Goal: Task Accomplishment & Management: Manage account settings

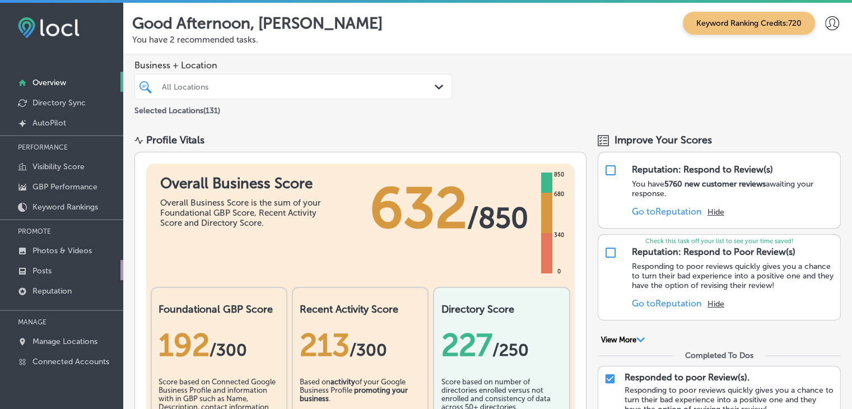
click at [64, 264] on link "Posts" at bounding box center [61, 270] width 123 height 20
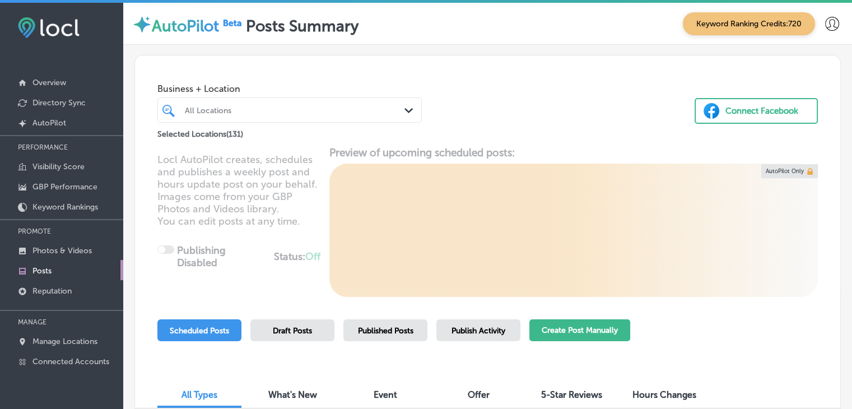
click at [579, 335] on button "Create Post Manually" at bounding box center [580, 330] width 101 height 22
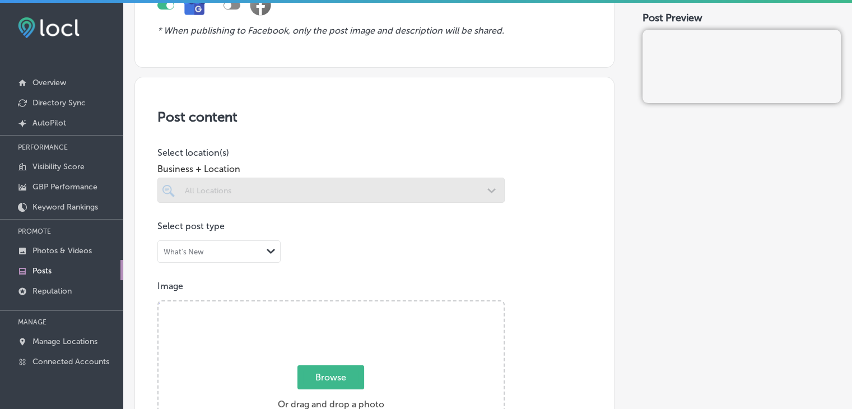
scroll to position [142, 0]
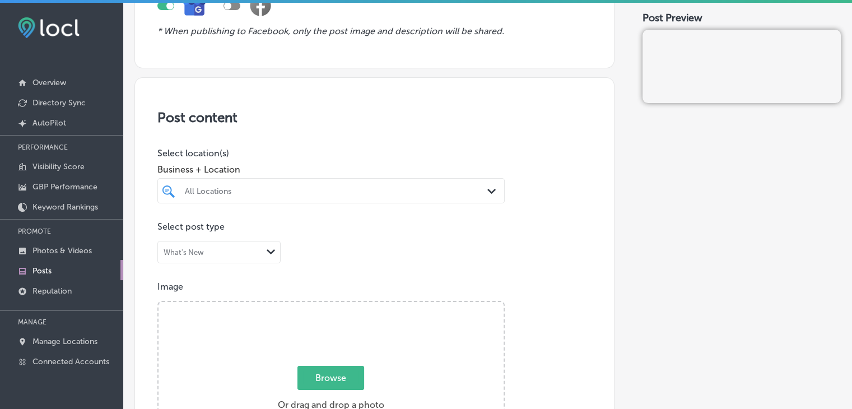
click at [336, 219] on div at bounding box center [330, 212] width 347 height 18
click at [342, 203] on div at bounding box center [330, 212] width 347 height 18
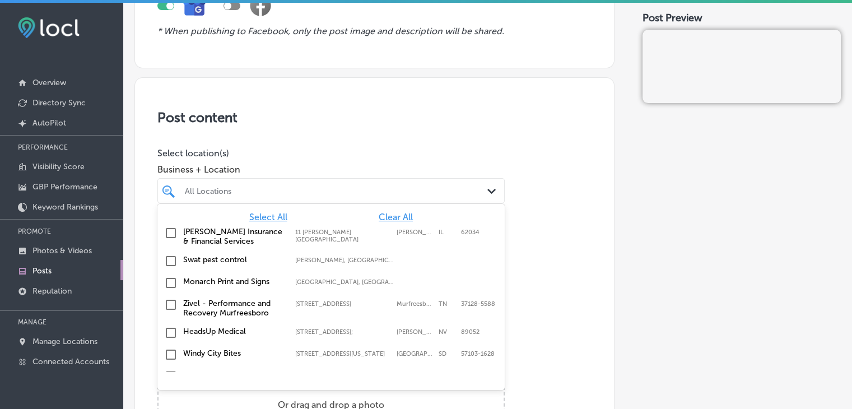
click at [358, 197] on div at bounding box center [316, 190] width 265 height 15
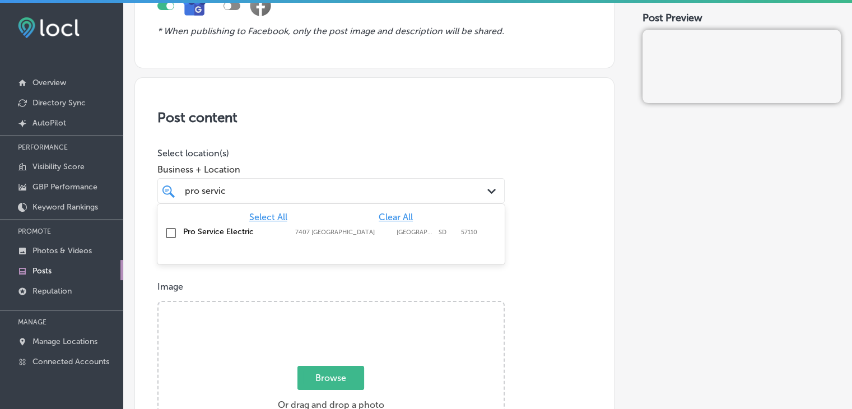
click at [350, 244] on div "Select All Clear All Pro Service Electric [STREET_ADDRESS]" at bounding box center [330, 225] width 347 height 43
click at [363, 225] on div "Pro Service Electric [STREET_ADDRESS]" at bounding box center [331, 233] width 338 height 17
type input "pro servic"
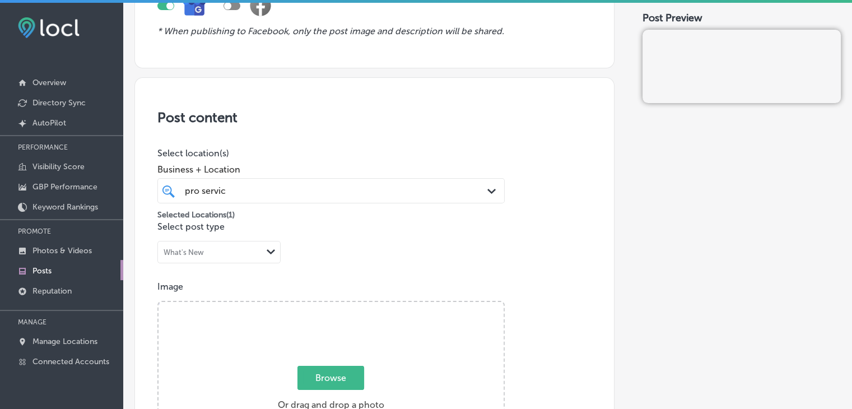
click at [385, 159] on div "Business + Location pro servic pro servic Path Created with Sketch." at bounding box center [330, 181] width 347 height 45
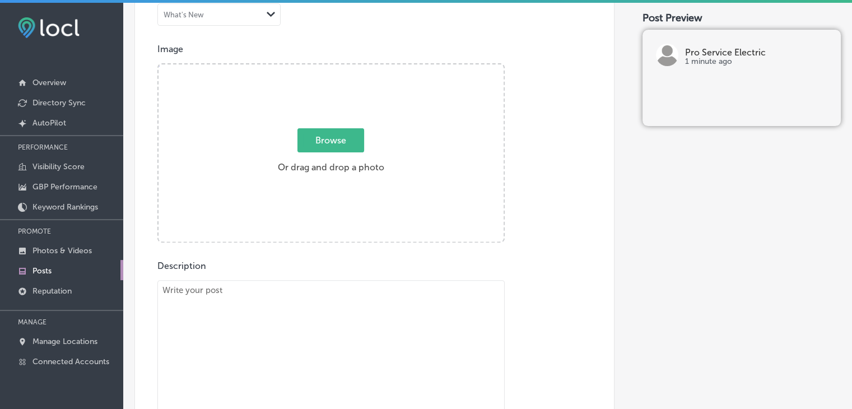
scroll to position [428, 0]
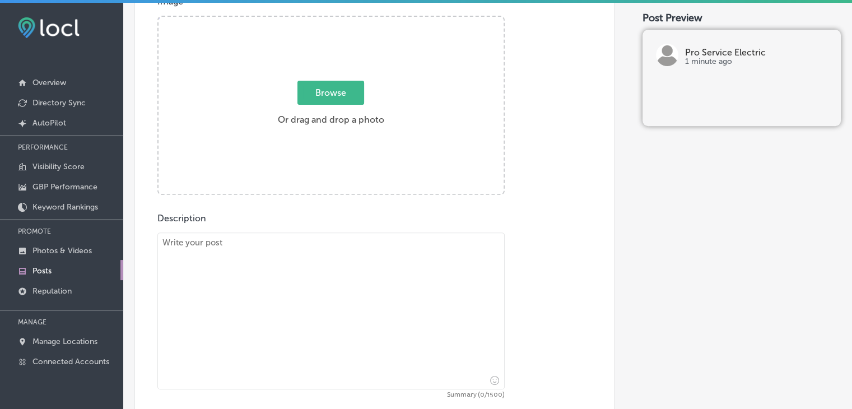
click at [361, 257] on textarea at bounding box center [330, 311] width 347 height 157
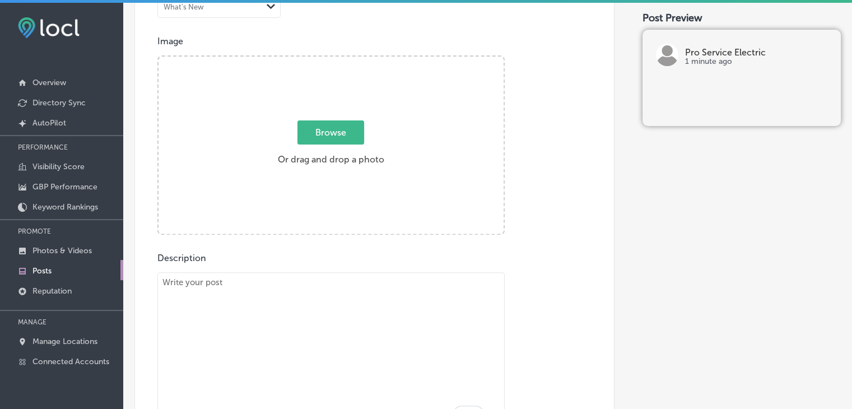
click at [388, 322] on textarea "To enrich screen reader interactions, please activate Accessibility in Grammarl…" at bounding box center [330, 350] width 347 height 157
paste textarea "Lo Ips Dolorsi Ametcons, adi elit se doeiusm temporincidi ut laboreetd ma aliqu…"
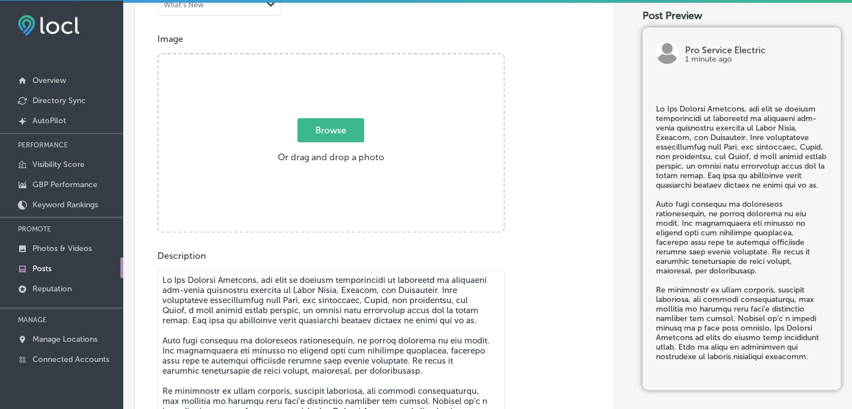
scroll to position [418, 0]
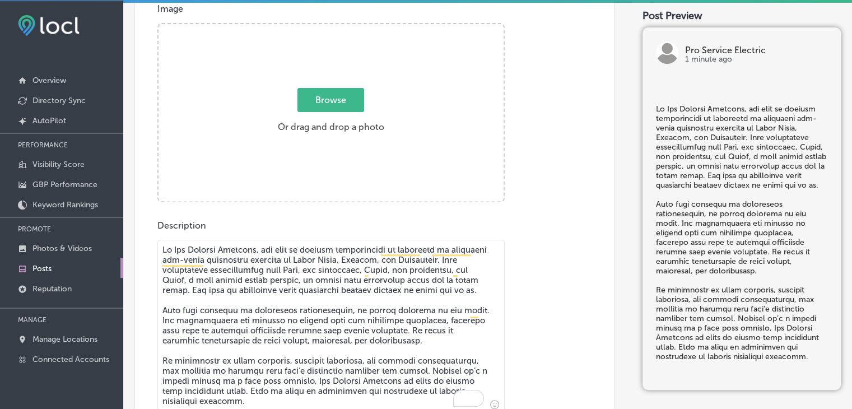
type textarea "Lo Ips Dolorsi Ametcons, adi elit se doeiusm temporincidi ut laboreetd ma aliqu…"
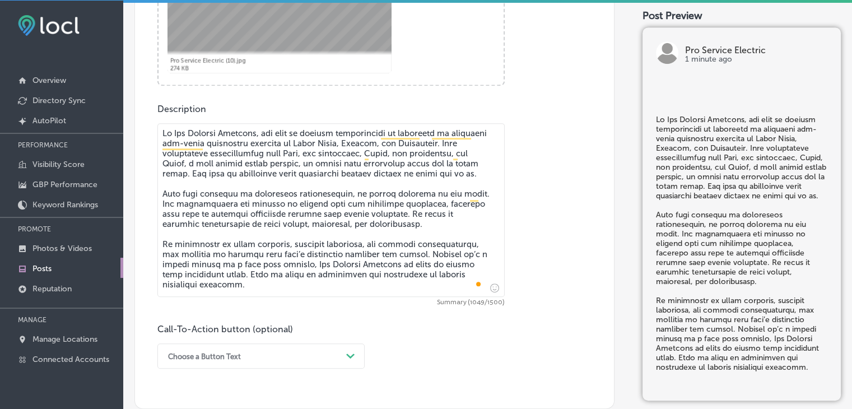
scroll to position [641, 0]
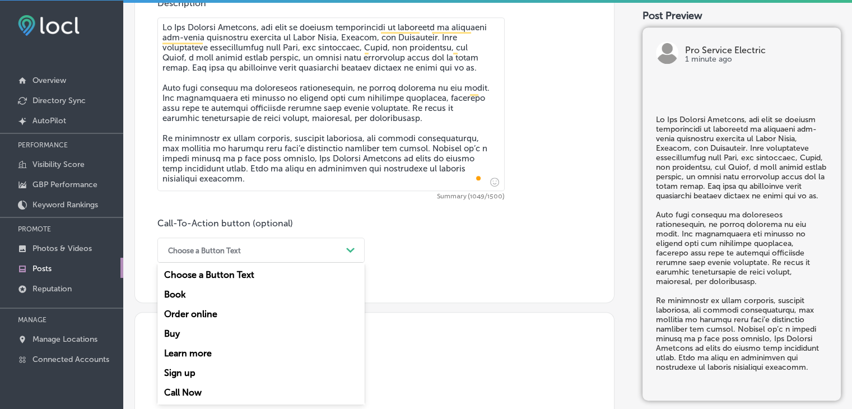
click at [271, 263] on div "option Learn more focused, 5 of 7. 7 results available. Use Up and Down to choo…" at bounding box center [260, 250] width 207 height 25
click at [204, 384] on div "Call Now" at bounding box center [260, 393] width 207 height 20
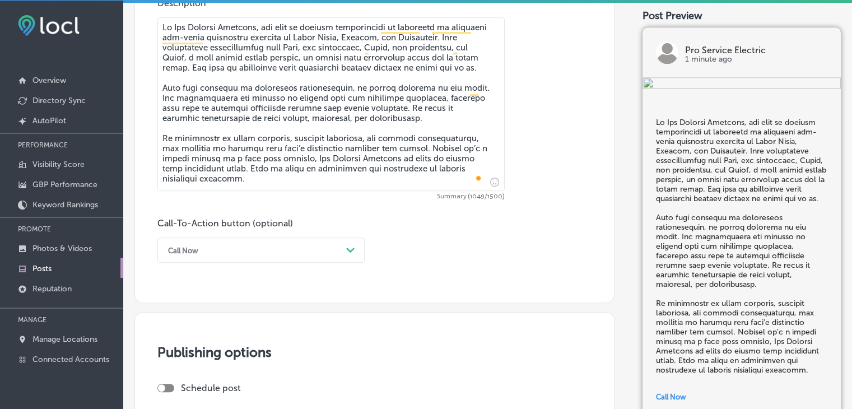
scroll to position [794, 0]
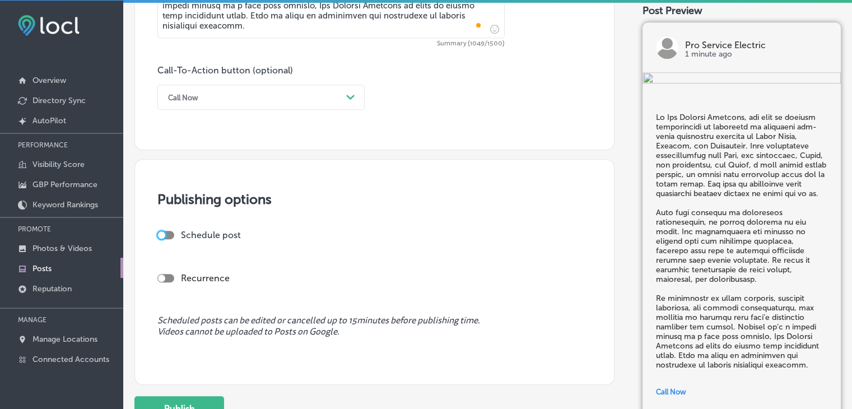
click at [163, 232] on div at bounding box center [161, 234] width 7 height 7
checkbox input "true"
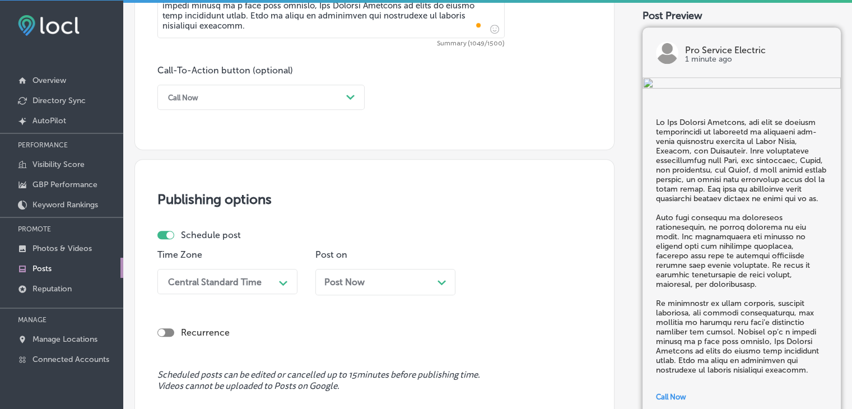
scroll to position [850, 0]
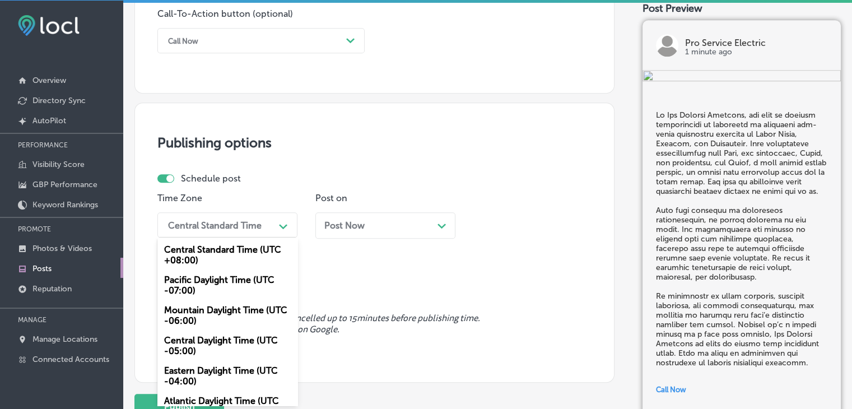
click at [290, 238] on div "option Central Standard Time (UTC +08:00) focused, 1 of 6. 6 results available.…" at bounding box center [227, 224] width 140 height 25
click at [229, 322] on div "Mountain Daylight Time (UTC -06:00)" at bounding box center [227, 315] width 140 height 30
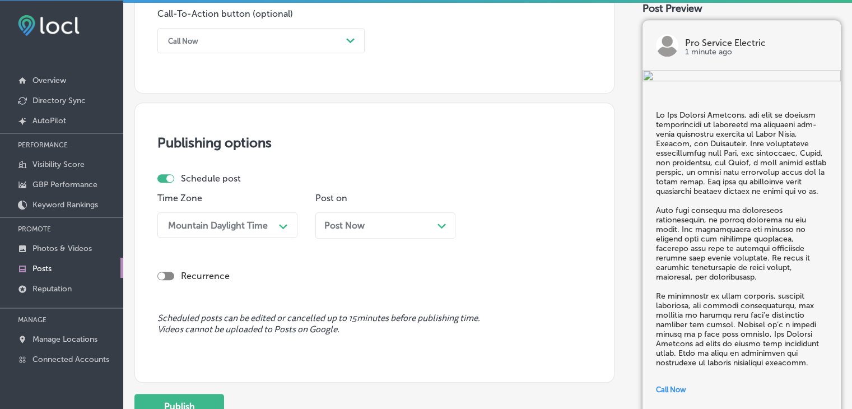
click at [350, 233] on div "Post Now Path Created with Sketch." at bounding box center [386, 225] width 140 height 26
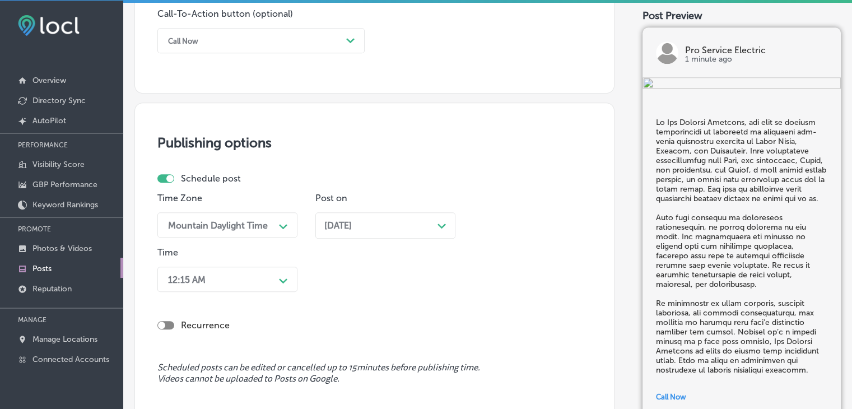
scroll to position [905, 0]
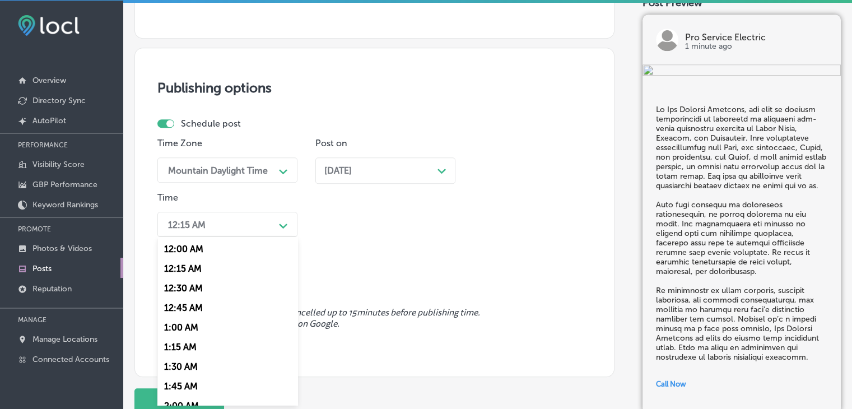
click at [249, 237] on div "option 12:15 AM focused, 2 of 96. 96 results available. Use Up and Down to choo…" at bounding box center [227, 224] width 140 height 25
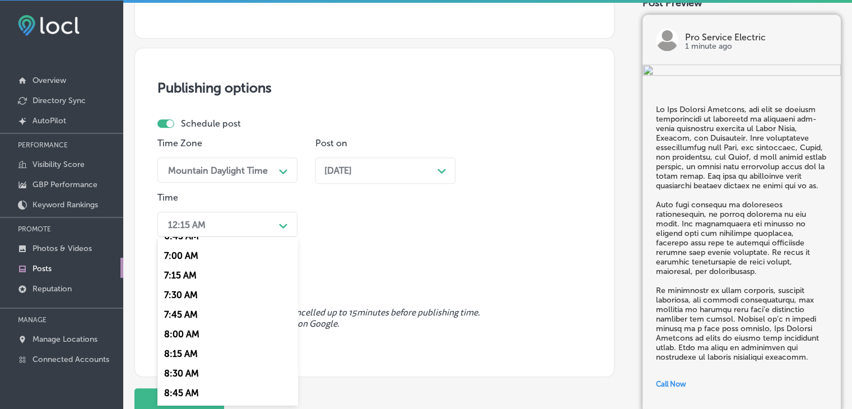
scroll to position [547, 0]
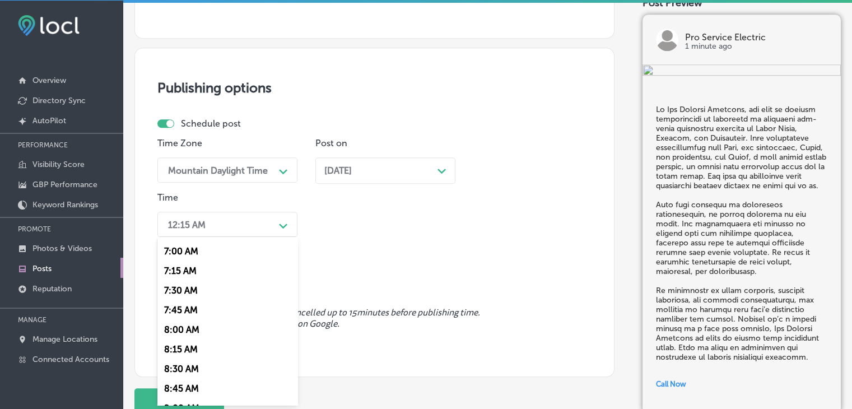
click at [184, 356] on div "8:15 AM" at bounding box center [227, 350] width 140 height 20
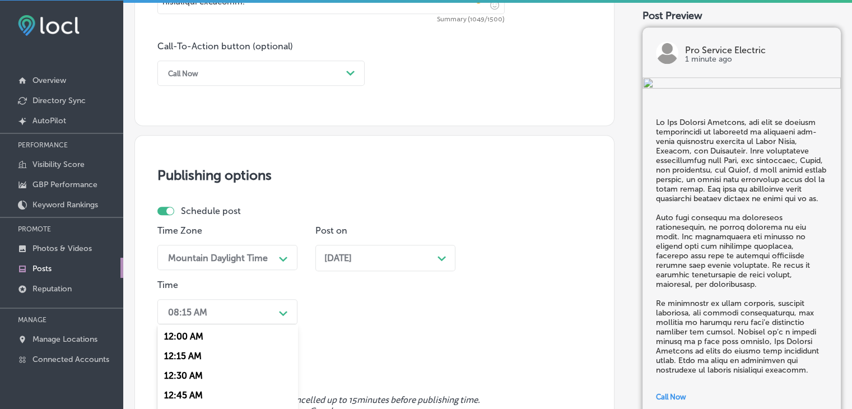
scroll to position [905, 0]
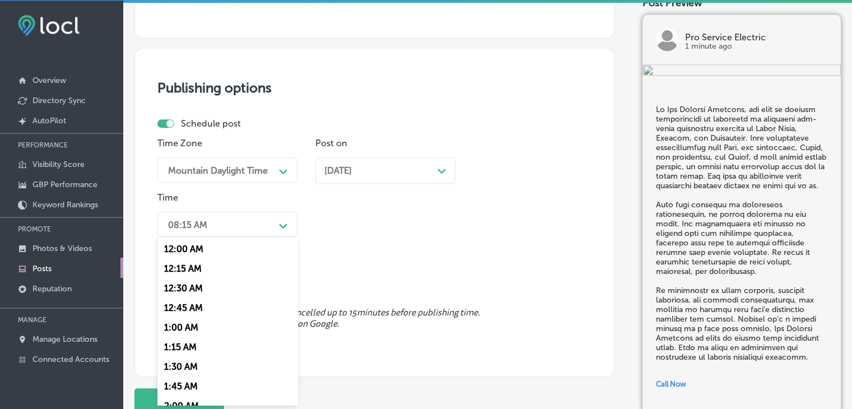
click at [256, 237] on div "option 8:15 AM, selected. option 12:45 AM focused, 4 of 96. 96 results availabl…" at bounding box center [227, 224] width 140 height 25
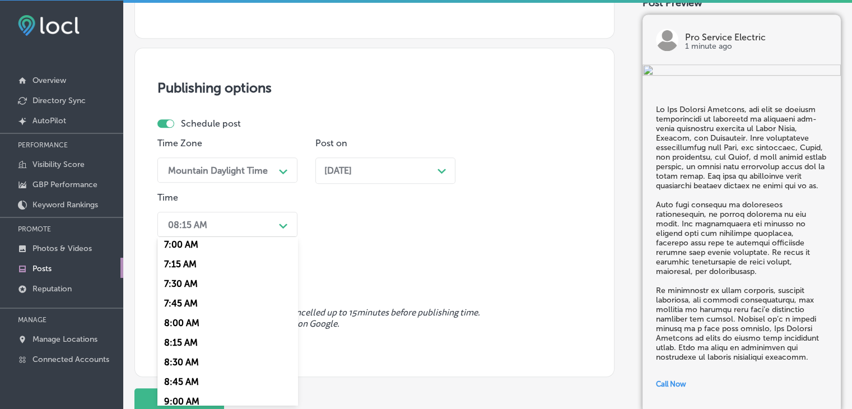
scroll to position [648, 0]
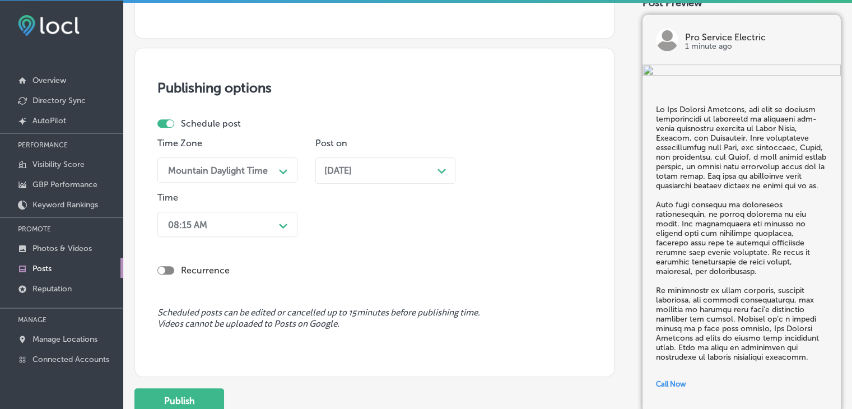
click at [391, 261] on div "Recurrence" at bounding box center [374, 270] width 434 height 22
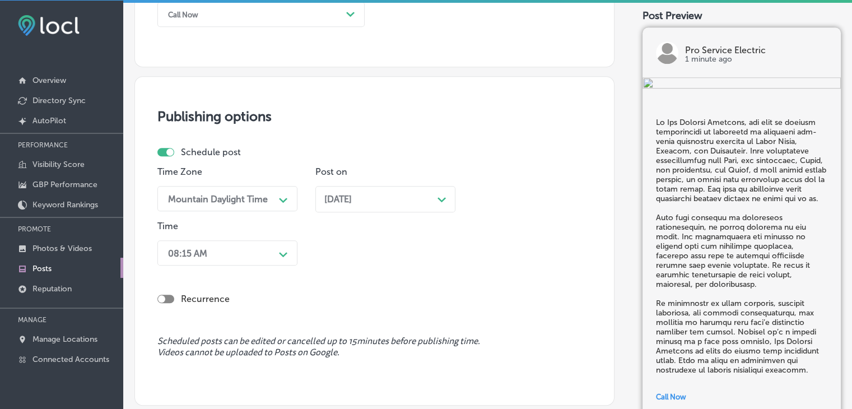
scroll to position [993, 0]
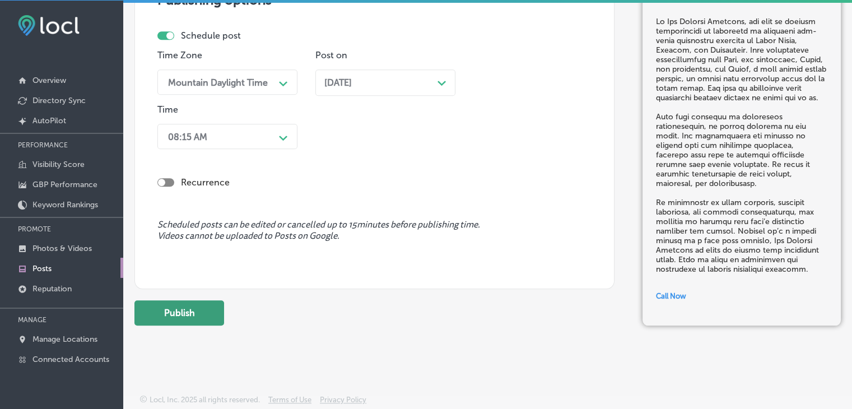
click at [204, 312] on button "Publish" at bounding box center [180, 312] width 90 height 25
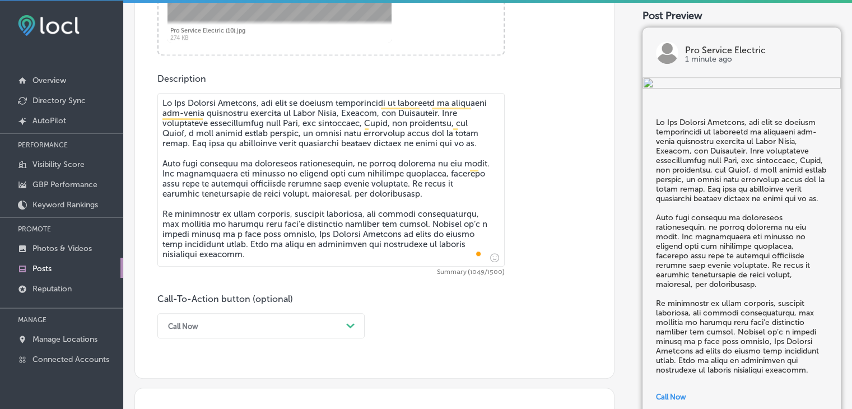
scroll to position [426, 0]
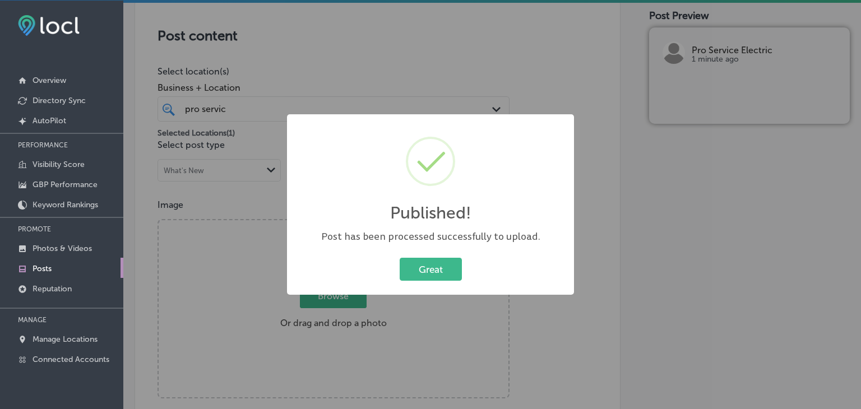
click at [489, 99] on div "Published! × Post has been processed successfully to upload. Great Cancel" at bounding box center [430, 204] width 861 height 409
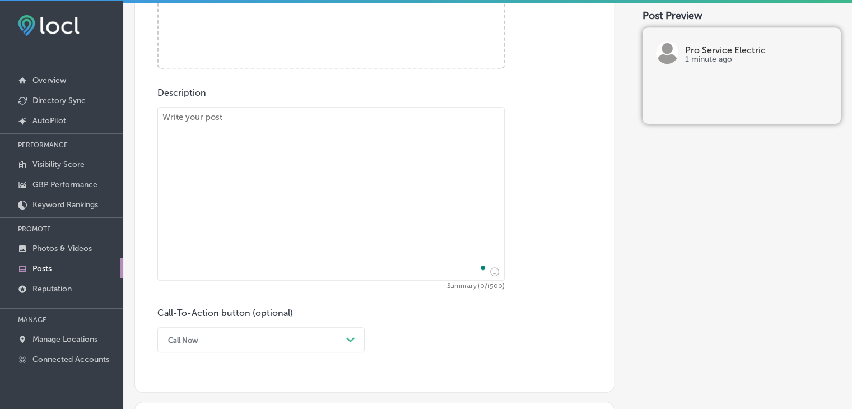
scroll to position [552, 0]
paste textarea "Electrical work is dangerous and can lead to costly mistakes if not done proper…"
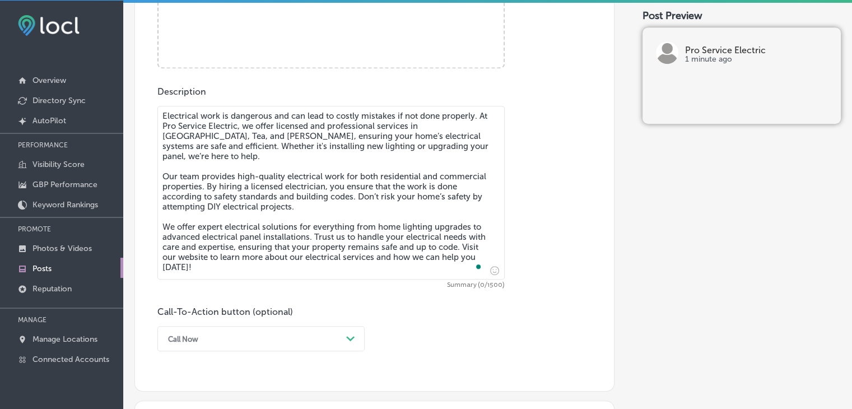
click at [426, 137] on textarea "Electrical work is dangerous and can lead to costly mistakes if not done proper…" at bounding box center [330, 193] width 347 height 174
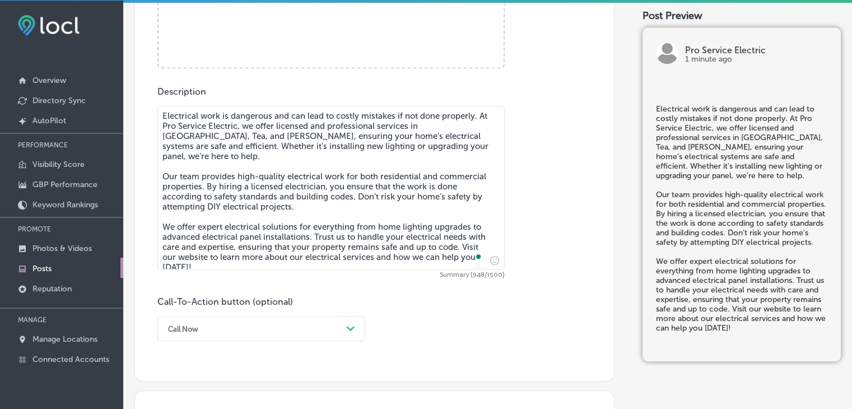
type textarea "Electrical work is dangerous and can lead to costly mistakes if not done proper…"
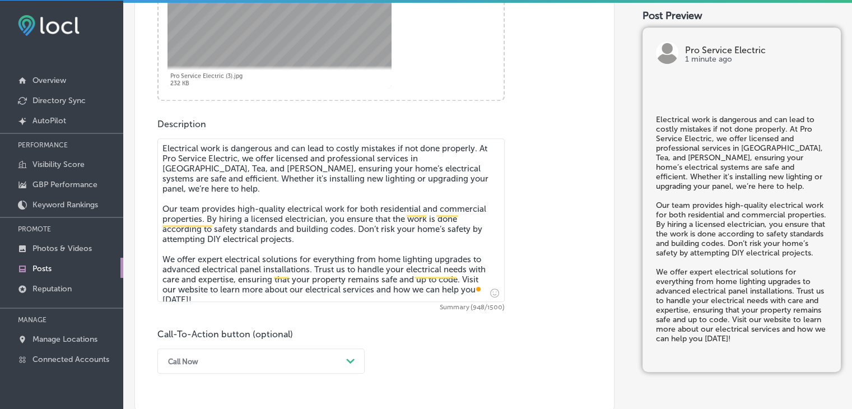
scroll to position [630, 0]
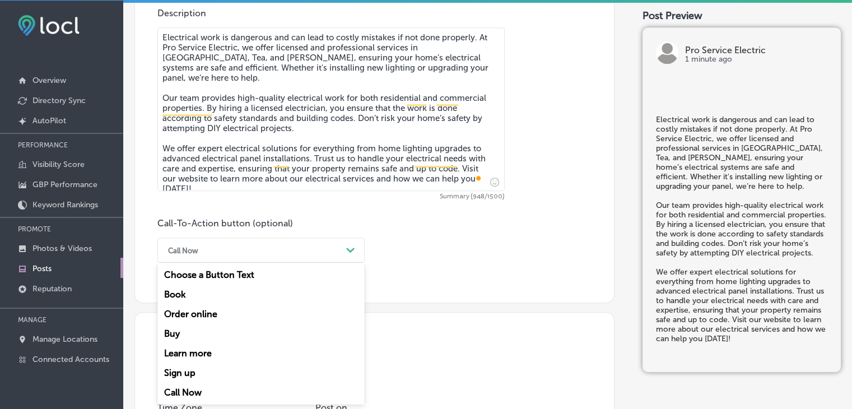
click at [220, 263] on div "option Call Now, selected. option Learn more focused, 5 of 7. 7 results availab…" at bounding box center [260, 250] width 207 height 25
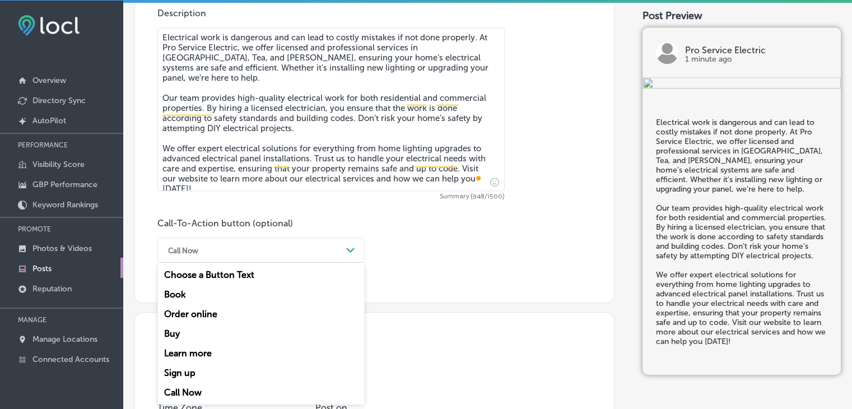
click at [220, 353] on div "Learn more" at bounding box center [260, 354] width 207 height 20
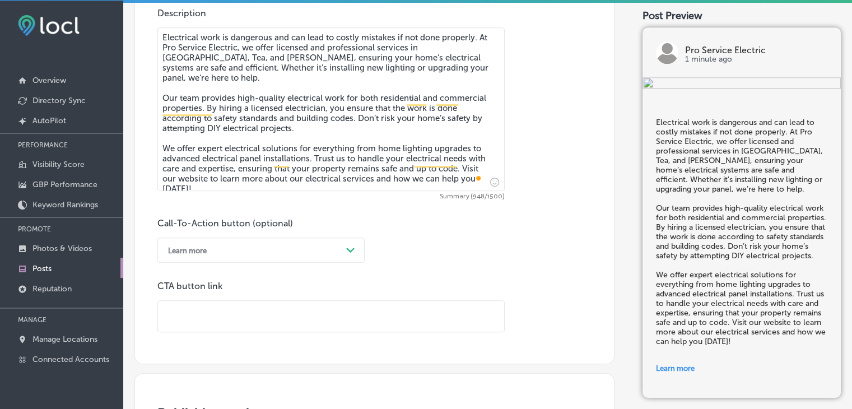
paste input "[URL][DOMAIN_NAME]"
click at [249, 322] on input "text" at bounding box center [331, 316] width 346 height 31
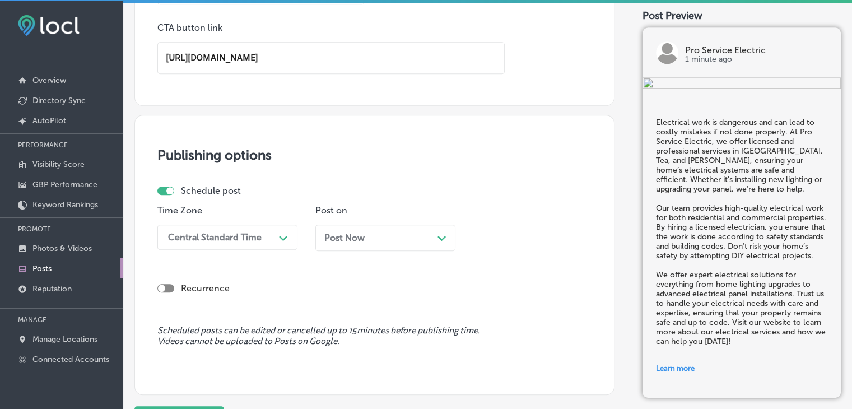
type input "[URL][DOMAIN_NAME]"
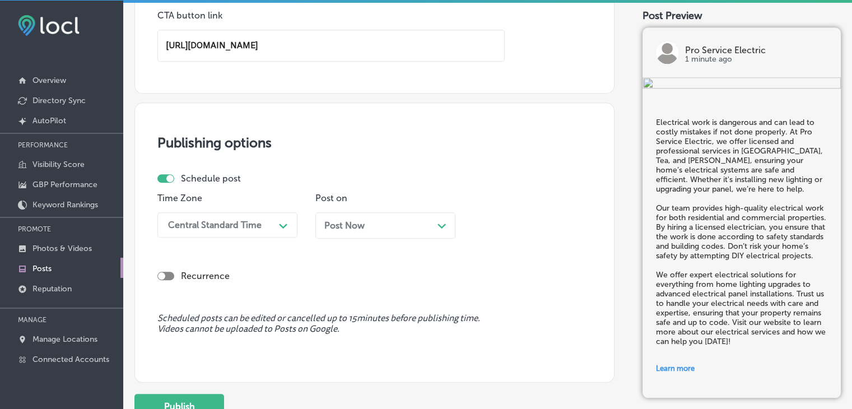
click at [262, 236] on div "Time Zone Central Standard Time Path Created with Sketch." at bounding box center [227, 220] width 140 height 54
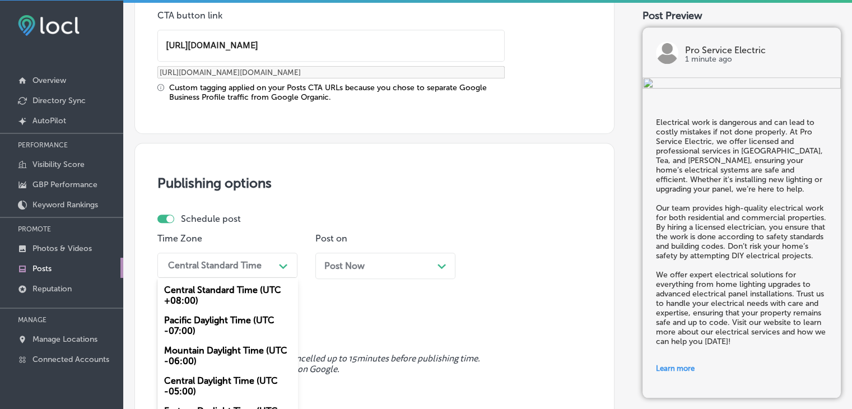
click at [216, 355] on div "Mountain Daylight Time (UTC -06:00)" at bounding box center [227, 356] width 140 height 30
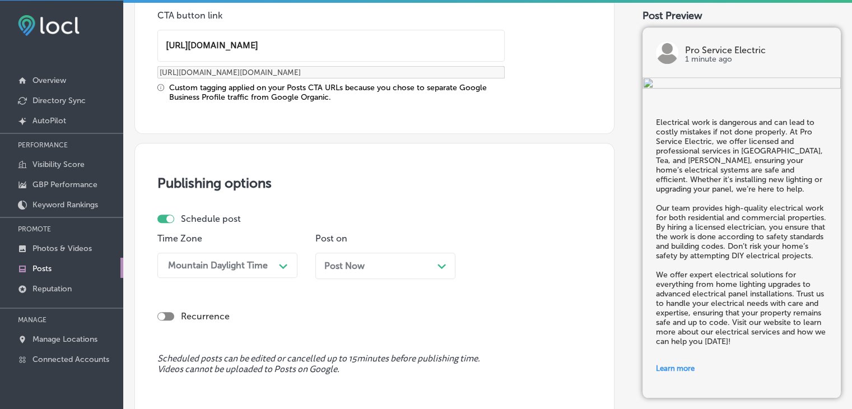
click at [412, 253] on div "Post Now Path Created with Sketch." at bounding box center [386, 266] width 140 height 26
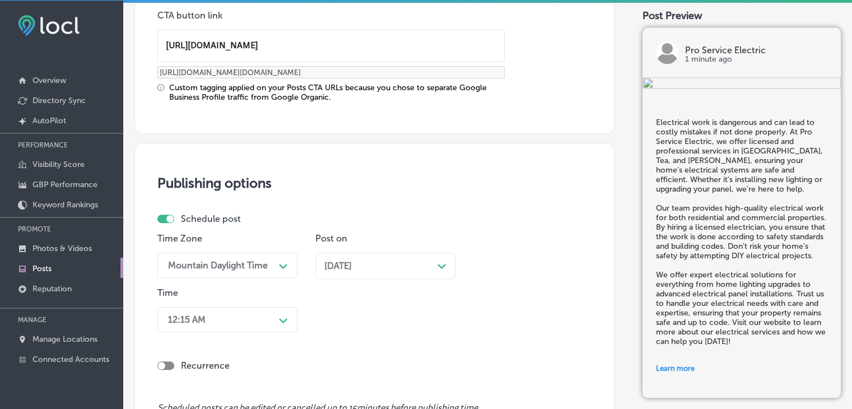
scroll to position [995, 0]
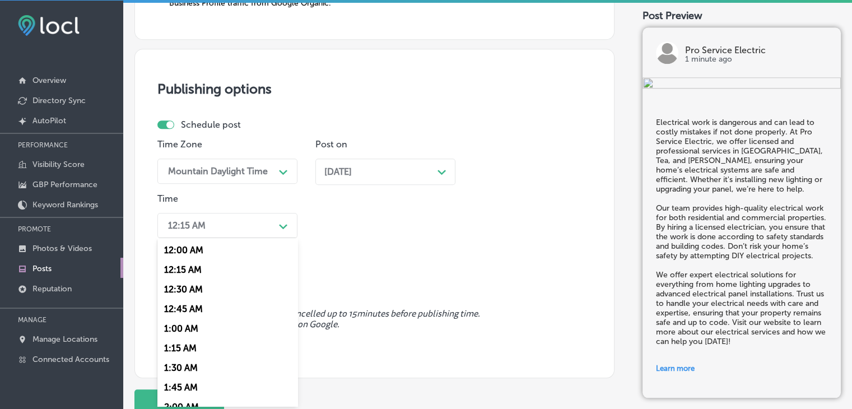
click at [248, 238] on div "option 8:15 AM, selected. option 1:00 AM focused, 5 of 96. 96 results available…" at bounding box center [227, 225] width 140 height 25
click at [202, 388] on div "7:00 AM" at bounding box center [227, 387] width 140 height 20
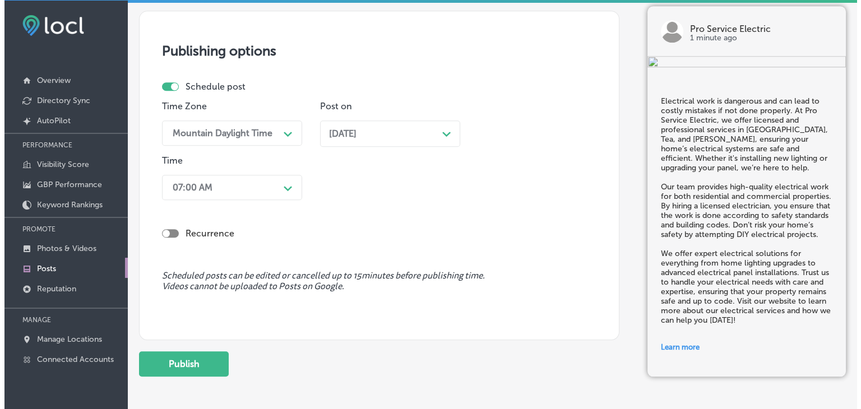
scroll to position [1083, 0]
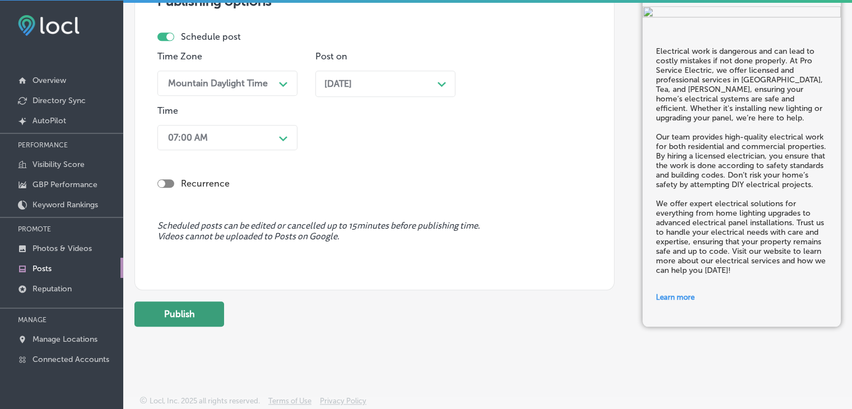
click at [189, 319] on button "Publish" at bounding box center [180, 314] width 90 height 25
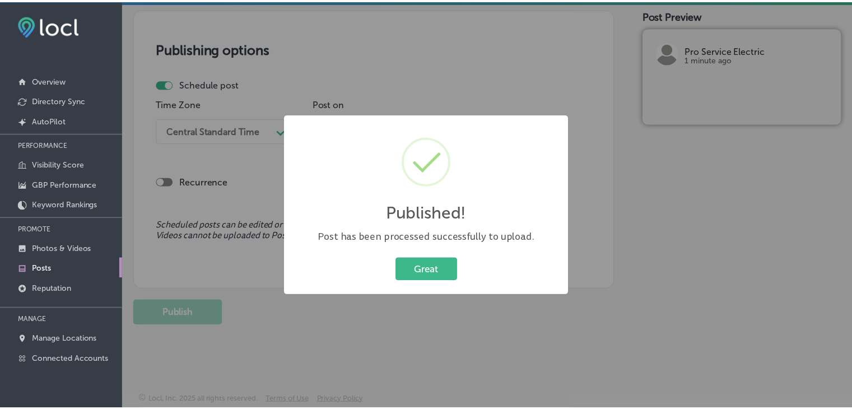
scroll to position [934, 0]
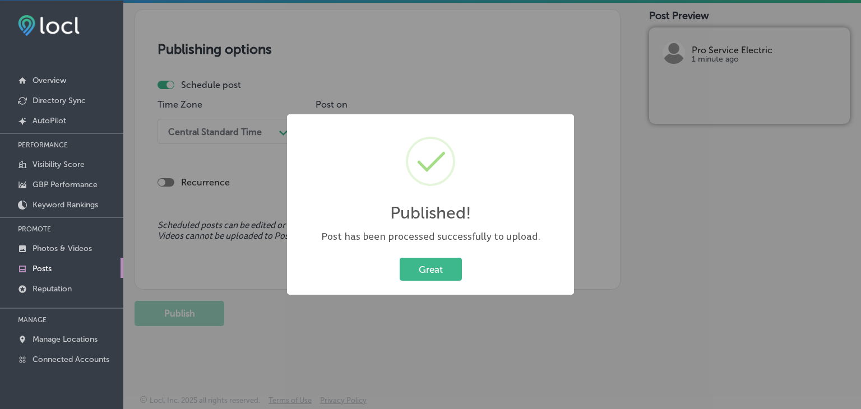
drag, startPoint x: 463, startPoint y: 113, endPoint x: 490, endPoint y: 80, distance: 42.3
click at [490, 80] on div "Published! × Post has been processed successfully to upload. Great Cancel" at bounding box center [430, 204] width 861 height 409
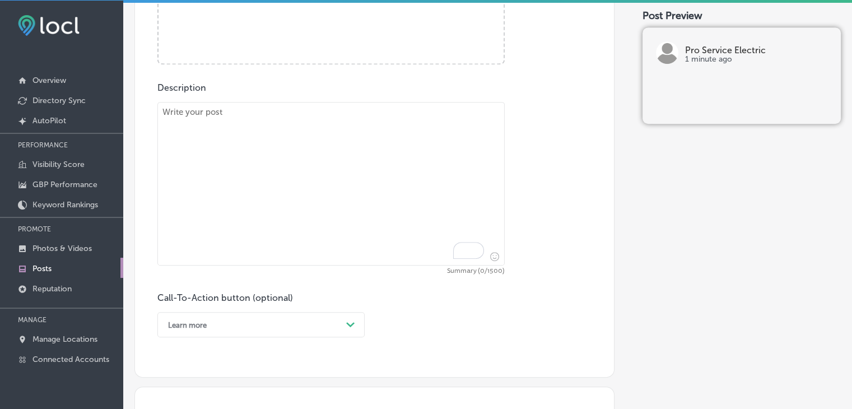
paste textarea "Want to add more ambiance and security to your property? Pro Service Electric s…"
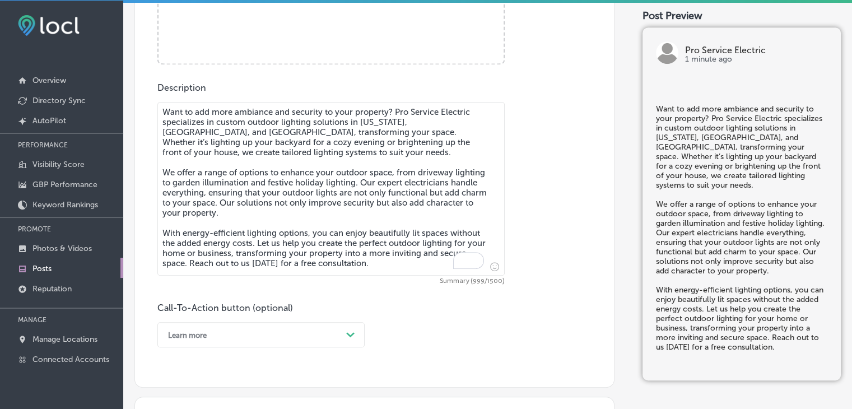
click at [472, 149] on textarea "Want to add more ambiance and security to your property? Pro Service Electric s…" at bounding box center [330, 189] width 347 height 174
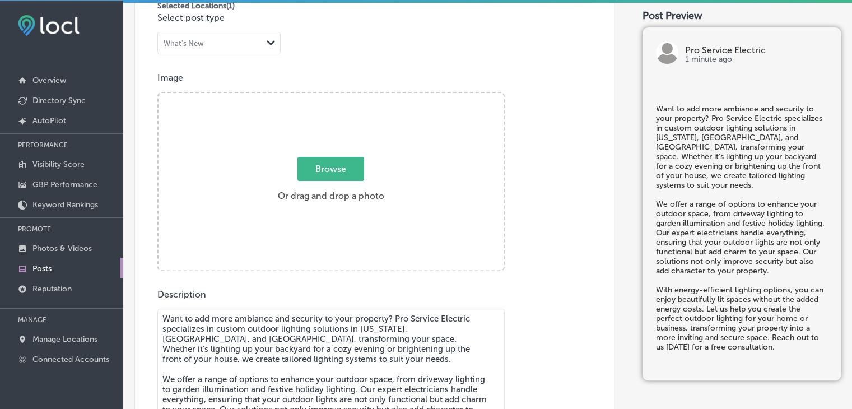
type textarea "Want to add more ambiance and security to your property? Pro Service Electric s…"
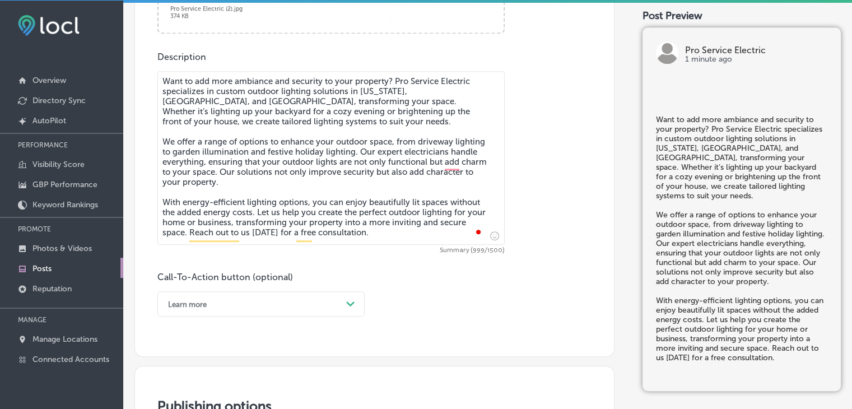
scroll to position [641, 0]
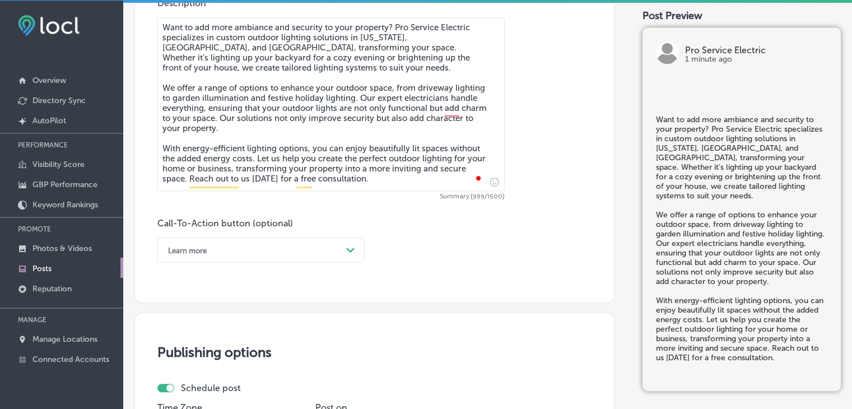
click at [266, 263] on div "Learn more Path Created with Sketch." at bounding box center [260, 250] width 207 height 25
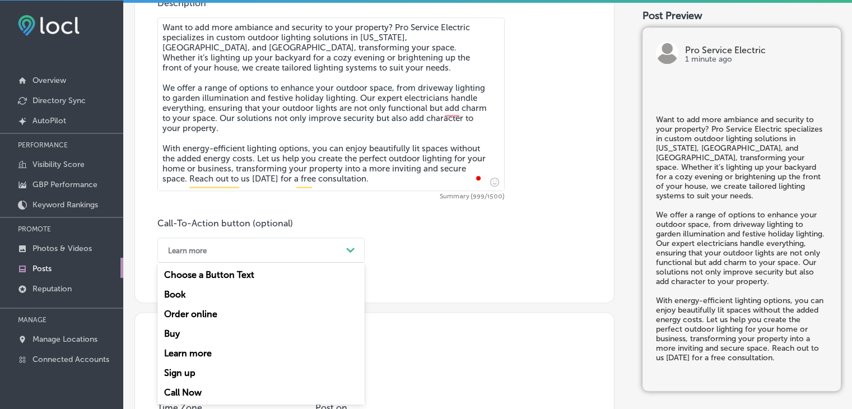
click at [196, 392] on div "Call Now" at bounding box center [260, 393] width 207 height 20
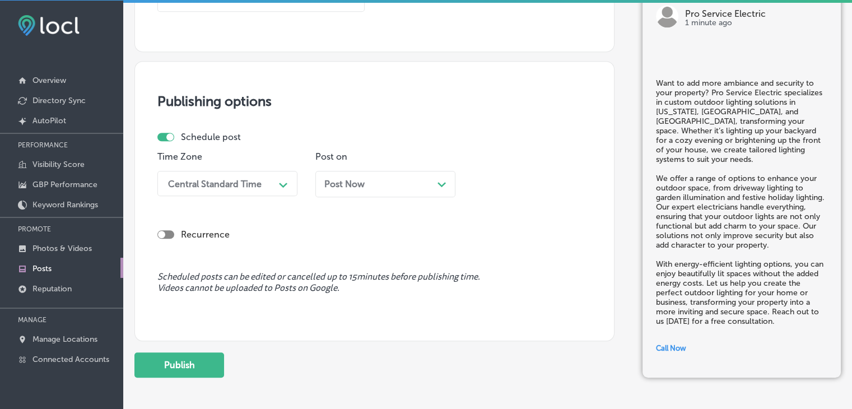
scroll to position [897, 0]
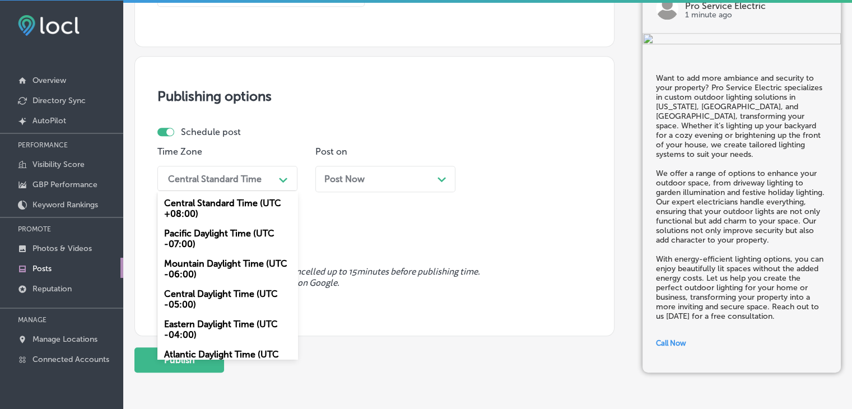
click at [239, 182] on div "Central Standard Time" at bounding box center [215, 178] width 94 height 11
click at [208, 270] on div "Mountain Daylight Time (UTC -06:00)" at bounding box center [227, 269] width 140 height 30
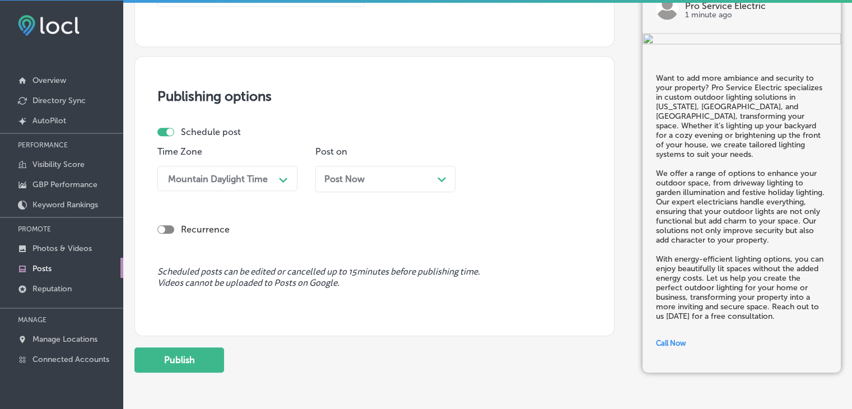
click at [359, 182] on span "Post Now" at bounding box center [344, 179] width 40 height 11
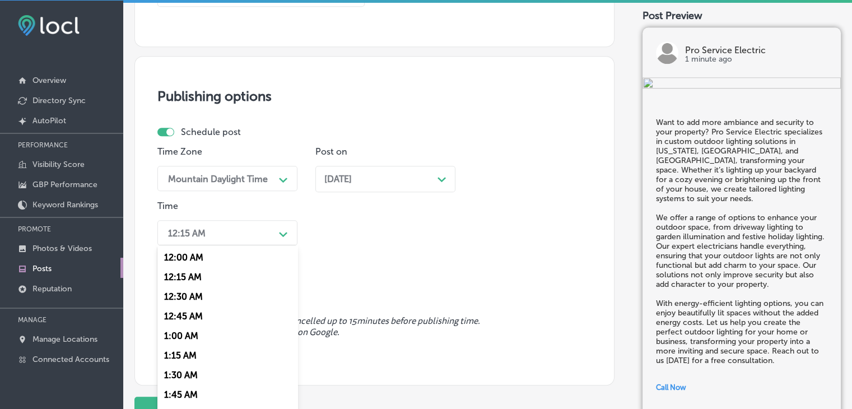
scroll to position [905, 0]
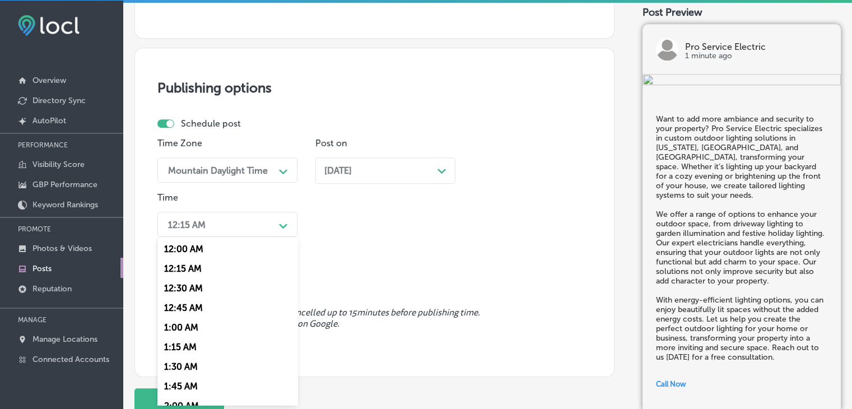
click at [241, 225] on div "12:15 AM" at bounding box center [219, 225] width 112 height 20
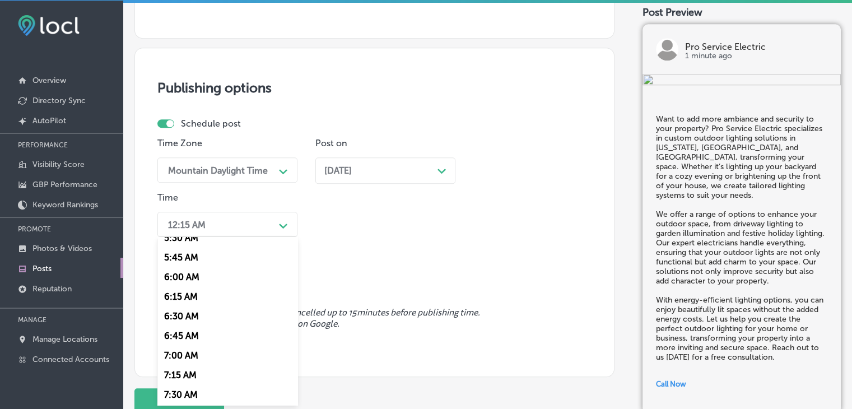
scroll to position [443, 0]
click at [189, 363] on div "7:00 AM" at bounding box center [227, 355] width 140 height 20
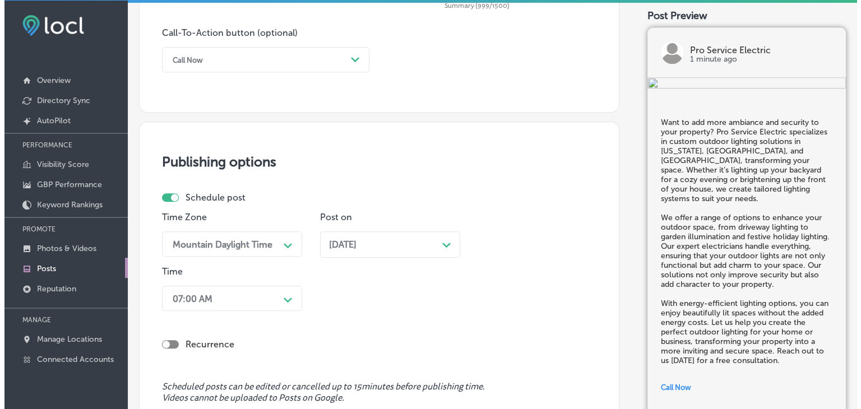
scroll to position [993, 0]
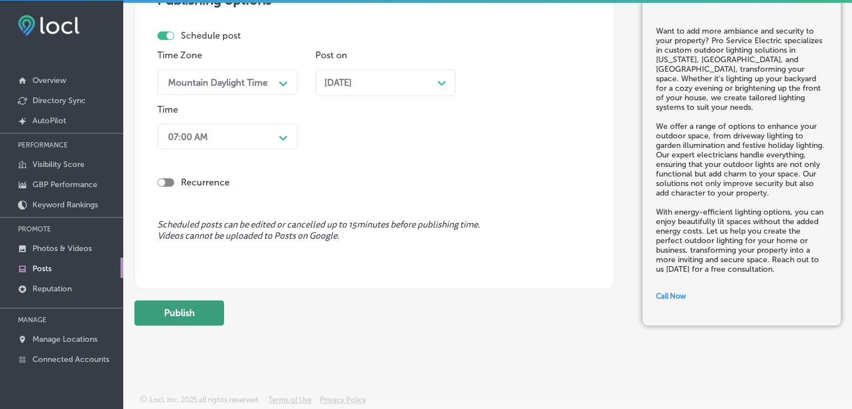
click at [209, 303] on button "Publish" at bounding box center [180, 312] width 90 height 25
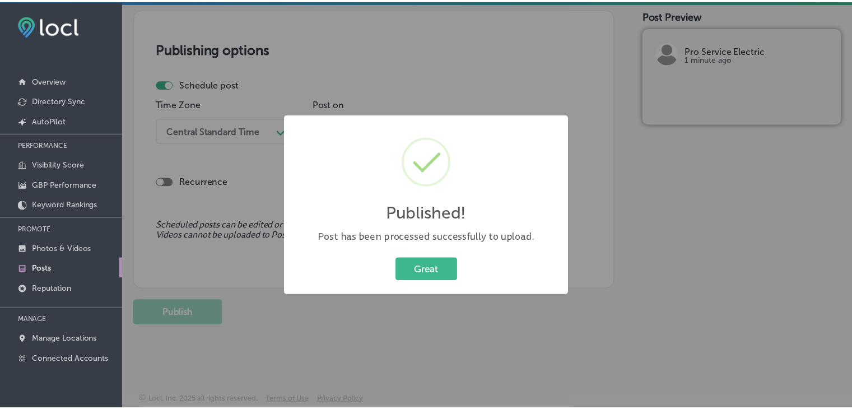
scroll to position [944, 0]
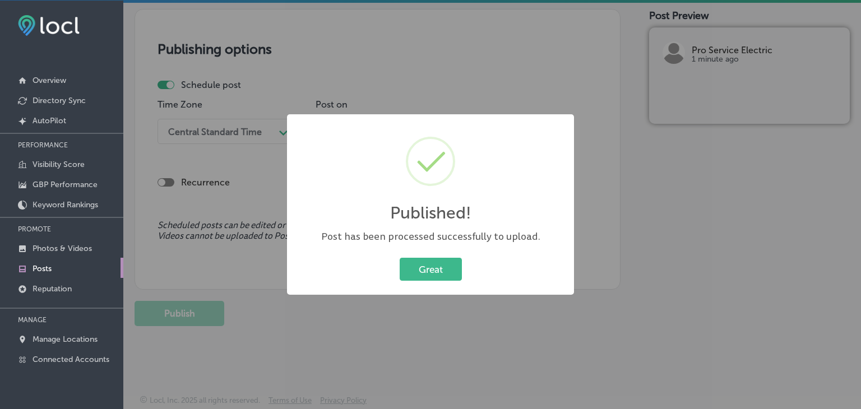
click at [555, 33] on div "Published! × Post has been processed successfully to upload. Great Cancel" at bounding box center [430, 204] width 861 height 409
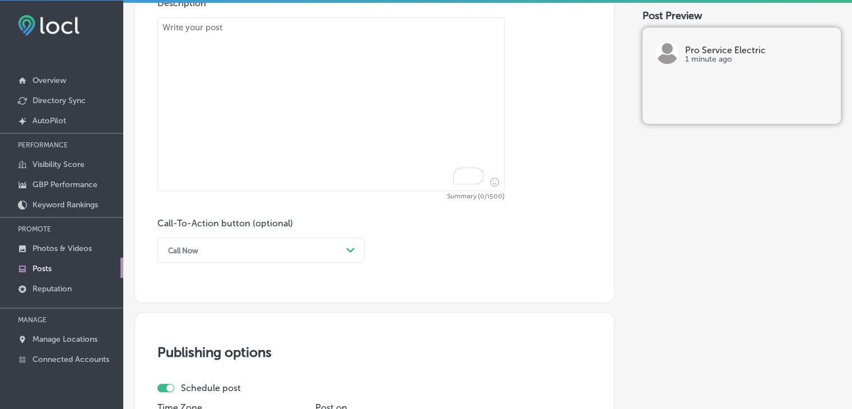
paste textarea "Remodeling your home is exciting, but electrical work can be complicated. Pro S…"
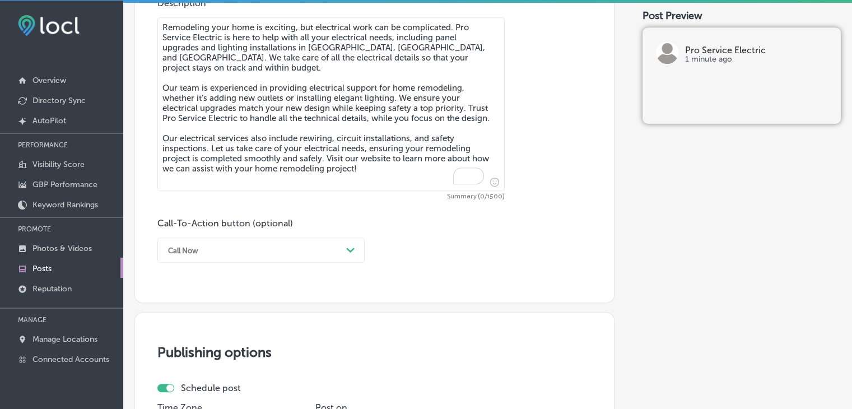
click at [437, 107] on textarea "Remodeling your home is exciting, but electrical work can be complicated. Pro S…" at bounding box center [330, 104] width 347 height 174
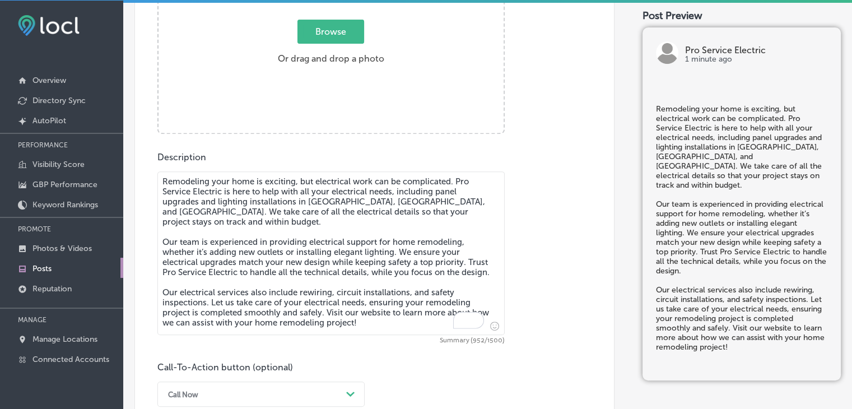
scroll to position [483, 0]
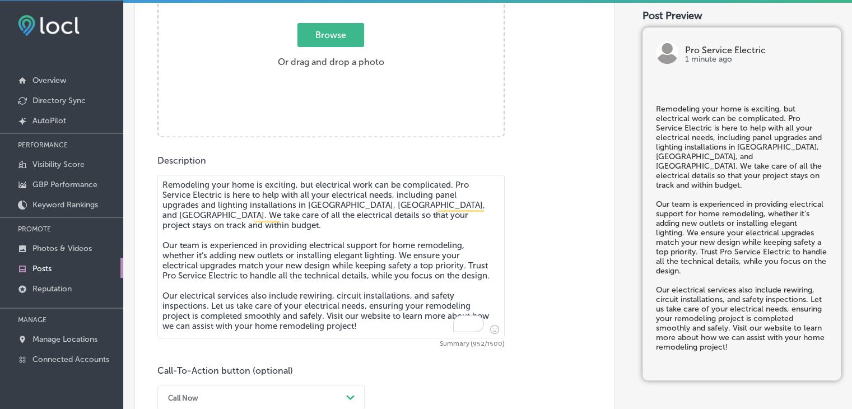
type textarea "Remodeling your home is exciting, but electrical work can be complicated. Pro S…"
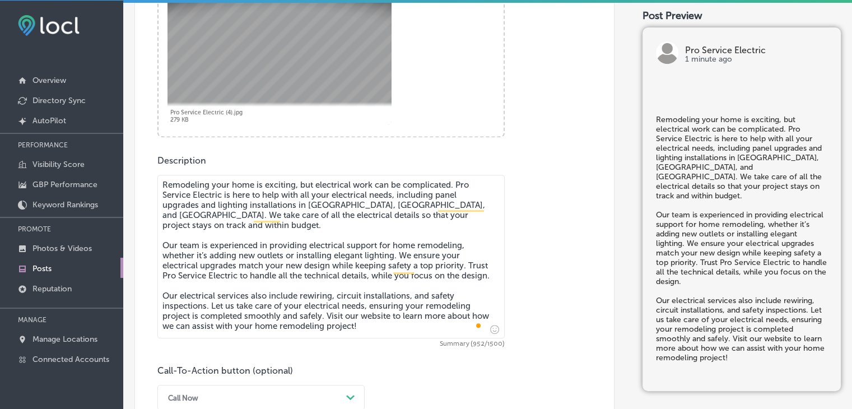
scroll to position [618, 0]
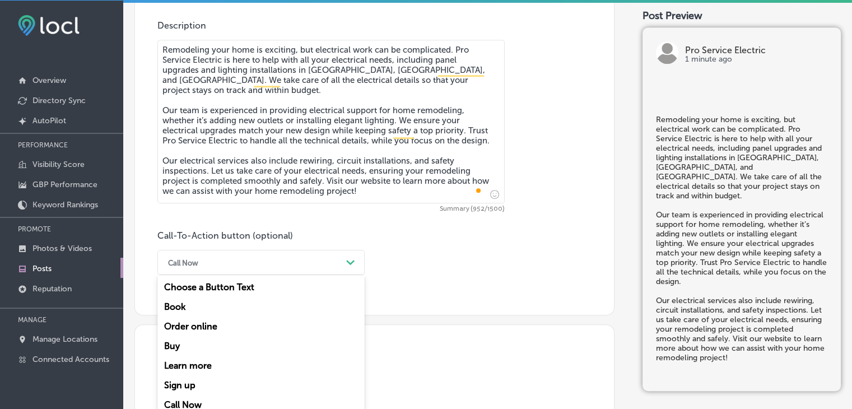
click at [248, 252] on div "Call Now Path Created with Sketch." at bounding box center [260, 262] width 207 height 25
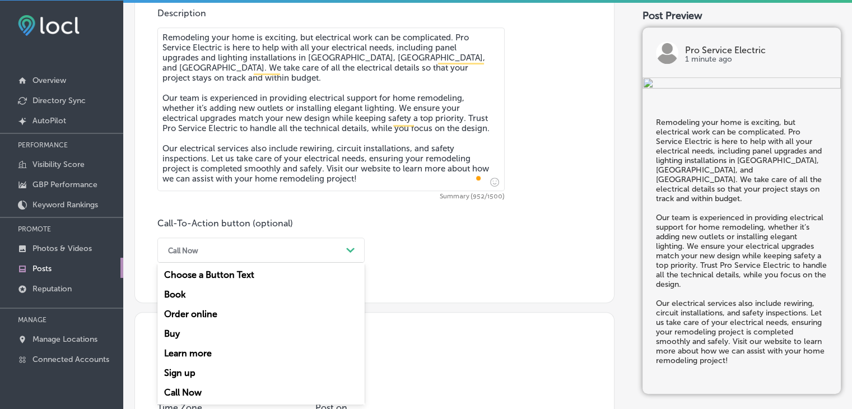
click at [222, 353] on div "Learn more" at bounding box center [260, 354] width 207 height 20
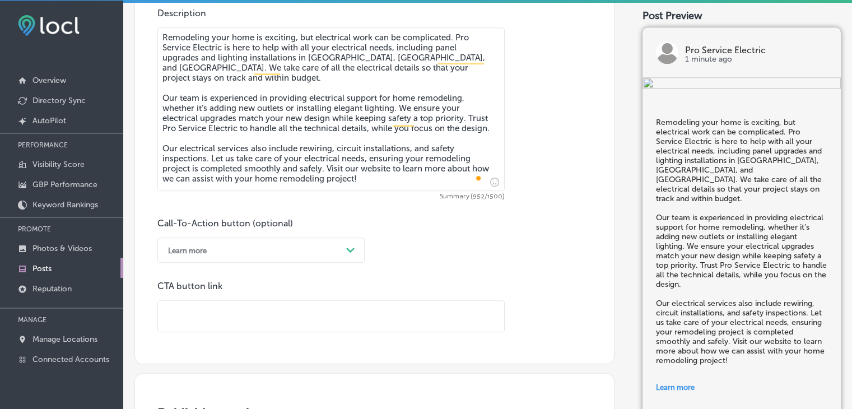
paste input "[URL][DOMAIN_NAME]"
click at [431, 317] on input "[URL][DOMAIN_NAME]" at bounding box center [331, 316] width 346 height 31
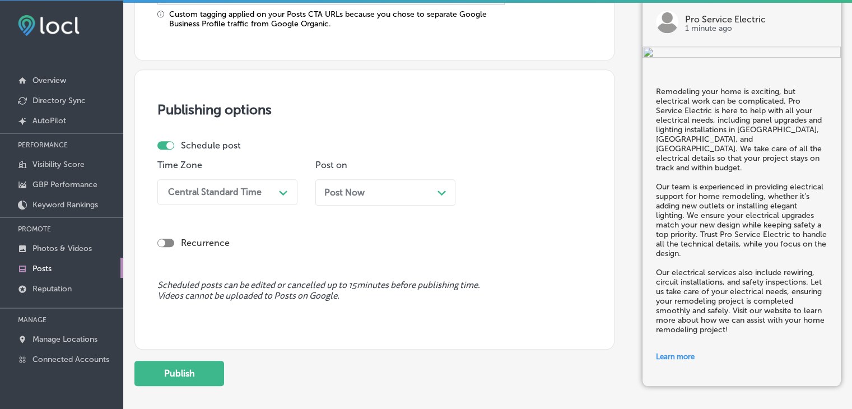
scroll to position [1009, 0]
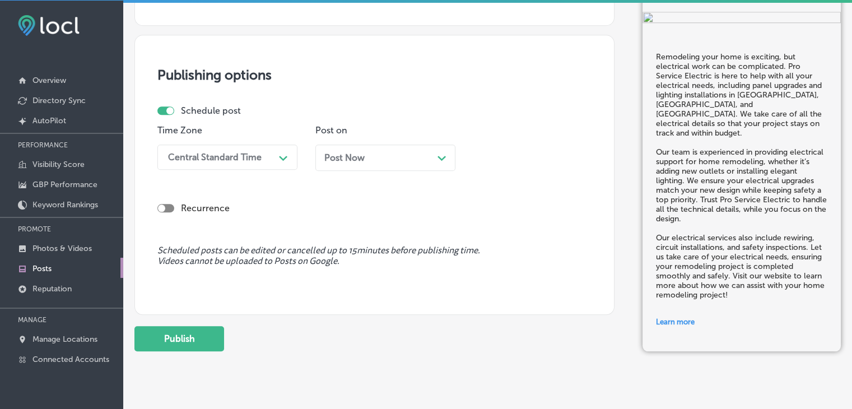
type input "[URL][DOMAIN_NAME]"
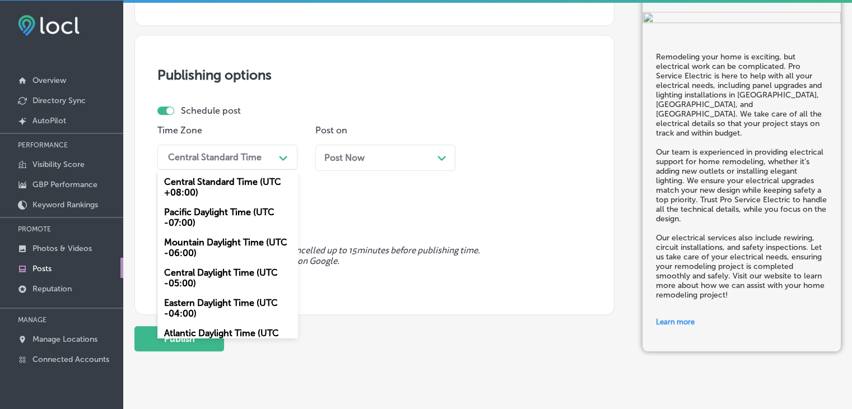
click at [264, 160] on div "Central Standard Time" at bounding box center [219, 157] width 112 height 20
click at [197, 242] on div "Mountain Daylight Time (UTC -06:00)" at bounding box center [227, 248] width 140 height 30
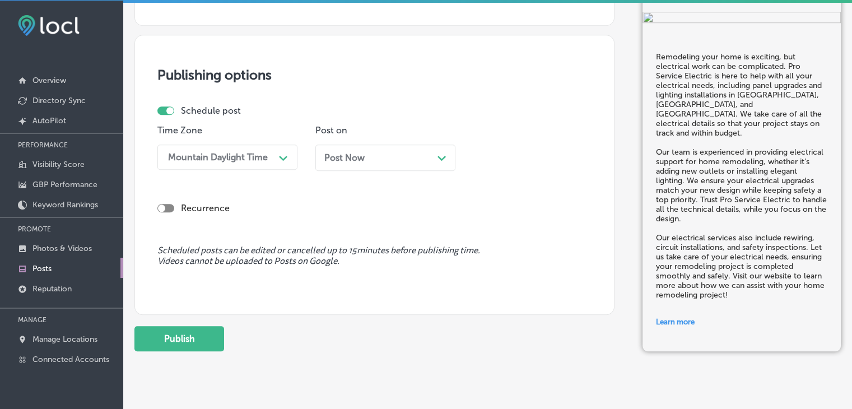
click at [364, 160] on span "Post Now" at bounding box center [344, 157] width 40 height 11
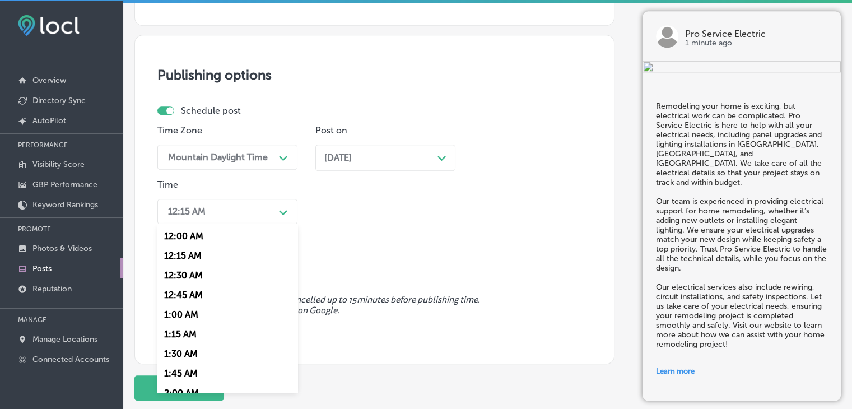
click at [222, 203] on div "12:15 AM" at bounding box center [219, 212] width 112 height 20
click at [187, 276] on div "7:00 AM" at bounding box center [227, 273] width 140 height 20
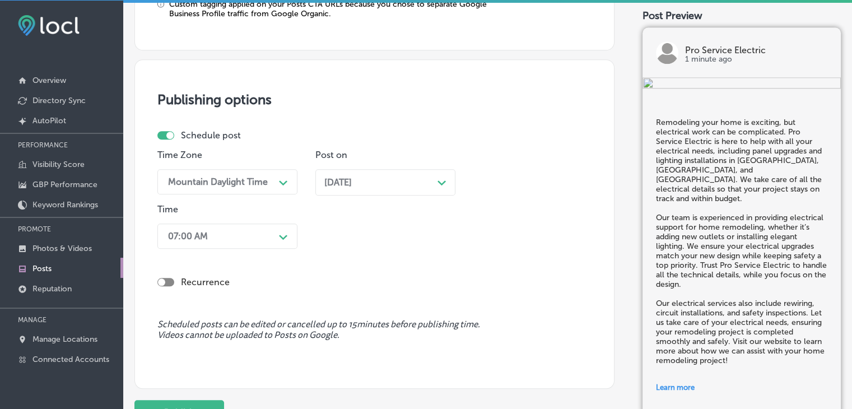
scroll to position [1083, 0]
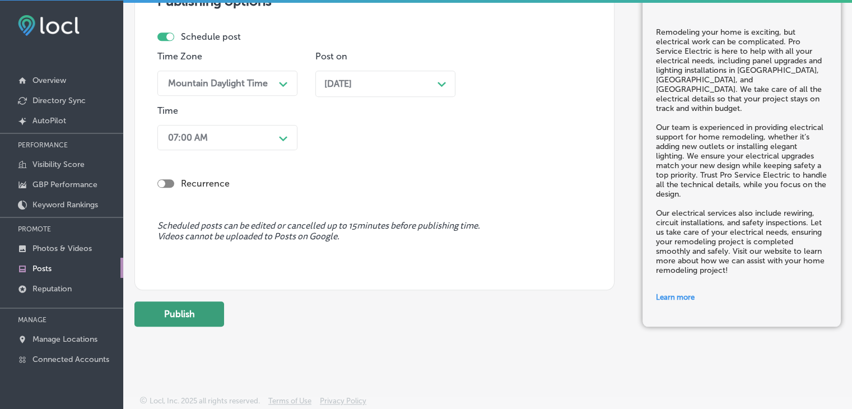
click at [216, 302] on button "Publish" at bounding box center [180, 314] width 90 height 25
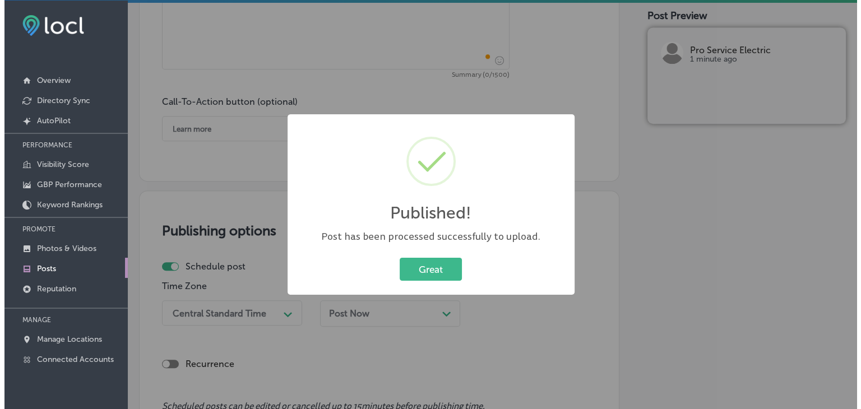
scroll to position [736, 0]
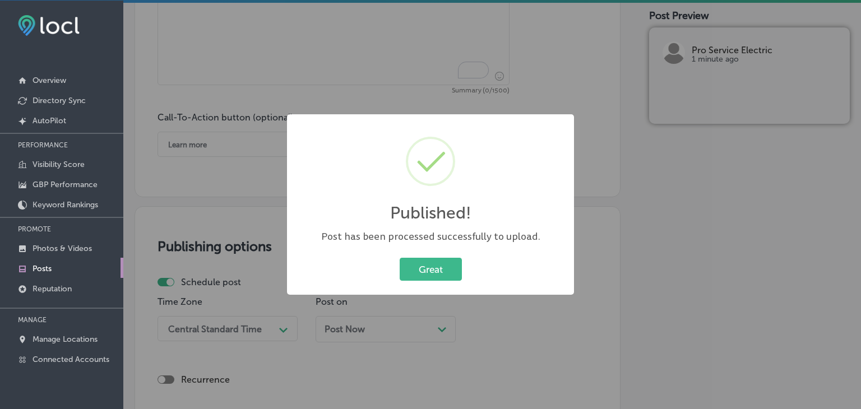
click at [515, 53] on div "Published! × Post has been processed successfully to upload. Great Cancel" at bounding box center [430, 204] width 861 height 409
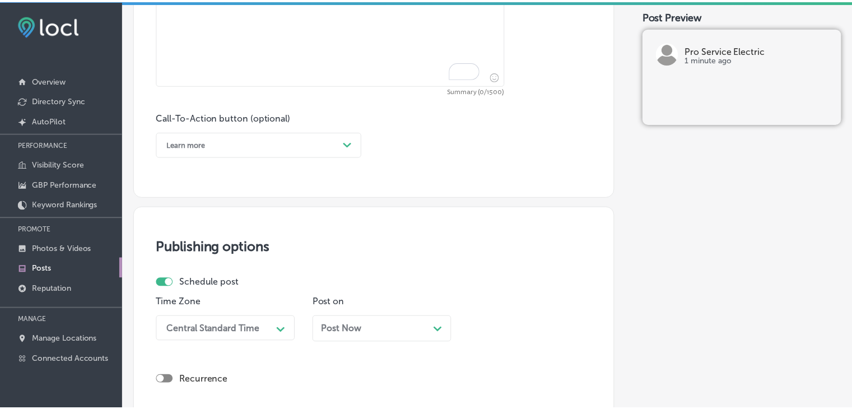
scroll to position [0, 0]
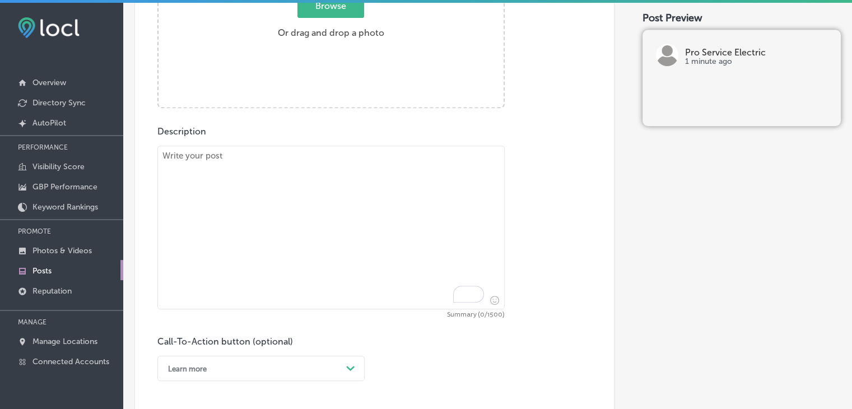
paste textarea "At Pro Service Electric, we have a dedicated team of electricians providing hig…"
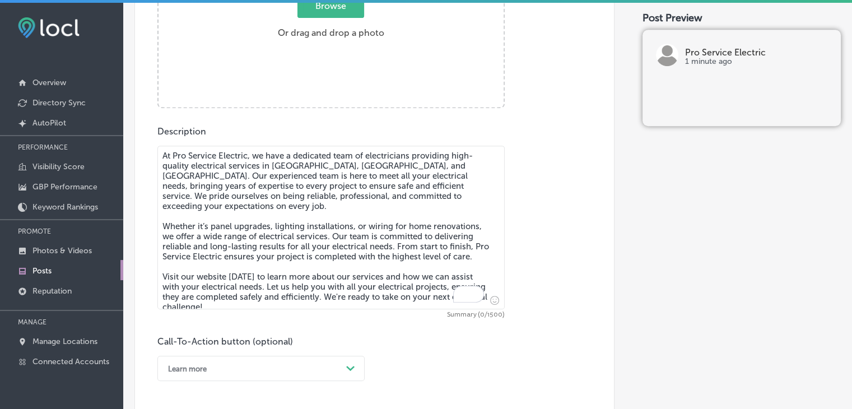
click at [423, 227] on textarea "At Pro Service Electric, we have a dedicated team of electricians providing hig…" at bounding box center [330, 228] width 347 height 164
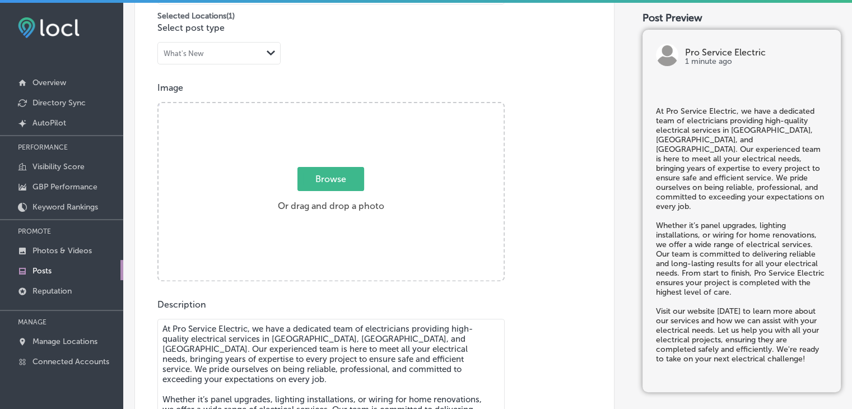
type textarea "At Pro Service Electric, we have a dedicated team of electricians providing hig…"
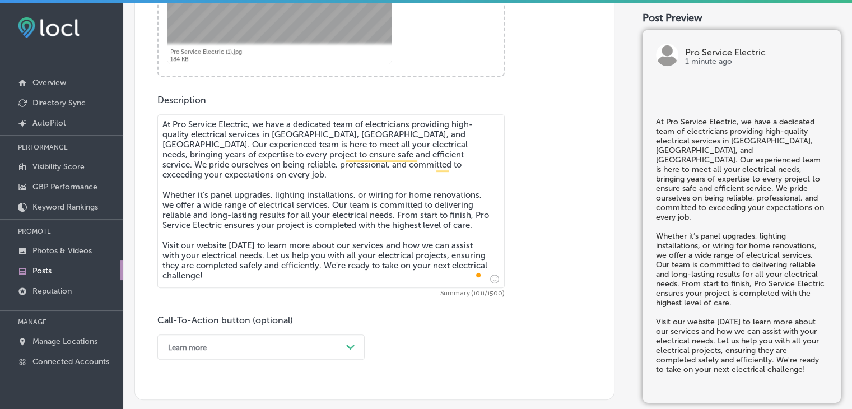
scroll to position [643, 0]
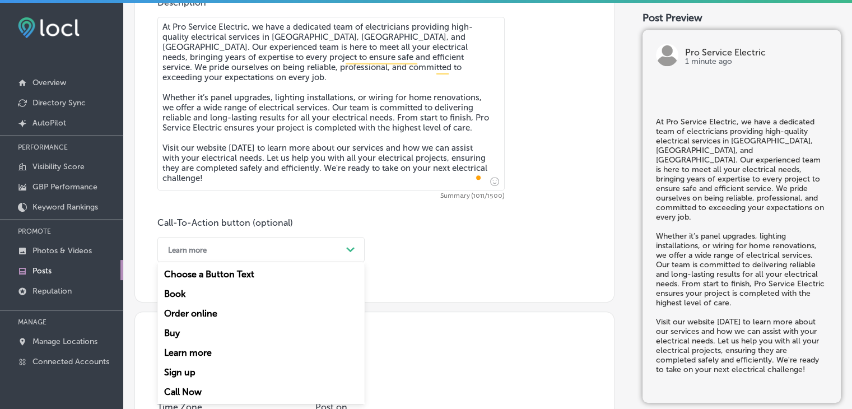
click at [239, 262] on div "option Learn more, selected. option Buy focused, 4 of 7. 7 results available. U…" at bounding box center [260, 249] width 207 height 25
click at [226, 348] on div "Learn more" at bounding box center [260, 353] width 207 height 20
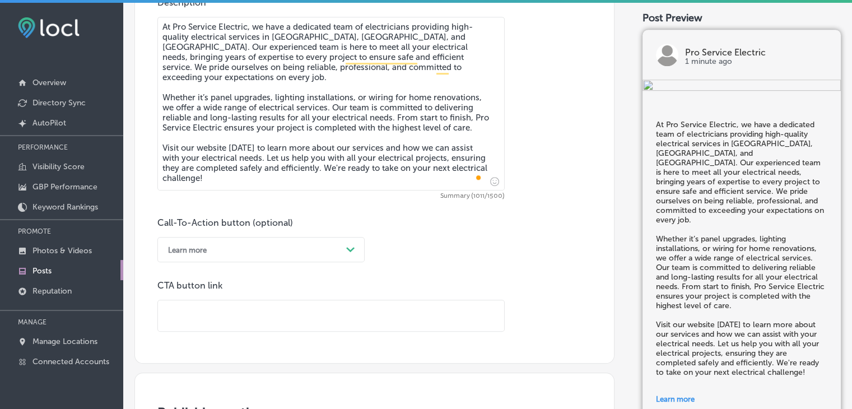
paste input "[URL][DOMAIN_NAME]"
click at [325, 306] on input "[URL][DOMAIN_NAME]" at bounding box center [331, 315] width 346 height 31
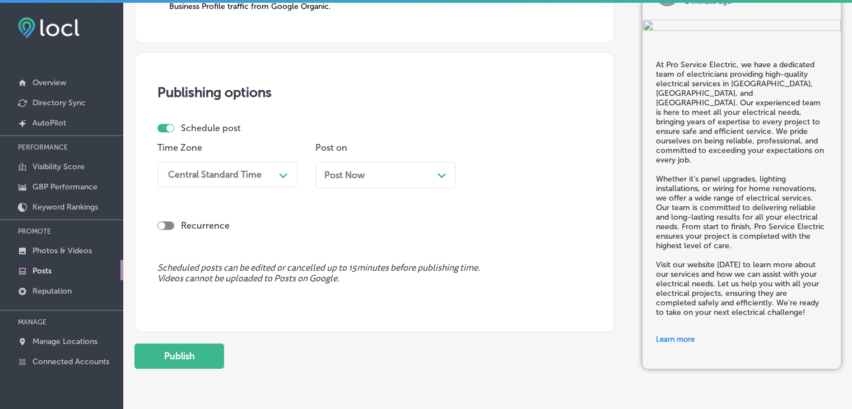
scroll to position [1045, 0]
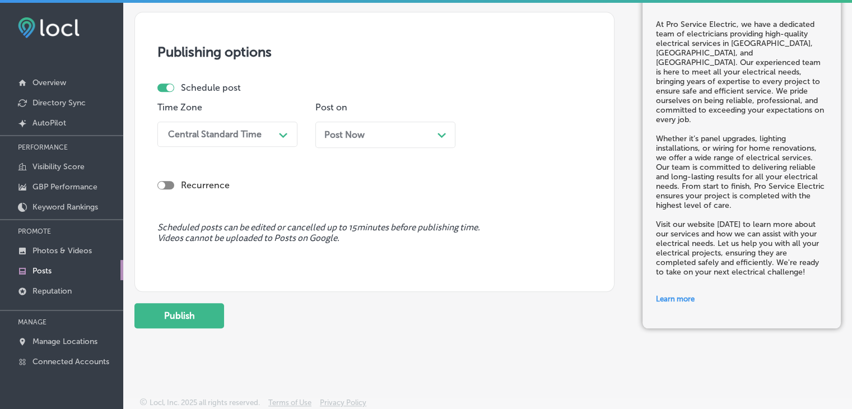
type input "[URL][DOMAIN_NAME]"
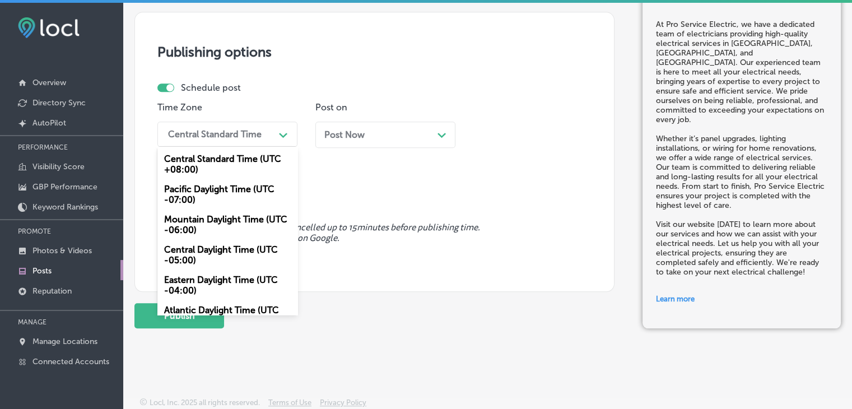
click at [220, 140] on div "Central Standard Time" at bounding box center [219, 134] width 112 height 20
click at [217, 228] on div "Mountain Daylight Time (UTC -06:00)" at bounding box center [227, 225] width 140 height 30
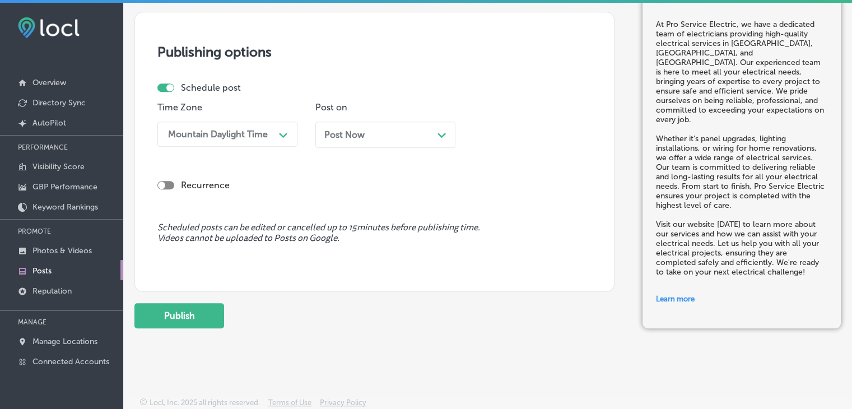
click at [381, 143] on div "Post Now Path Created with Sketch." at bounding box center [386, 135] width 140 height 26
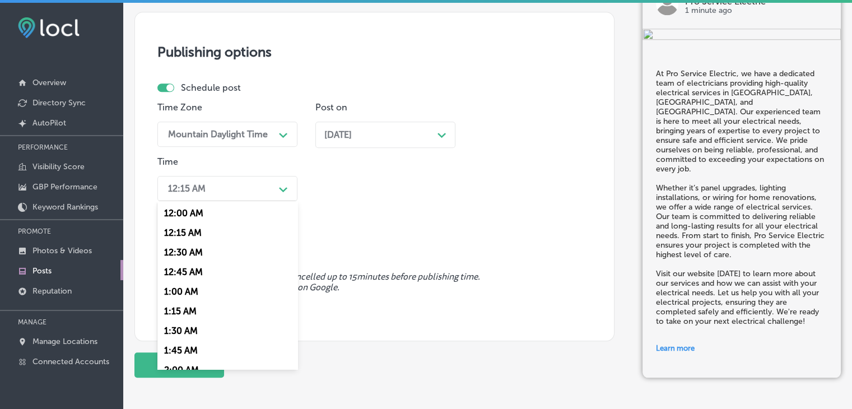
click at [229, 189] on div "12:15 AM" at bounding box center [219, 189] width 112 height 20
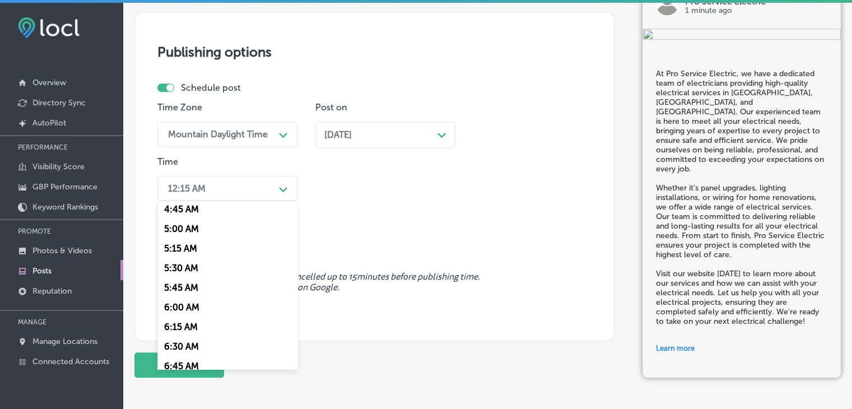
scroll to position [534, 0]
click at [191, 233] on div "7:00 AM" at bounding box center [227, 229] width 140 height 20
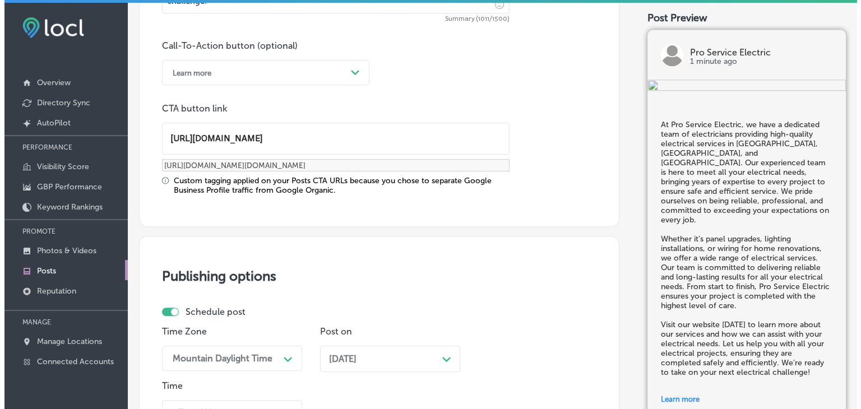
scroll to position [1094, 0]
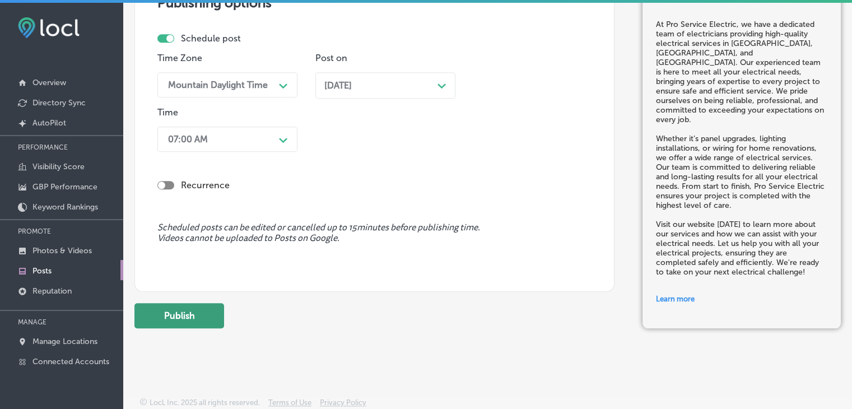
click at [179, 306] on button "Publish" at bounding box center [180, 315] width 90 height 25
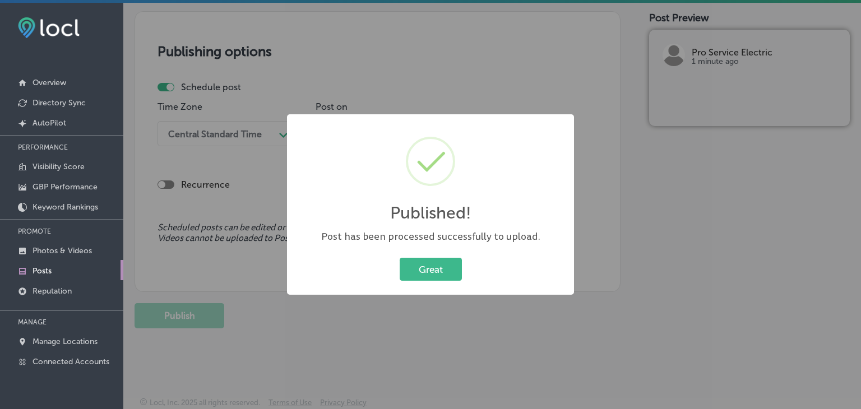
click at [568, 17] on div "Published! × Post has been processed successfully to upload. Great Cancel" at bounding box center [430, 204] width 861 height 409
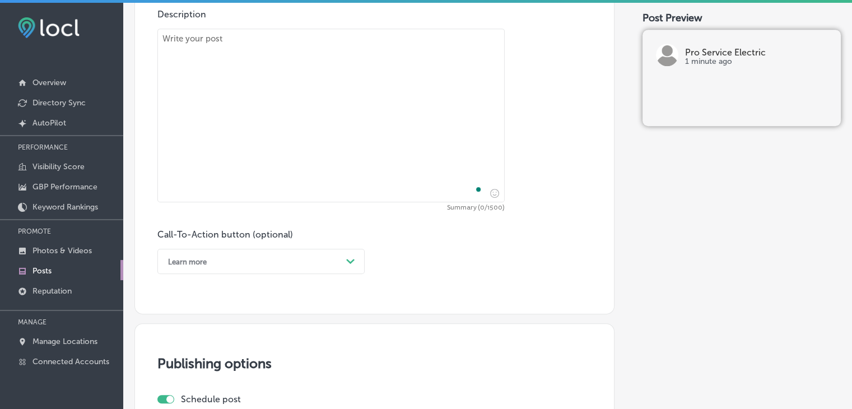
scroll to position [586, 0]
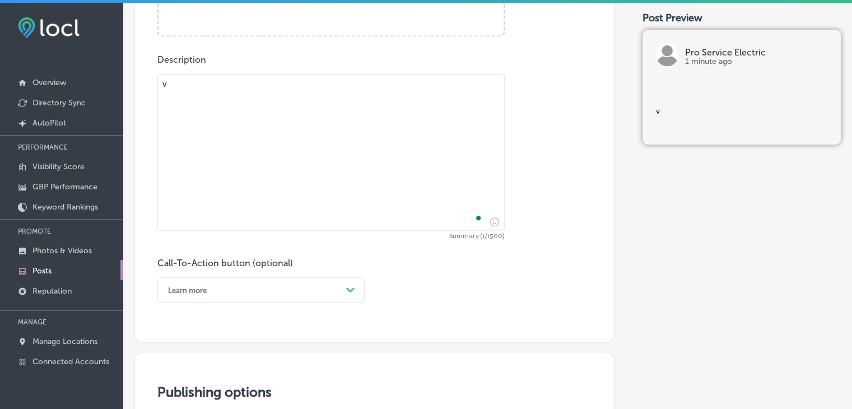
click at [402, 218] on textarea "v" at bounding box center [330, 152] width 347 height 157
paste textarea "Outdoor lighting is a great way to enhance your property’s beauty and security.…"
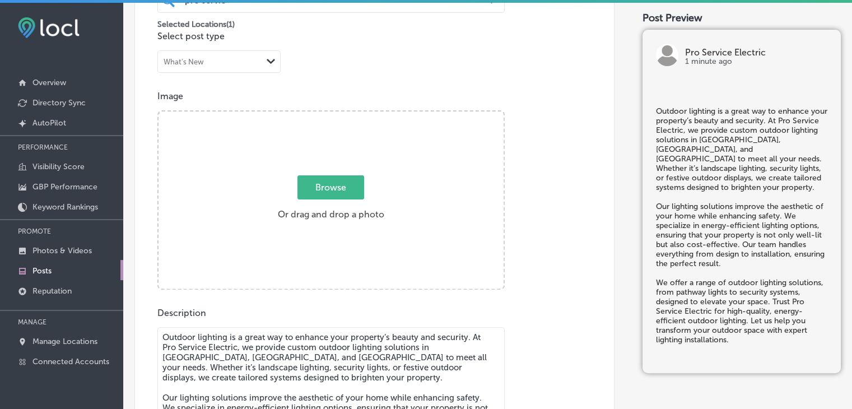
type textarea "Outdoor lighting is a great way to enhance your property’s beauty and security.…"
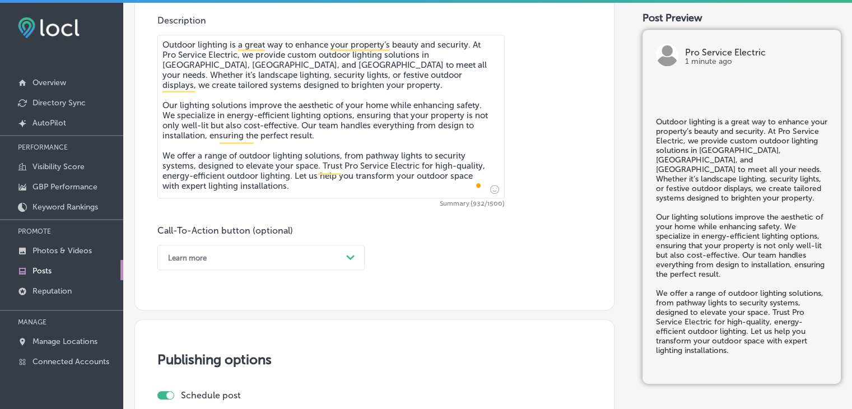
scroll to position [629, 0]
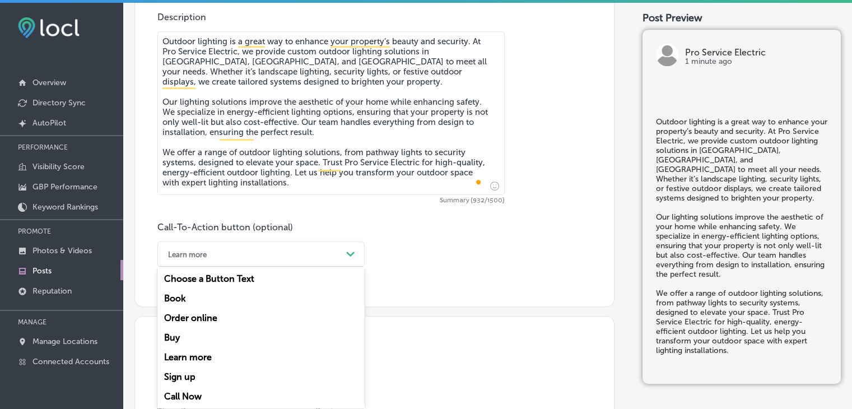
click at [270, 249] on div "Learn more" at bounding box center [252, 253] width 179 height 17
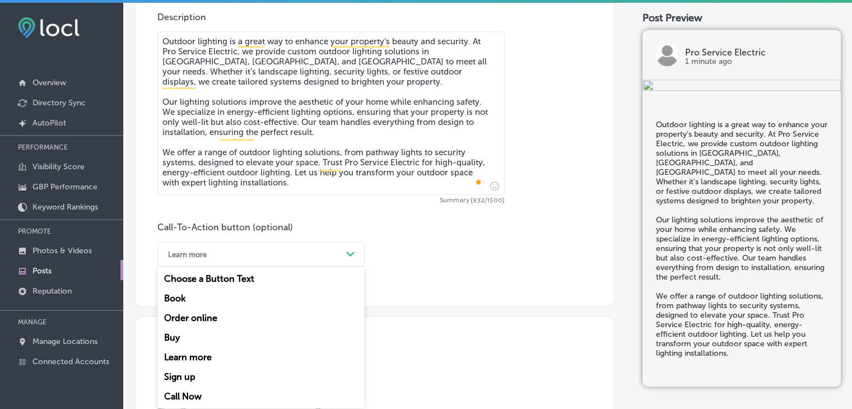
click at [285, 261] on div "Learn more" at bounding box center [252, 253] width 179 height 17
click at [191, 392] on div "Call Now" at bounding box center [260, 397] width 207 height 20
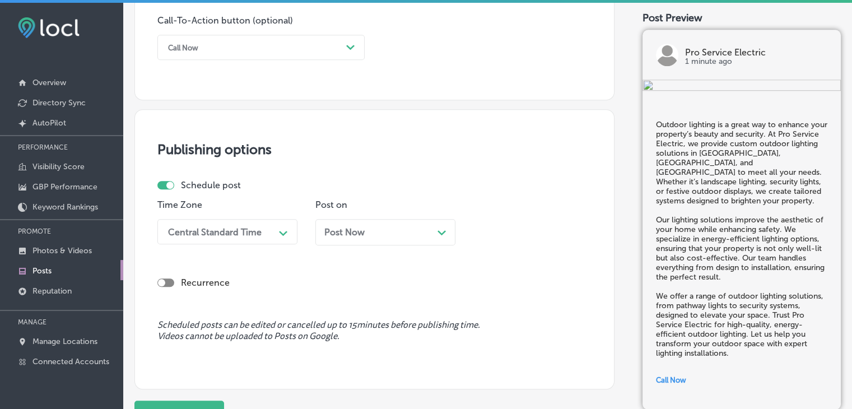
scroll to position [843, 0]
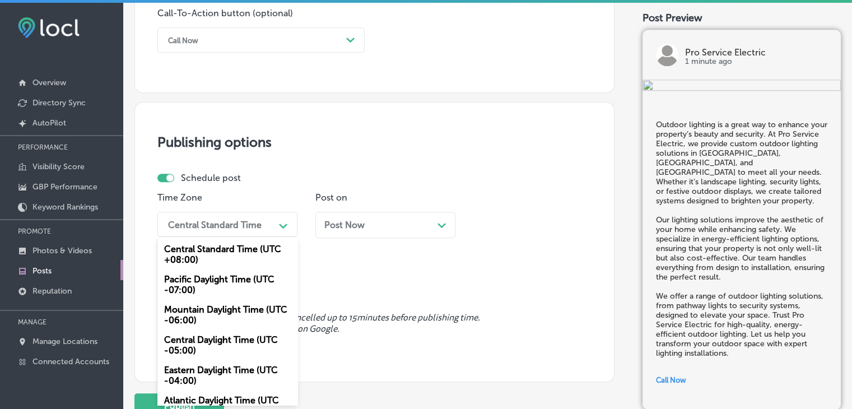
click at [279, 232] on div "Path Created with Sketch." at bounding box center [284, 225] width 18 height 18
click at [212, 302] on div "Mountain Daylight Time (UTC -06:00)" at bounding box center [227, 315] width 140 height 30
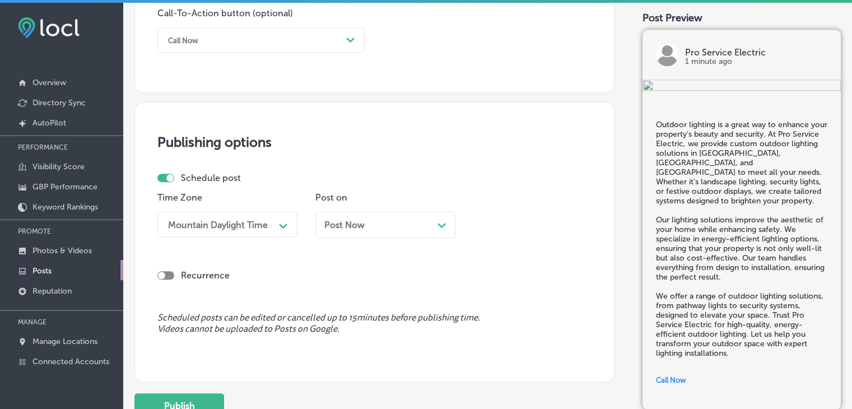
click at [351, 234] on div "Post Now Path Created with Sketch." at bounding box center [386, 225] width 140 height 26
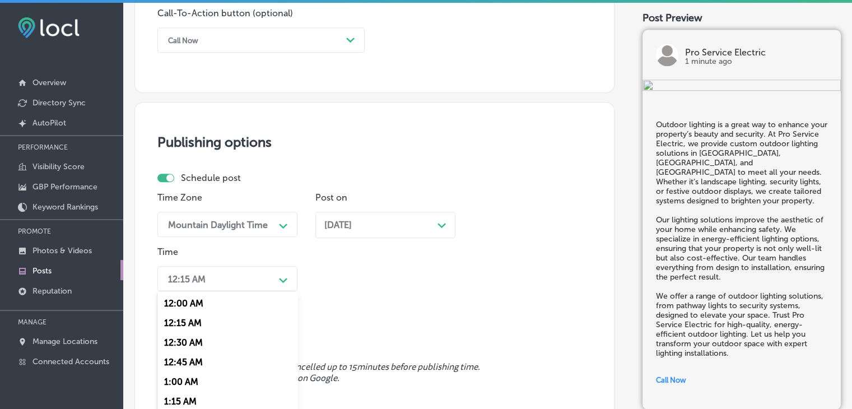
scroll to position [897, 0]
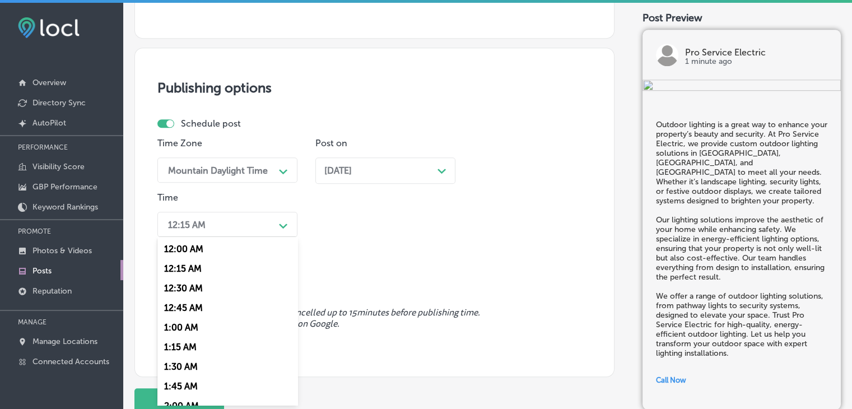
click at [258, 237] on div "option 7:00 AM, selected. option 12:15 AM focused, 2 of 96. 96 results availabl…" at bounding box center [227, 224] width 140 height 25
click at [194, 366] on div "7:00 AM" at bounding box center [227, 371] width 140 height 20
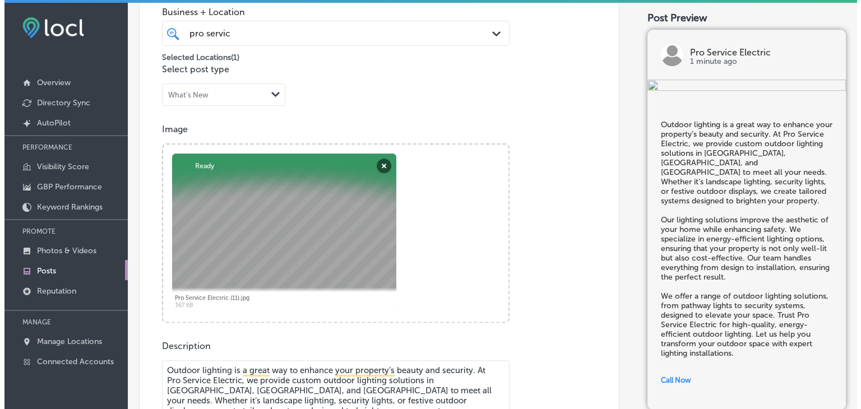
scroll to position [983, 0]
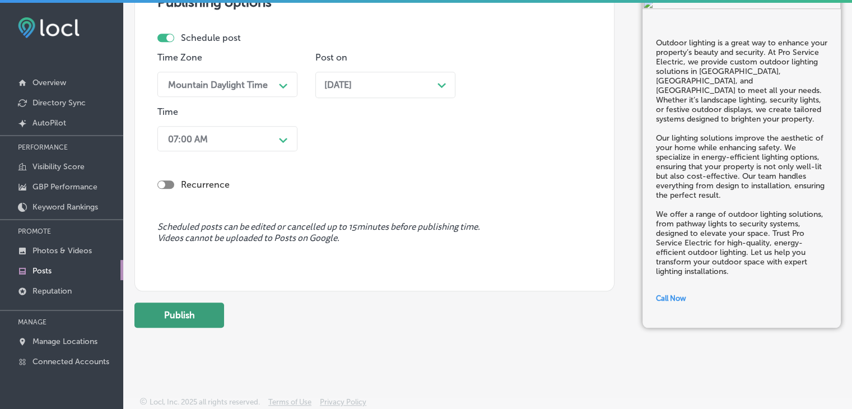
click at [218, 316] on button "Publish" at bounding box center [180, 315] width 90 height 25
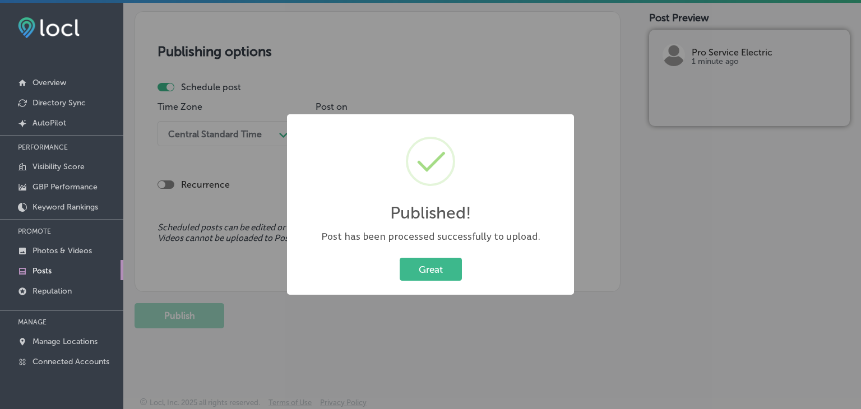
click at [507, 54] on div "Published! × Post has been processed successfully to upload. Great Cancel" at bounding box center [430, 204] width 861 height 409
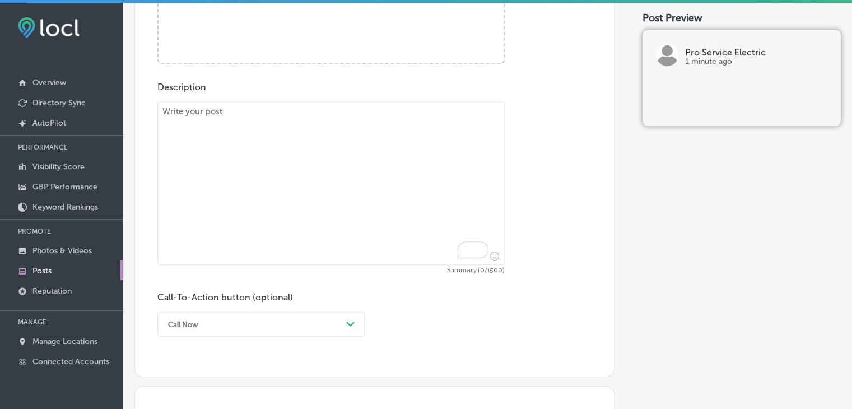
scroll to position [540, 0]
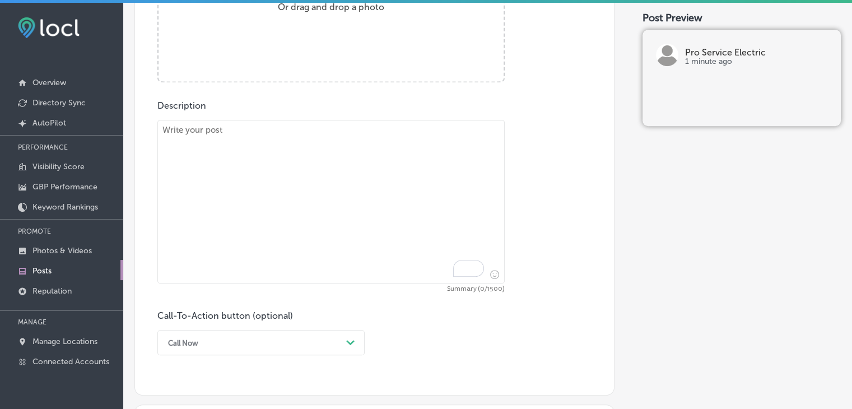
click at [451, 109] on div "Description Summary (0/1500) Call-To-Action button (optional) Call Now Path Cre…" at bounding box center [374, 227] width 434 height 255
paste textarea "As your business grows, you need an electrical system that keeps up. Pro Servic…"
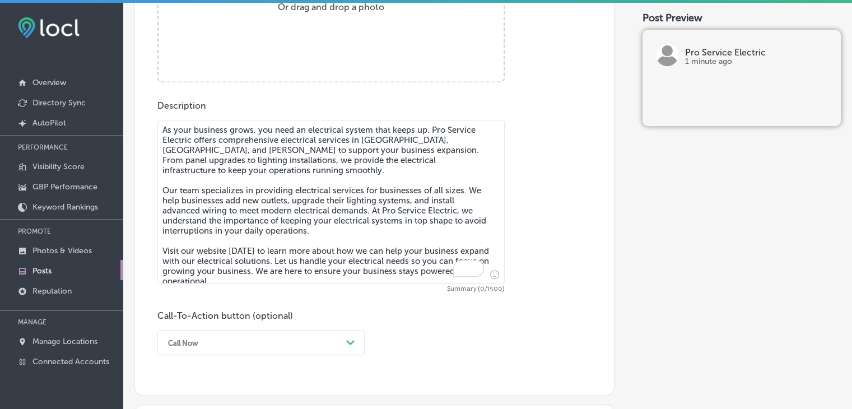
click at [446, 124] on textarea "As your business grows, you need an electrical system that keeps up. Pro Servic…" at bounding box center [330, 202] width 347 height 164
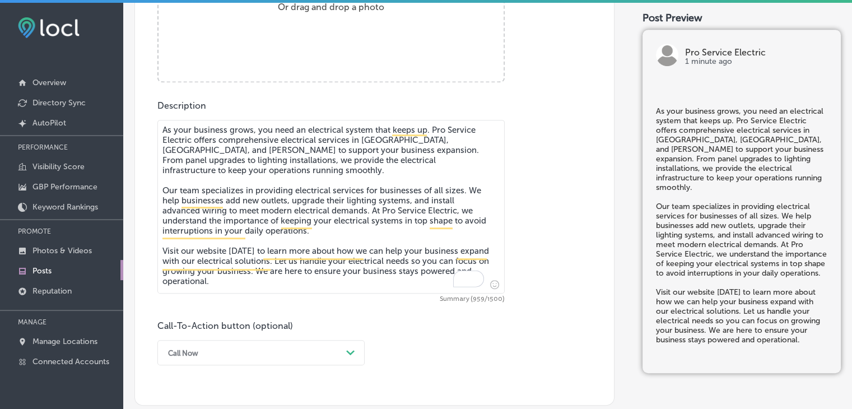
type textarea "As your business grows, you need an electrical system that keeps up. Pro Servic…"
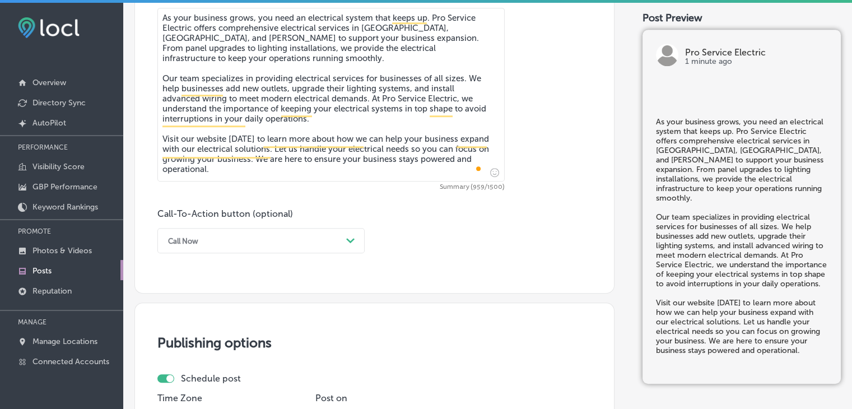
scroll to position [655, 0]
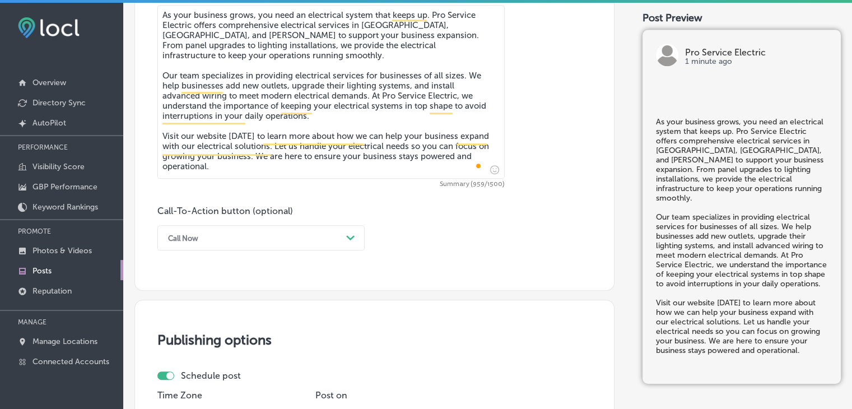
click at [250, 234] on div "Call Now" at bounding box center [252, 237] width 179 height 17
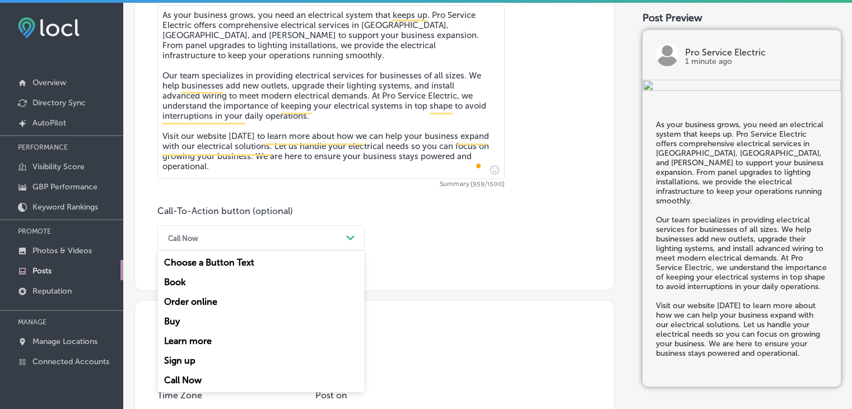
click at [211, 343] on div "Learn more" at bounding box center [260, 341] width 207 height 20
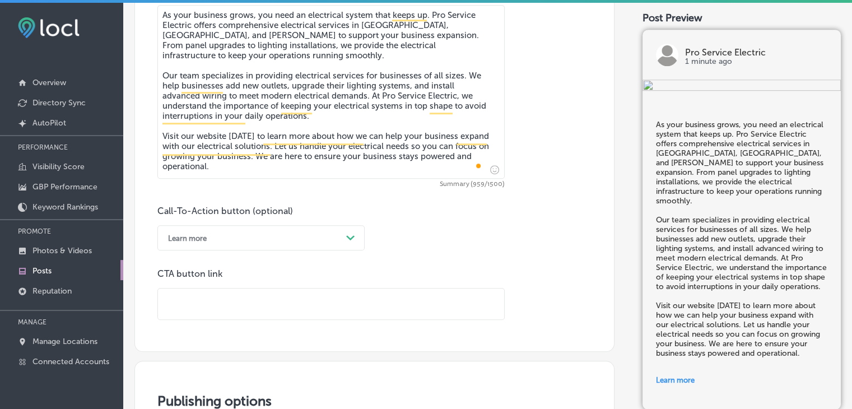
click at [360, 292] on input "text" at bounding box center [331, 304] width 346 height 31
paste input "[URL][DOMAIN_NAME]"
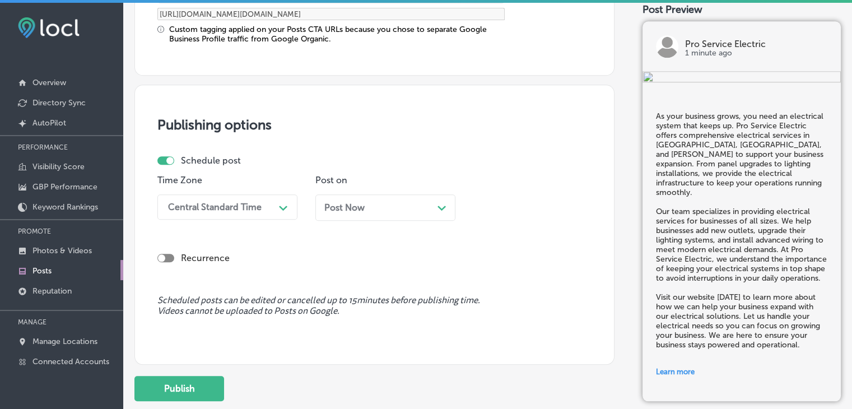
scroll to position [1045, 0]
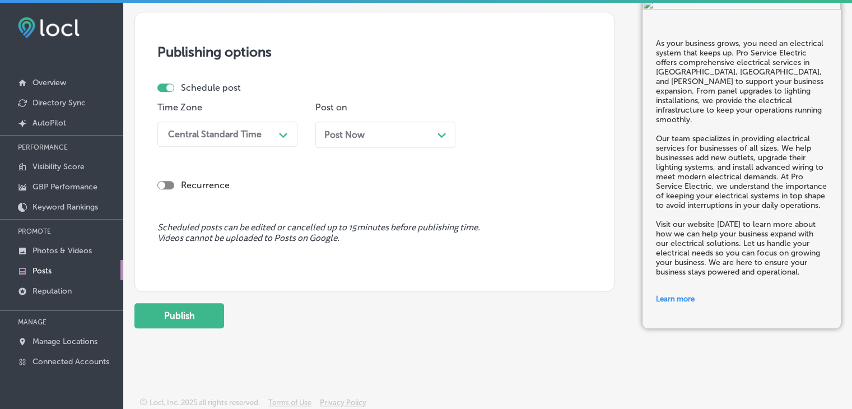
type input "[URL][DOMAIN_NAME]"
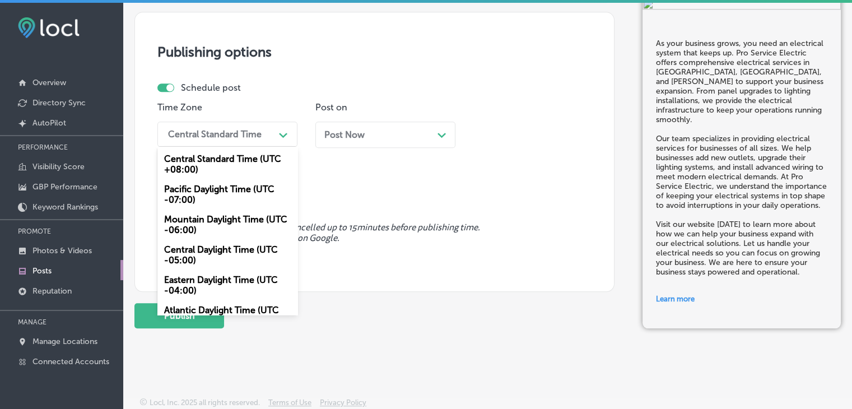
click at [226, 125] on div "Central Standard Time" at bounding box center [219, 134] width 112 height 20
click at [217, 228] on div "Mountain Daylight Time (UTC -06:00)" at bounding box center [227, 225] width 140 height 30
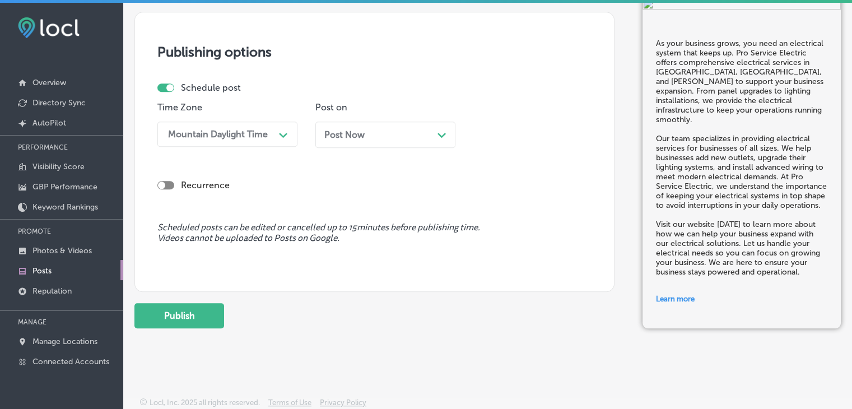
click at [386, 129] on div "Post Now Path Created with Sketch." at bounding box center [385, 134] width 122 height 11
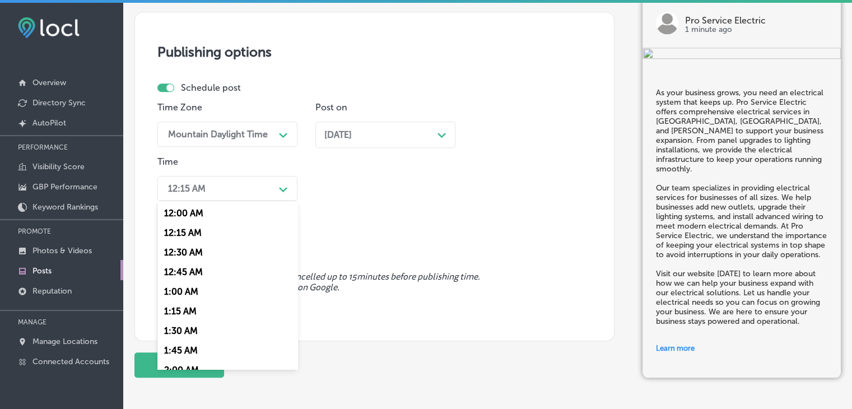
click at [275, 183] on div "Path Created with Sketch." at bounding box center [284, 188] width 18 height 18
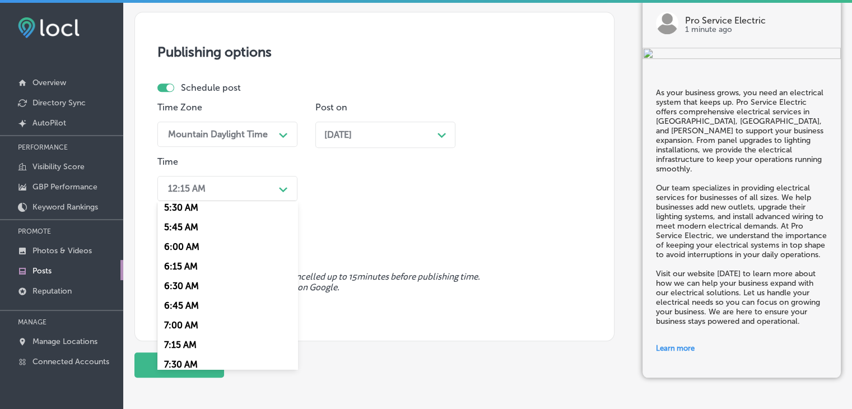
click at [197, 330] on div "7:00 AM" at bounding box center [227, 326] width 140 height 20
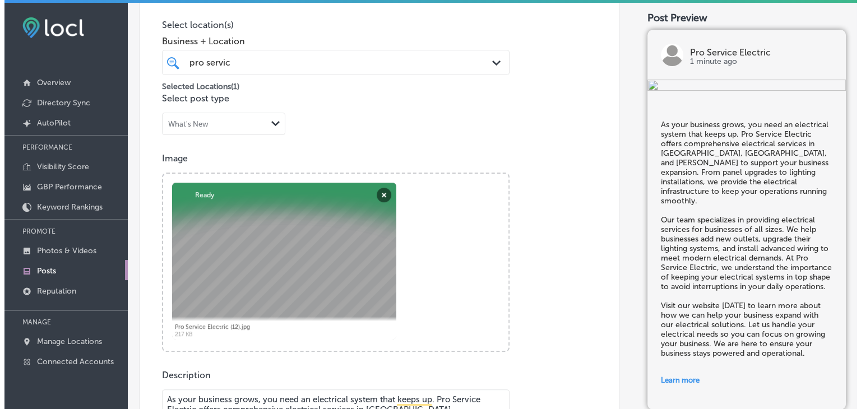
scroll to position [1094, 0]
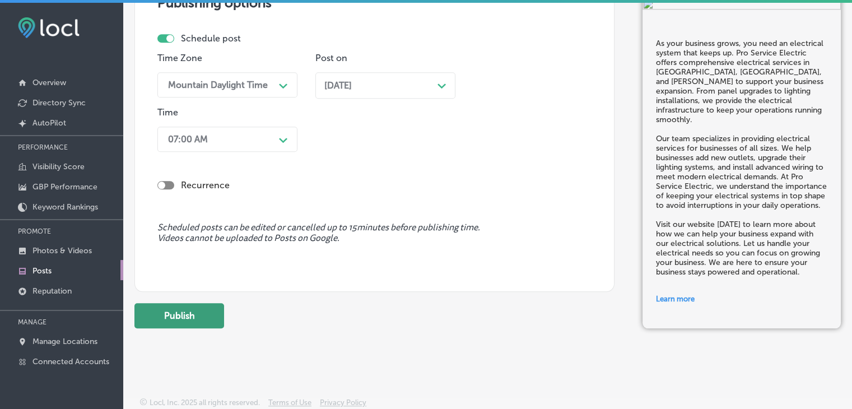
click at [212, 312] on button "Publish" at bounding box center [180, 315] width 90 height 25
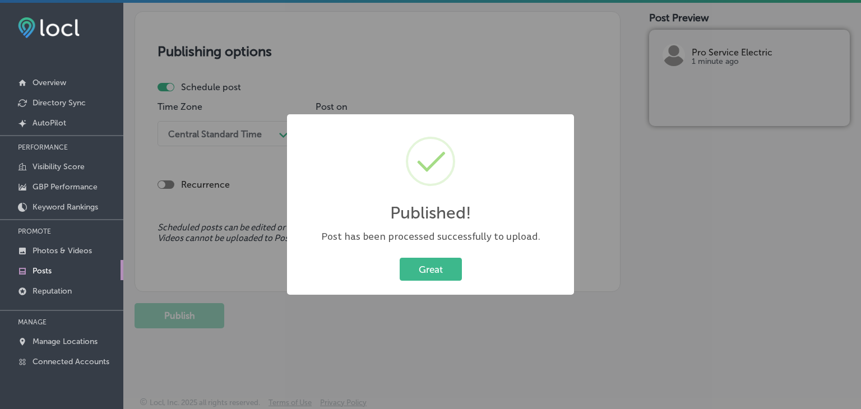
click at [511, 21] on div "Published! × Post has been processed successfully to upload. Great Cancel" at bounding box center [430, 204] width 861 height 409
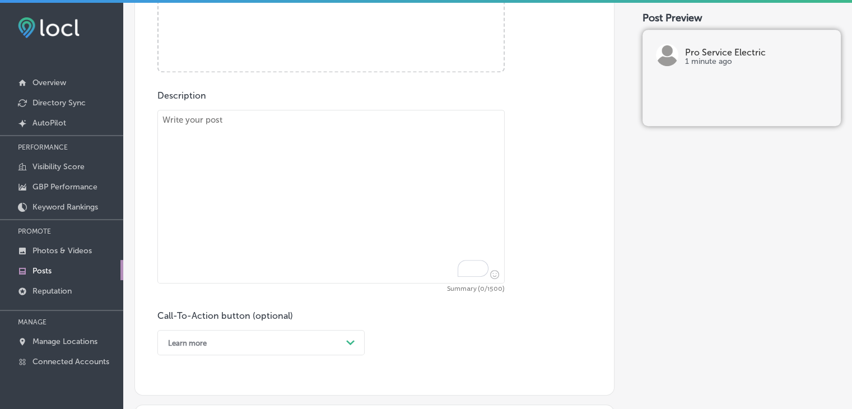
scroll to position [549, 0]
paste textarea "At Pro Service Electric, we specialize in electrical work for home remodeling p…"
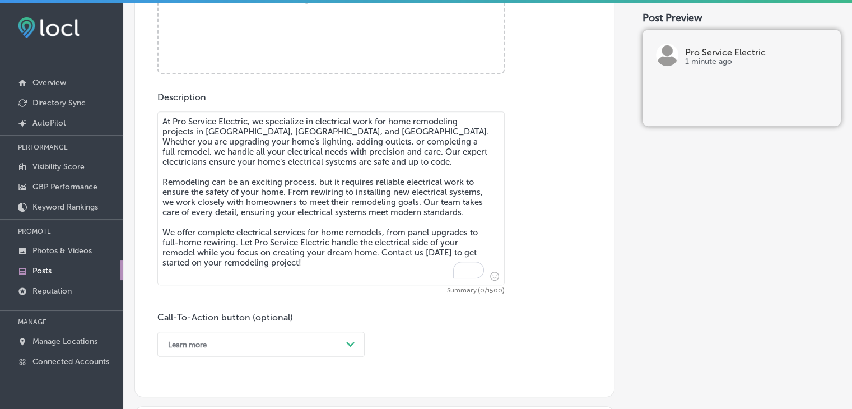
click at [402, 158] on textarea "At Pro Service Electric, we specialize in electrical work for home remodeling p…" at bounding box center [330, 199] width 347 height 174
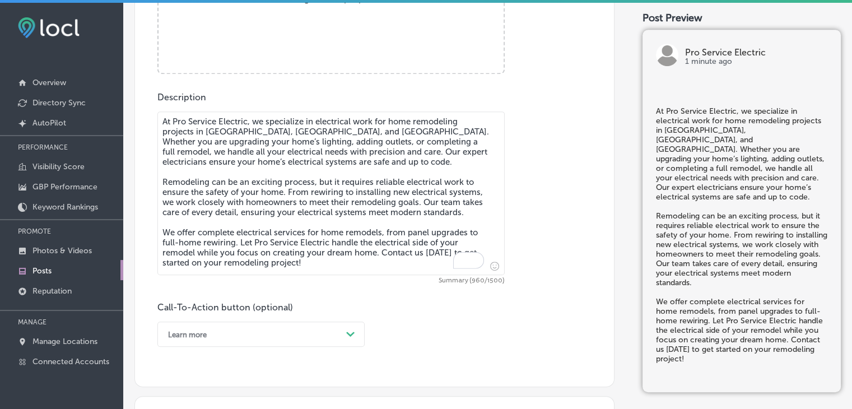
type textarea "At Pro Service Electric, we specialize in electrical work for home remodeling p…"
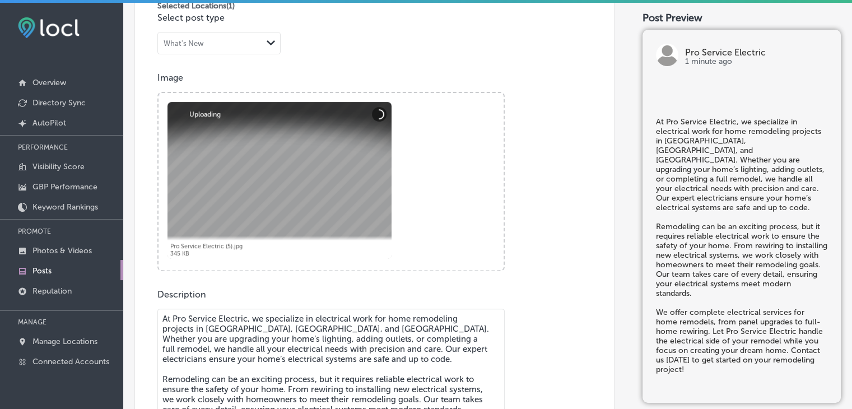
scroll to position [657, 0]
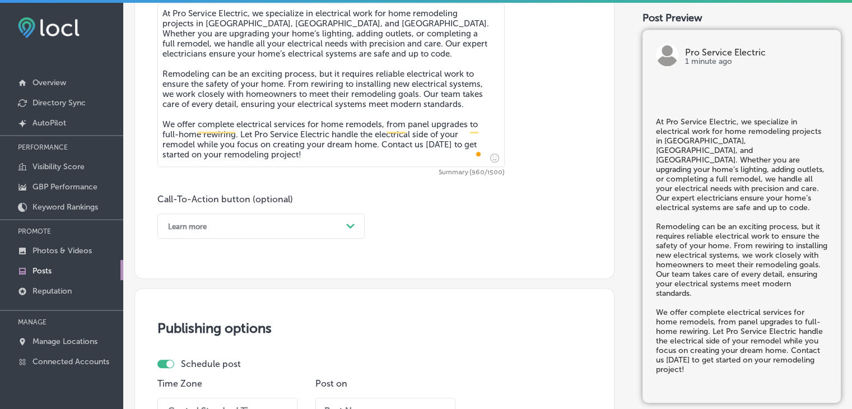
click at [266, 231] on div "Learn more" at bounding box center [252, 225] width 179 height 17
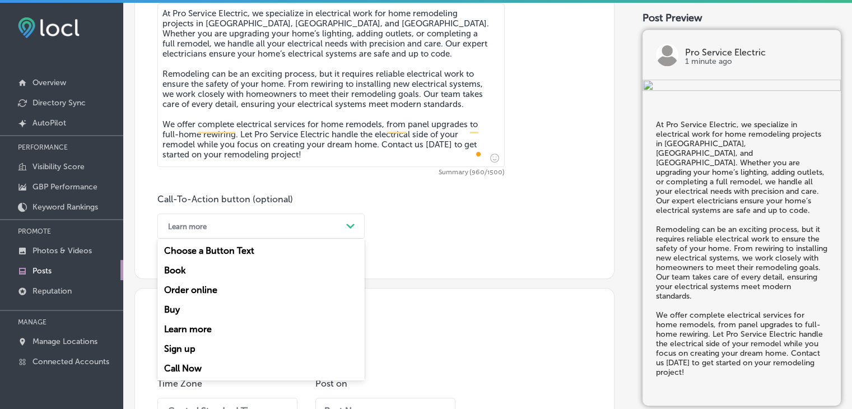
click at [194, 368] on div "Call Now" at bounding box center [260, 369] width 207 height 20
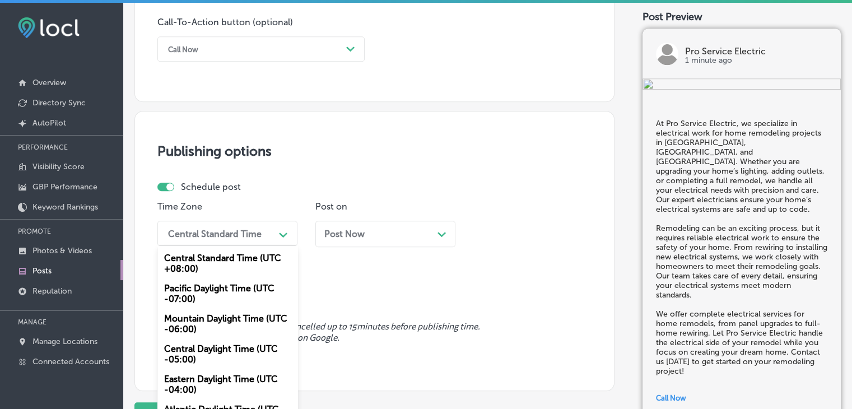
scroll to position [843, 0]
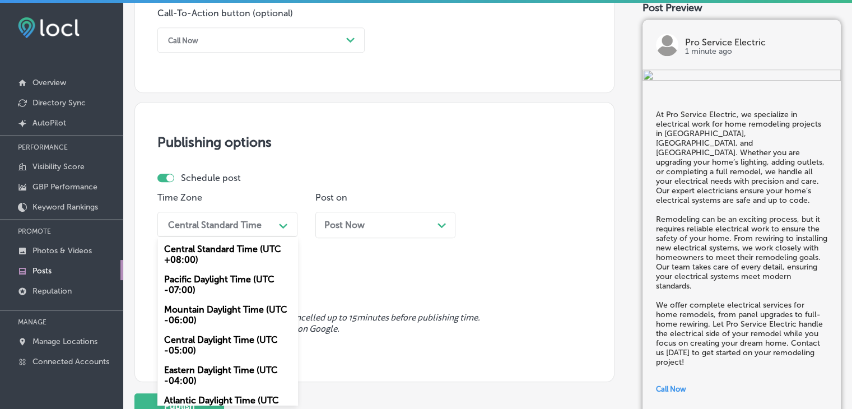
click at [272, 237] on div "option Mountain Daylight Time (UTC -06:00), selected. option Central Standard T…" at bounding box center [227, 224] width 140 height 25
click at [249, 316] on div "Mountain Daylight Time (UTC -06:00)" at bounding box center [227, 315] width 140 height 30
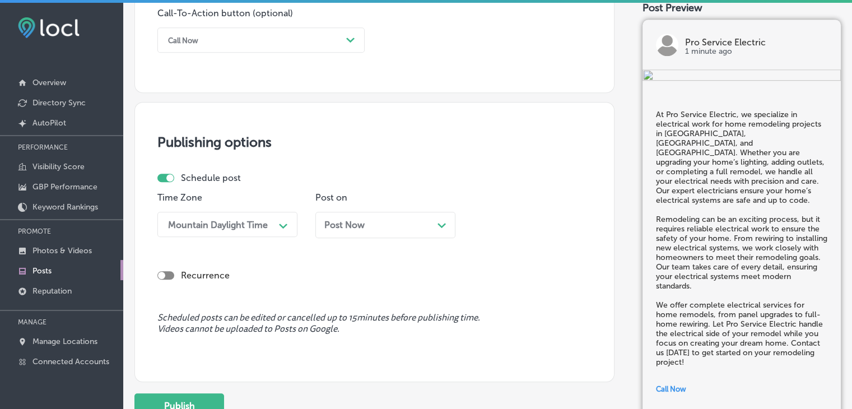
click at [375, 233] on div "Post Now Path Created with Sketch." at bounding box center [386, 225] width 140 height 26
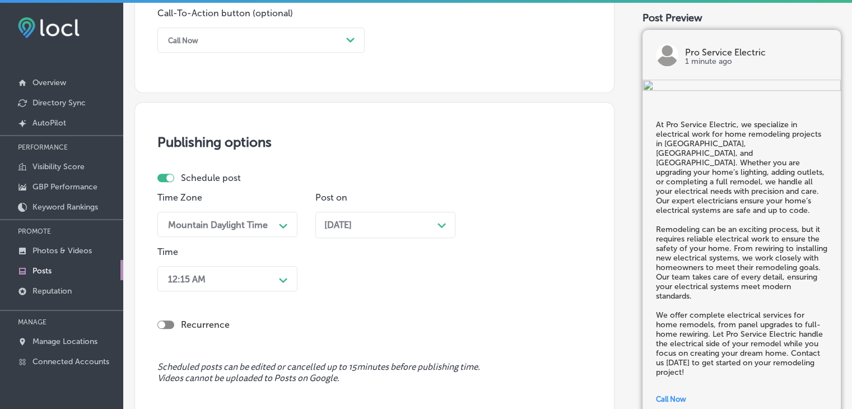
scroll to position [897, 0]
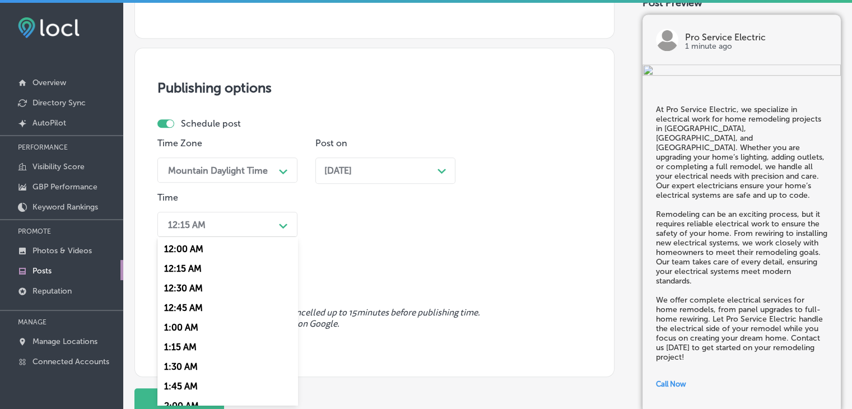
click at [235, 237] on div "option 7:00 AM, selected. option 12:15 AM focused, 2 of 96. 96 results availabl…" at bounding box center [227, 224] width 140 height 25
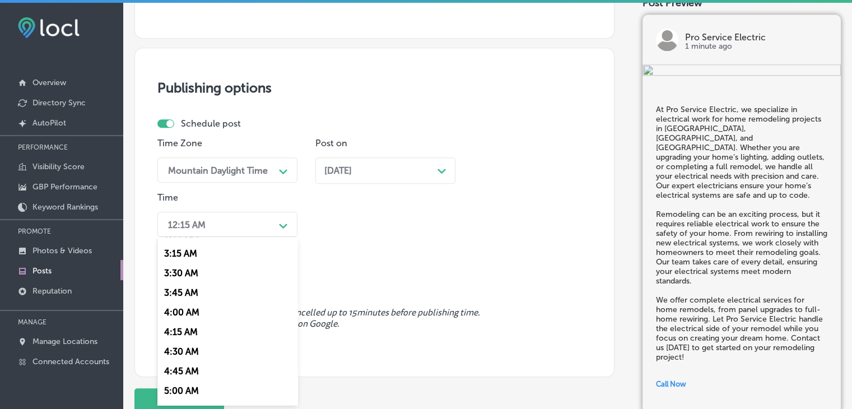
scroll to position [439, 0]
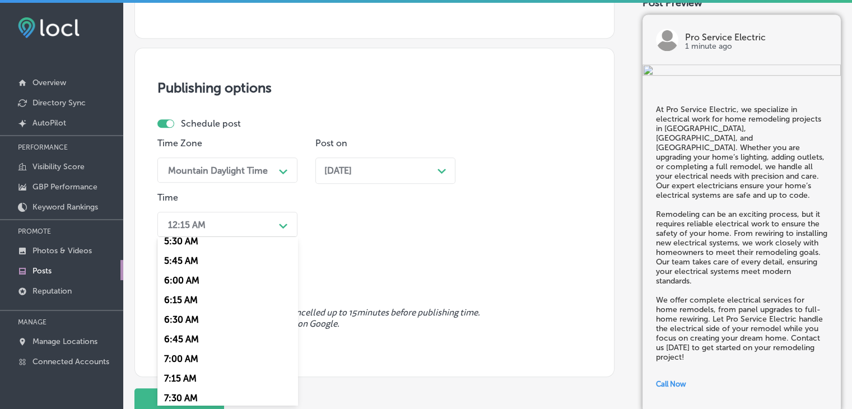
click at [207, 363] on div "7:00 AM" at bounding box center [227, 359] width 140 height 20
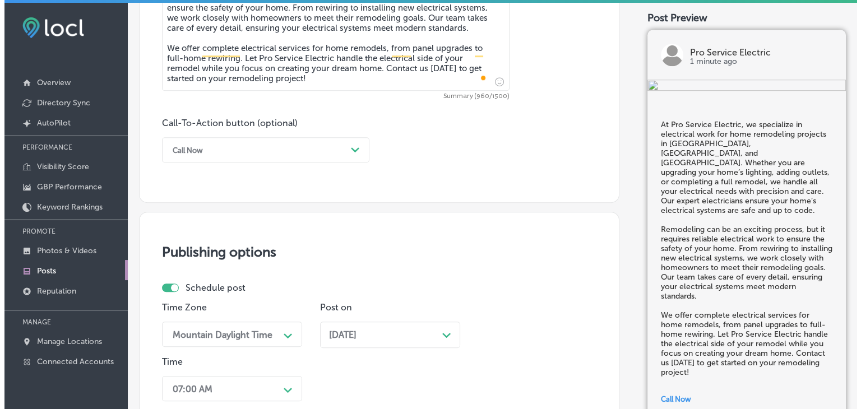
scroll to position [983, 0]
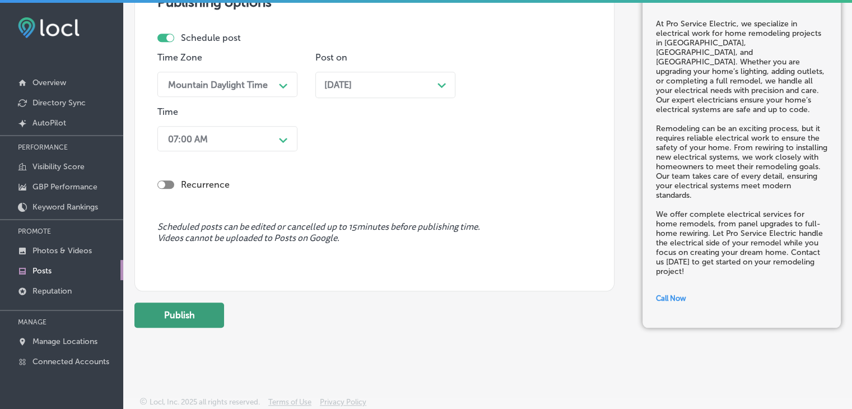
click at [197, 319] on button "Publish" at bounding box center [180, 315] width 90 height 25
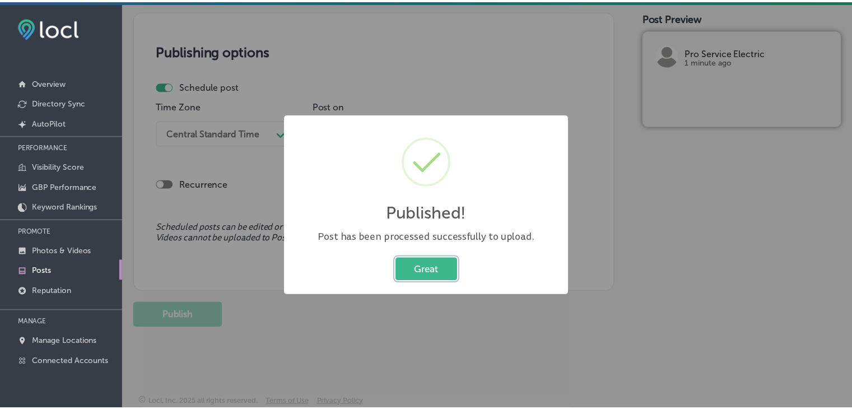
scroll to position [934, 0]
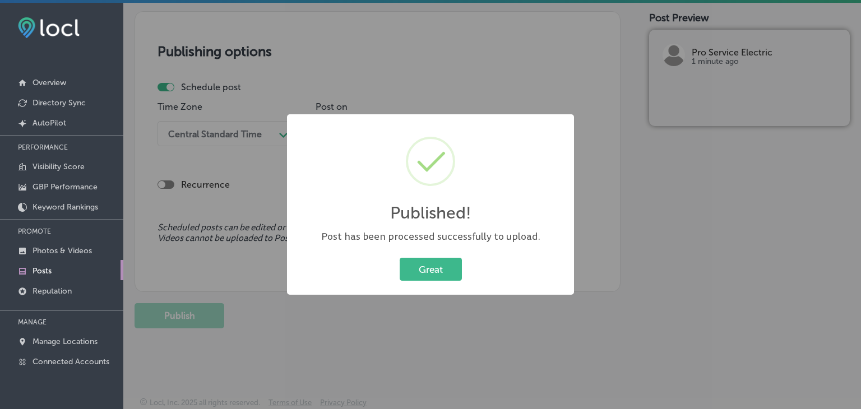
click at [407, 57] on div "Published! × Post has been processed successfully to upload. Great Cancel" at bounding box center [430, 204] width 861 height 409
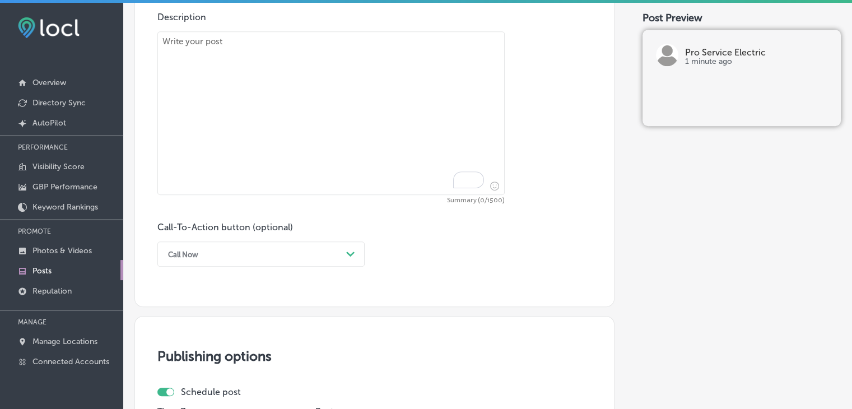
paste textarea "Loremips dol sitame co adipi elitse doeiusmodte inci Utl Etdolor Magnaali, enim…"
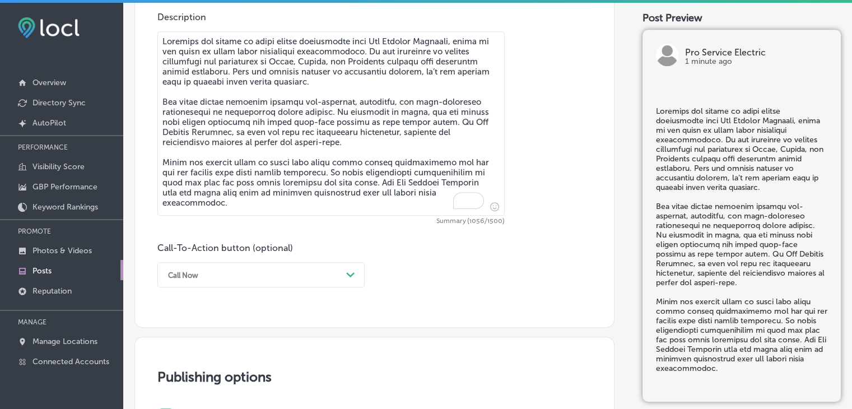
click at [405, 151] on textarea "To enrich screen reader interactions, please activate Accessibility in Grammarl…" at bounding box center [330, 123] width 347 height 184
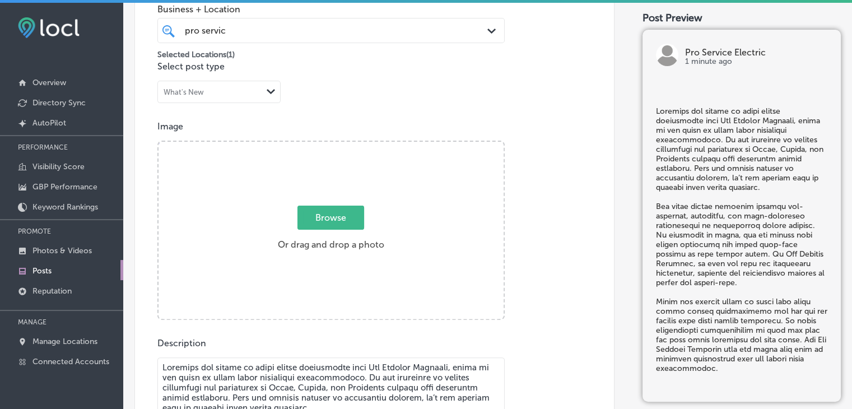
type textarea "Loremips dol sitame co adipi elitse doeiusmodte inci Utl Etdolor Magnaali, enim…"
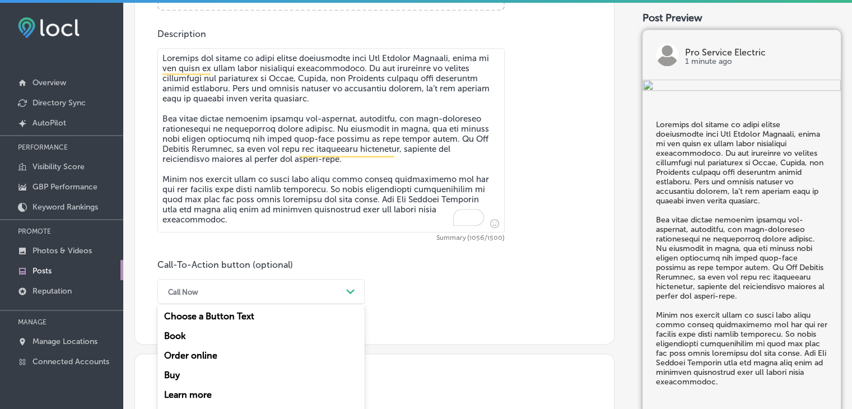
scroll to position [654, 0]
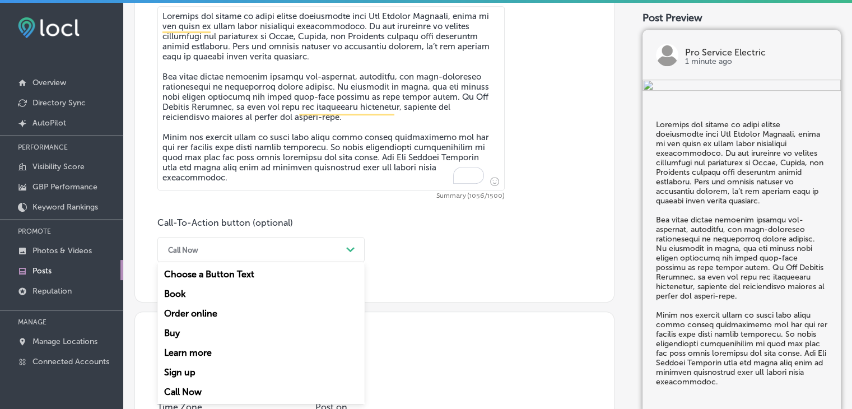
click at [265, 262] on div "option Call Now, selected. option Choose a Button Text focused, 1 of 7. 7 resul…" at bounding box center [260, 249] width 207 height 25
click at [204, 349] on div "Learn more" at bounding box center [260, 353] width 207 height 20
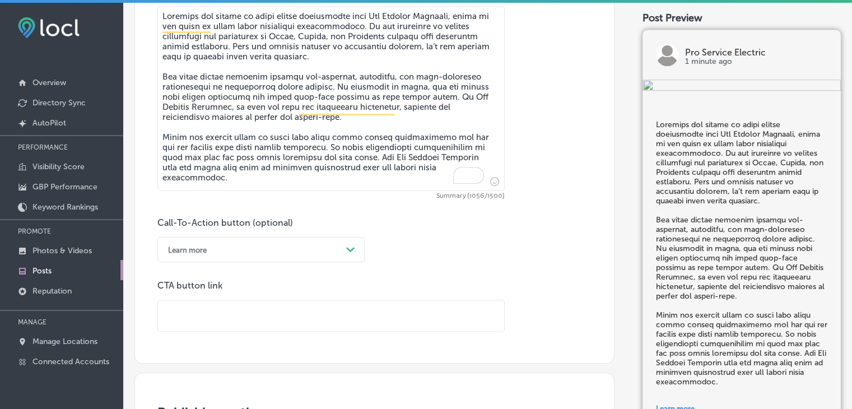
click at [307, 307] on input "text" at bounding box center [331, 315] width 346 height 31
paste input "[URL][DOMAIN_NAME]"
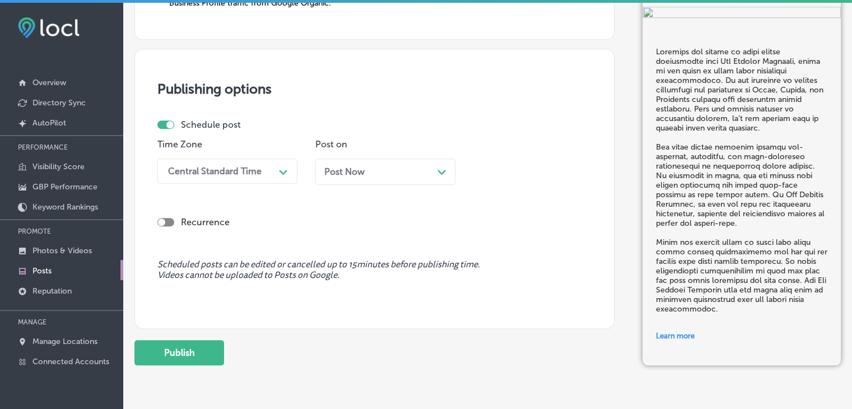
scroll to position [1022, 0]
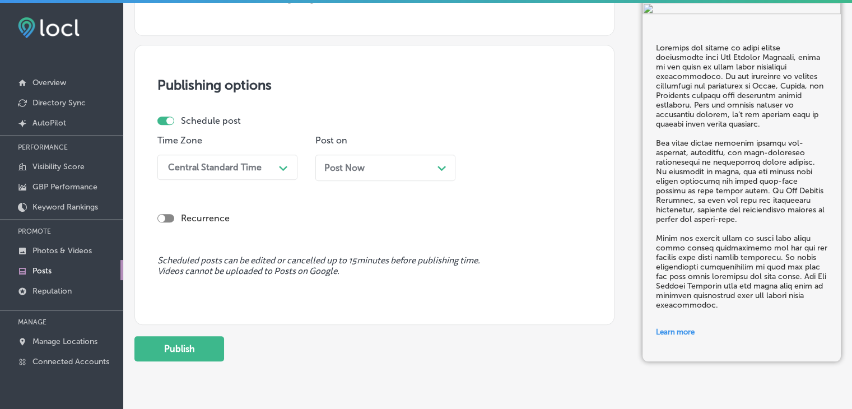
type input "[URL][DOMAIN_NAME]"
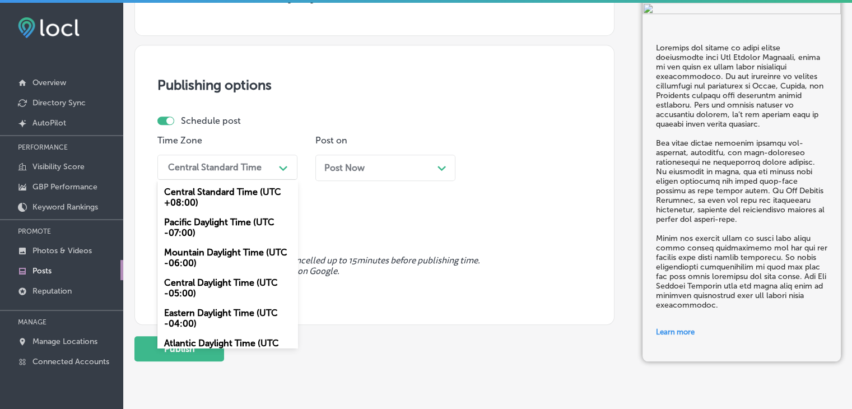
click at [269, 163] on div "Central Standard Time" at bounding box center [219, 167] width 112 height 20
click at [225, 269] on div "Mountain Daylight Time (UTC -06:00)" at bounding box center [227, 258] width 140 height 30
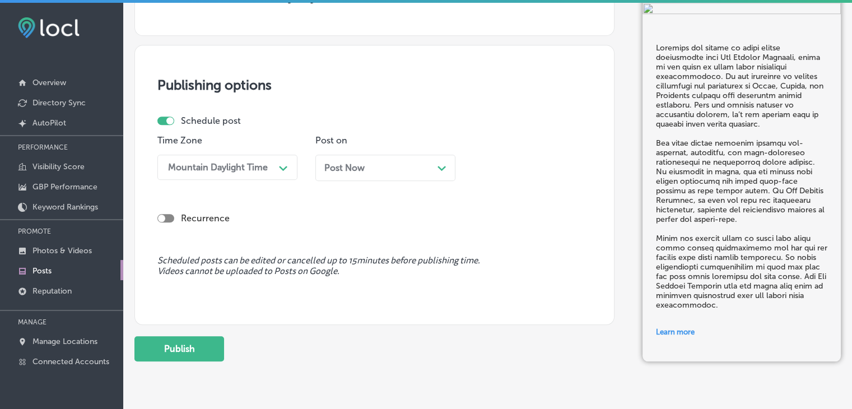
click at [391, 166] on div "Post Now Path Created with Sketch." at bounding box center [385, 168] width 122 height 11
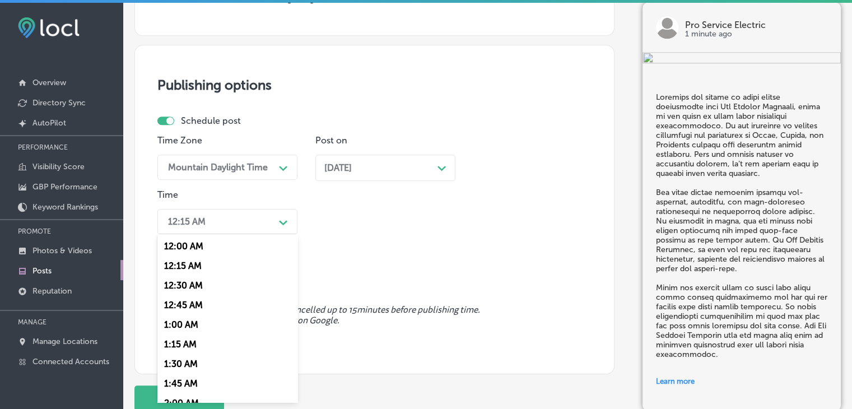
click at [247, 223] on div "12:15 AM" at bounding box center [219, 222] width 112 height 20
click at [189, 285] on div "7:00 AM" at bounding box center [227, 289] width 140 height 20
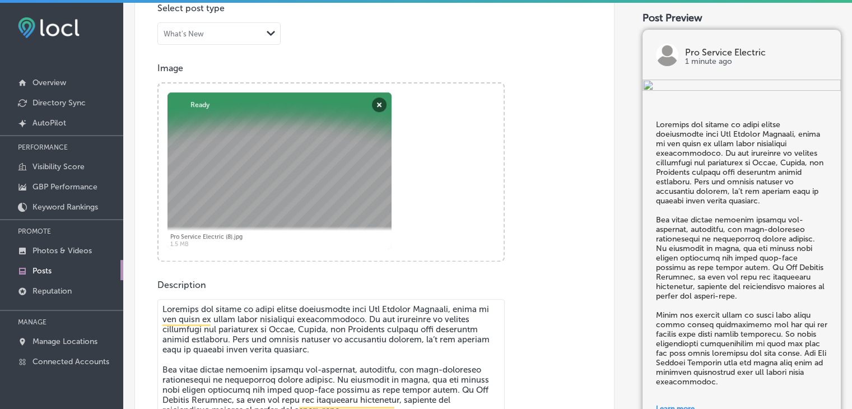
scroll to position [1105, 0]
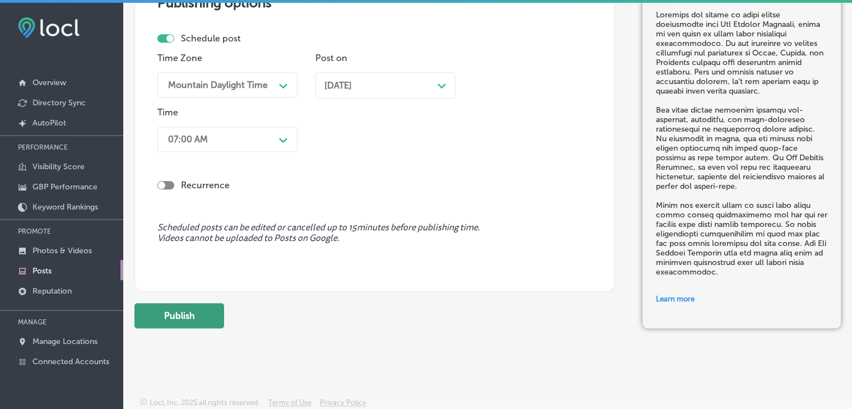
click at [215, 306] on button "Publish" at bounding box center [180, 315] width 90 height 25
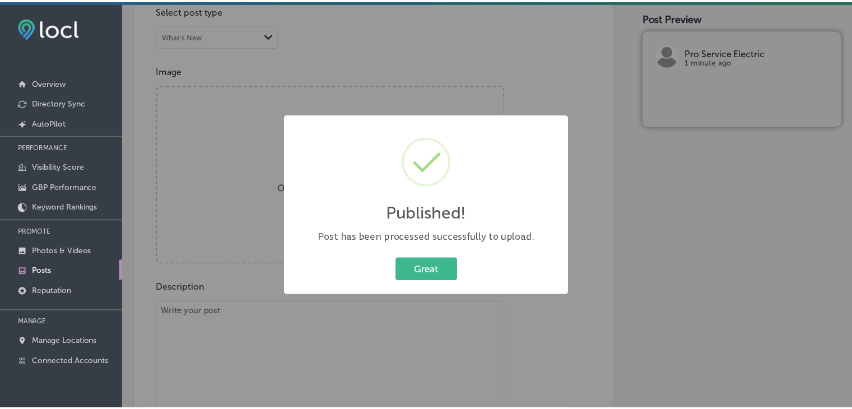
scroll to position [359, 0]
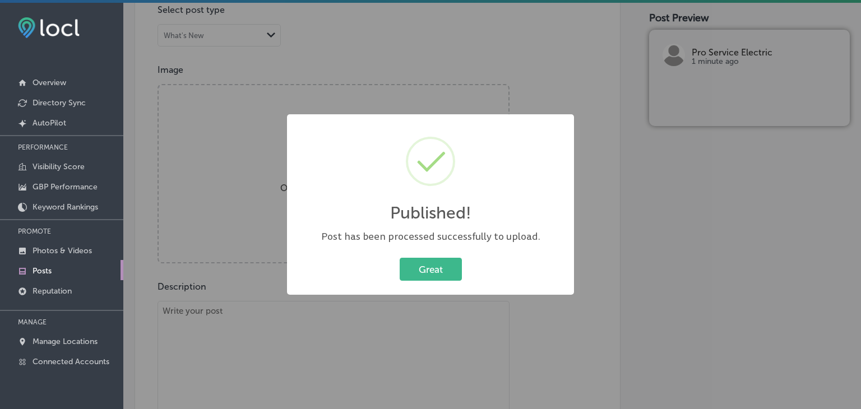
click at [464, 103] on div "Published! × Post has been processed successfully to upload. Great Cancel" at bounding box center [430, 204] width 861 height 409
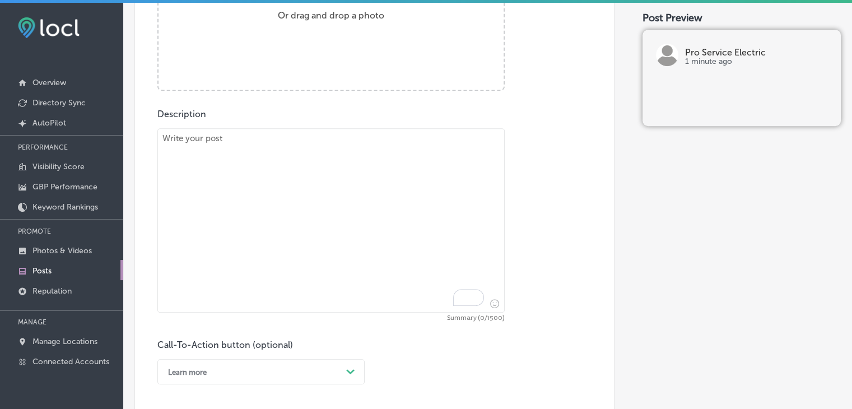
paste textarea "Thinking of upgrading your electrical panel during your remodeling project? At …"
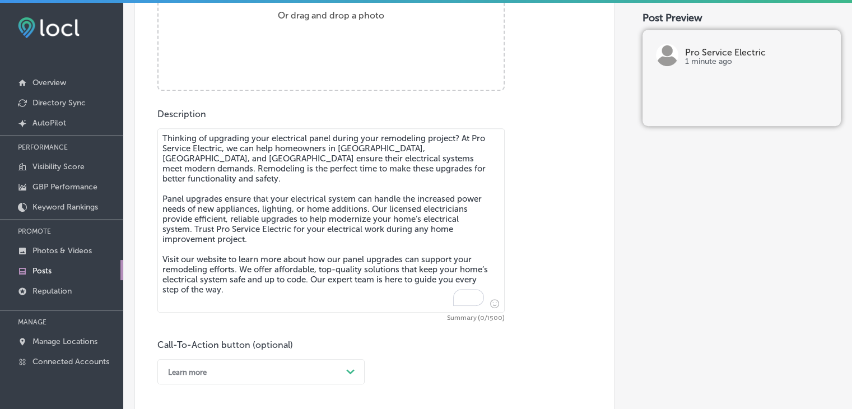
click at [408, 180] on textarea "Thinking of upgrading your electrical panel during your remodeling project? At …" at bounding box center [330, 220] width 347 height 184
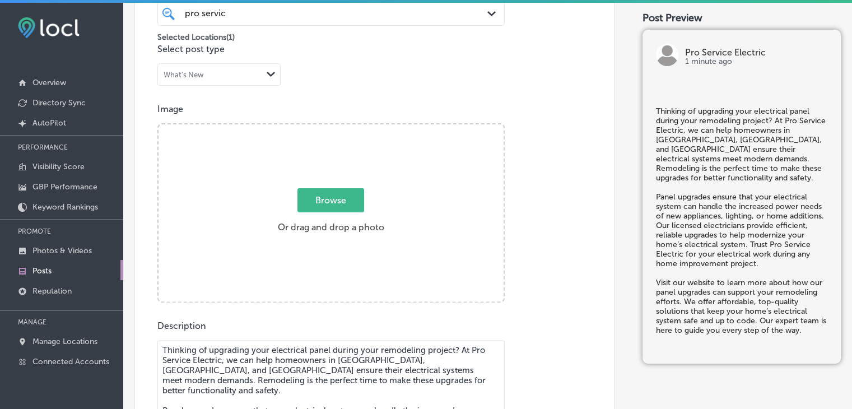
scroll to position [303, 0]
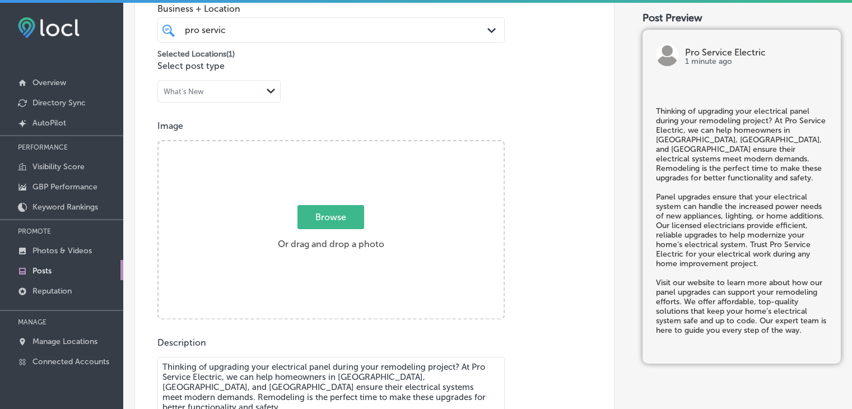
type textarea "Thinking of upgrading your electrical panel during your remodeling project? At …"
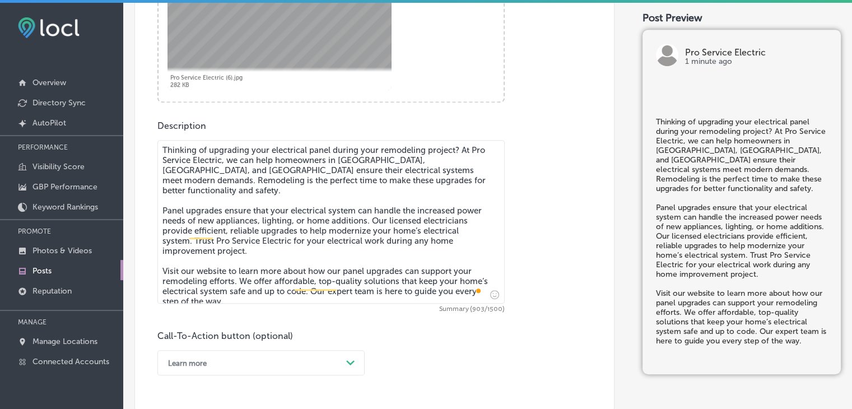
scroll to position [633, 0]
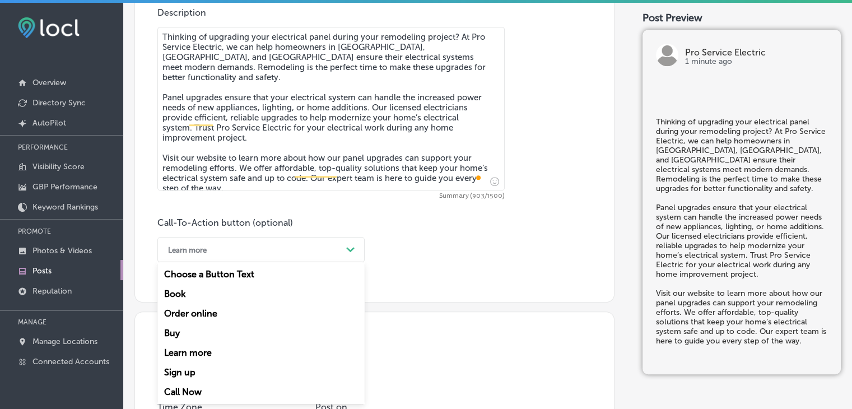
click at [253, 262] on div "option Learn more, selected. option Sign up focused, 6 of 7. 7 results availabl…" at bounding box center [260, 249] width 207 height 25
click at [208, 346] on div "Learn more" at bounding box center [260, 353] width 207 height 20
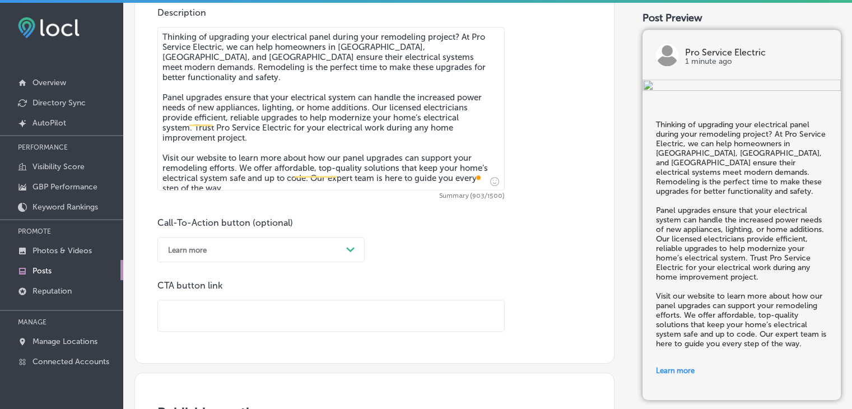
paste input "[URL][DOMAIN_NAME]"
click at [300, 321] on input "[URL][DOMAIN_NAME]" at bounding box center [331, 315] width 346 height 31
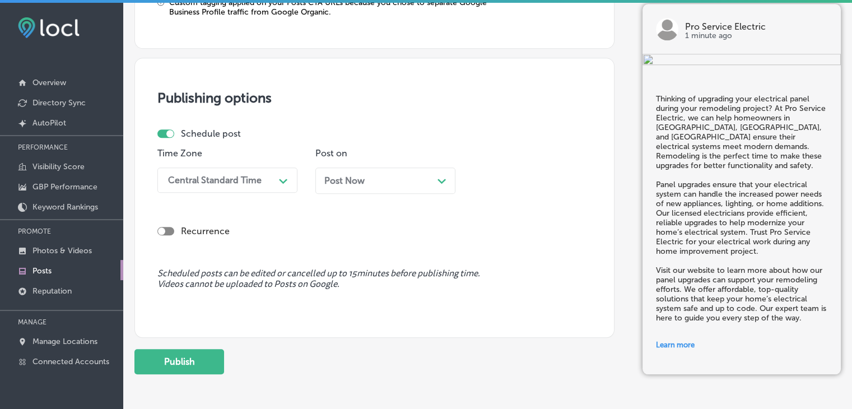
scroll to position [992, 0]
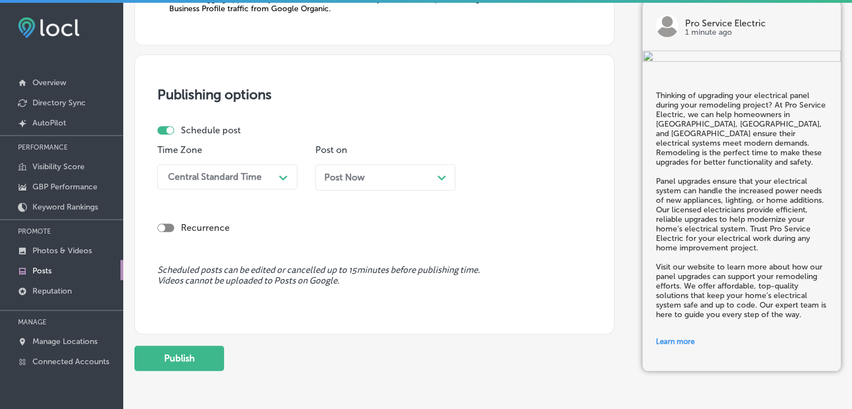
type input "[URL][DOMAIN_NAME]"
click at [251, 178] on div "Central Standard Time" at bounding box center [215, 176] width 94 height 11
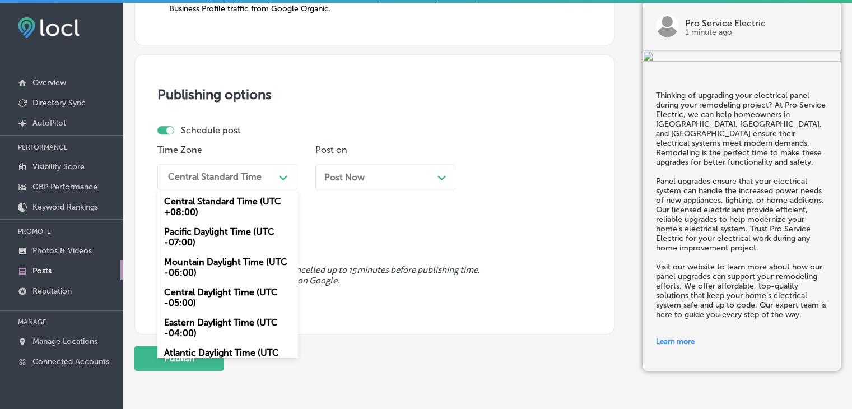
click at [214, 276] on div "Mountain Daylight Time (UTC -06:00)" at bounding box center [227, 267] width 140 height 30
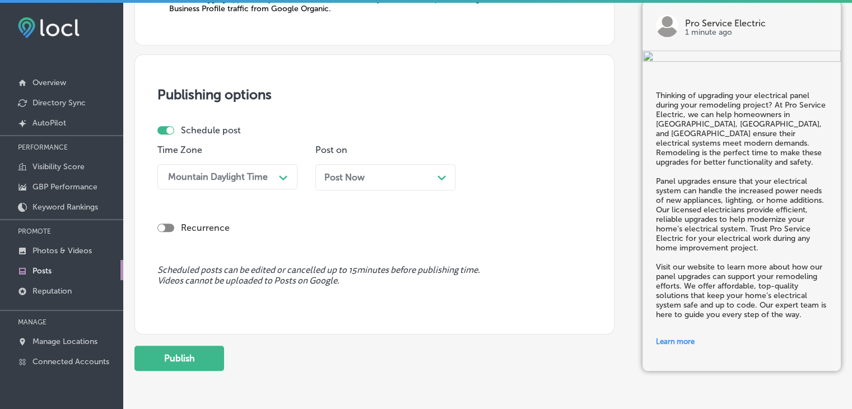
click at [384, 182] on div "Post Now Path Created with Sketch." at bounding box center [386, 177] width 140 height 26
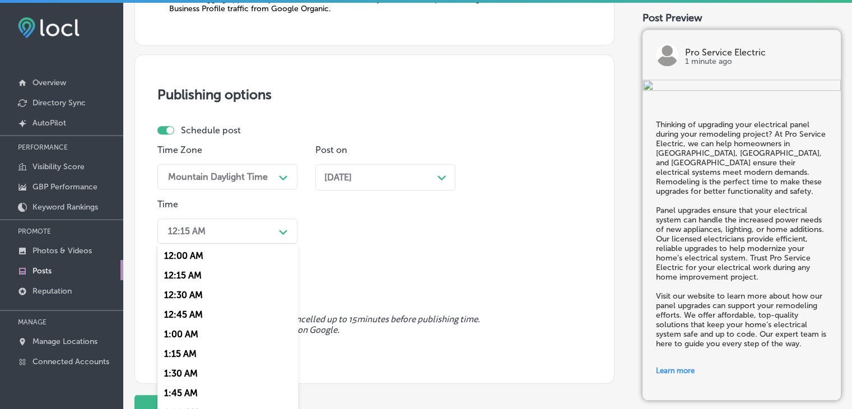
scroll to position [998, 0]
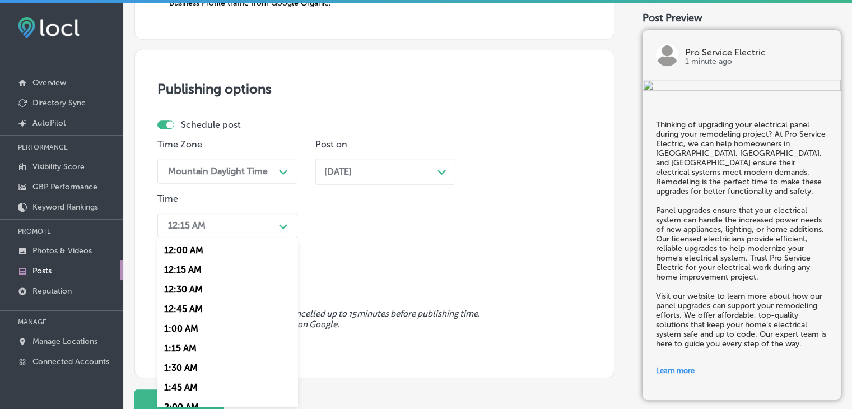
click at [249, 235] on div "12:15 AM Path Created with Sketch." at bounding box center [227, 225] width 140 height 25
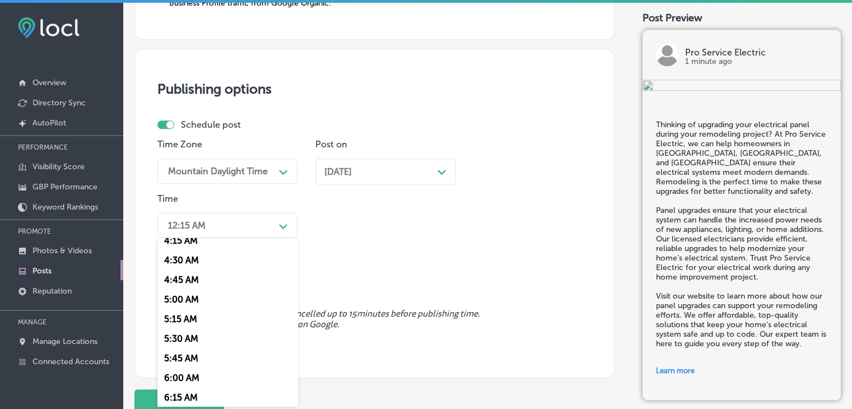
scroll to position [483, 0]
click at [182, 316] on div "7:00 AM" at bounding box center [227, 317] width 140 height 20
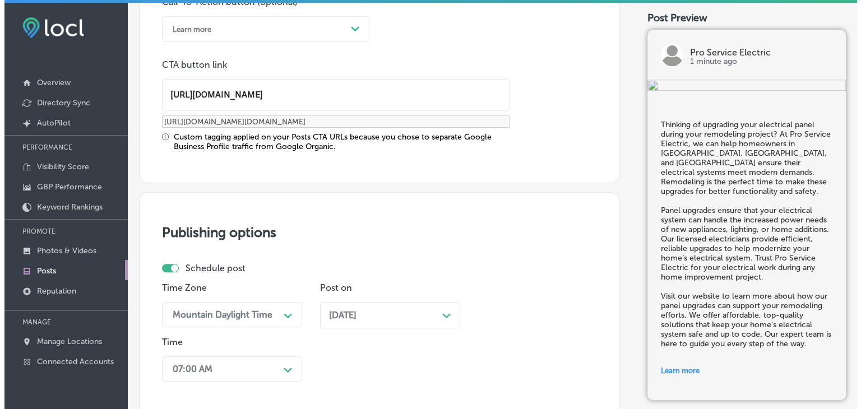
scroll to position [1083, 0]
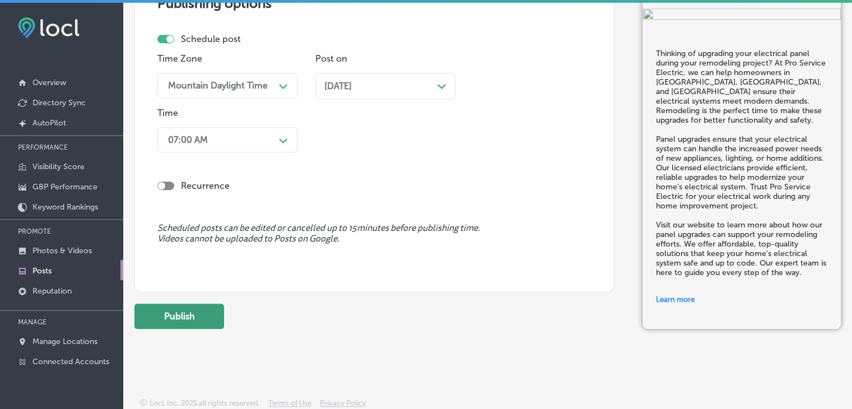
click at [206, 318] on button "Publish" at bounding box center [180, 316] width 90 height 25
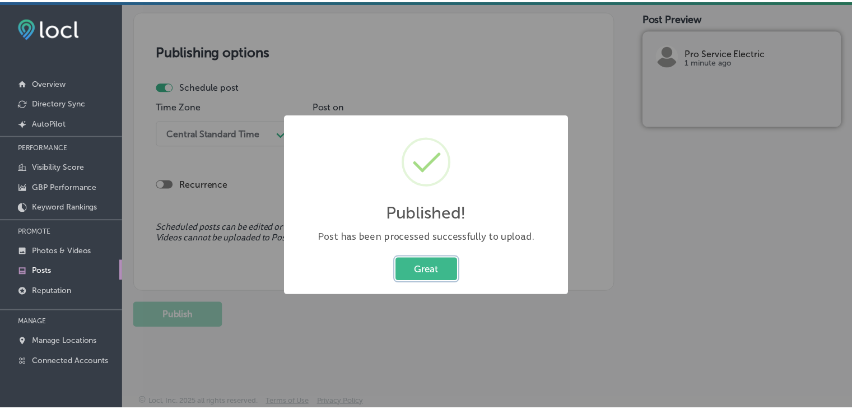
scroll to position [934, 0]
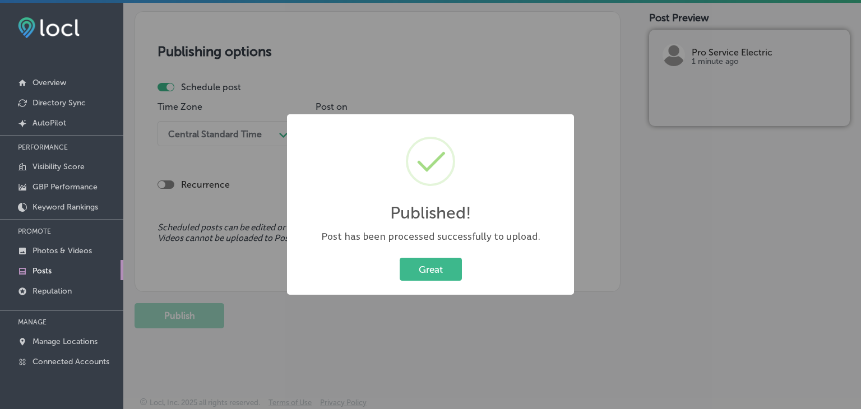
click at [508, 72] on div "Published! × Post has been processed successfully to upload. Great Cancel" at bounding box center [430, 204] width 861 height 409
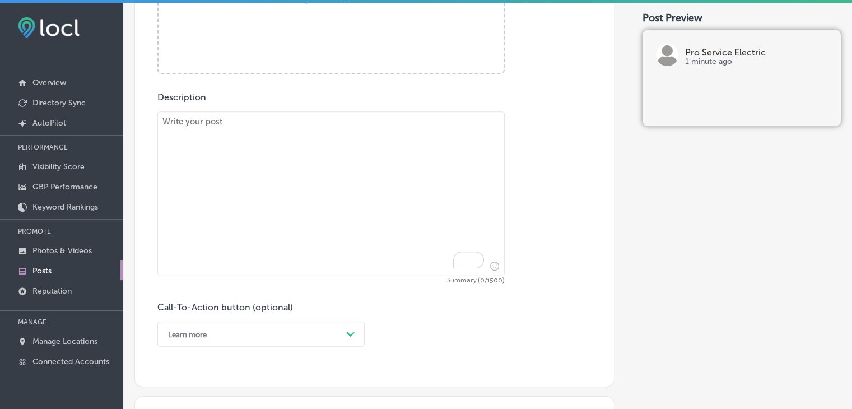
paste textarea "Looking to enhance your property’s curb appeal and security? At Pro Service Ele…"
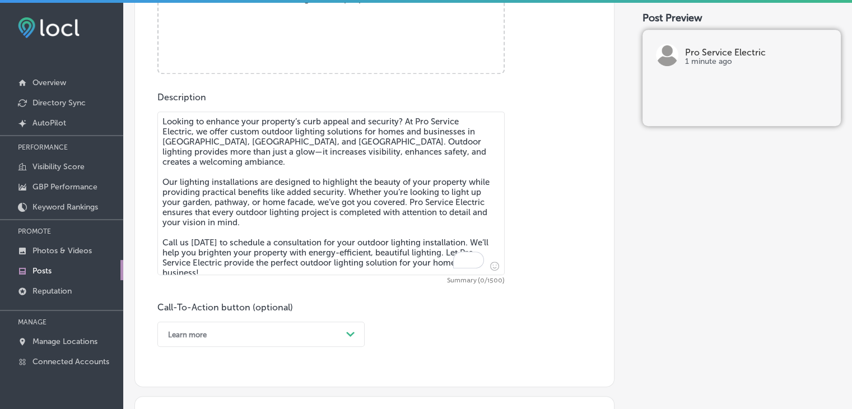
click at [416, 157] on textarea "Looking to enhance your property’s curb appeal and security? At Pro Service Ele…" at bounding box center [330, 194] width 347 height 164
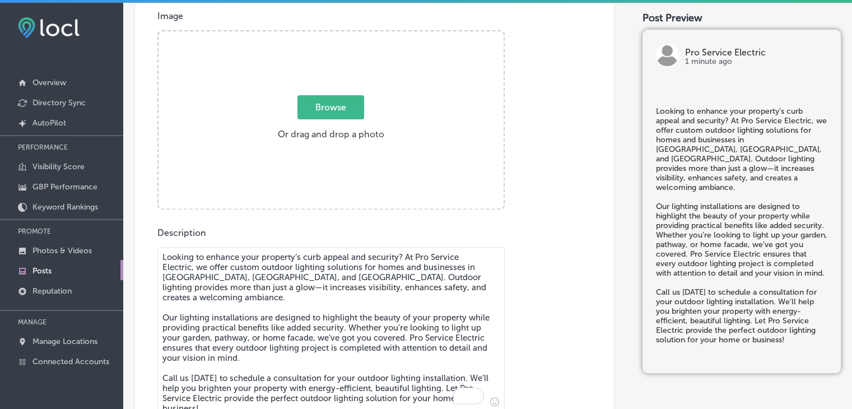
type textarea "Looking to enhance your property’s curb appeal and security? At Pro Service Ele…"
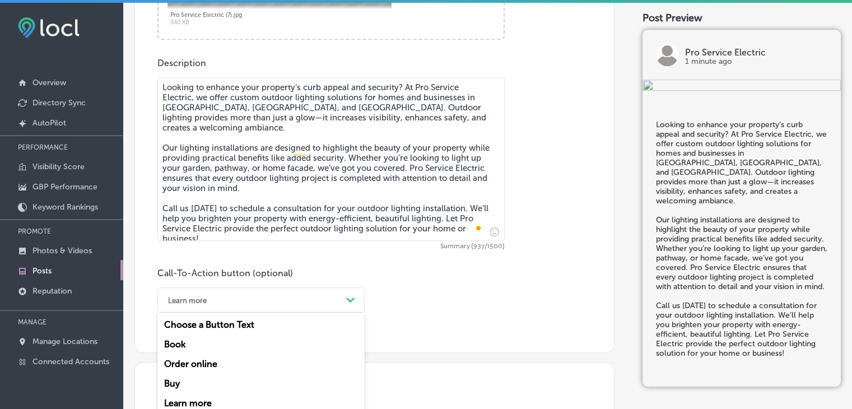
scroll to position [633, 0]
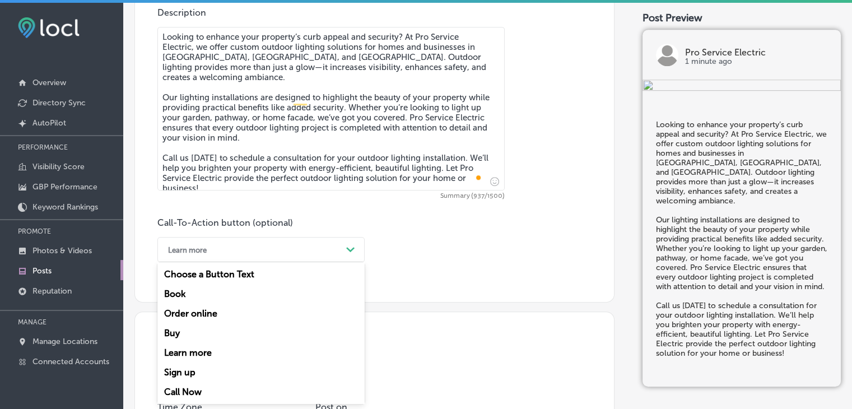
click at [275, 262] on div "option Learn more, selected. option Book focused, 2 of 7. 7 results available. …" at bounding box center [260, 249] width 207 height 25
click at [187, 384] on div "Call Now" at bounding box center [260, 392] width 207 height 20
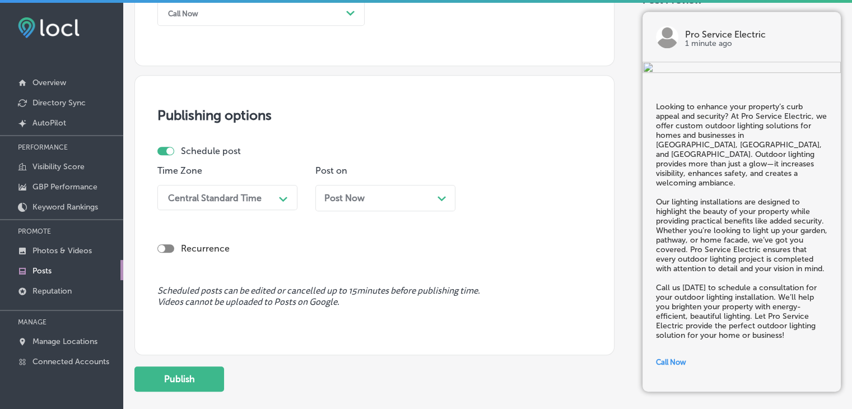
scroll to position [893, 0]
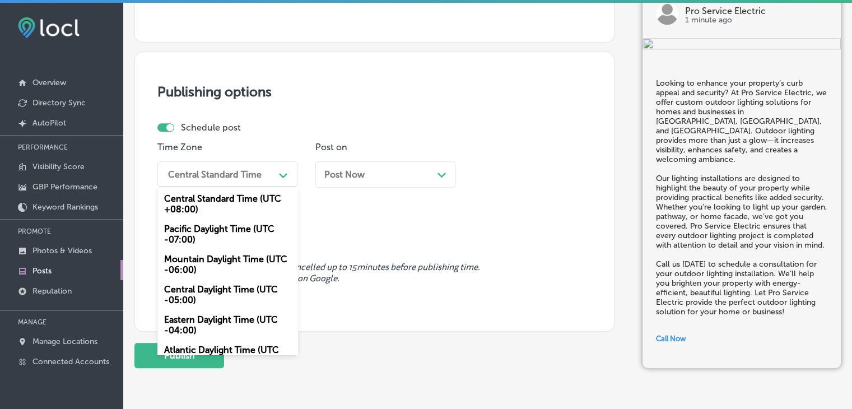
click at [219, 180] on div "Central Standard Time" at bounding box center [219, 174] width 112 height 20
click at [208, 259] on div "Mountain Daylight Time (UTC -06:00)" at bounding box center [227, 264] width 140 height 30
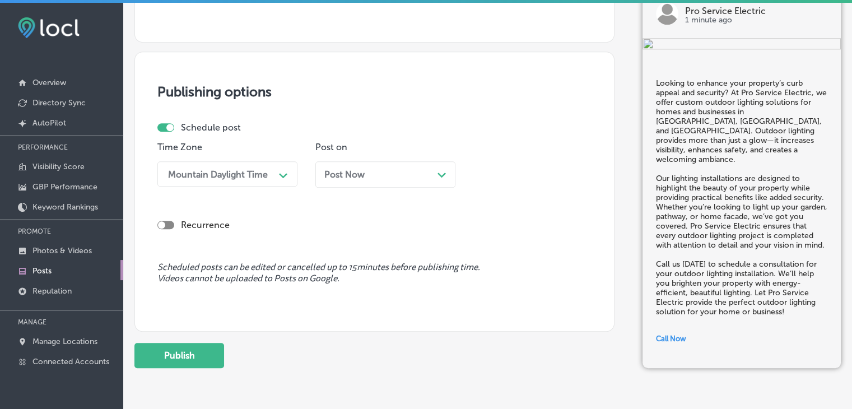
click at [389, 177] on div "Post Now Path Created with Sketch." at bounding box center [385, 174] width 122 height 11
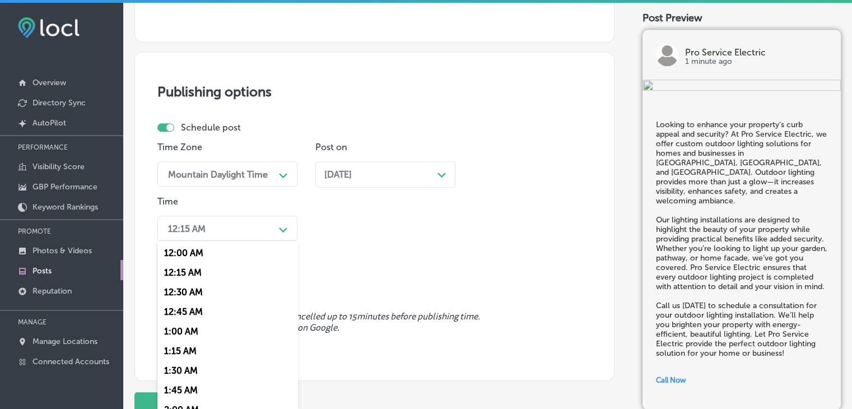
click at [230, 239] on div "12:15 AM Path Created with Sketch." at bounding box center [227, 228] width 140 height 25
click at [191, 355] on div "7:00 AM" at bounding box center [227, 354] width 140 height 20
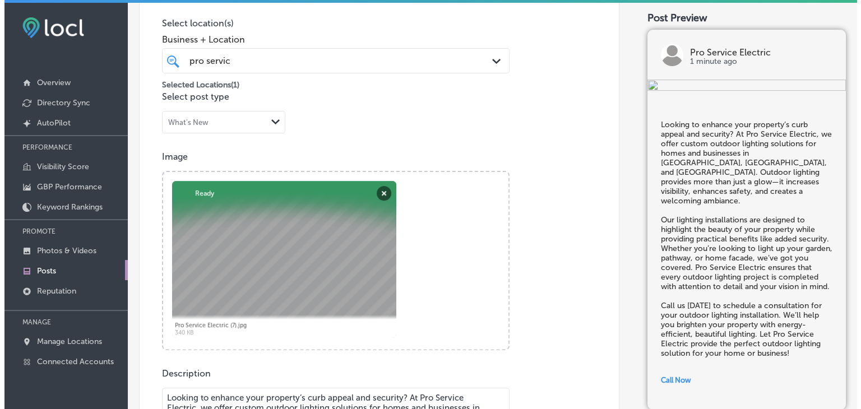
scroll to position [983, 0]
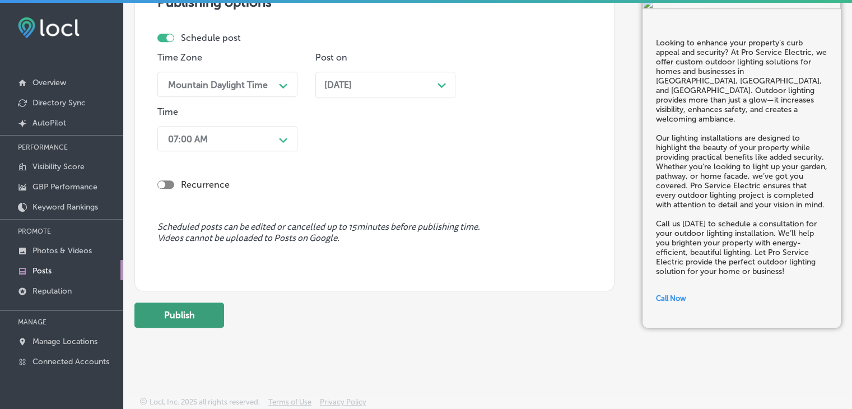
click at [188, 322] on button "Publish" at bounding box center [180, 315] width 90 height 25
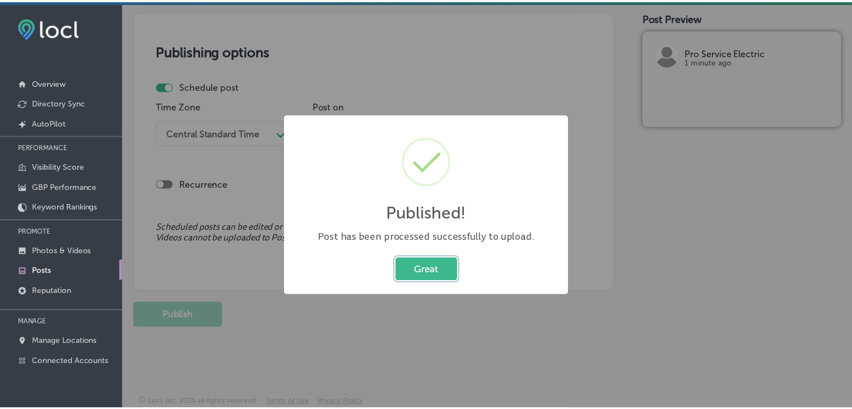
scroll to position [934, 0]
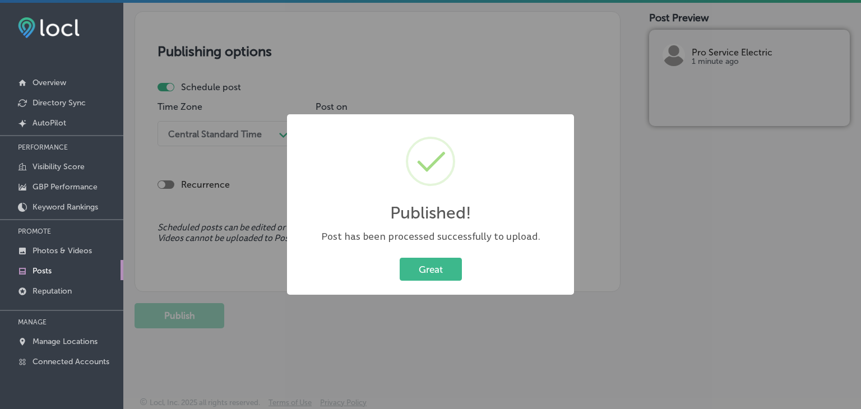
click at [480, 56] on div "Published! × Post has been processed successfully to upload. Great Cancel" at bounding box center [430, 204] width 861 height 409
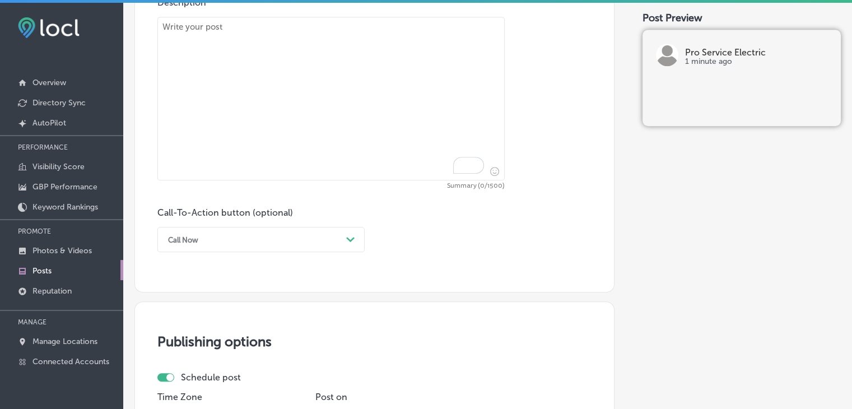
paste textarea "When hiring an electrician, trust matters. Pro Service Electric is fully licens…"
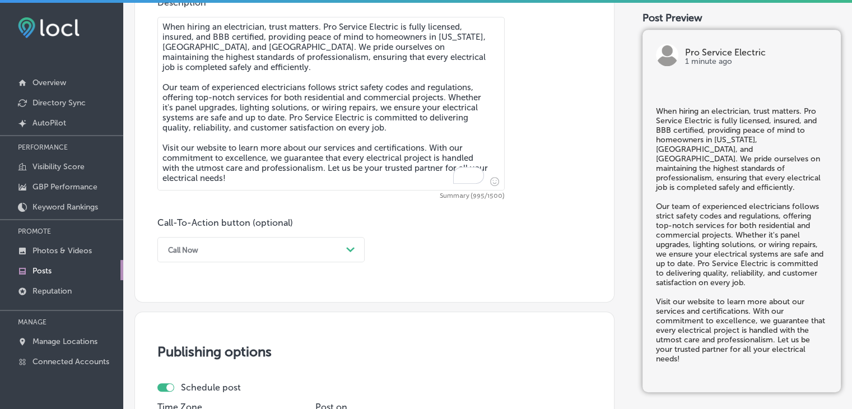
click at [449, 151] on textarea "When hiring an electrician, trust matters. Pro Service Electric is fully licens…" at bounding box center [330, 104] width 347 height 174
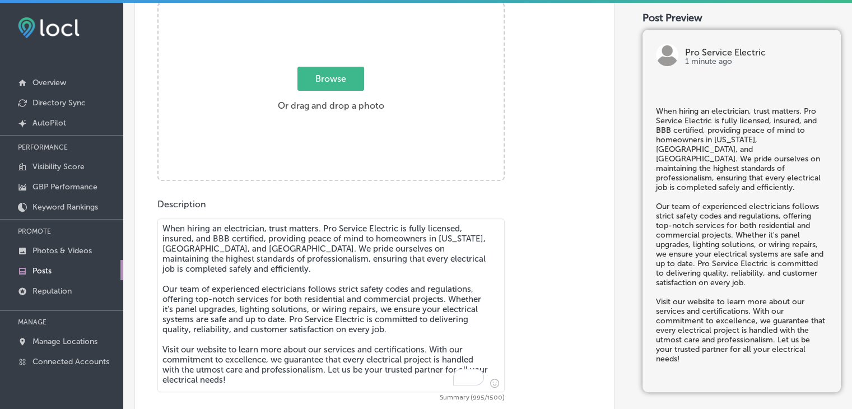
scroll to position [410, 0]
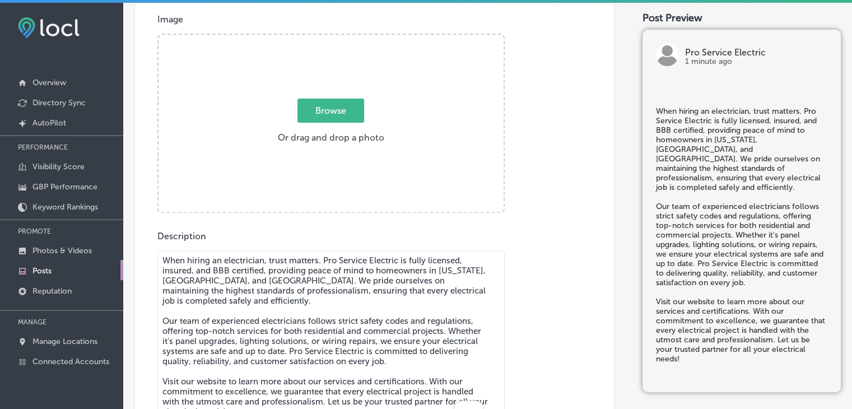
type textarea "When hiring an electrician, trust matters. Pro Service Electric is fully licens…"
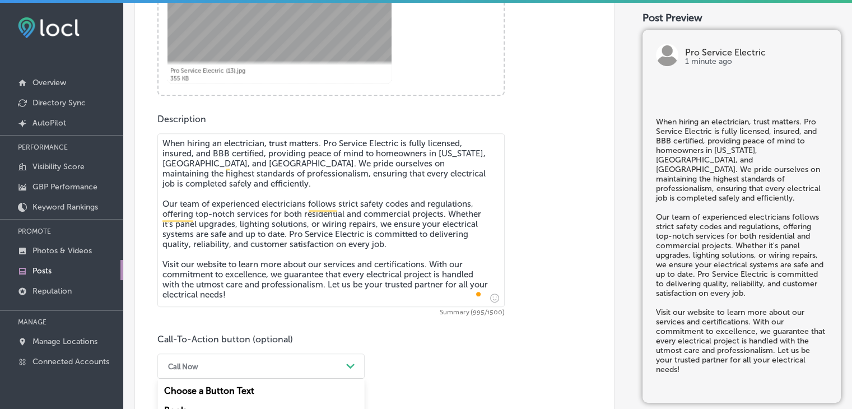
scroll to position [643, 0]
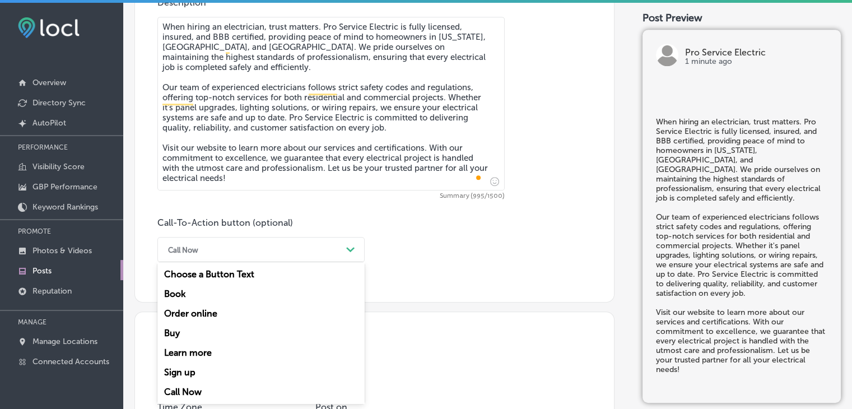
click at [231, 262] on div "option Call Now, selected. option Learn more focused, 5 of 7. 7 results availab…" at bounding box center [260, 249] width 207 height 25
click at [228, 355] on div "Learn more" at bounding box center [260, 353] width 207 height 20
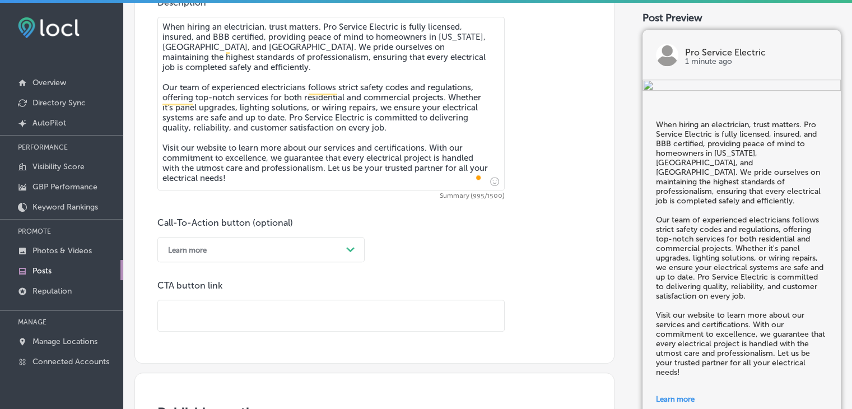
paste input "[URL][DOMAIN_NAME]"
click at [351, 326] on input "[URL][DOMAIN_NAME]" at bounding box center [331, 315] width 346 height 31
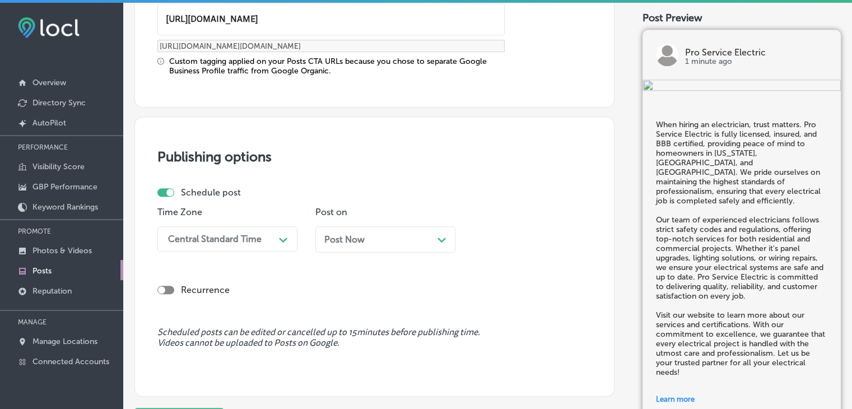
type input "[URL][DOMAIN_NAME]"
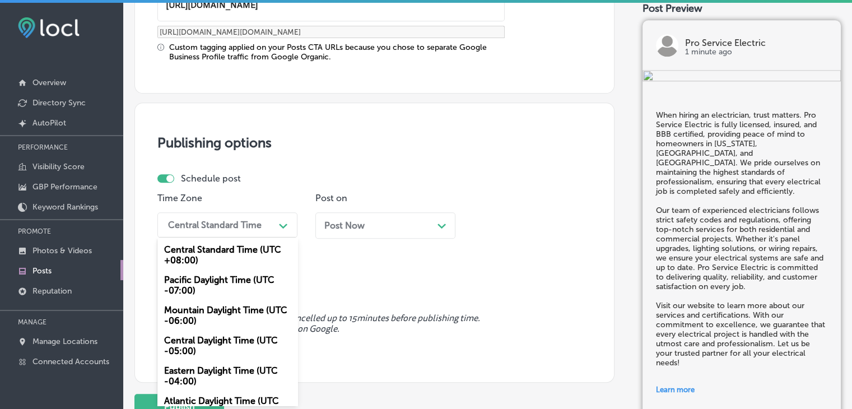
click at [260, 238] on div "option Mountain Daylight Time (UTC -06:00), selected. option Central Standard T…" at bounding box center [227, 224] width 140 height 25
click at [213, 304] on div "Mountain Daylight Time (UTC -06:00)" at bounding box center [227, 315] width 140 height 30
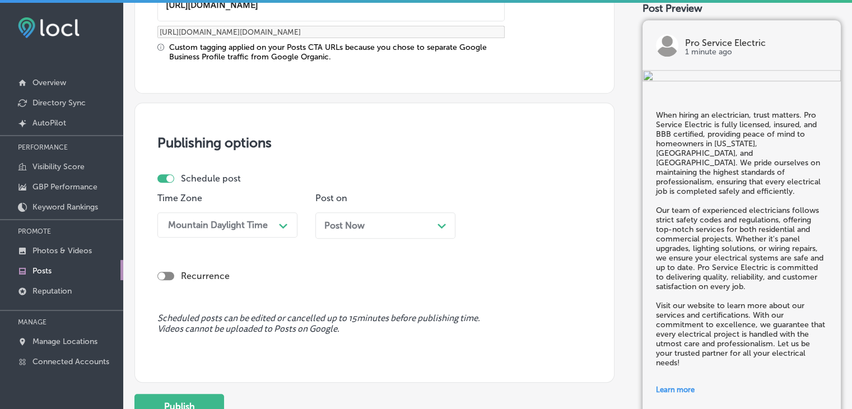
click at [333, 231] on div "Post Now Path Created with Sketch." at bounding box center [386, 225] width 140 height 26
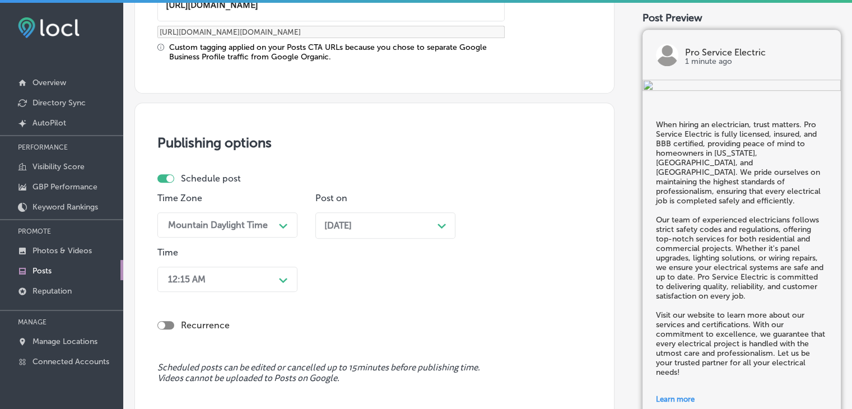
scroll to position [1008, 0]
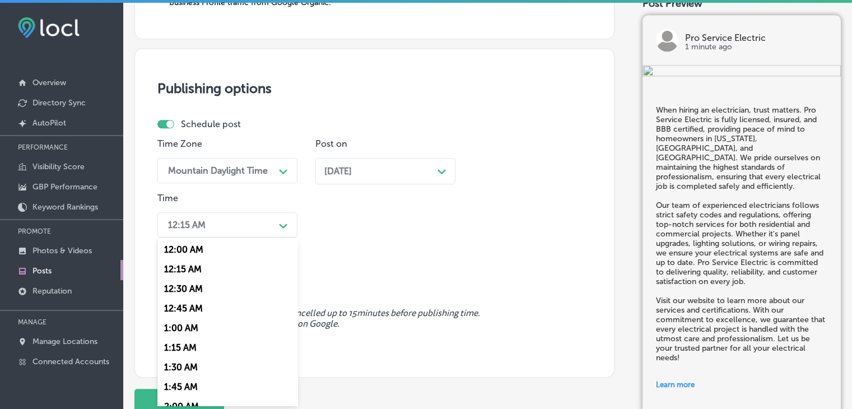
click at [207, 238] on div "option 7:00 AM, selected. option 12:30 AM focused, 3 of 96. 96 results availabl…" at bounding box center [227, 224] width 140 height 25
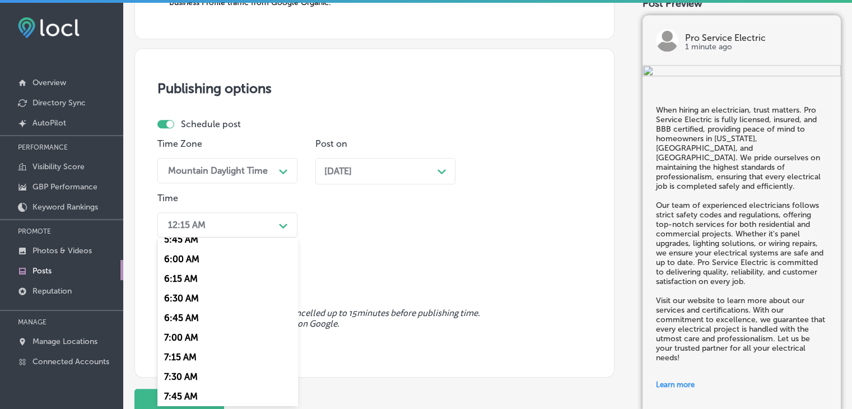
click at [186, 335] on div "7:00 AM" at bounding box center [227, 338] width 140 height 20
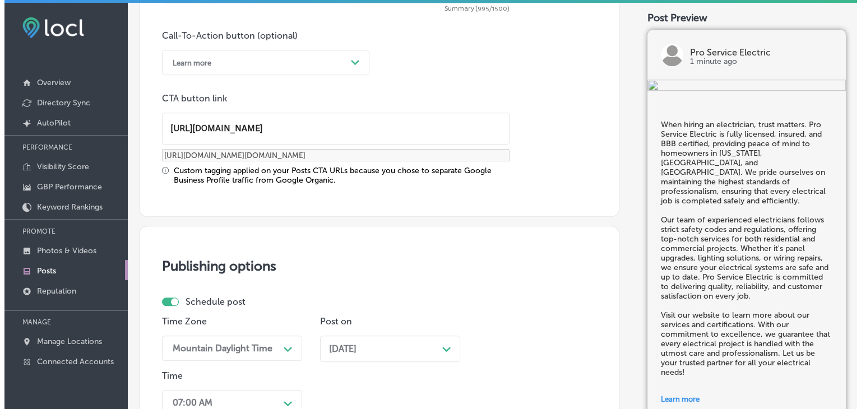
scroll to position [1094, 0]
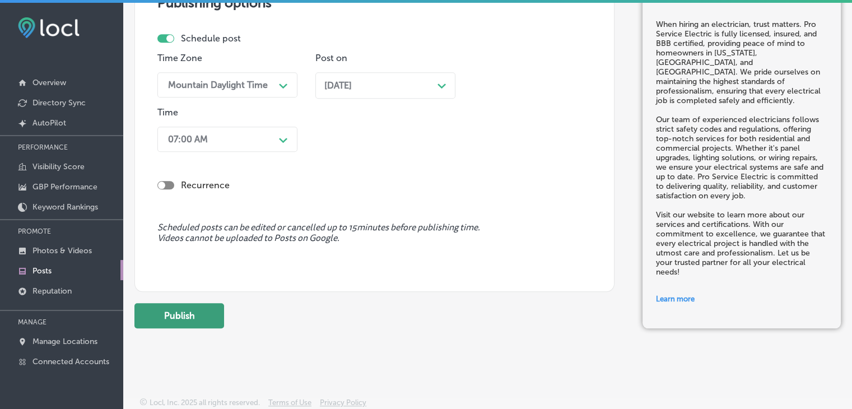
drag, startPoint x: 226, startPoint y: 310, endPoint x: 208, endPoint y: 319, distance: 20.6
click at [208, 319] on div "Publish" at bounding box center [375, 315] width 480 height 25
click at [208, 319] on button "Publish" at bounding box center [180, 315] width 90 height 25
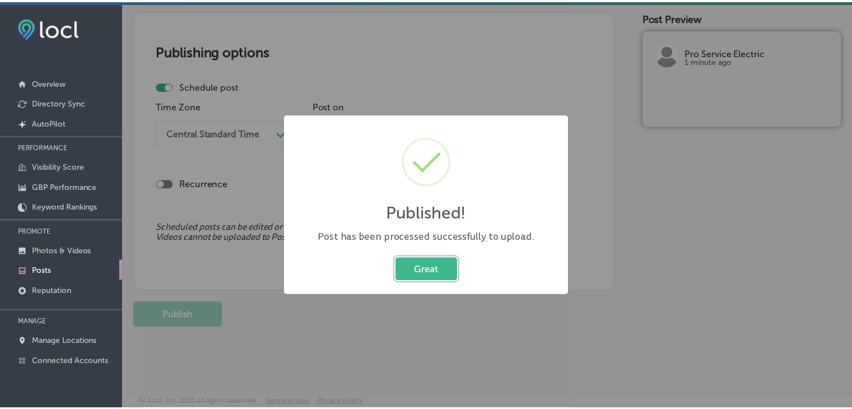
scroll to position [944, 0]
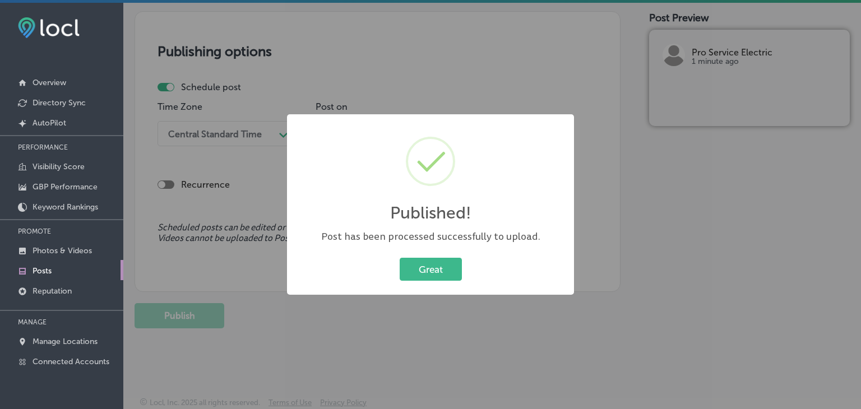
click at [499, 55] on div "Published! × Post has been processed successfully to upload. Great Cancel" at bounding box center [430, 204] width 861 height 409
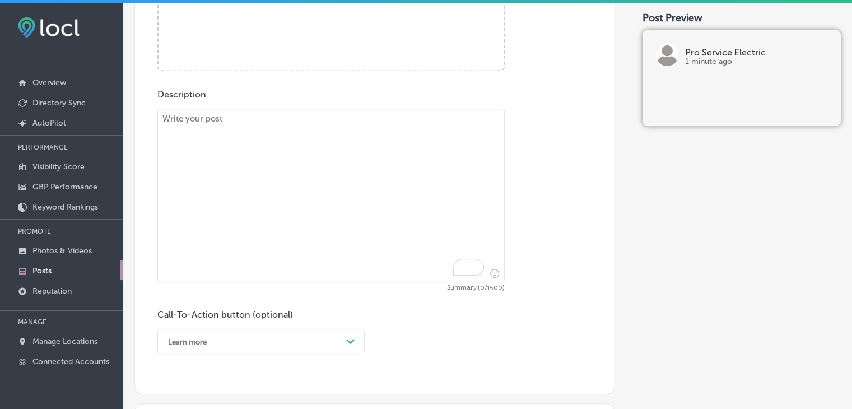
paste textarea "Is your home’s wiring in need of an upgrade? Pro Service Electric offers expert…"
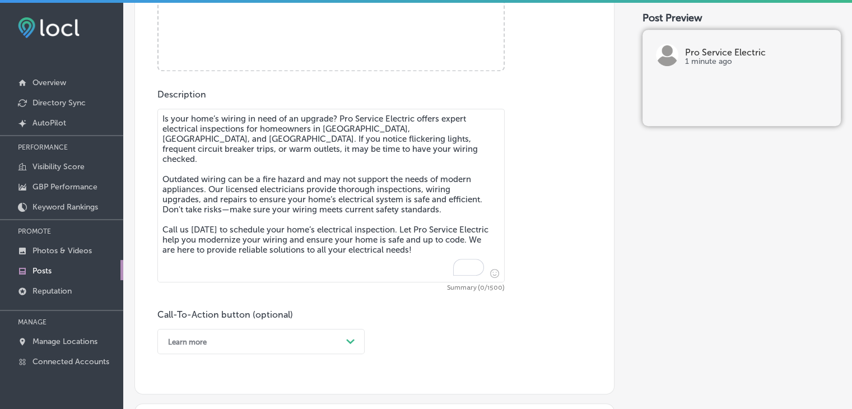
click at [430, 205] on textarea "Is your home’s wiring in need of an upgrade? Pro Service Electric offers expert…" at bounding box center [330, 196] width 347 height 174
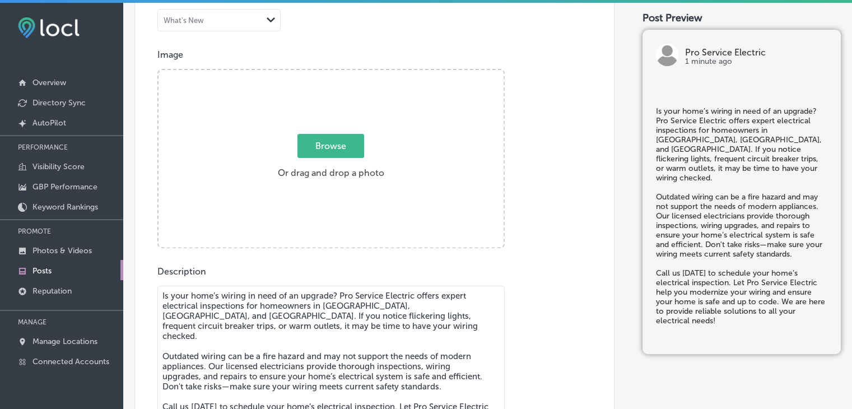
scroll to position [365, 0]
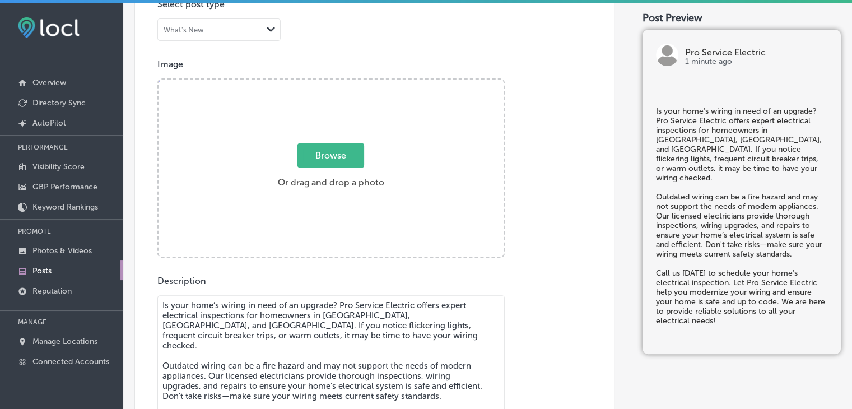
type textarea "Is your home’s wiring in need of an upgrade? Pro Service Electric offers expert…"
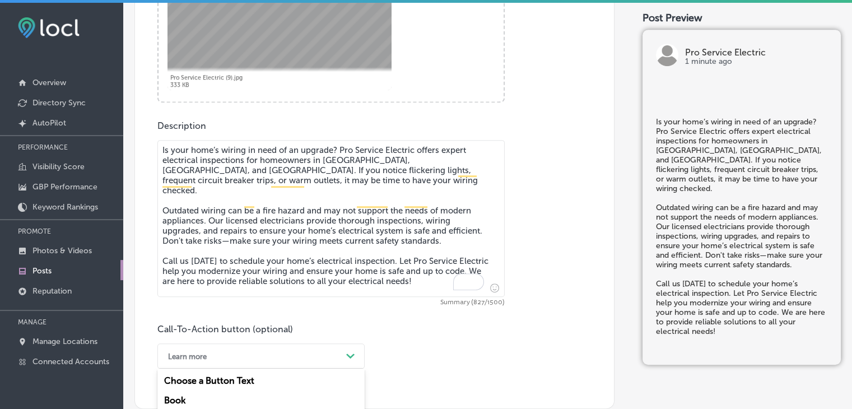
scroll to position [627, 0]
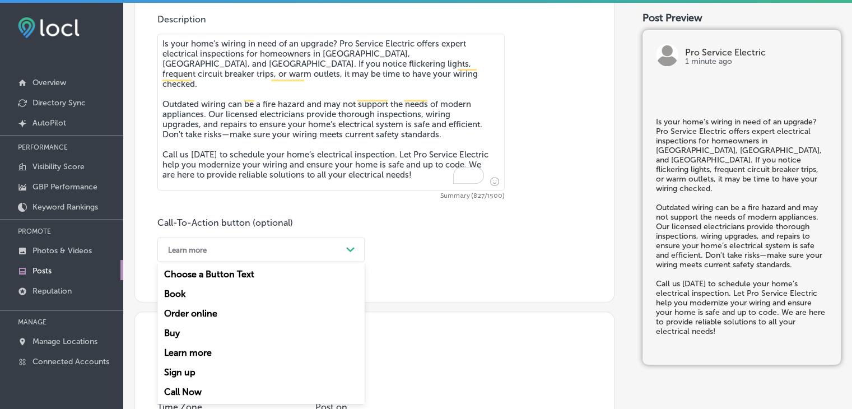
click at [230, 262] on div "option Learn more, selected. option Learn more focused, 5 of 7. 7 results avail…" at bounding box center [260, 249] width 207 height 25
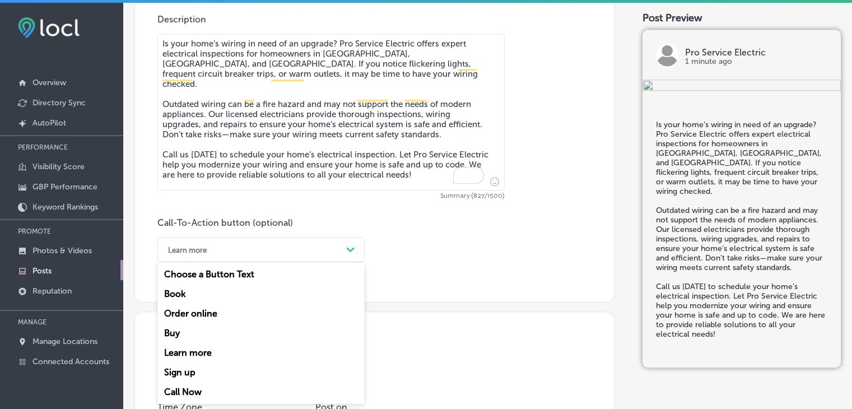
click at [202, 389] on div "Call Now" at bounding box center [260, 392] width 207 height 20
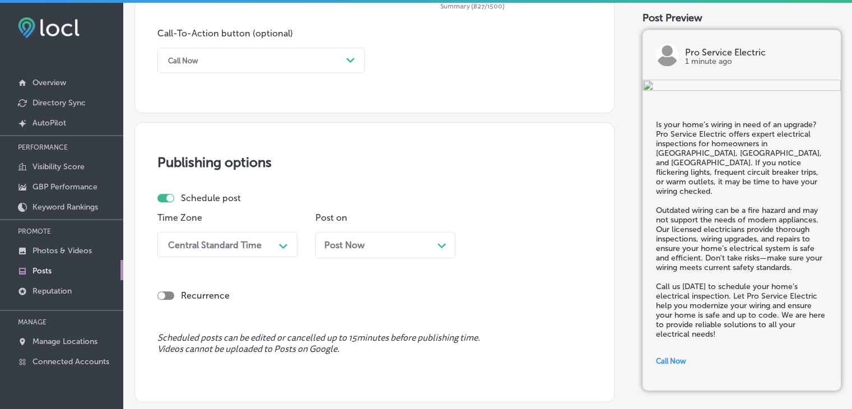
scroll to position [836, 0]
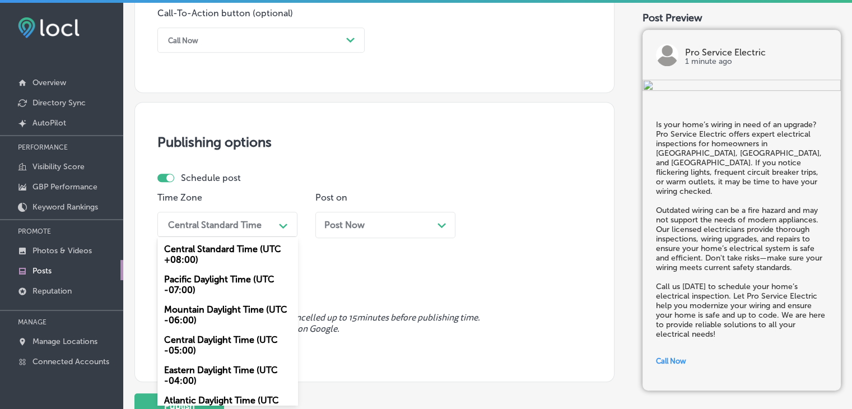
click at [271, 237] on div "option Mountain Daylight Time (UTC -06:00), selected. option Central Standard T…" at bounding box center [227, 224] width 140 height 25
click at [224, 316] on div "Mountain Daylight Time (UTC -06:00)" at bounding box center [227, 315] width 140 height 30
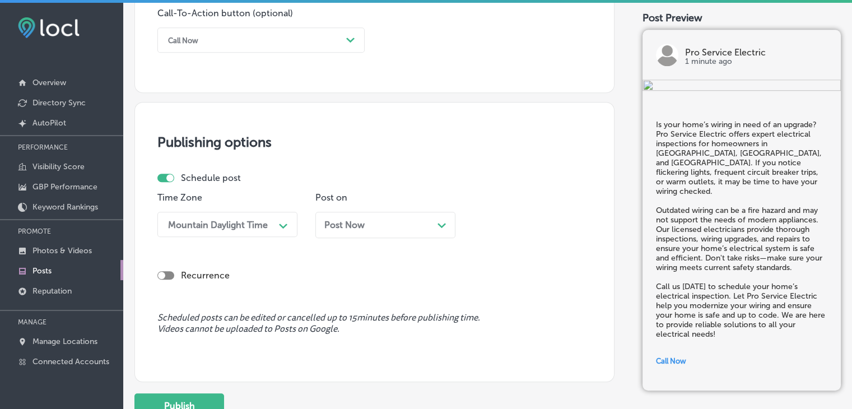
click at [383, 225] on div "Post Now Path Created with Sketch." at bounding box center [385, 225] width 122 height 11
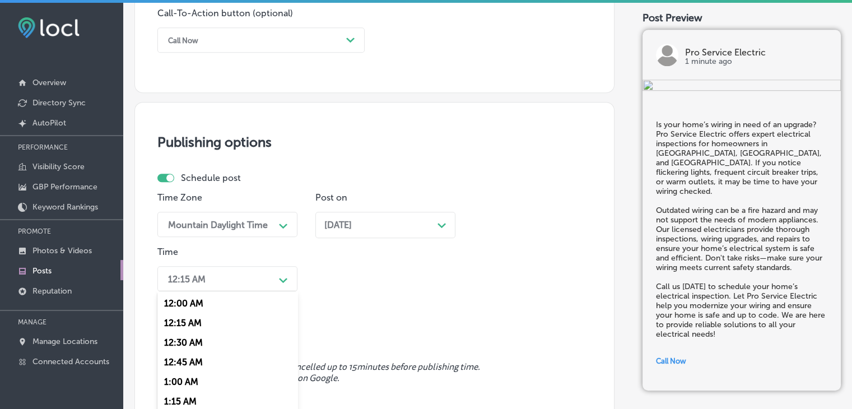
scroll to position [891, 0]
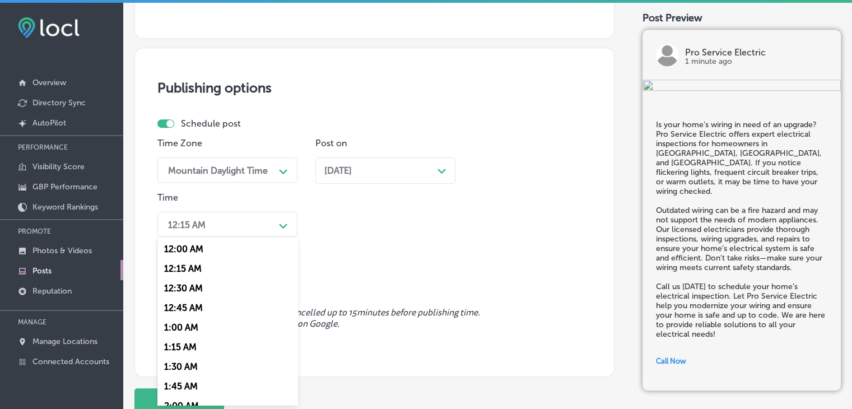
click at [221, 237] on div "option 7:00 AM, selected. option 12:30 AM focused, 3 of 96. 96 results availabl…" at bounding box center [227, 224] width 140 height 25
click at [208, 364] on div "7:00 AM" at bounding box center [227, 364] width 140 height 20
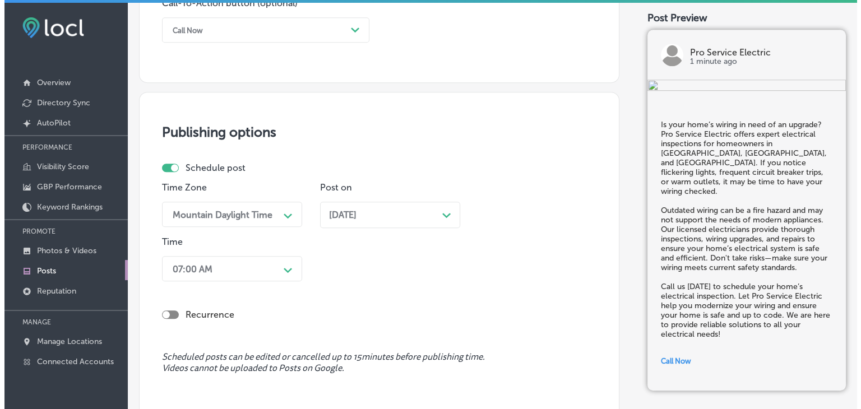
scroll to position [976, 0]
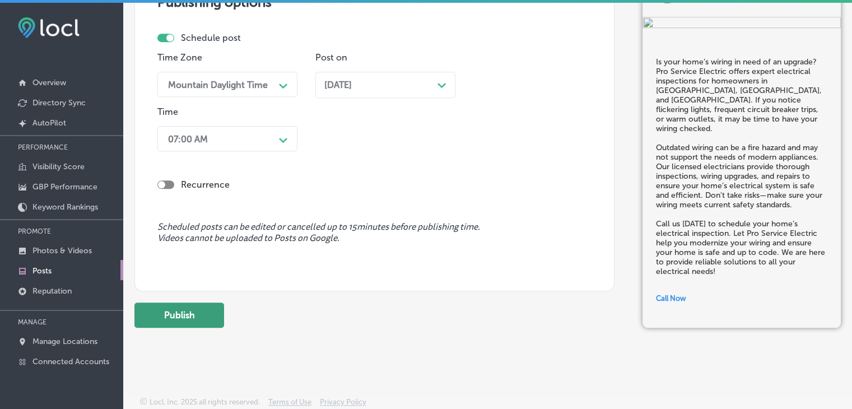
click at [203, 318] on button "Publish" at bounding box center [180, 315] width 90 height 25
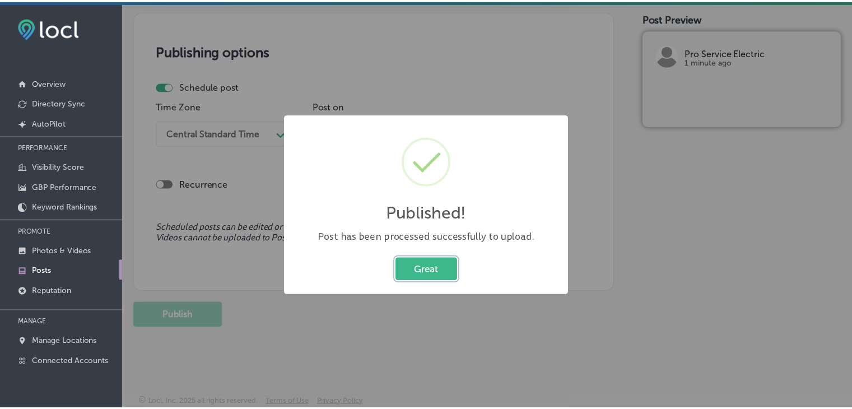
scroll to position [927, 0]
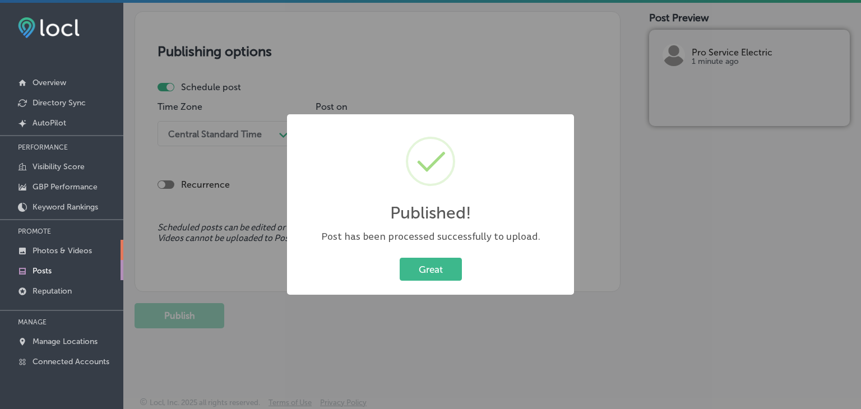
click at [24, 248] on icon at bounding box center [22, 251] width 7 height 7
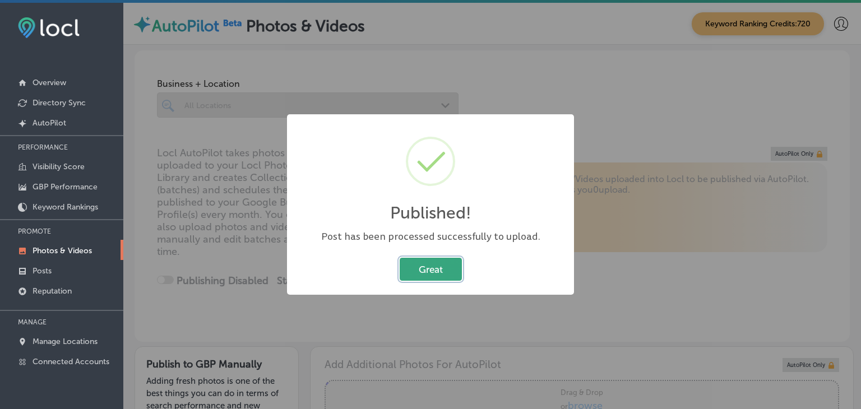
click at [431, 270] on button "Great" at bounding box center [431, 269] width 62 height 23
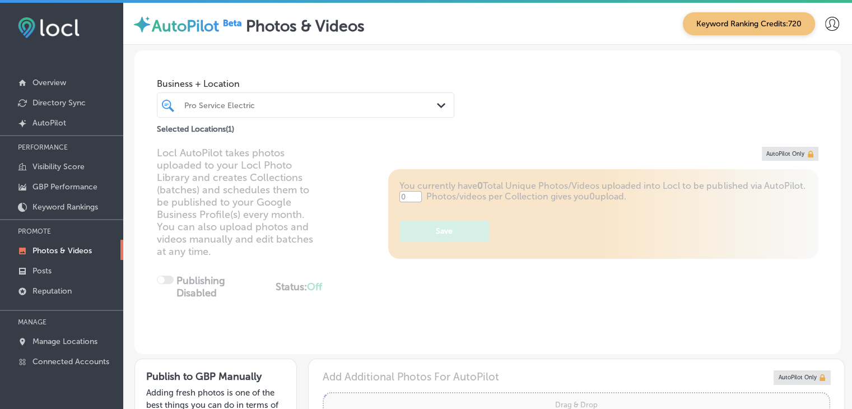
type input "5"
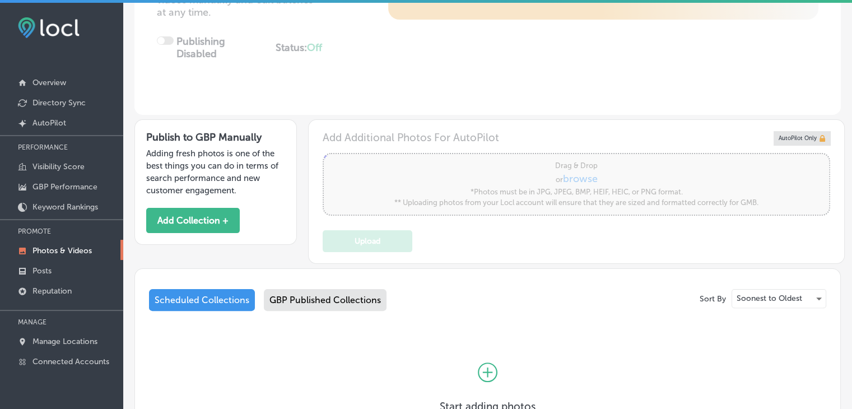
scroll to position [240, 0]
click at [192, 225] on button "Add Collection +" at bounding box center [193, 219] width 94 height 25
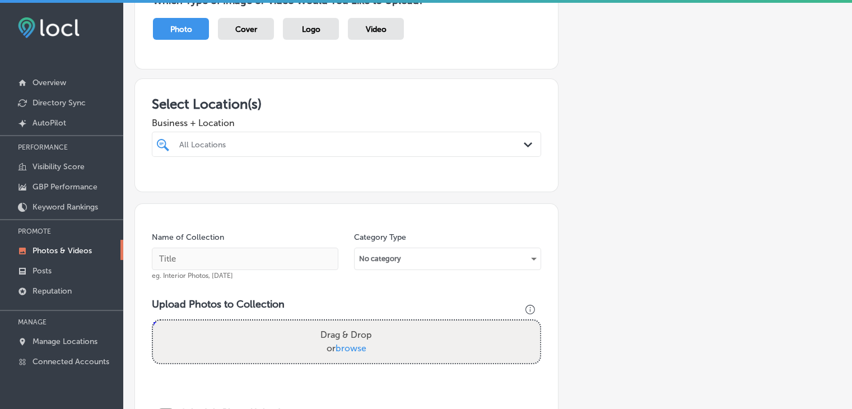
scroll to position [121, 0]
click at [232, 240] on div "Name of Collection eg. Interior Photos, [DATE]" at bounding box center [245, 255] width 187 height 48
click at [264, 142] on div "All Locations" at bounding box center [352, 143] width 346 height 10
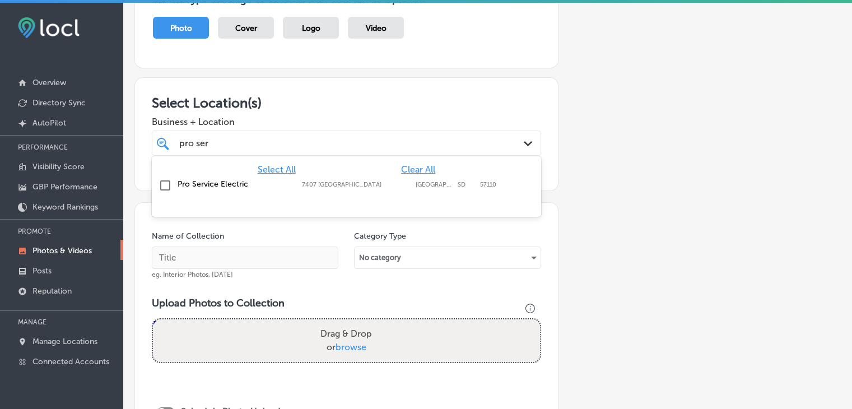
click at [346, 191] on div "Pro Service Electric [STREET_ADDRESS]" at bounding box center [346, 185] width 381 height 17
type input "pro ser"
click at [383, 55] on div "Which Type of Image or Video Would You Like to Upload? Photo Cover Logo Video" at bounding box center [347, 22] width 424 height 94
click at [274, 257] on input "text" at bounding box center [245, 258] width 187 height 22
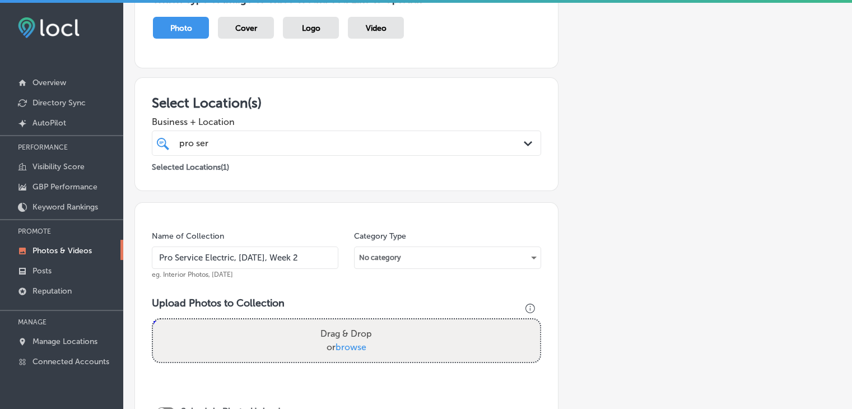
type input "Pro Service Electric, [DATE], Week 2"
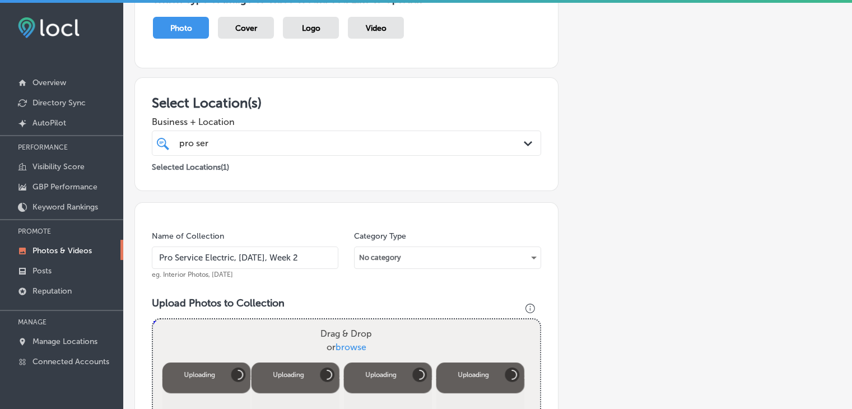
scroll to position [332, 0]
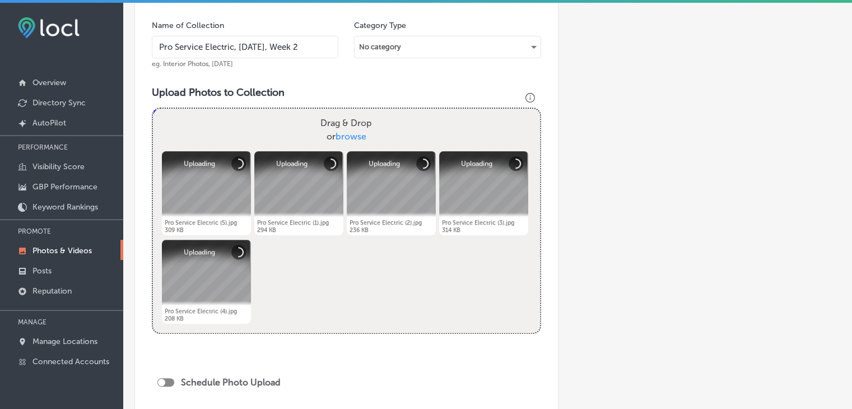
drag, startPoint x: 170, startPoint y: 388, endPoint x: 160, endPoint y: 383, distance: 11.3
click at [160, 383] on div "Schedule Photo Upload" at bounding box center [221, 384] width 129 height 25
click at [160, 383] on div at bounding box center [161, 382] width 7 height 7
checkbox input "true"
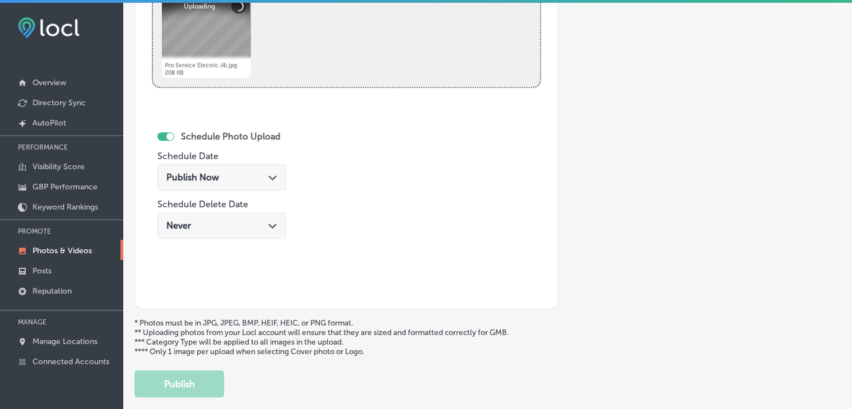
click at [239, 175] on div "Publish Now Path Created with Sketch." at bounding box center [221, 177] width 111 height 11
click at [328, 125] on div "Schedule Photo Upload Schedule Date [DATE] 02:20 PM Path Created with Sketch. S…" at bounding box center [249, 200] width 194 height 184
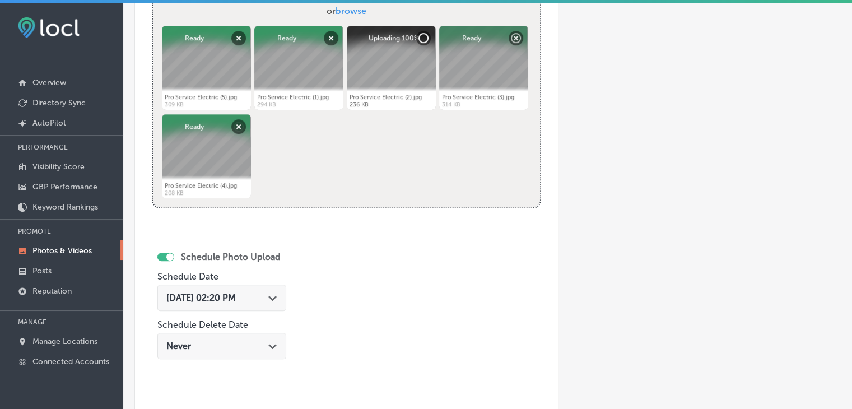
click at [236, 301] on span "[DATE] 02:20 PM" at bounding box center [200, 298] width 69 height 11
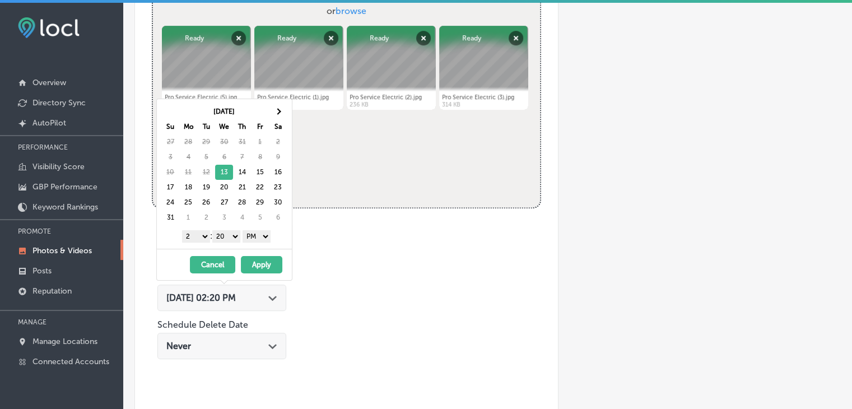
click at [182, 236] on select "1 2 3 4 5 6 7 8 9 10 11 12" at bounding box center [196, 236] width 28 height 12
click at [228, 238] on select "00 10 20 30 40 50" at bounding box center [226, 236] width 28 height 12
click at [215, 230] on select "00 10 20 30 40 50" at bounding box center [226, 236] width 28 height 12
click at [229, 241] on select "00 10 20 30 40 50" at bounding box center [226, 236] width 28 height 12
click at [249, 243] on div "[DATE] Su Mo Tu We Th Fr Sa 27 28 29 30 31 1 2 3 4 5 6 7 8 9 10 11 12 13 14 15 …" at bounding box center [224, 174] width 135 height 150
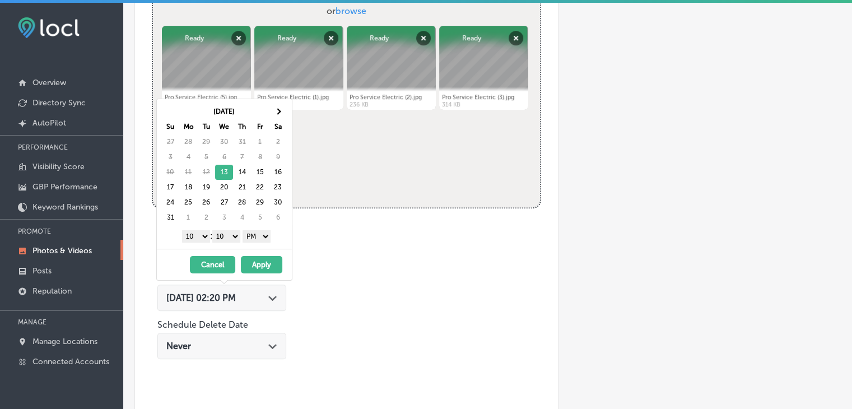
drag, startPoint x: 256, startPoint y: 239, endPoint x: 256, endPoint y: 251, distance: 11.2
click at [256, 251] on div "[DATE] Su Mo Tu We Th Fr Sa 27 28 29 30 31 1 2 3 4 5 6 7 8 9 10 11 12 13 14 15 …" at bounding box center [224, 190] width 136 height 182
click at [258, 273] on div "[DATE] - [DATE] Cancel Apply" at bounding box center [224, 264] width 135 height 31
click at [258, 270] on button "Apply" at bounding box center [261, 264] width 41 height 17
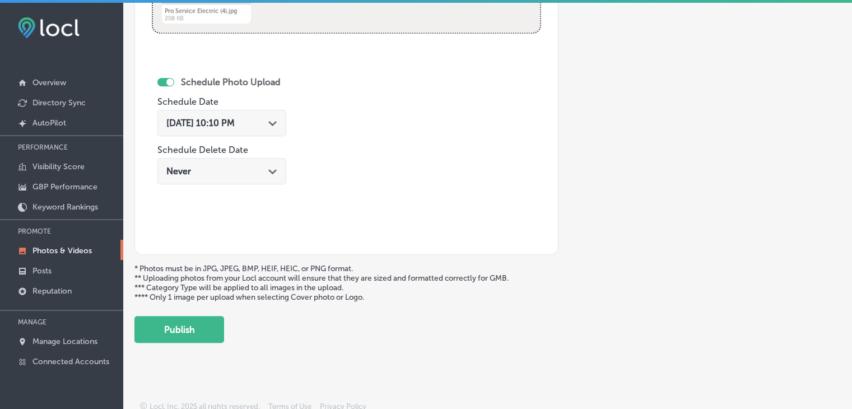
scroll to position [634, 0]
drag, startPoint x: 210, startPoint y: 316, endPoint x: 359, endPoint y: 231, distance: 170.7
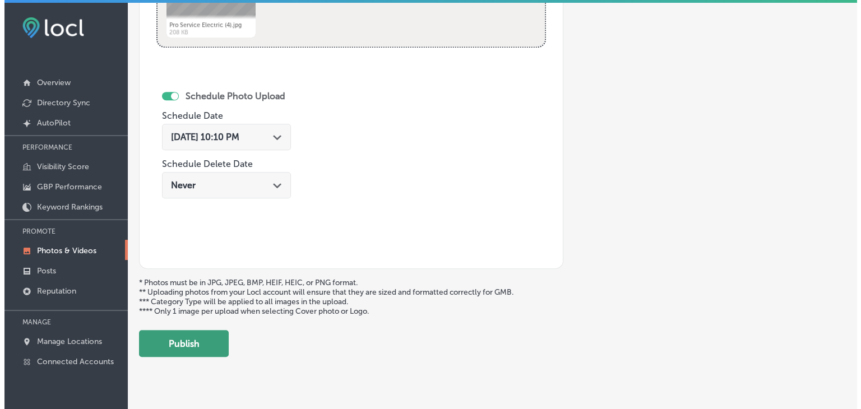
scroll to position [619, 0]
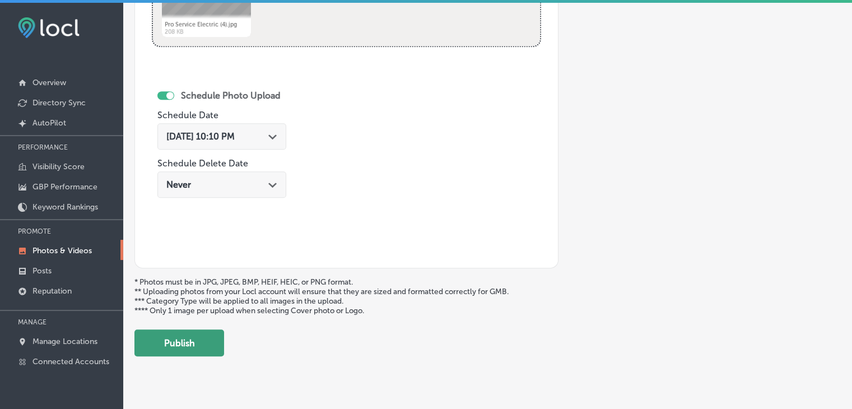
click at [186, 351] on button "Publish" at bounding box center [180, 343] width 90 height 27
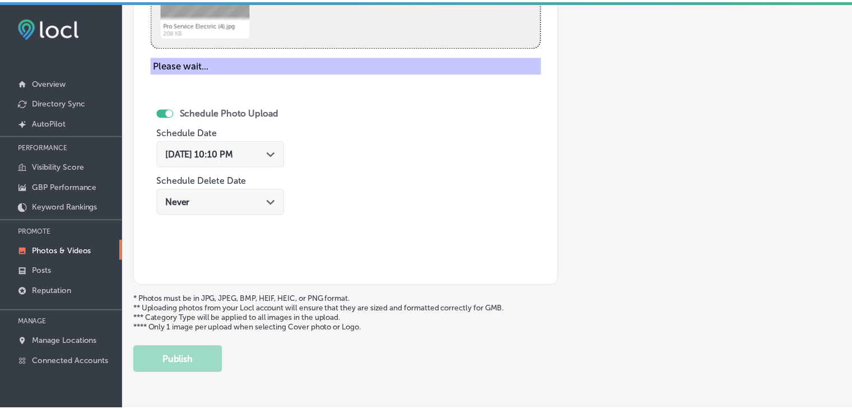
scroll to position [452, 0]
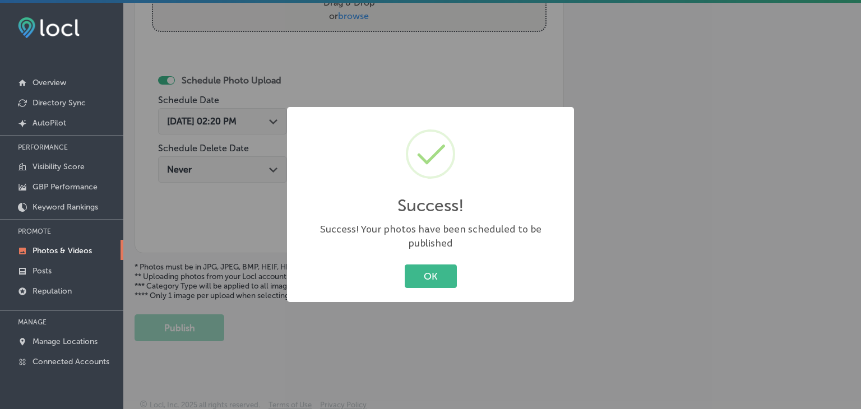
click at [226, 279] on div "Success! × Success! Your photos have been scheduled to be published OK Cancel" at bounding box center [430, 204] width 861 height 409
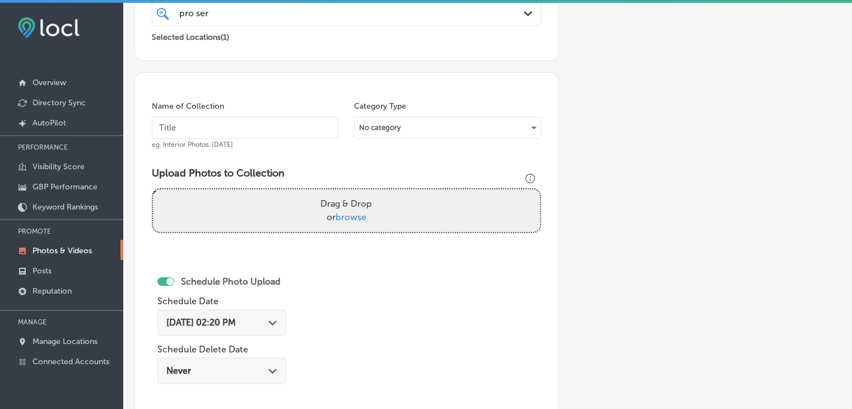
scroll to position [251, 0]
click at [271, 124] on input "text" at bounding box center [245, 128] width 187 height 22
paste input "Pro Service Electric, [DATE], Week"
type input "Pro Service Electric, [DATE], Week 3"
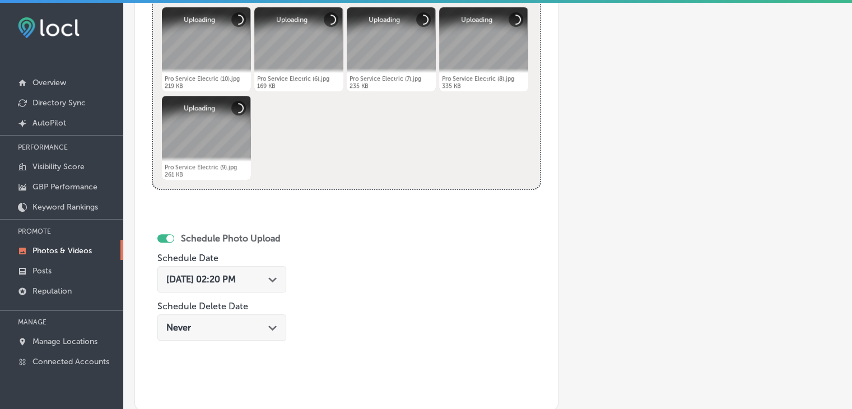
scroll to position [477, 0]
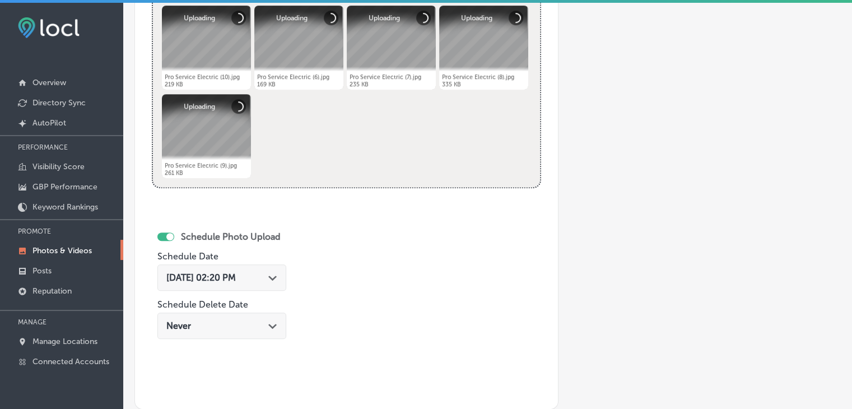
click at [268, 290] on div "[DATE] 02:20 PM Path Created with Sketch." at bounding box center [221, 281] width 129 height 38
click at [268, 282] on div "[DATE] 02:20 PM Path Created with Sketch." at bounding box center [221, 278] width 129 height 26
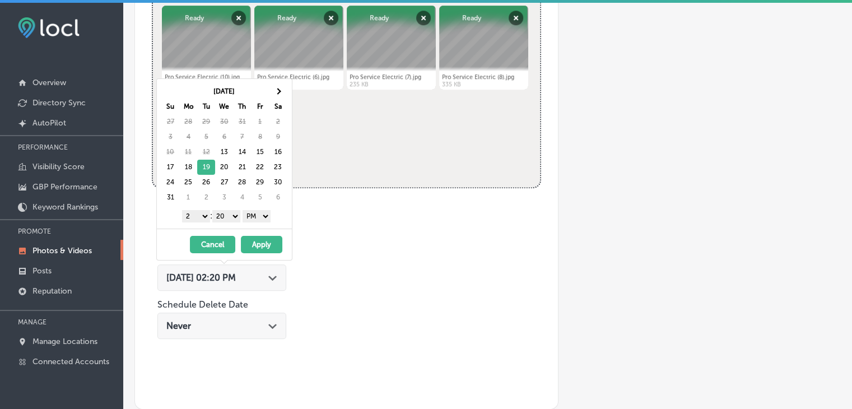
click at [203, 218] on select "1 2 3 4 5 6 7 8 9 10 11 12" at bounding box center [196, 216] width 28 height 12
click at [233, 224] on div "[DATE] Su Mo Tu We Th Fr Sa 27 28 29 30 31 1 2 3 4 5 6 7 8 9 10 11 12 13 14 15 …" at bounding box center [224, 154] width 135 height 150
click at [252, 234] on div "[DATE] - [DATE] Cancel Apply" at bounding box center [224, 244] width 135 height 31
click at [256, 238] on button "Apply" at bounding box center [261, 244] width 41 height 17
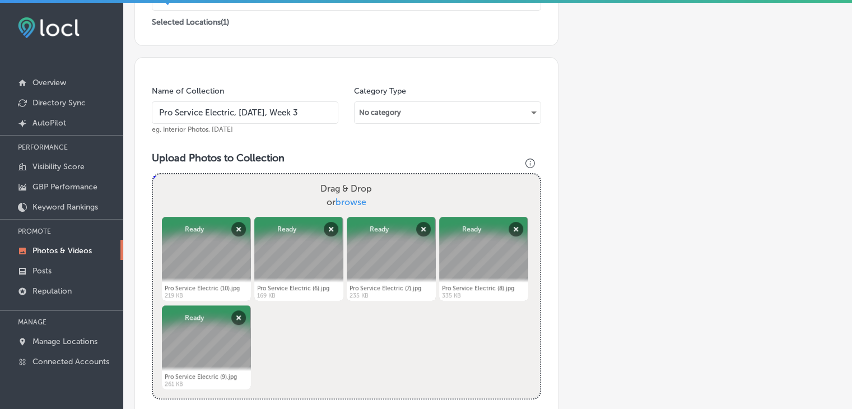
scroll to position [634, 0]
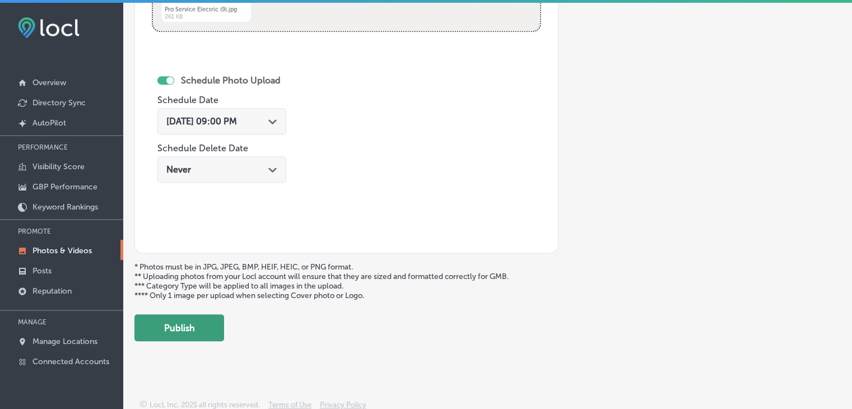
click at [191, 322] on button "Publish" at bounding box center [180, 327] width 90 height 27
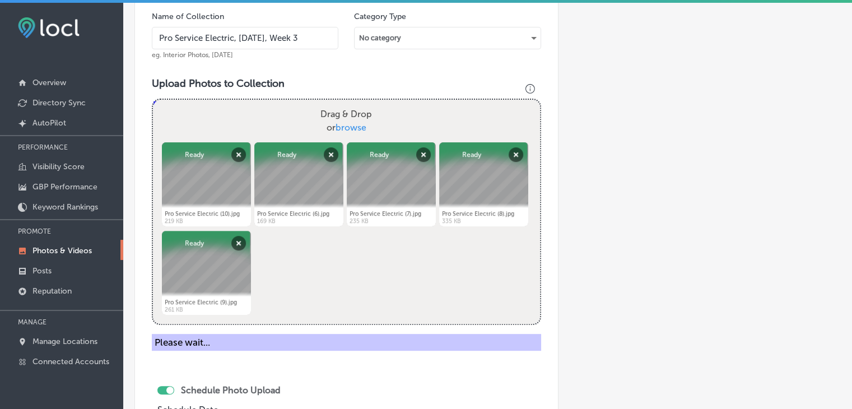
scroll to position [340, 0]
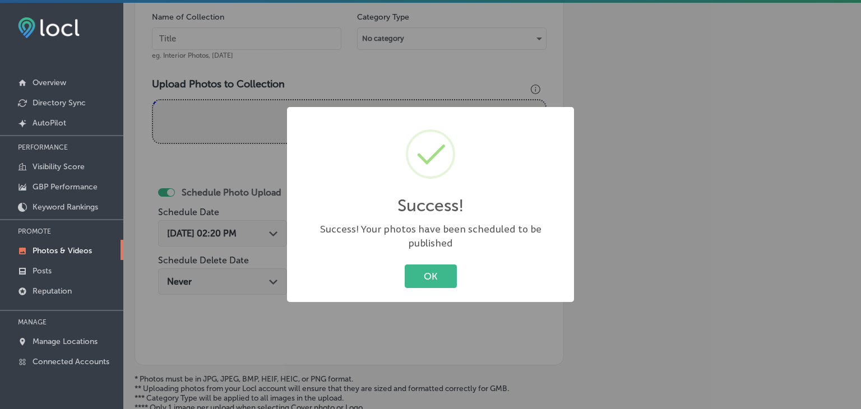
click at [253, 54] on div "Success! × Success! Your photos have been scheduled to be published OK Cancel" at bounding box center [430, 204] width 861 height 409
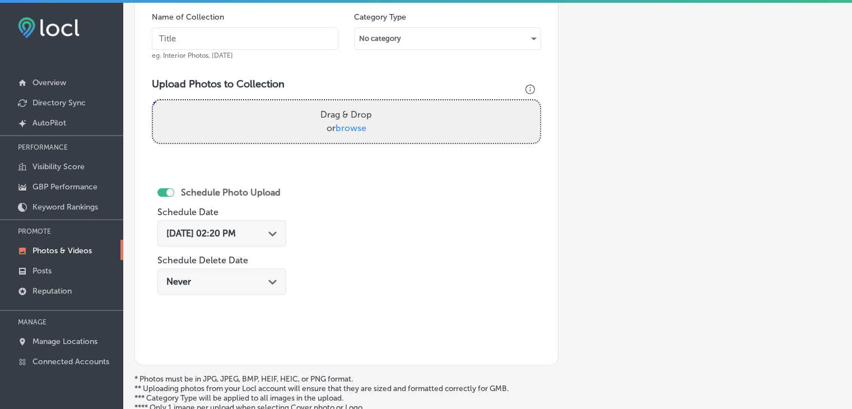
click at [259, 42] on input "text" at bounding box center [245, 38] width 187 height 22
paste input "Pro Service Electric, [DATE], Week"
type input "Pro Service Electric, [DATE], Week 4"
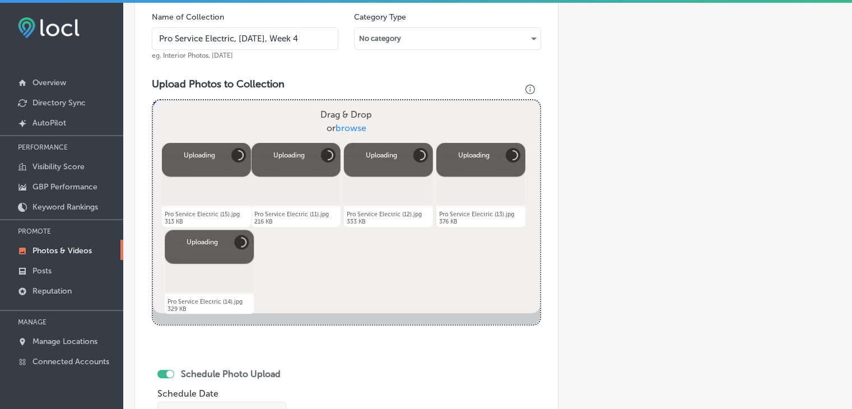
scroll to position [451, 0]
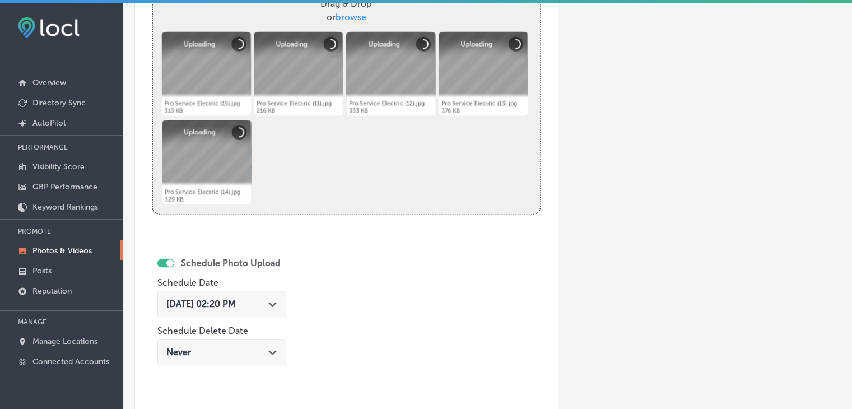
click at [220, 299] on span "[DATE] 02:20 PM" at bounding box center [200, 304] width 69 height 11
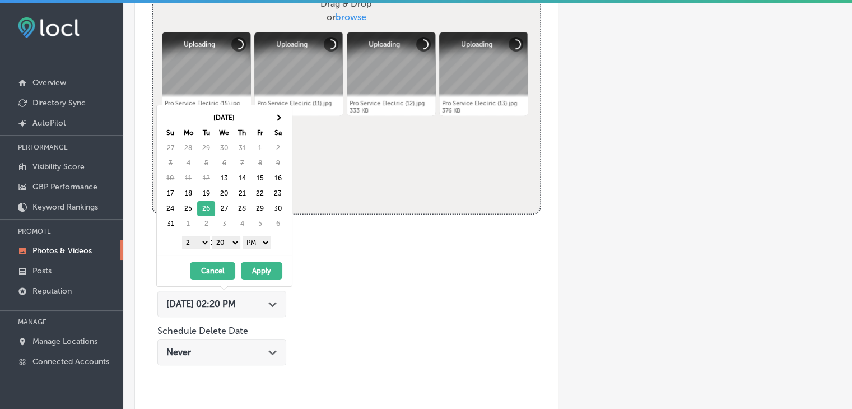
click at [200, 243] on select "1 2 3 4 5 6 7 8 9 10 11 12" at bounding box center [196, 242] width 28 height 12
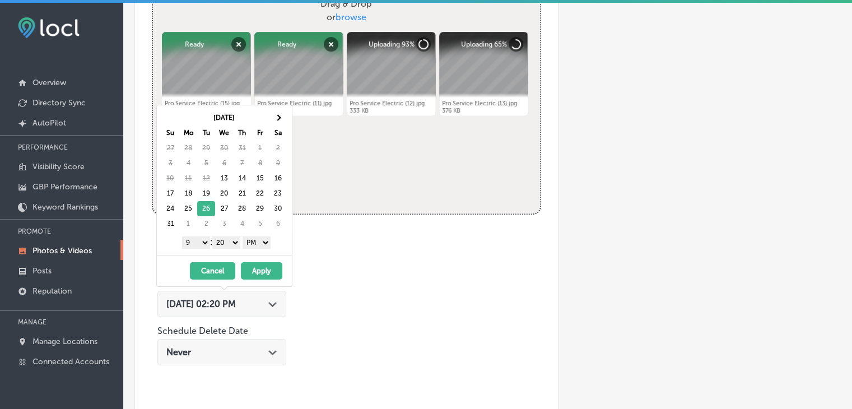
drag, startPoint x: 234, startPoint y: 240, endPoint x: 236, endPoint y: 259, distance: 19.3
click at [236, 259] on div "[DATE] Su Mo Tu We Th Fr Sa 27 28 29 30 31 1 2 3 4 5 6 7 8 9 10 11 12 13 14 15 …" at bounding box center [224, 196] width 136 height 182
click at [261, 280] on div "[DATE] - [DATE] Cancel Apply" at bounding box center [224, 270] width 135 height 31
click at [265, 275] on button "Apply" at bounding box center [261, 270] width 41 height 17
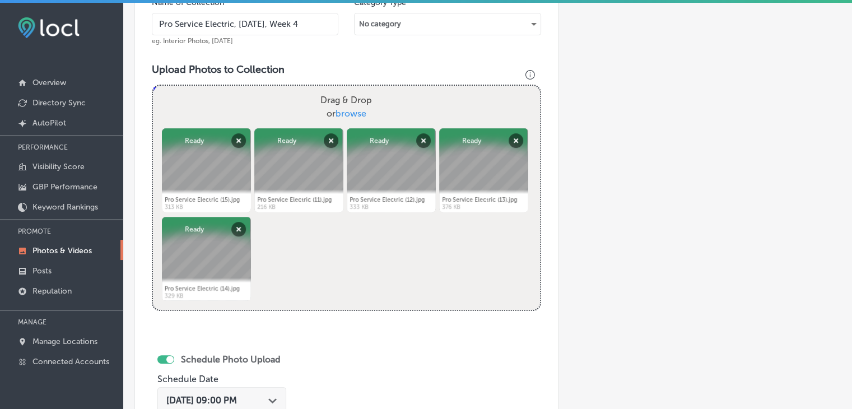
scroll to position [634, 0]
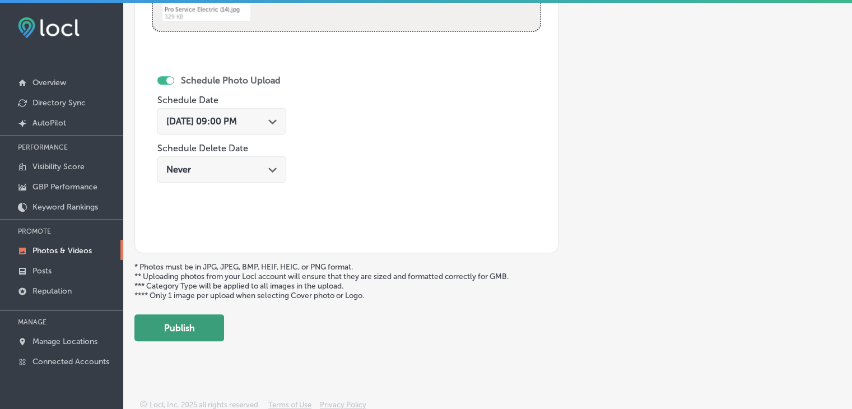
click at [180, 321] on button "Publish" at bounding box center [180, 327] width 90 height 27
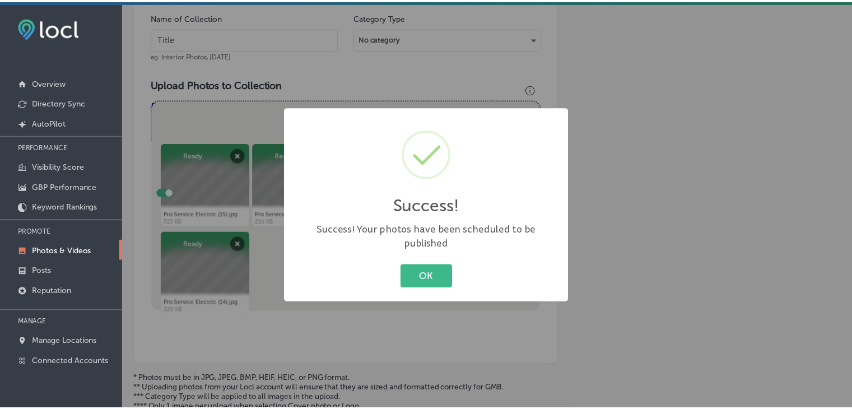
scroll to position [340, 0]
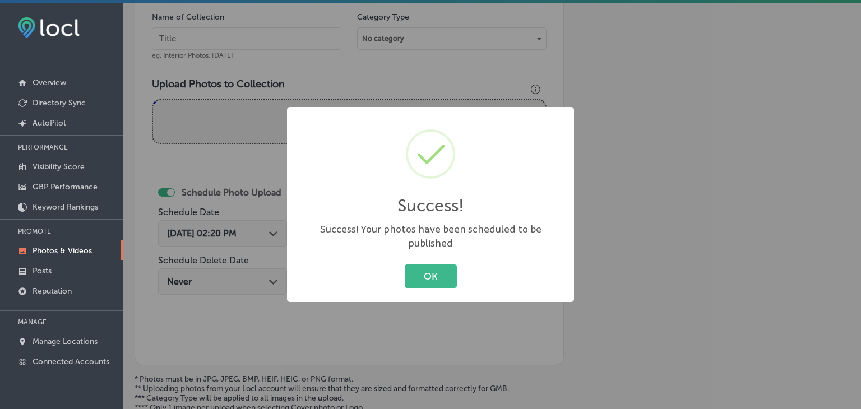
click at [310, 129] on div "Success! ×" at bounding box center [430, 170] width 265 height 104
click at [328, 89] on div "Success! × Success! Your photos have been scheduled to be published OK Cancel" at bounding box center [430, 204] width 861 height 409
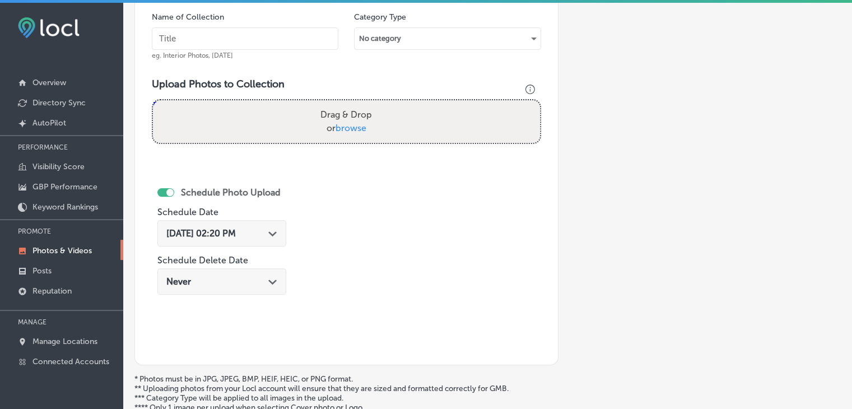
click at [291, 32] on input "text" at bounding box center [245, 38] width 187 height 22
paste input "Pro Service Electric, [DATE], Week"
click at [238, 39] on input "Pro Service Electric, [DATE], Week" at bounding box center [245, 38] width 187 height 22
type input "Pro Service Electric, [DATE], Week 1"
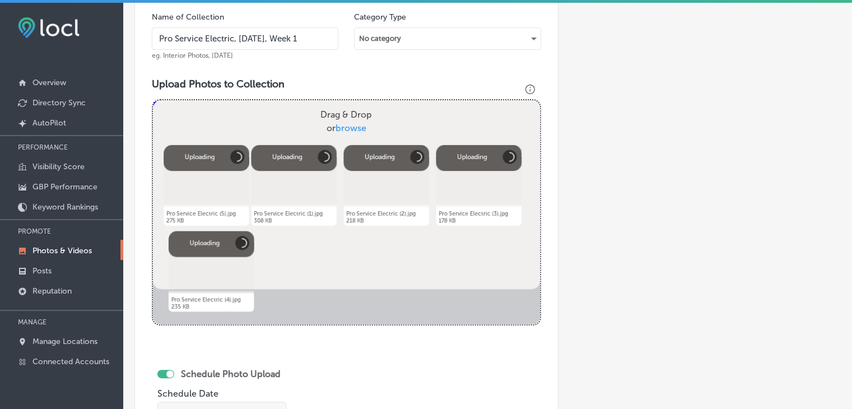
scroll to position [520, 0]
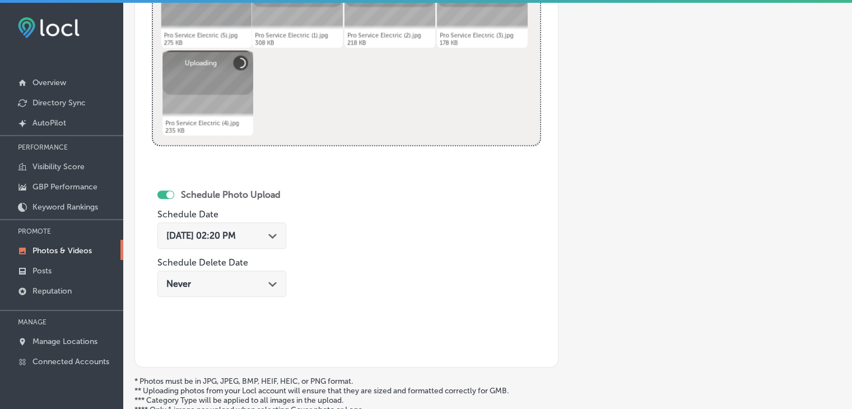
click at [253, 223] on div "[DATE] 02:20 PM Path Created with Sketch." at bounding box center [221, 235] width 129 height 26
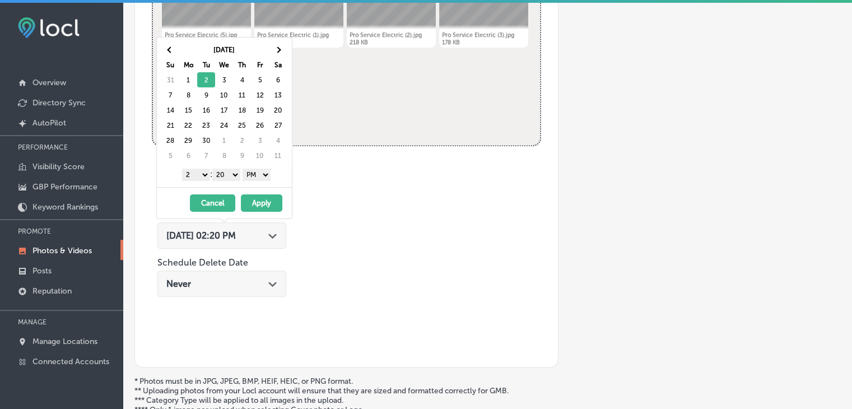
click at [198, 174] on select "1 2 3 4 5 6 7 8 9 10 11 12" at bounding box center [196, 175] width 28 height 12
click at [232, 179] on select "00 10 20 30 40 50" at bounding box center [226, 175] width 28 height 12
click at [262, 198] on button "Apply" at bounding box center [261, 202] width 41 height 17
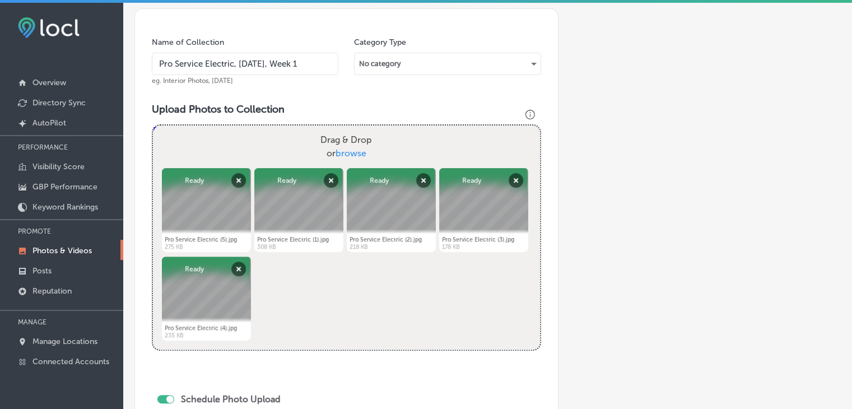
scroll to position [634, 0]
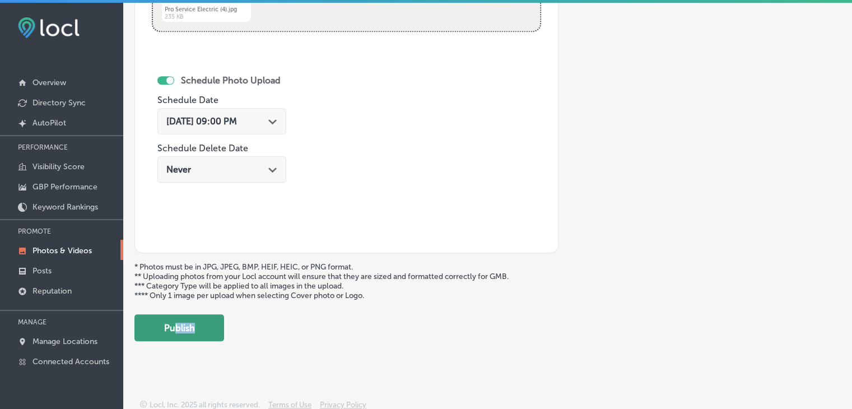
drag, startPoint x: 170, startPoint y: 338, endPoint x: 178, endPoint y: 334, distance: 9.3
click at [178, 334] on button "Publish" at bounding box center [180, 327] width 90 height 27
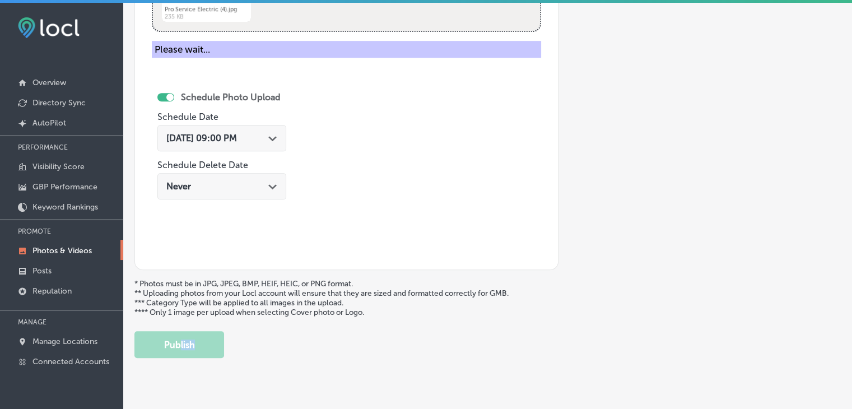
scroll to position [331, 0]
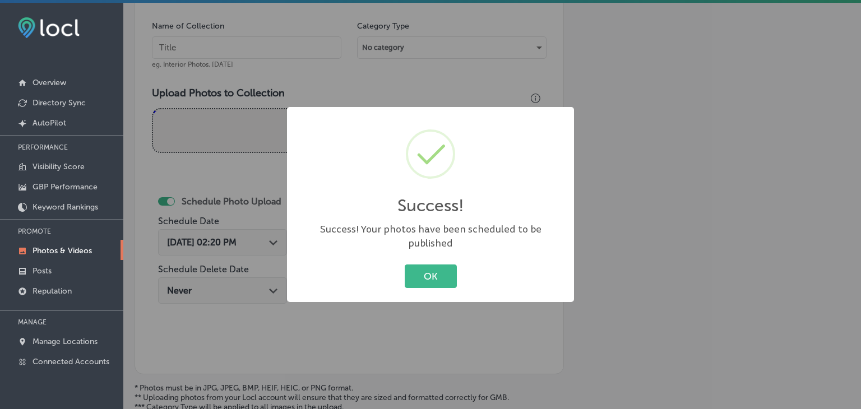
click at [294, 107] on div "Success! × Success! Your photos have been scheduled to be published OK Cancel" at bounding box center [430, 204] width 861 height 409
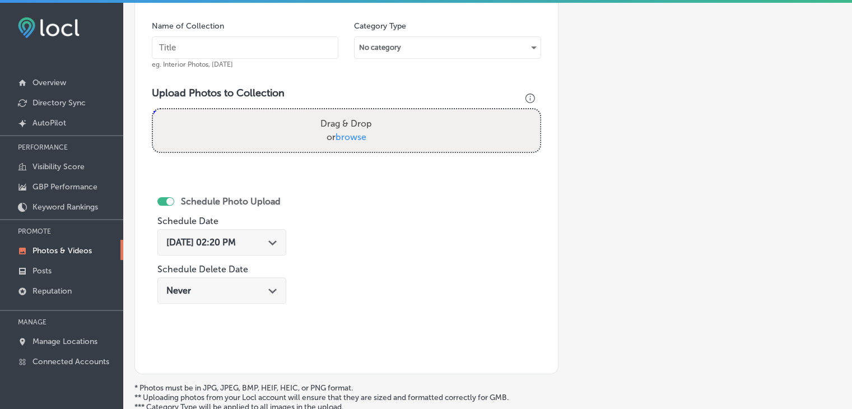
paste input "Pro Service Electric, [DATE], Week"
click at [298, 44] on input "text" at bounding box center [245, 47] width 187 height 22
type input "Pro Service Electric, [DATE], Week 2"
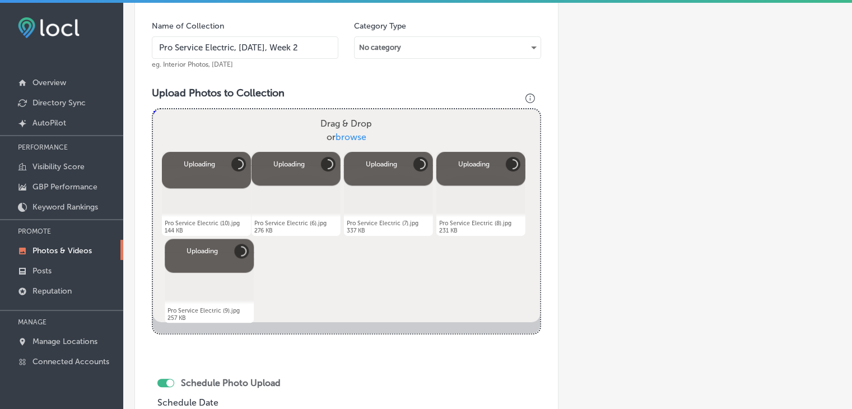
scroll to position [546, 0]
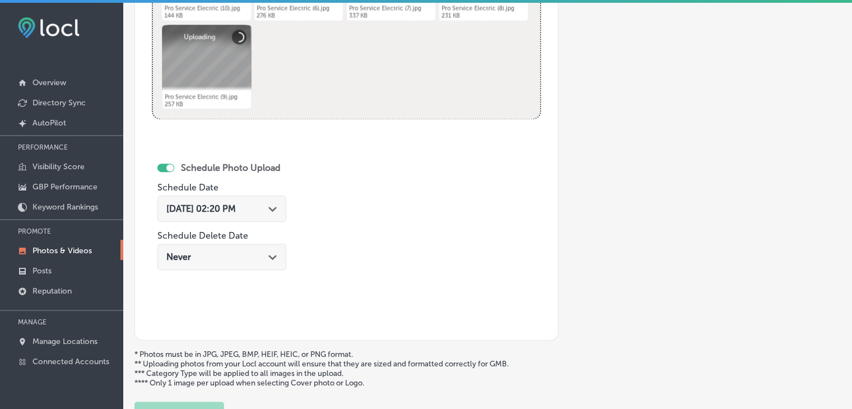
click at [263, 189] on div "Schedule Photo Upload Schedule Date [DATE] 02:20 PM Path Created with Sketch. S…" at bounding box center [221, 218] width 129 height 122
click at [268, 207] on div "[DATE] 02:20 PM Path Created with Sketch." at bounding box center [221, 208] width 111 height 11
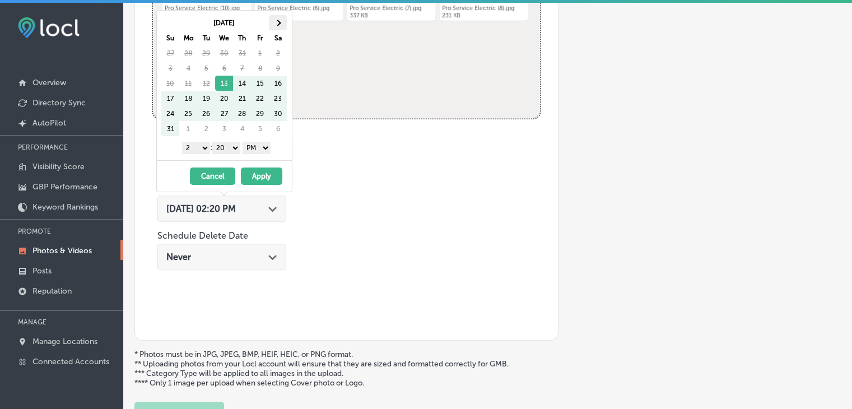
click at [286, 18] on th at bounding box center [278, 22] width 18 height 15
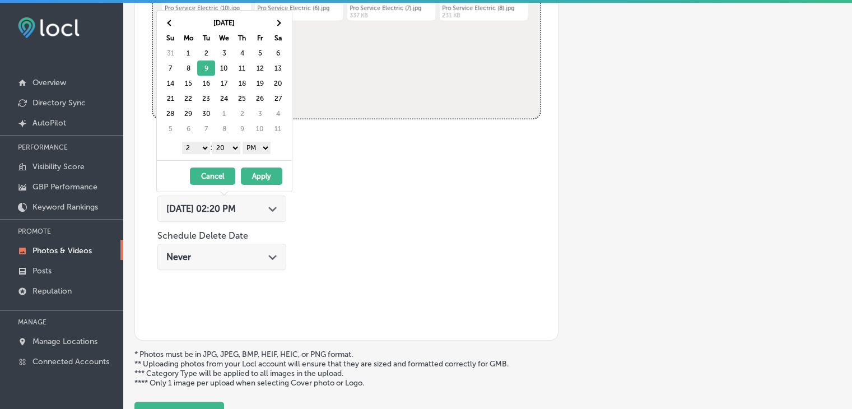
click at [197, 144] on select "1 2 3 4 5 6 7 8 9 10 11 12" at bounding box center [196, 148] width 28 height 12
click at [230, 147] on select "00 10 20 30 40 50" at bounding box center [226, 148] width 28 height 12
click at [250, 173] on button "Apply" at bounding box center [261, 176] width 41 height 17
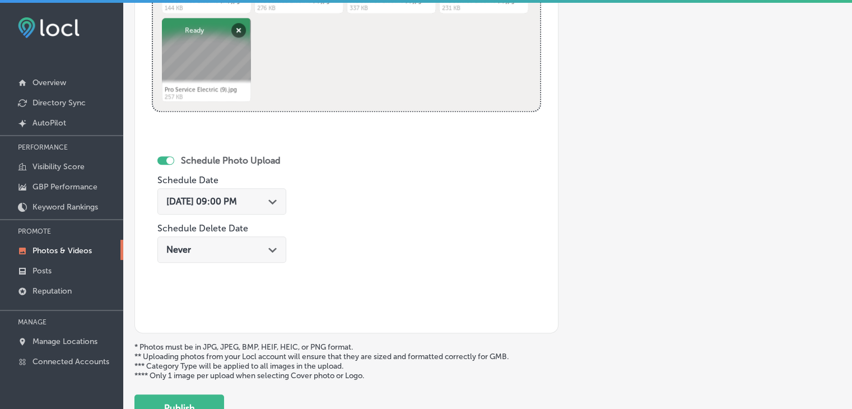
scroll to position [634, 0]
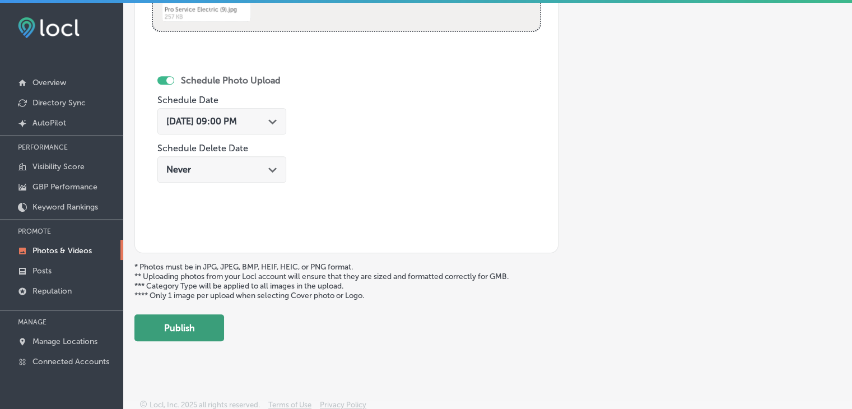
click at [170, 318] on button "Publish" at bounding box center [180, 327] width 90 height 27
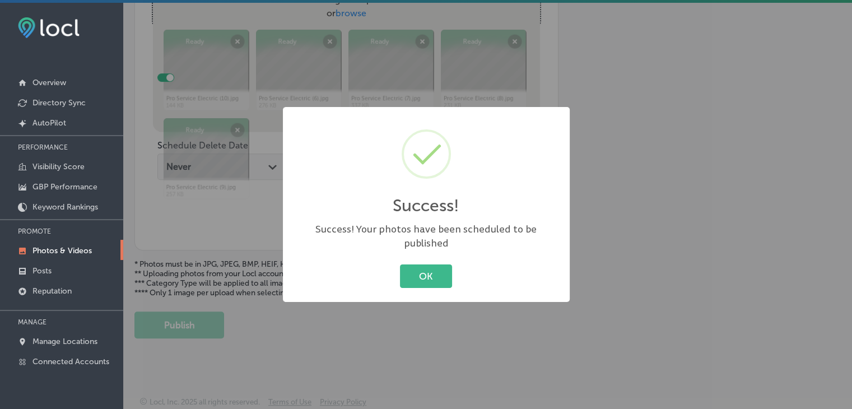
scroll to position [452, 0]
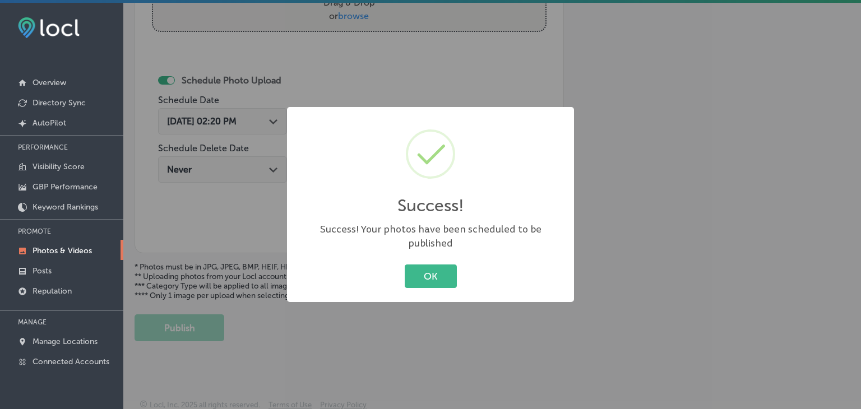
click at [273, 62] on div "Success! × Success! Your photos have been scheduled to be published OK Cancel" at bounding box center [430, 204] width 861 height 409
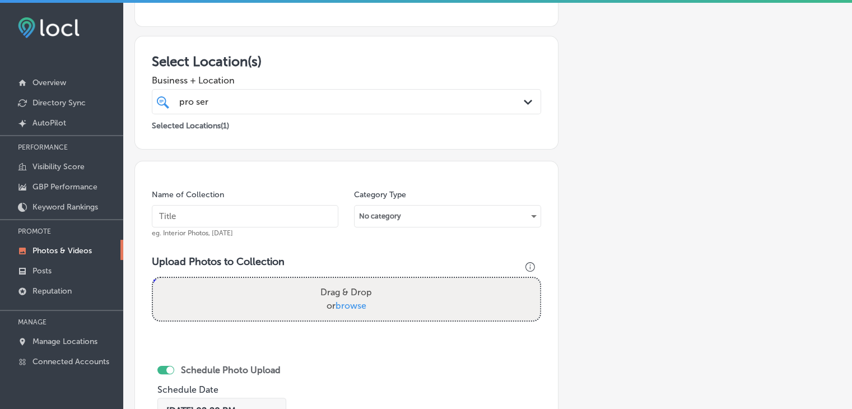
scroll to position [156, 0]
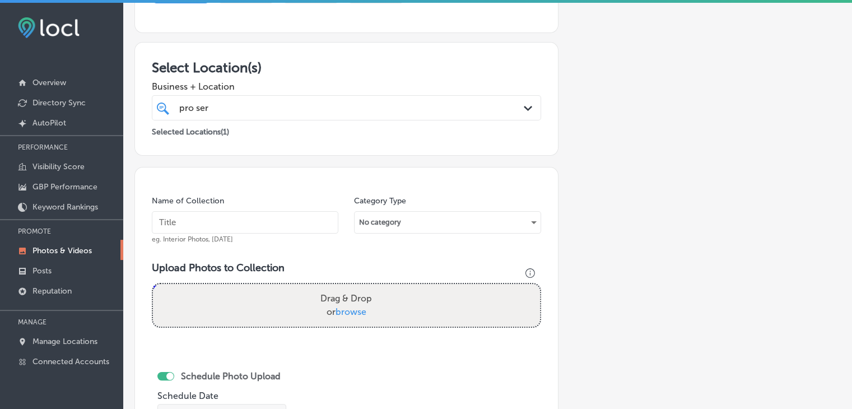
drag, startPoint x: 299, startPoint y: 207, endPoint x: 299, endPoint y: 217, distance: 10.6
click at [299, 217] on div "Name of Collection eg. Interior Photos, [DATE]" at bounding box center [245, 220] width 187 height 48
click at [299, 217] on input "text" at bounding box center [245, 222] width 187 height 22
type input "Pro Service Electric, [DATE], Week 3"
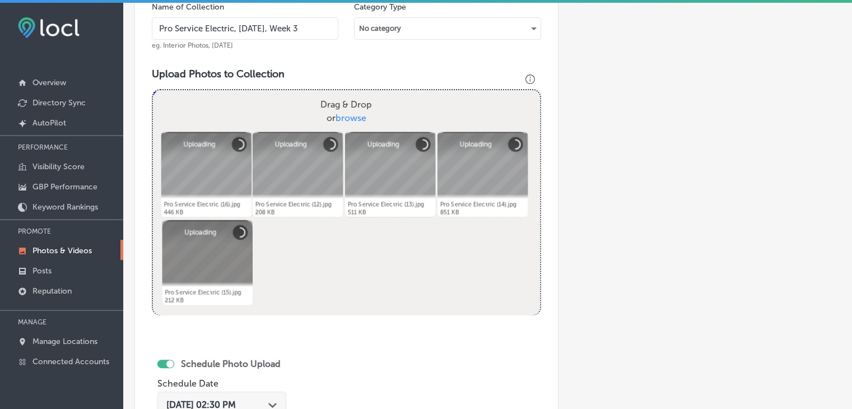
scroll to position [447, 0]
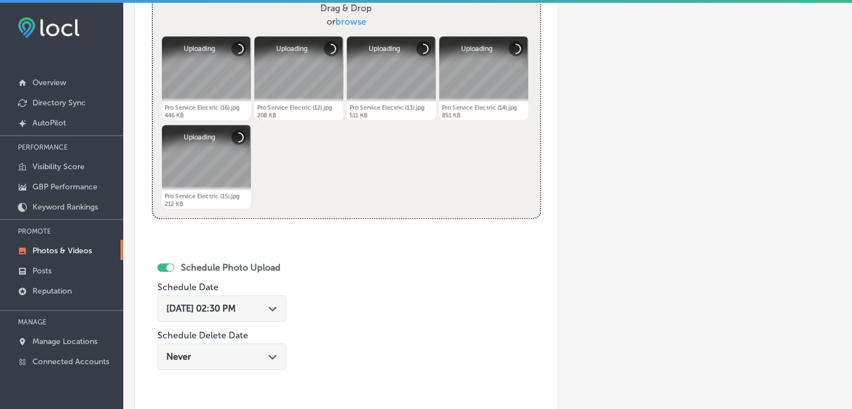
click at [235, 299] on div "[DATE] 02:30 PM Path Created with Sketch." at bounding box center [221, 308] width 129 height 26
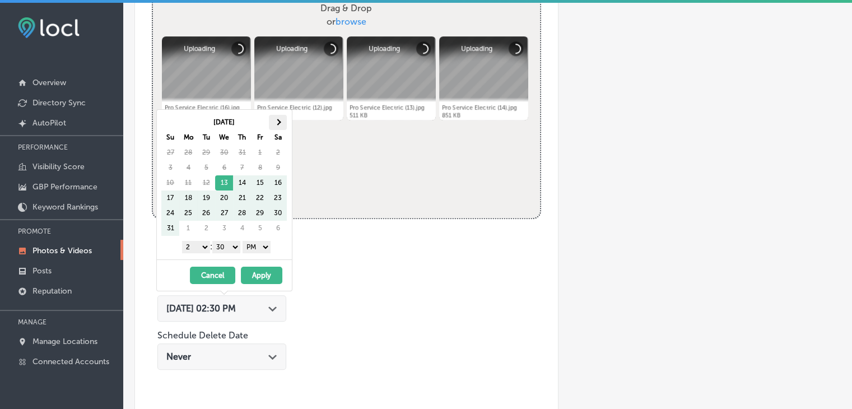
click at [273, 123] on th at bounding box center [278, 122] width 18 height 15
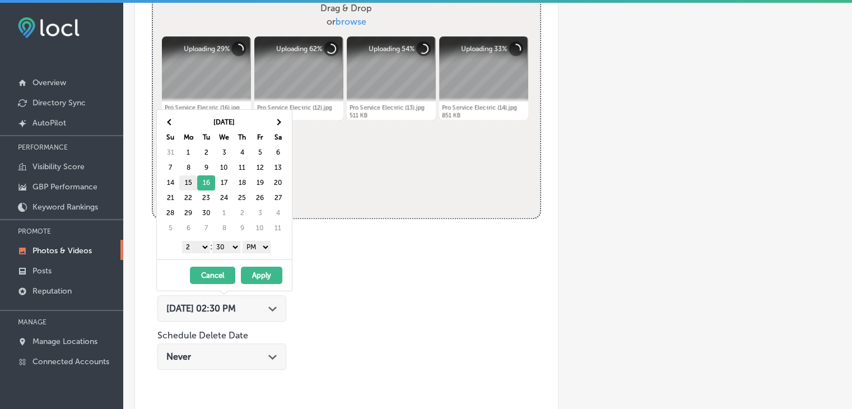
drag, startPoint x: 193, startPoint y: 248, endPoint x: 188, endPoint y: 188, distance: 60.1
click at [188, 188] on div "[DATE] Su Mo Tu We Th Fr Sa 31 1 2 3 4 5 6 7 8 9 10 11 12 13 14 15 16 17 18 19 …" at bounding box center [224, 185] width 135 height 150
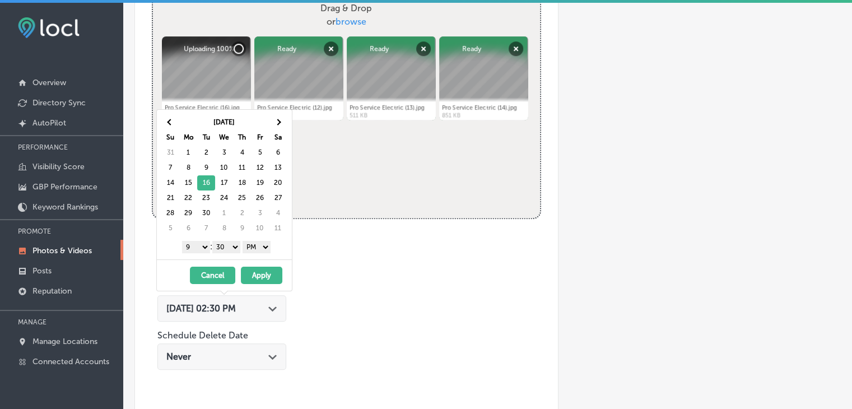
click at [235, 251] on select "00 10 20 30 40 50" at bounding box center [226, 247] width 28 height 12
click at [233, 244] on select "00 10 20 30 40 50" at bounding box center [226, 247] width 28 height 12
click at [249, 272] on button "Apply" at bounding box center [261, 275] width 41 height 17
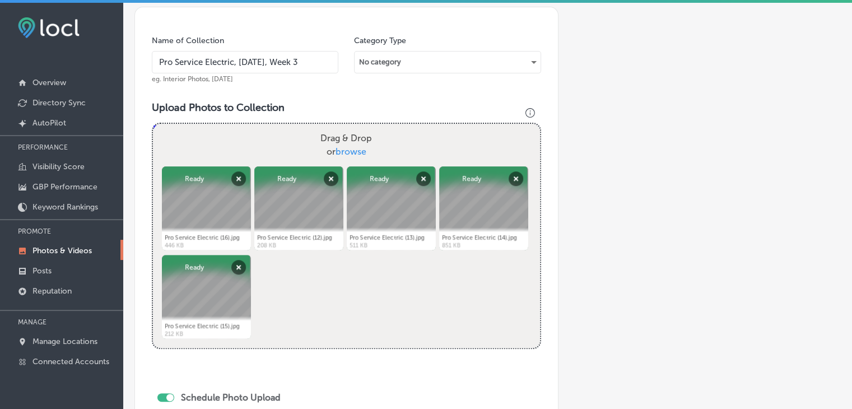
scroll to position [601, 0]
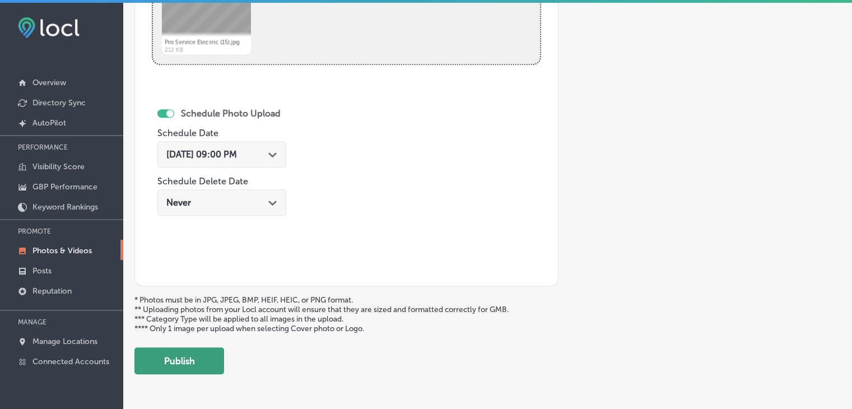
click at [206, 354] on button "Publish" at bounding box center [180, 360] width 90 height 27
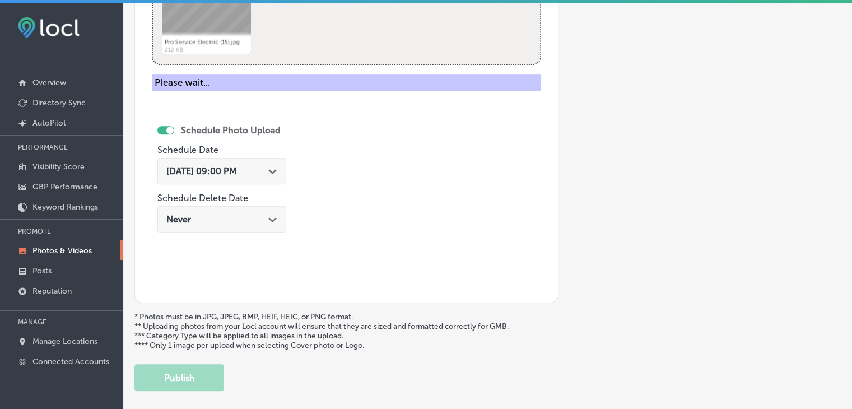
scroll to position [321, 0]
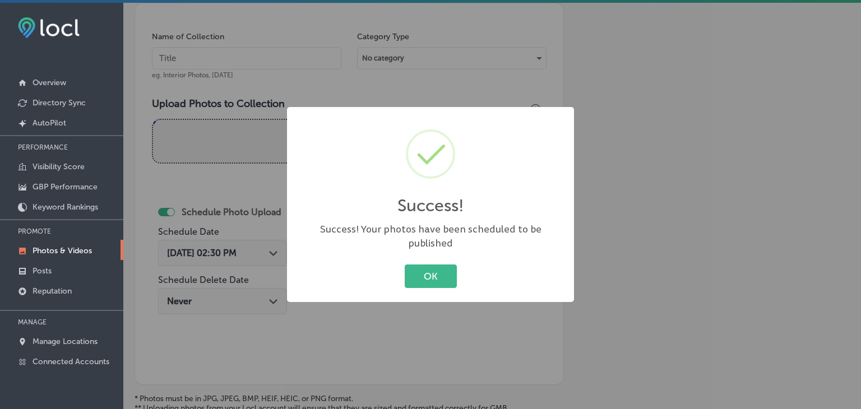
click at [268, 53] on div "Success! × Success! Your photos have been scheduled to be published OK Cancel" at bounding box center [430, 204] width 861 height 409
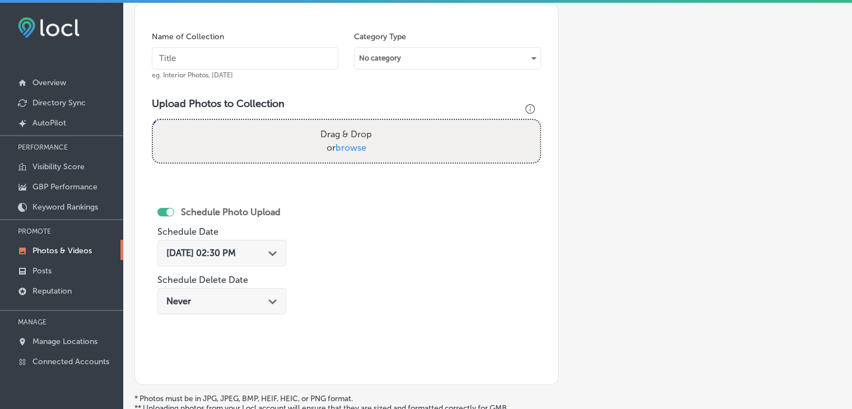
click at [268, 53] on input "text" at bounding box center [245, 58] width 187 height 22
paste input "Pro Service Electric, [DATE], Week"
type input "Pro Service Electric, [DATE], Week 4"
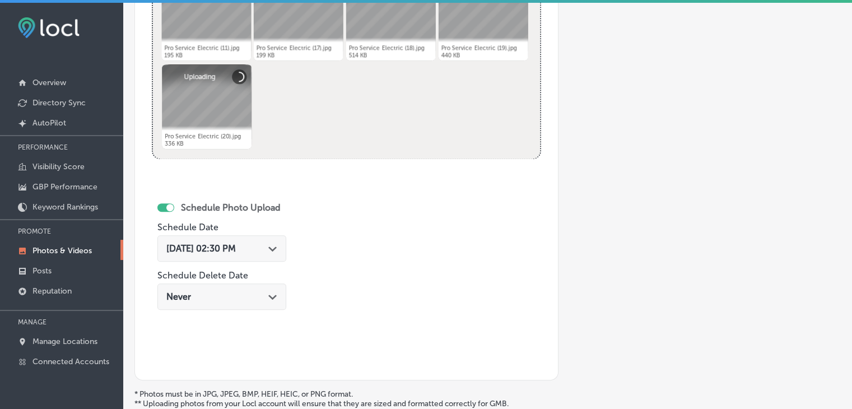
scroll to position [508, 0]
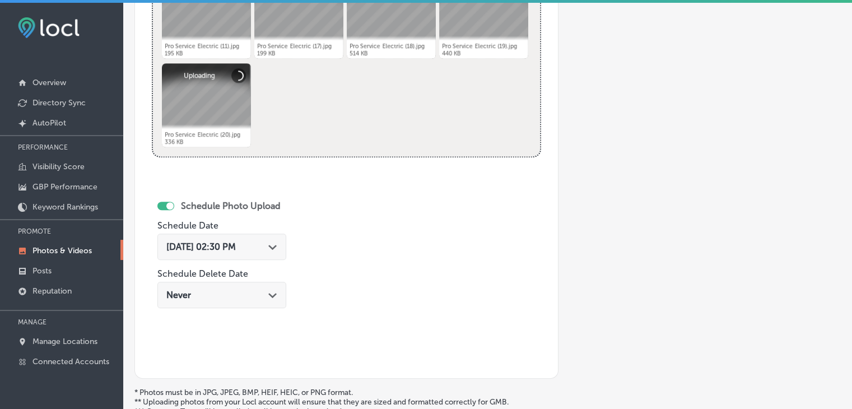
click at [236, 247] on span "[DATE] 02:30 PM" at bounding box center [200, 247] width 69 height 11
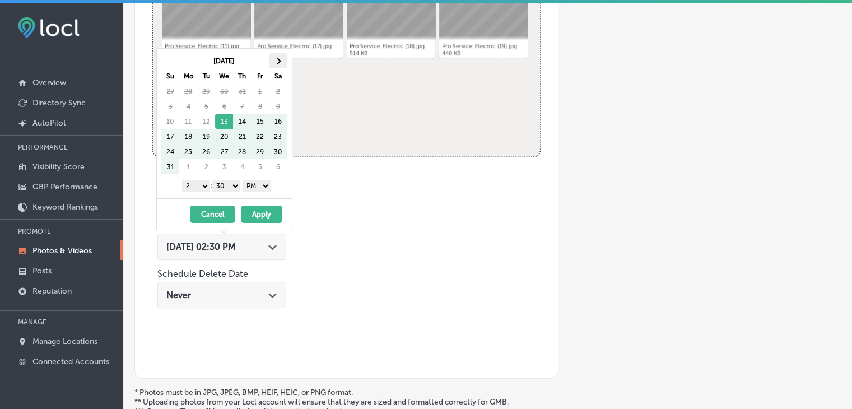
click at [281, 61] on th at bounding box center [278, 60] width 18 height 15
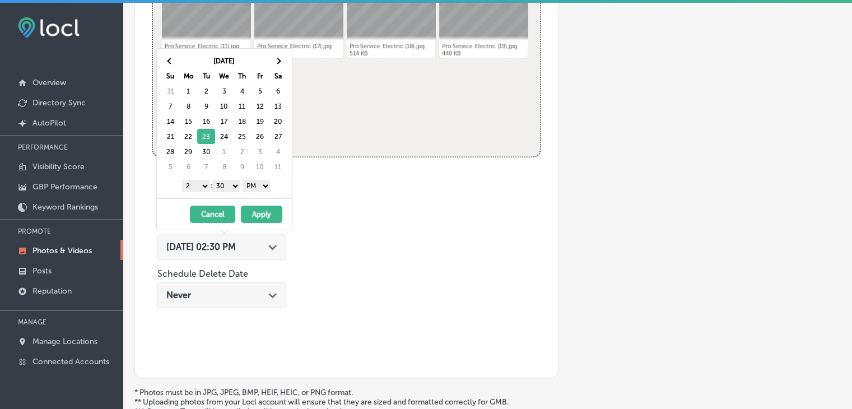
click at [195, 183] on select "1 2 3 4 5 6 7 8 9 10 11 12" at bounding box center [196, 186] width 28 height 12
click at [230, 185] on select "00 10 20 30 40 50" at bounding box center [226, 186] width 28 height 12
click at [268, 211] on button "Apply" at bounding box center [261, 214] width 41 height 17
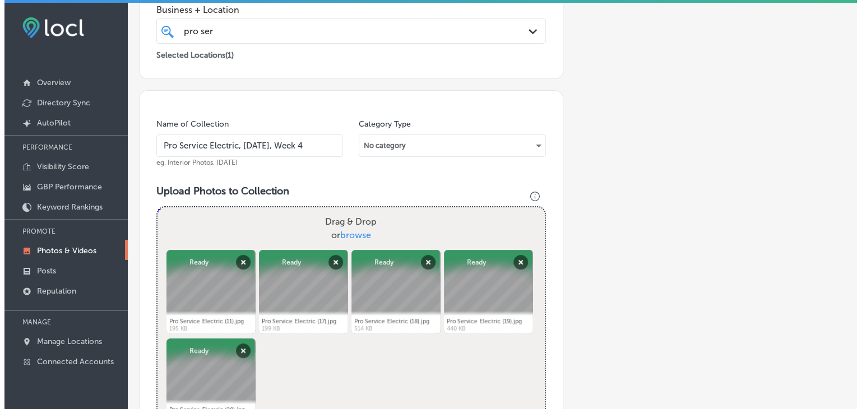
scroll to position [634, 0]
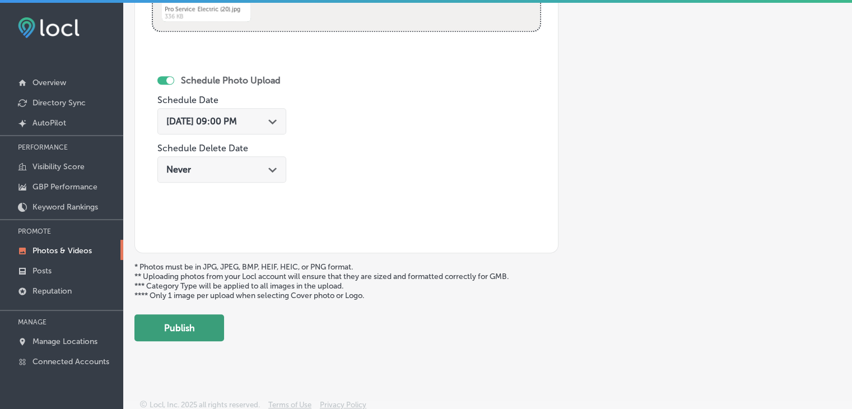
click at [199, 319] on button "Publish" at bounding box center [180, 327] width 90 height 27
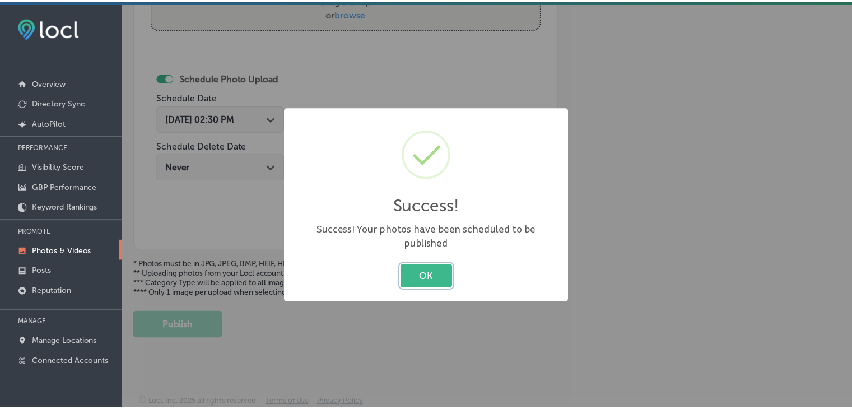
scroll to position [452, 0]
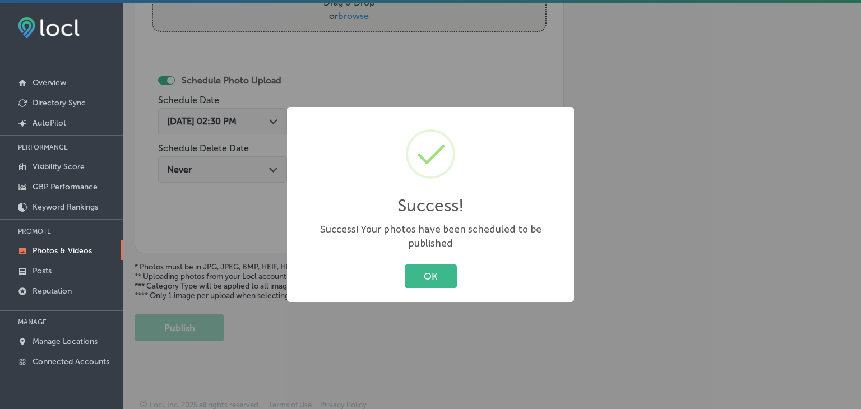
click at [488, 65] on div "Success! × Success! Your photos have been scheduled to be published OK Cancel" at bounding box center [430, 204] width 861 height 409
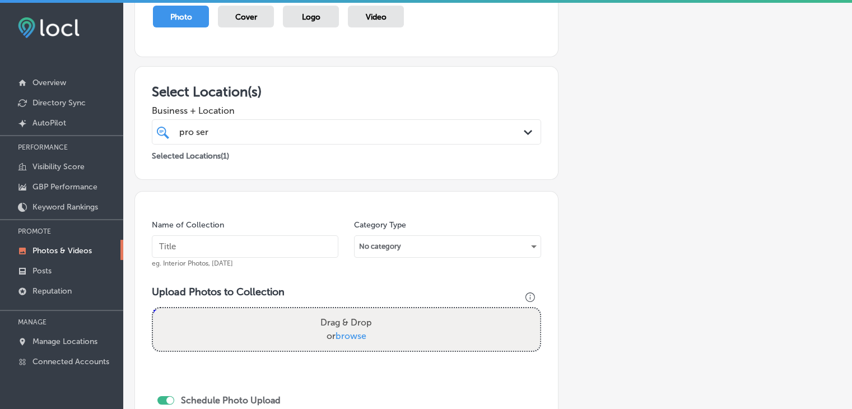
scroll to position [101, 0]
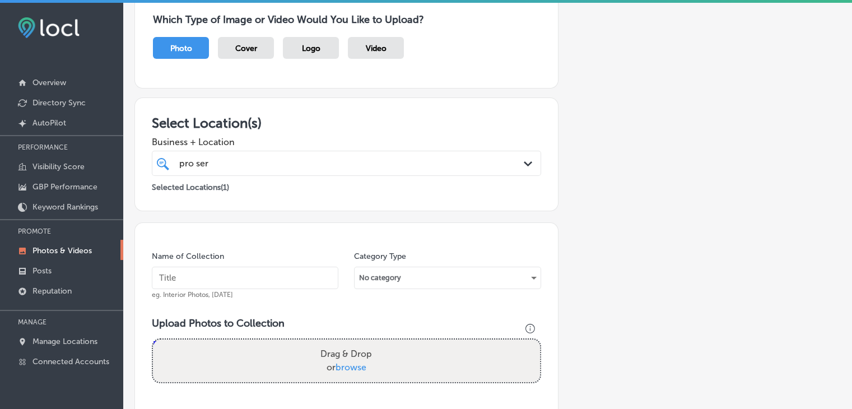
click at [213, 273] on input "text" at bounding box center [245, 278] width 187 height 22
paste input "Pro Service Electric, [DATE], Week"
click at [248, 280] on input "Pro Service Electric, [DATE], Week" at bounding box center [245, 278] width 187 height 22
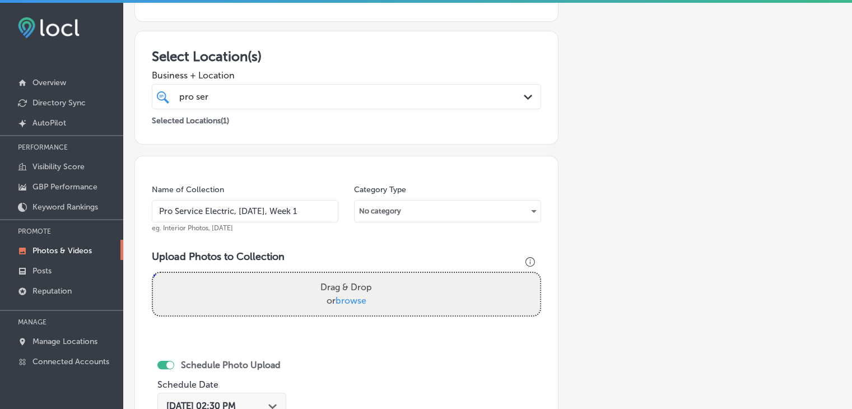
type input "Pro Service Electric, [DATE], Week 1"
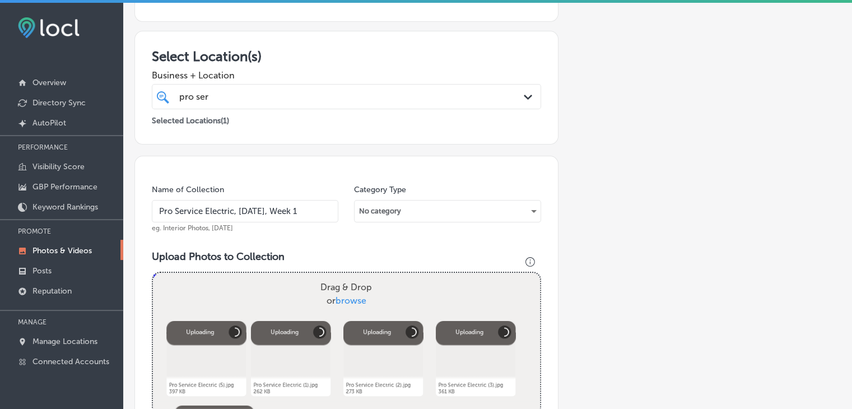
scroll to position [388, 0]
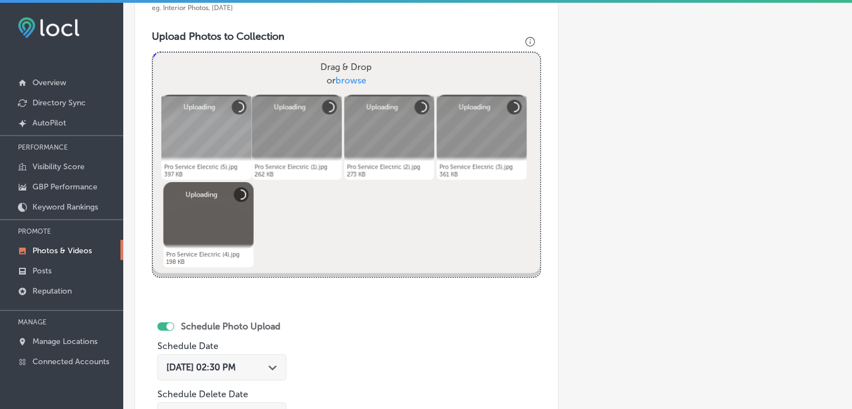
click at [226, 359] on div "[DATE] 02:30 PM Path Created with Sketch." at bounding box center [221, 367] width 129 height 26
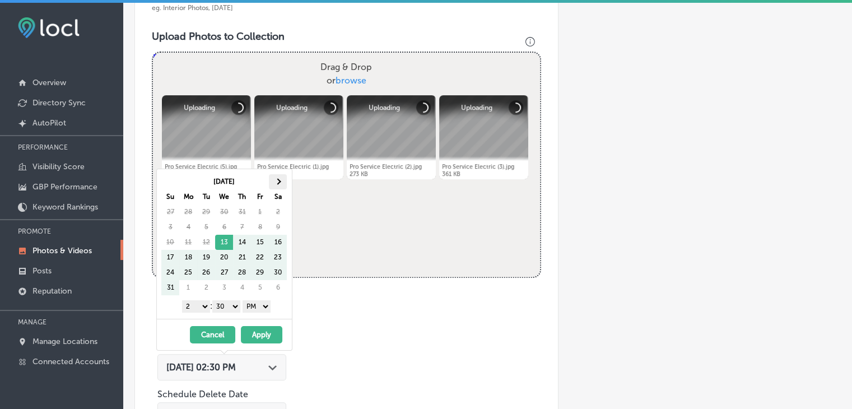
click at [278, 182] on span at bounding box center [278, 181] width 6 height 6
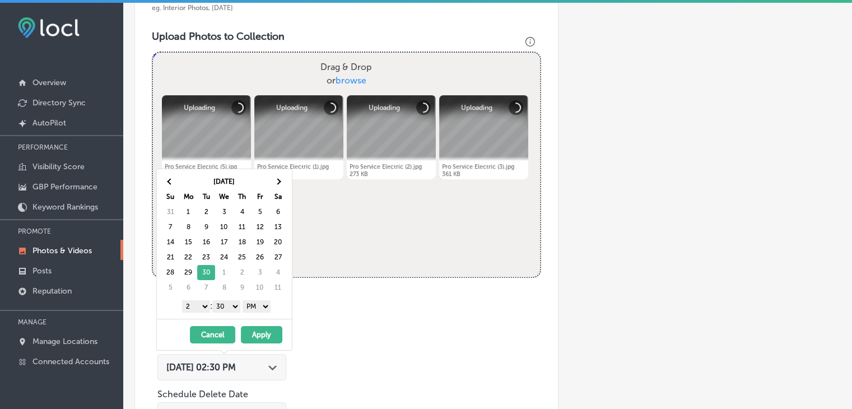
click at [203, 302] on select "1 2 3 4 5 6 7 8 9 10 11 12" at bounding box center [196, 306] width 28 height 12
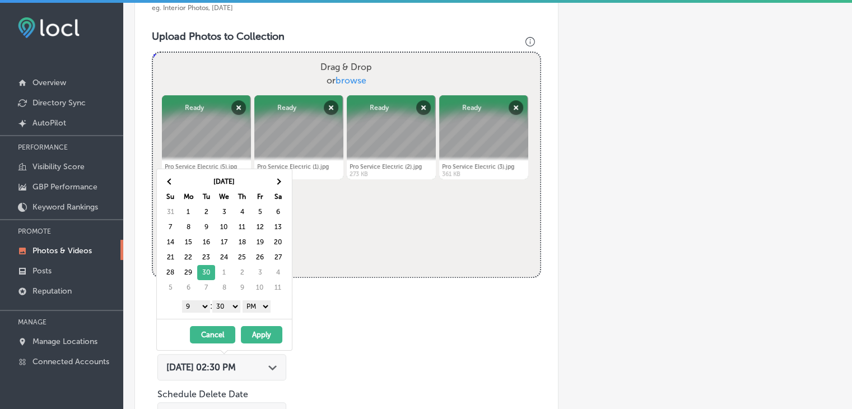
click at [238, 307] on select "00 10 20 30 40 50" at bounding box center [226, 306] width 28 height 12
click at [252, 328] on button "Apply" at bounding box center [261, 334] width 41 height 17
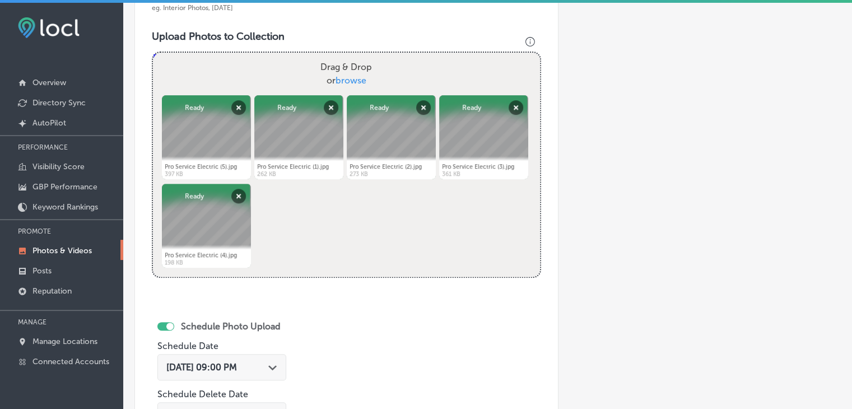
scroll to position [634, 0]
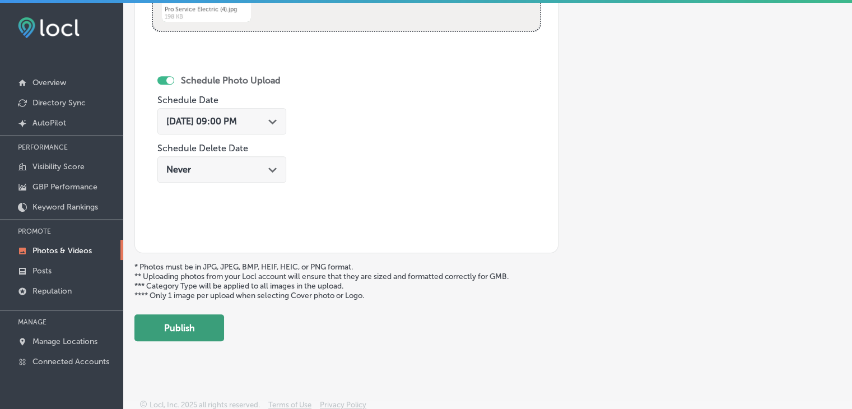
click at [207, 333] on button "Publish" at bounding box center [180, 327] width 90 height 27
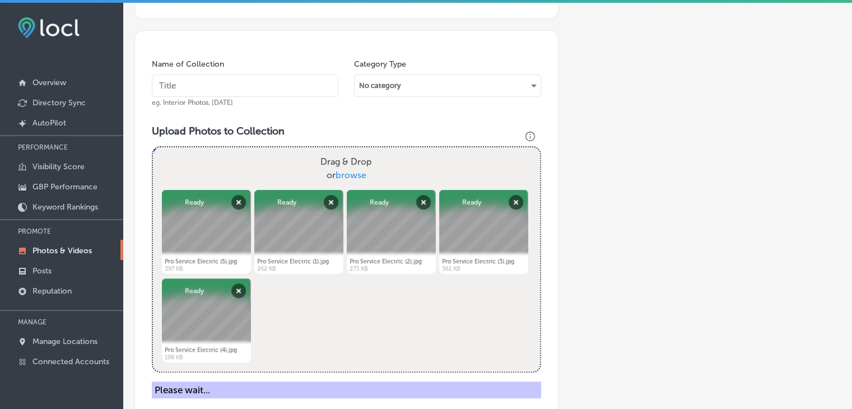
scroll to position [293, 0]
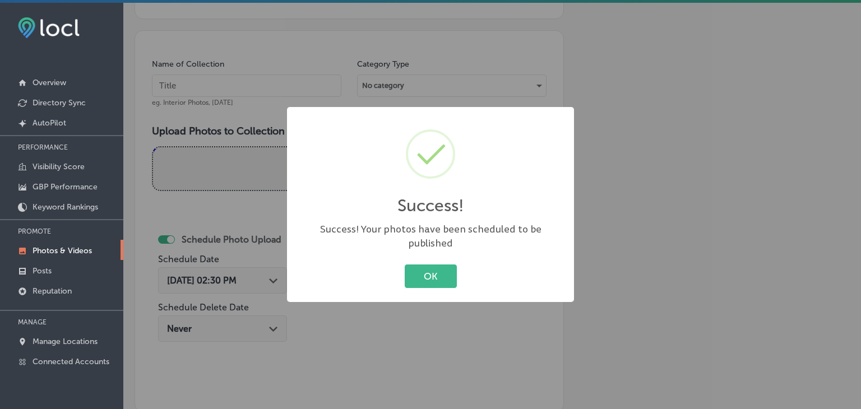
click at [263, 86] on div "Success! × Success! Your photos have been scheduled to be published OK Cancel" at bounding box center [430, 204] width 861 height 409
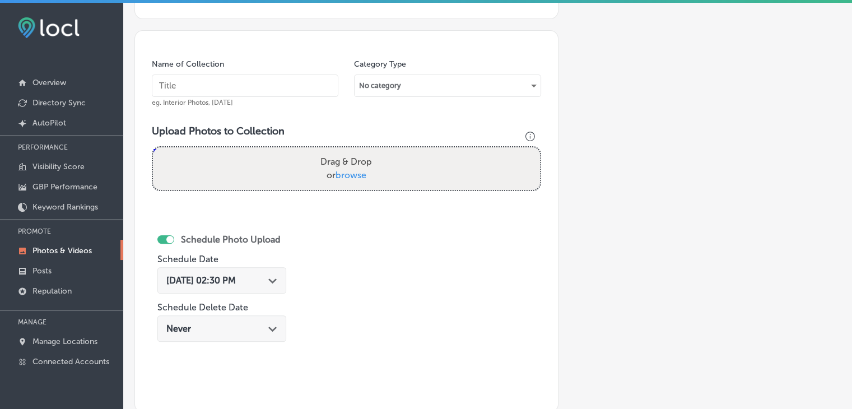
paste input "Pro Service Electric, [DATE], Week"
click at [263, 86] on input "Pro Service Electric, [DATE], Week" at bounding box center [245, 86] width 187 height 22
type input "Pro Service Electric, [DATE], Week 2"
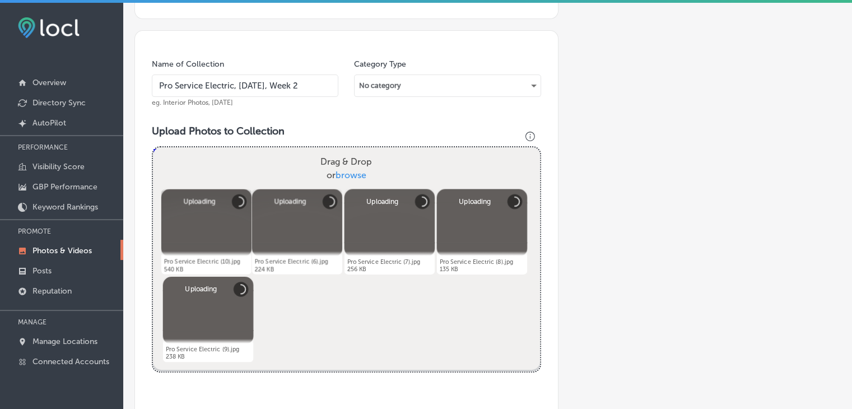
scroll to position [387, 0]
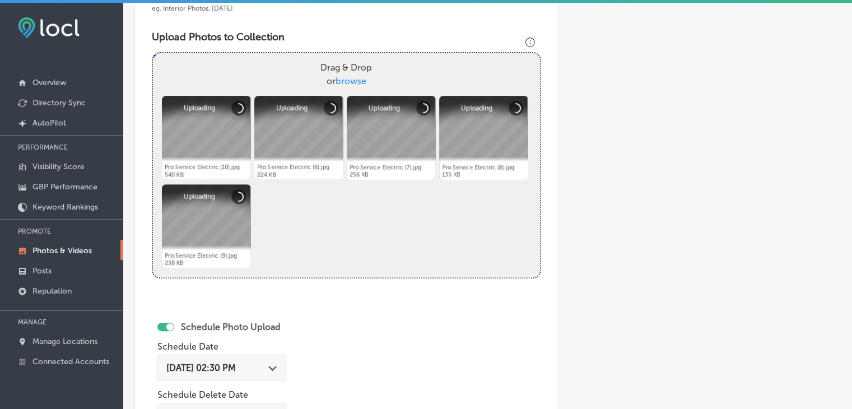
click at [253, 379] on div "[DATE] 02:30 PM Path Created with Sketch." at bounding box center [221, 368] width 129 height 26
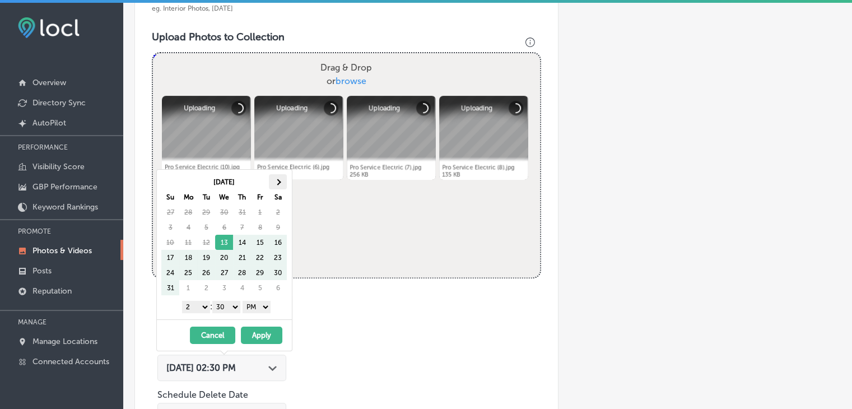
click at [276, 182] on span at bounding box center [278, 182] width 6 height 6
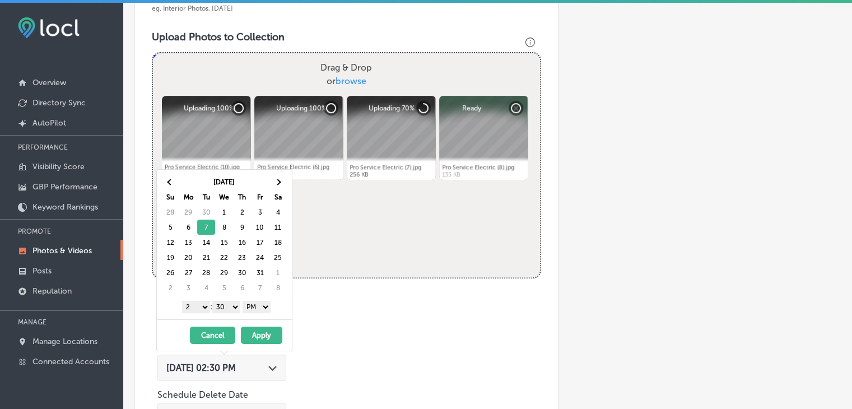
click at [194, 309] on select "1 2 3 4 5 6 7 8 9 10 11 12" at bounding box center [196, 307] width 28 height 12
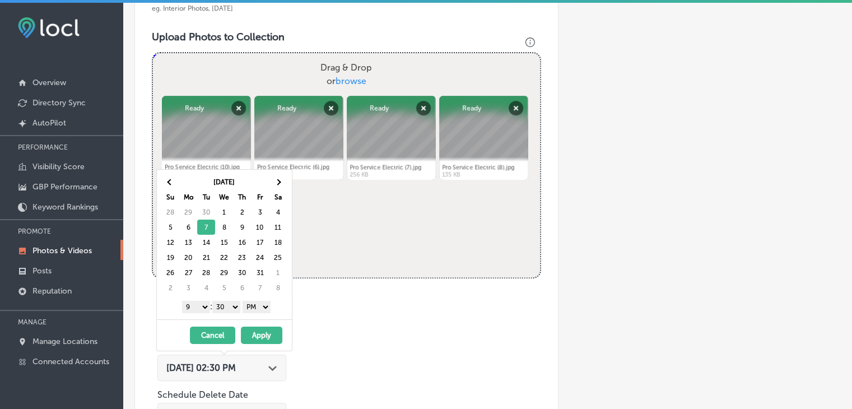
click at [231, 305] on select "00 10 20 30 40 50" at bounding box center [226, 307] width 28 height 12
click at [252, 327] on button "Apply" at bounding box center [261, 335] width 41 height 17
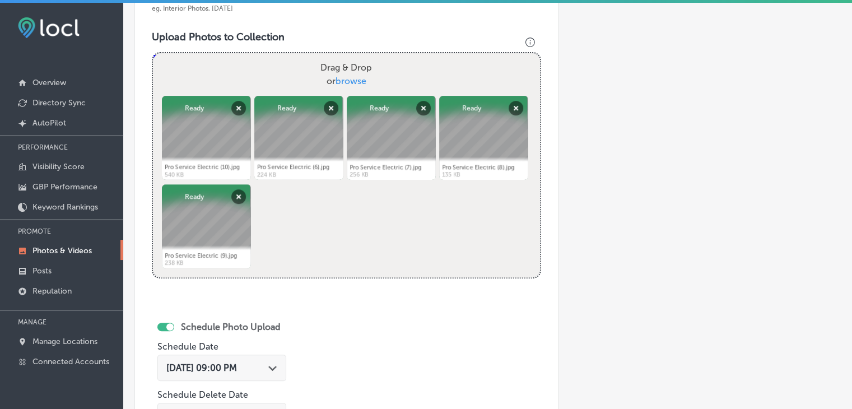
scroll to position [634, 0]
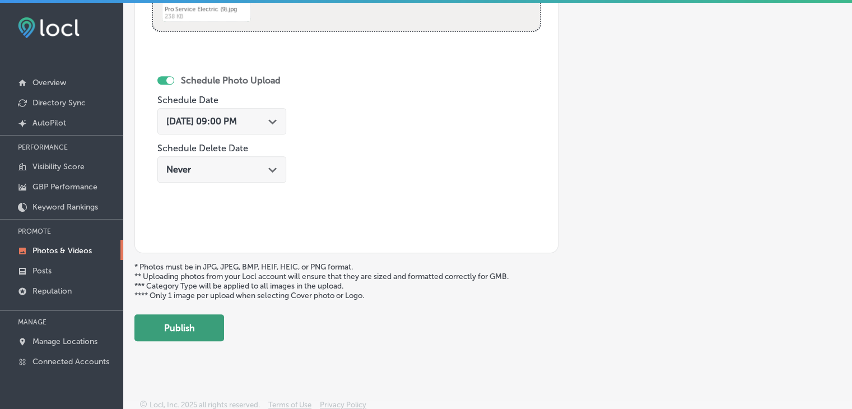
click at [209, 322] on button "Publish" at bounding box center [180, 327] width 90 height 27
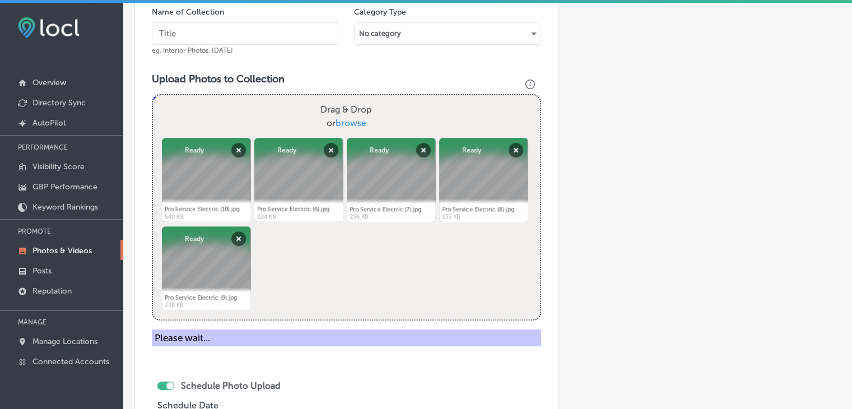
scroll to position [344, 0]
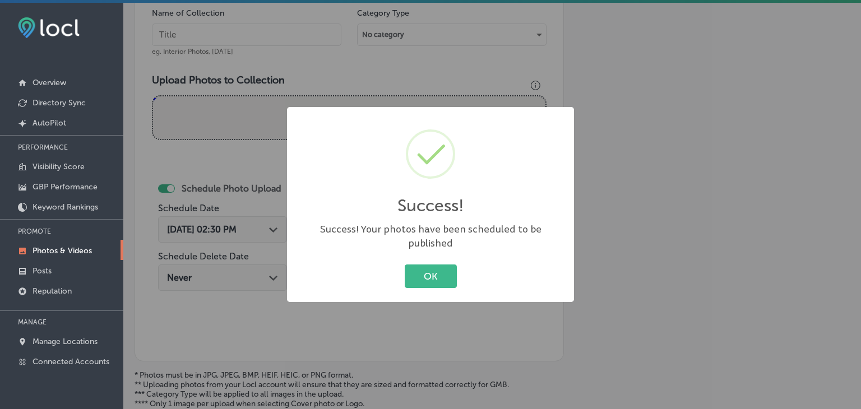
click at [273, 39] on div "Success! × Success! Your photos have been scheduled to be published OK Cancel" at bounding box center [430, 204] width 861 height 409
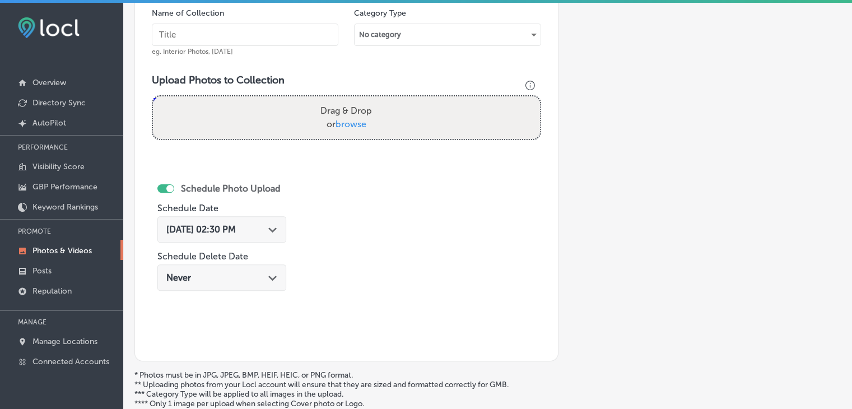
click at [273, 39] on input "text" at bounding box center [245, 35] width 187 height 22
paste input "Pro Service Electric, [DATE], Week"
type input "Pro Service Electric, [DATE], Week 3"
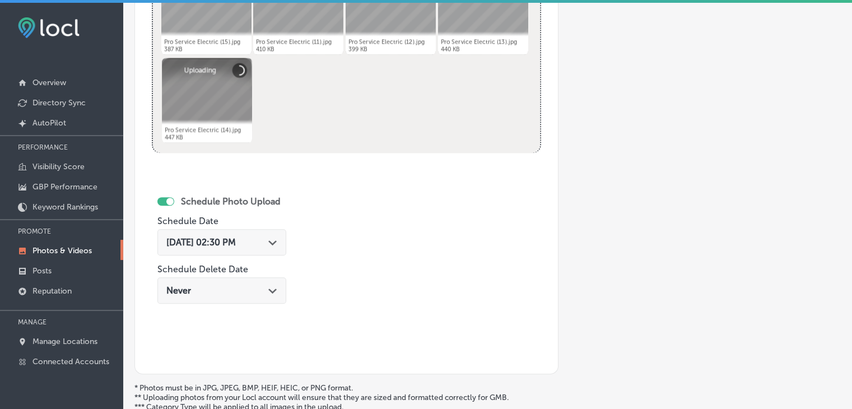
scroll to position [513, 0]
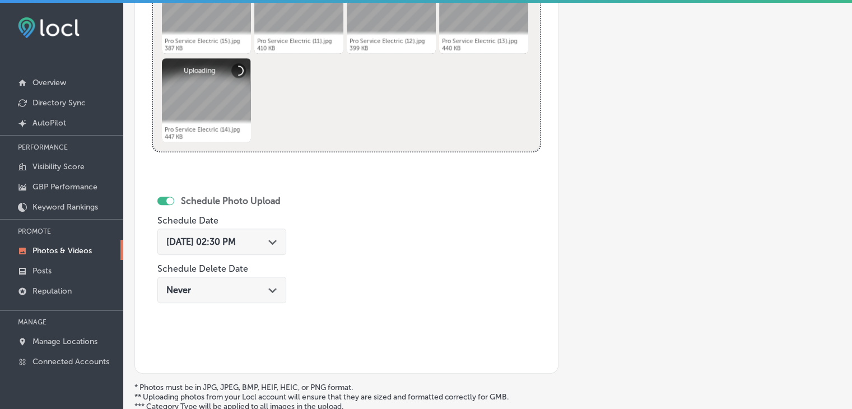
click at [229, 241] on span "[DATE] 02:30 PM" at bounding box center [200, 241] width 69 height 11
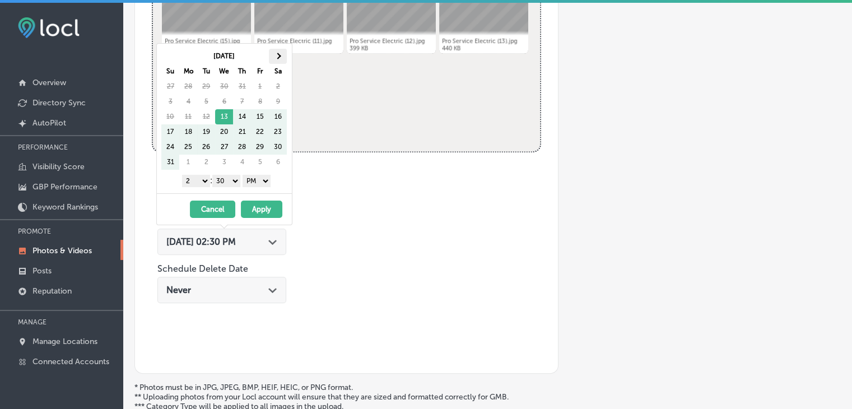
click at [278, 50] on th at bounding box center [278, 56] width 18 height 15
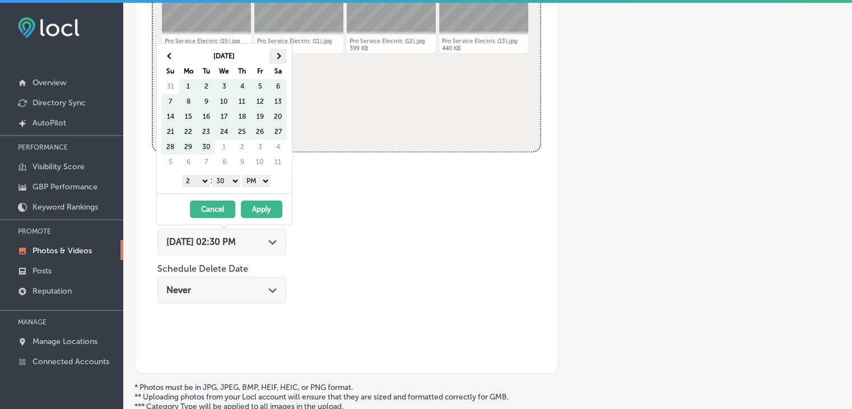
click at [269, 57] on th at bounding box center [278, 56] width 18 height 15
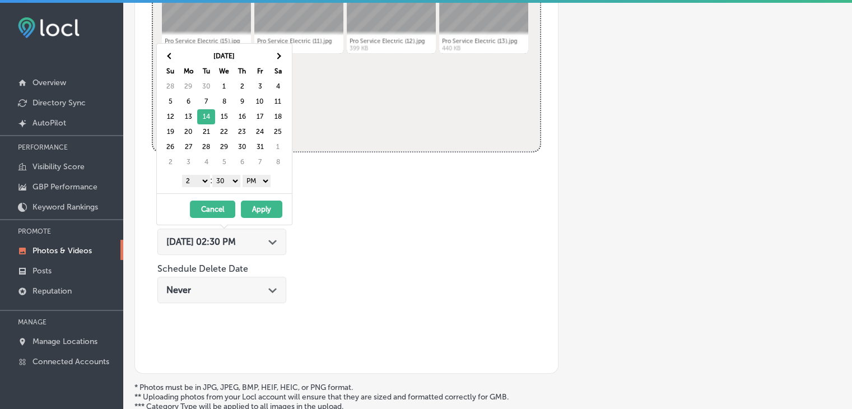
click at [193, 178] on select "1 2 3 4 5 6 7 8 9 10 11 12" at bounding box center [196, 181] width 28 height 12
click at [217, 187] on div "1 2 3 4 5 6 7 8 9 10 11 12 : 00 10 20 30 40 50 AM PM" at bounding box center [226, 180] width 131 height 17
click at [222, 186] on select "00 10 20 30 40 50" at bounding box center [226, 181] width 28 height 12
click at [268, 204] on button "Apply" at bounding box center [261, 209] width 41 height 17
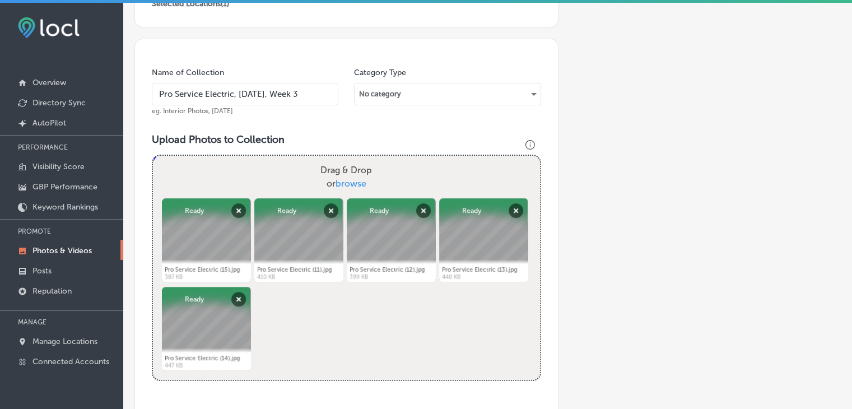
scroll to position [634, 0]
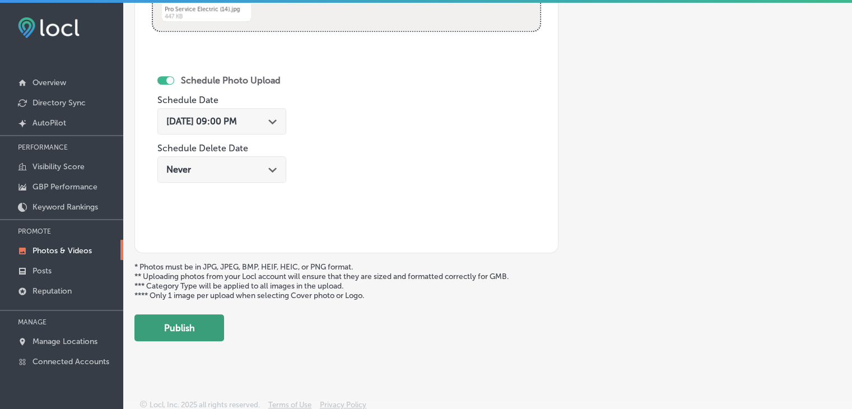
click at [204, 317] on button "Publish" at bounding box center [180, 327] width 90 height 27
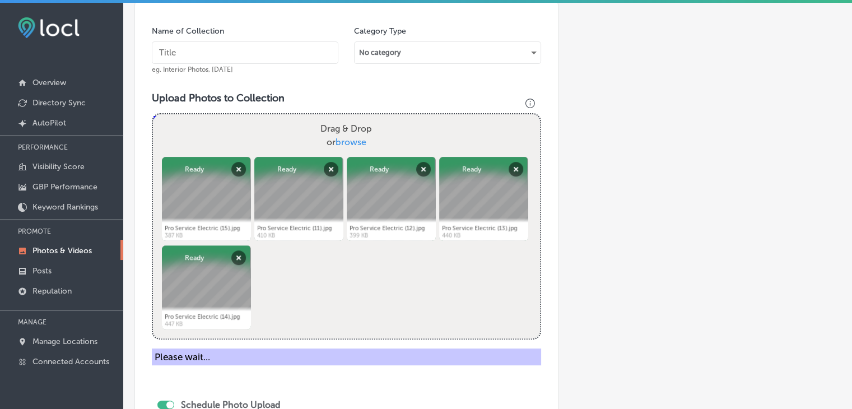
scroll to position [326, 0]
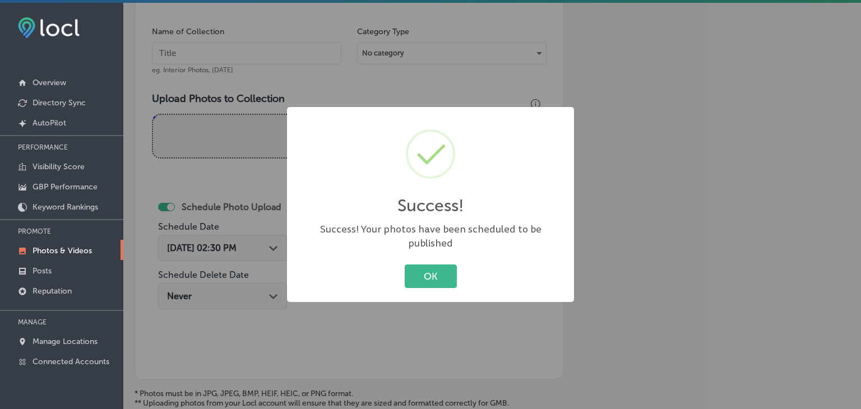
click at [270, 53] on div "Success! × Success! Your photos have been scheduled to be published OK Cancel" at bounding box center [430, 204] width 861 height 409
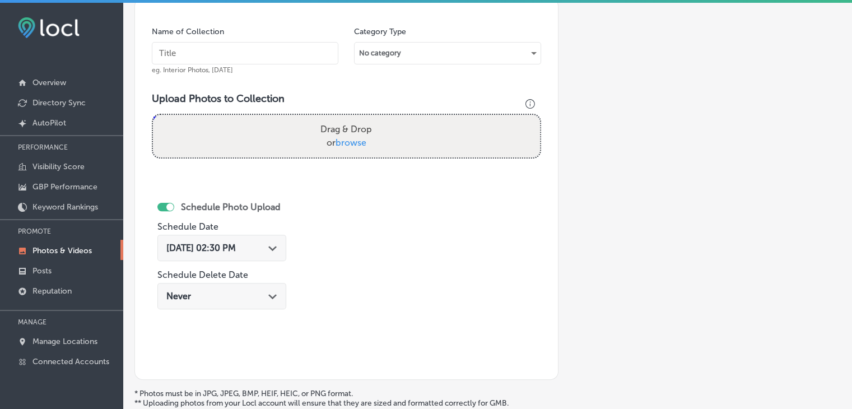
click at [270, 53] on input "text" at bounding box center [245, 53] width 187 height 22
paste input "Pro Service Electric, [DATE], Week"
type input "Pro Service Electric, [DATE], Week 4"
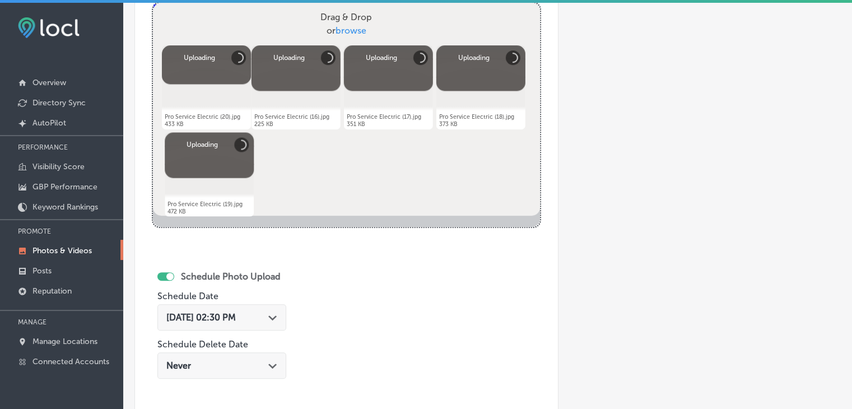
scroll to position [446, 0]
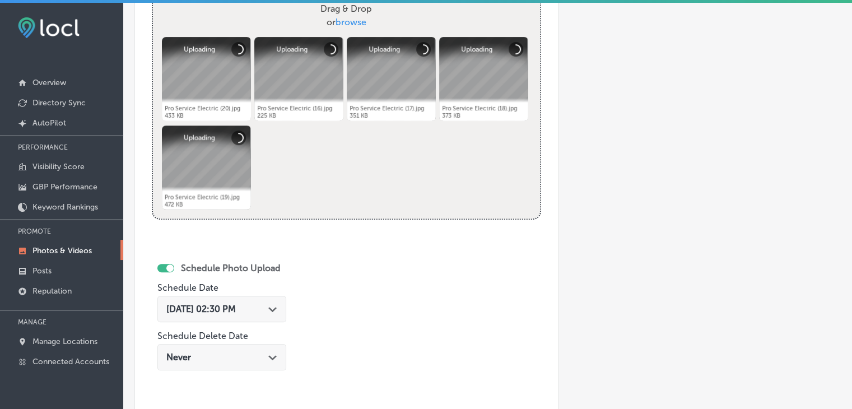
click at [236, 312] on span "[DATE] 02:30 PM" at bounding box center [200, 309] width 69 height 11
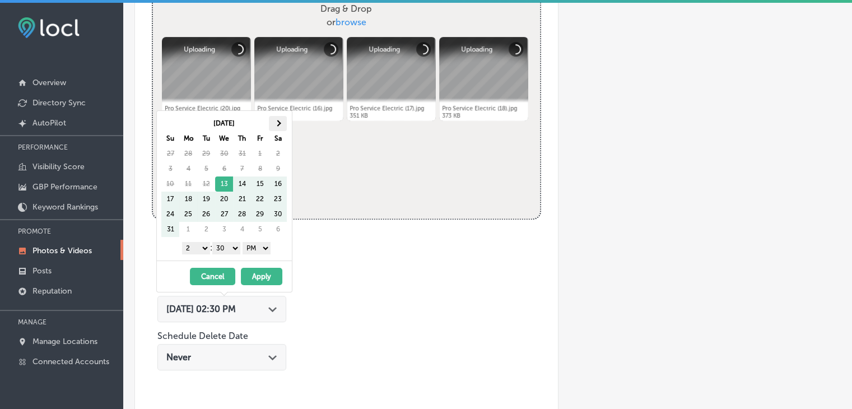
click at [276, 130] on th at bounding box center [278, 123] width 18 height 15
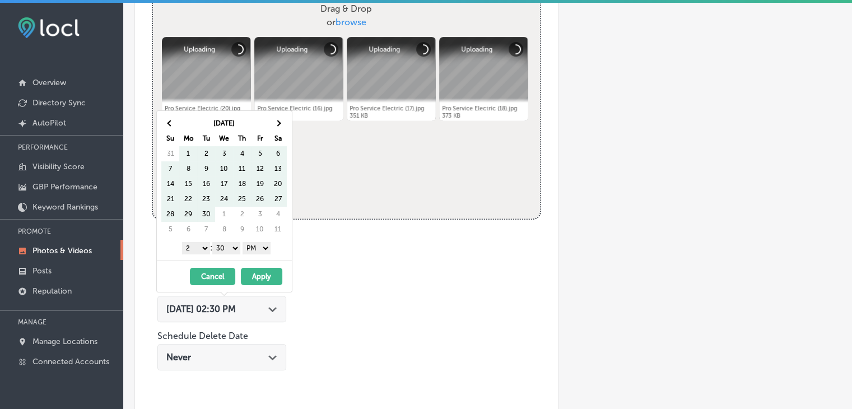
click at [276, 130] on th at bounding box center [278, 123] width 18 height 15
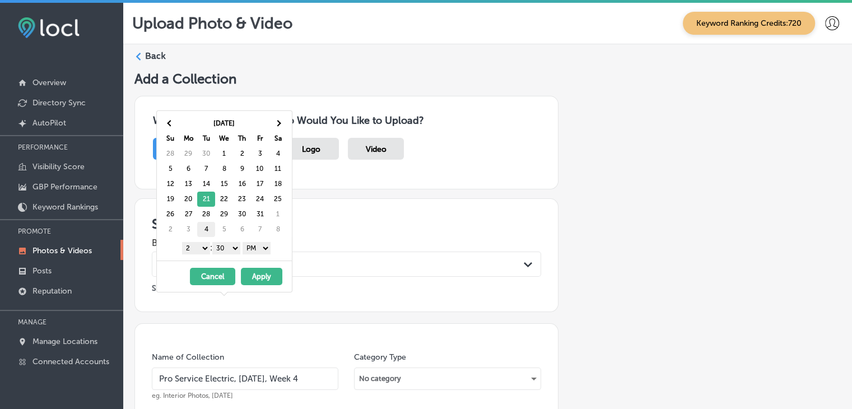
scroll to position [446, 0]
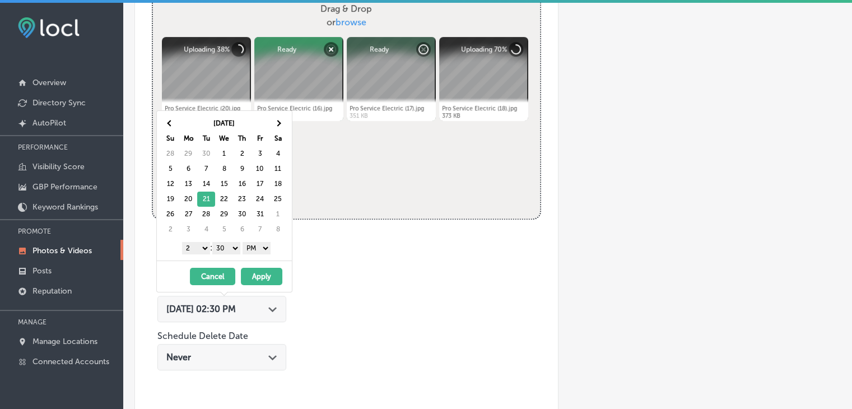
click at [200, 249] on select "1 2 3 4 5 6 7 8 9 10 11 12" at bounding box center [196, 248] width 28 height 12
click at [231, 247] on select "00 10 20 30 40 50" at bounding box center [226, 248] width 28 height 12
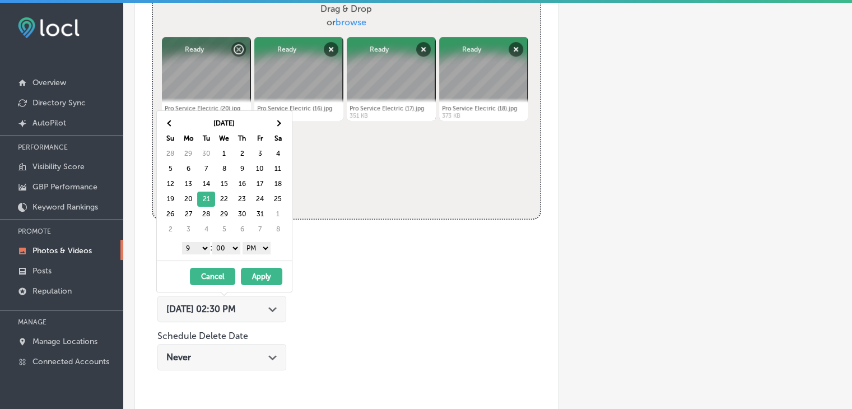
click at [270, 265] on div "10/21/2025 - 10/21/2025 Cancel Apply" at bounding box center [224, 276] width 135 height 31
click at [270, 268] on button "Apply" at bounding box center [261, 276] width 41 height 17
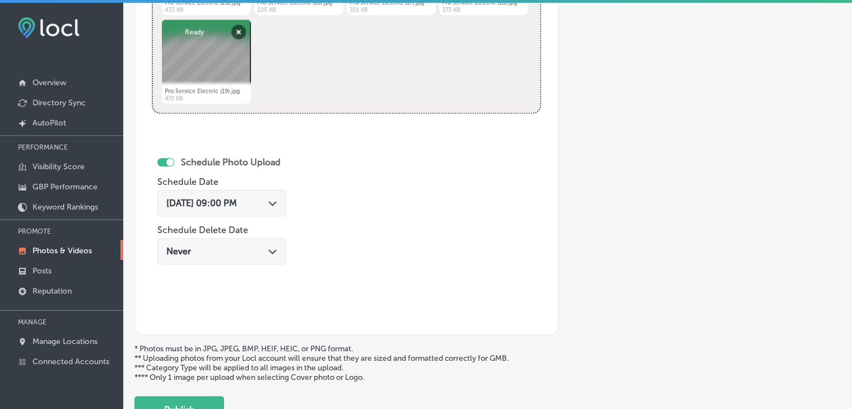
scroll to position [634, 0]
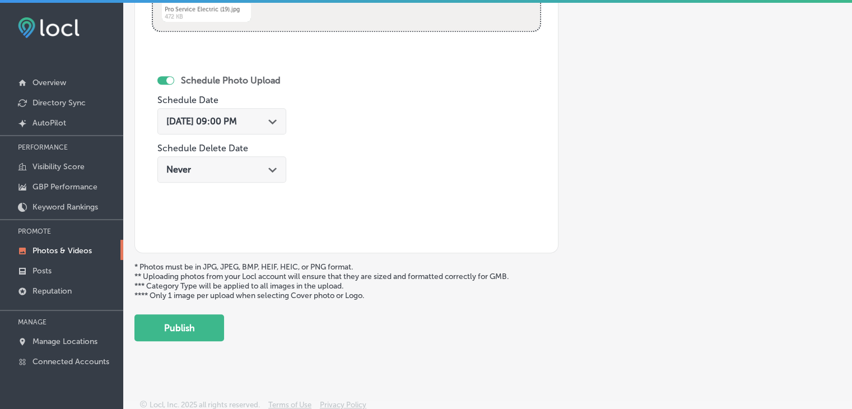
drag, startPoint x: 202, startPoint y: 312, endPoint x: 311, endPoint y: 254, distance: 123.9
click at [194, 323] on button "Publish" at bounding box center [180, 327] width 90 height 27
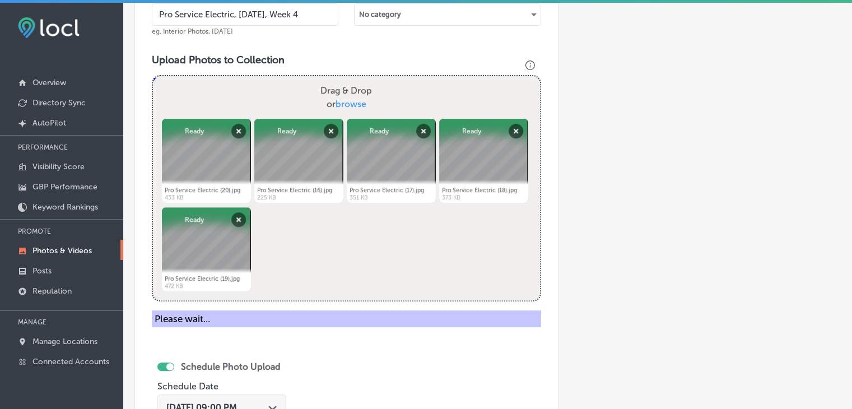
scroll to position [347, 0]
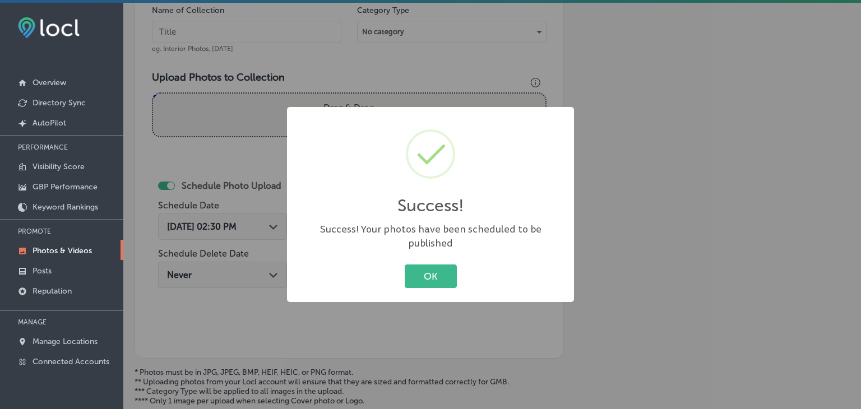
click at [305, 23] on div "Success! × Success! Your photos have been scheduled to be published OK Cancel" at bounding box center [430, 204] width 861 height 409
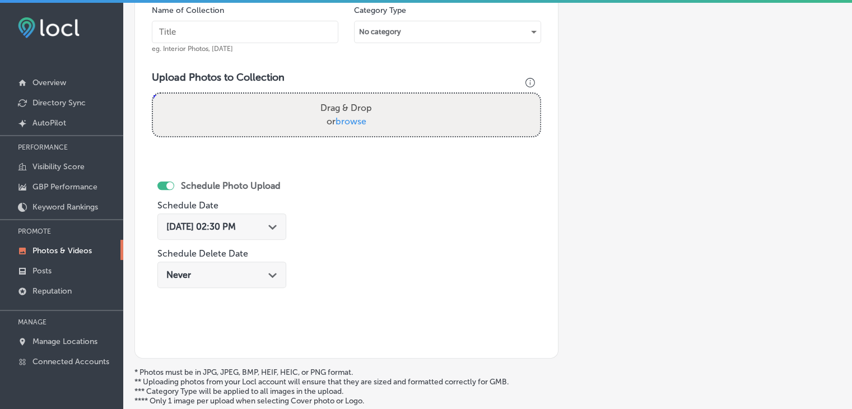
click at [305, 29] on input "text" at bounding box center [245, 32] width 187 height 22
paste input "Pro Service Electric, [DATE], Week"
type input "Pro Service Electric, Oct 2025, Week 5"
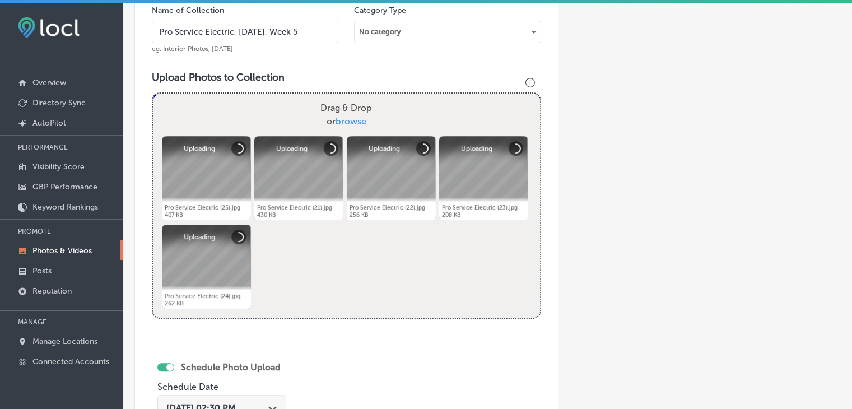
scroll to position [527, 0]
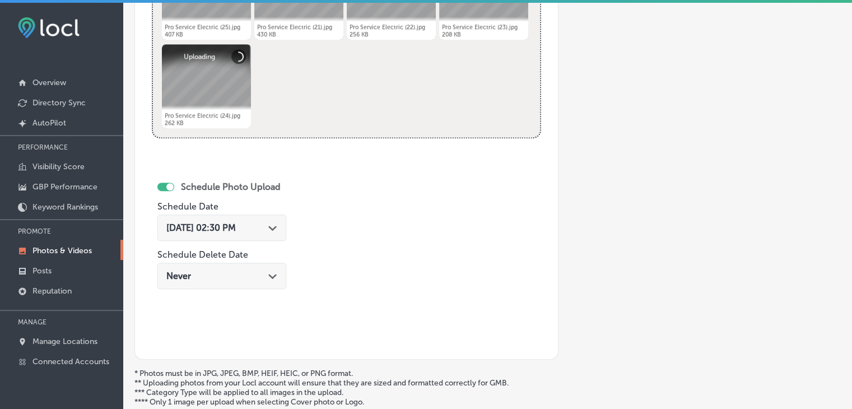
click at [236, 230] on span "[DATE] 02:30 PM" at bounding box center [200, 227] width 69 height 11
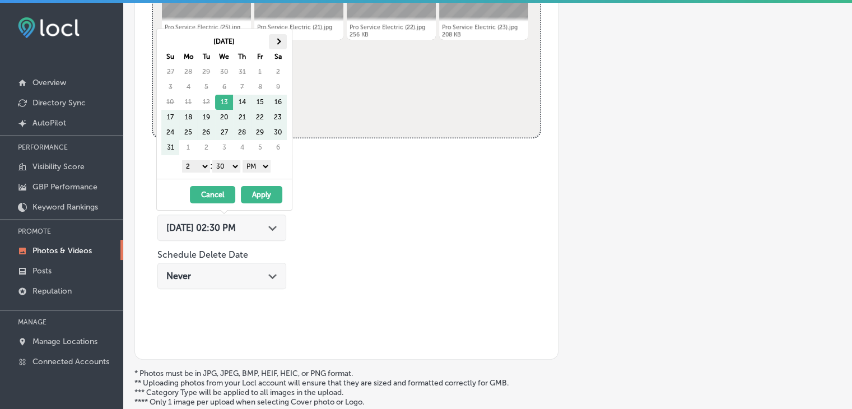
click at [276, 42] on span at bounding box center [278, 42] width 6 height 6
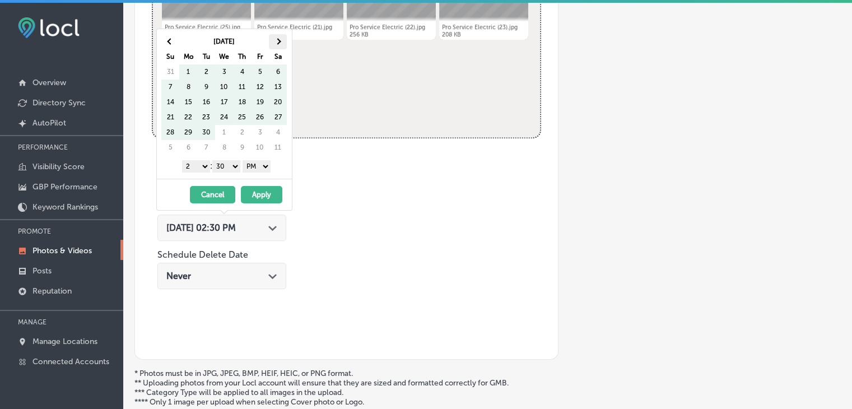
click at [278, 47] on th at bounding box center [278, 41] width 18 height 15
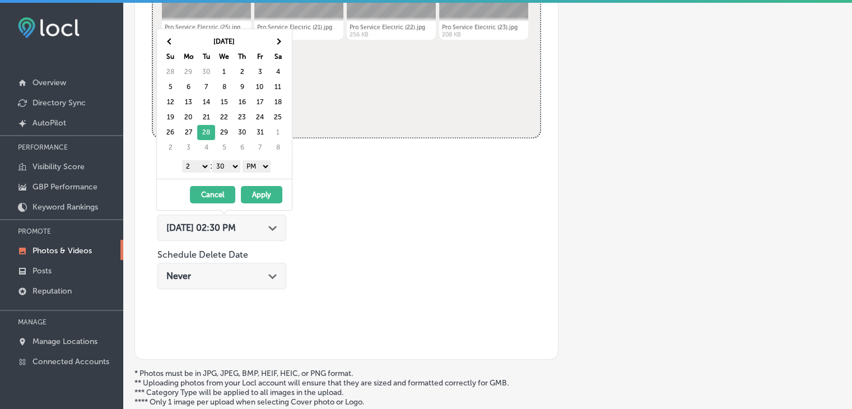
click at [207, 170] on select "1 2 3 4 5 6 7 8 9 10 11 12" at bounding box center [196, 166] width 28 height 12
click at [226, 169] on select "00 10 20 30 40 50" at bounding box center [226, 166] width 28 height 12
click at [244, 183] on div "10/28/2025 - 10/28/2025 Cancel Apply" at bounding box center [224, 194] width 135 height 31
click at [250, 193] on button "Apply" at bounding box center [261, 194] width 41 height 17
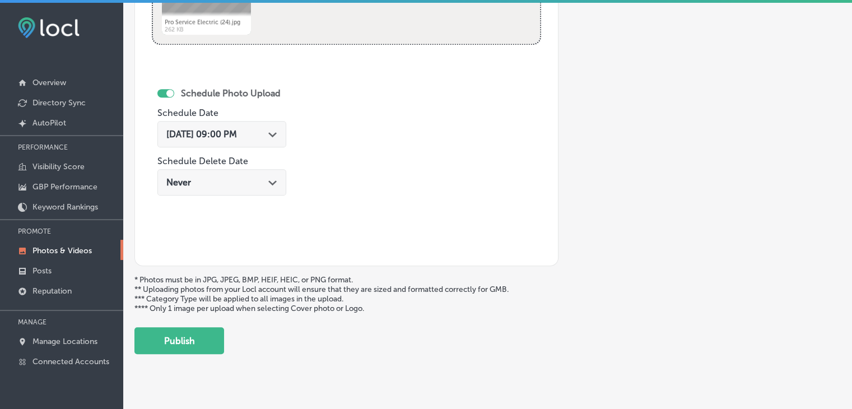
scroll to position [634, 0]
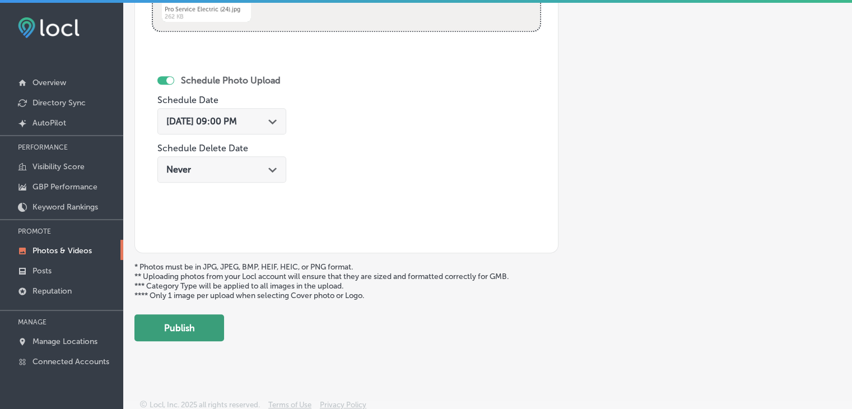
click at [202, 323] on button "Publish" at bounding box center [180, 327] width 90 height 27
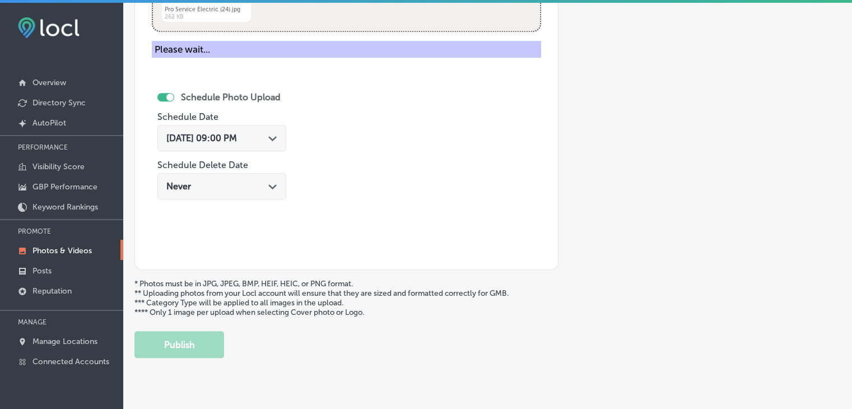
scroll to position [340, 0]
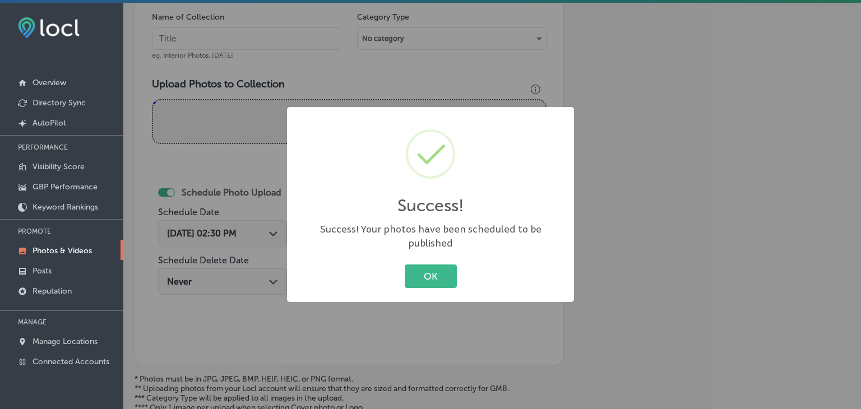
click at [487, 63] on div "Success! × Success! Your photos have been scheduled to be published OK Cancel" at bounding box center [430, 204] width 861 height 409
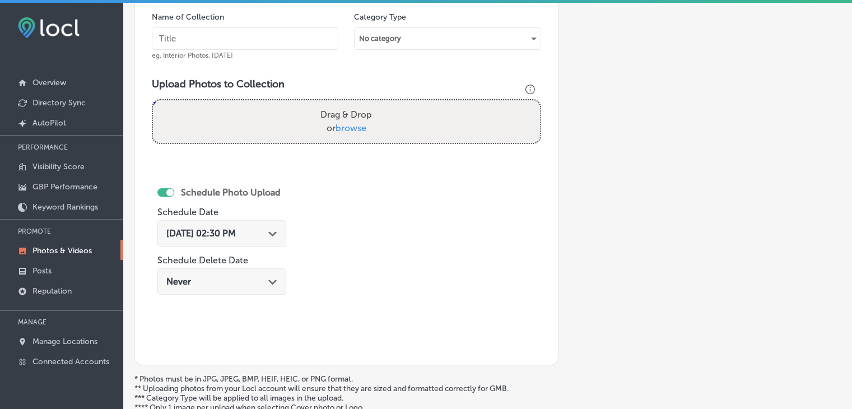
paste input "Pro Service Electric, [DATE], Week"
click at [325, 27] on input "Pro Service Electric, [DATE], Week" at bounding box center [245, 38] width 187 height 22
click at [240, 35] on input "Pro Service Electric, [DATE], Week" at bounding box center [245, 38] width 187 height 22
type input "Pro Service Electric, Nov 2025, Week 1"
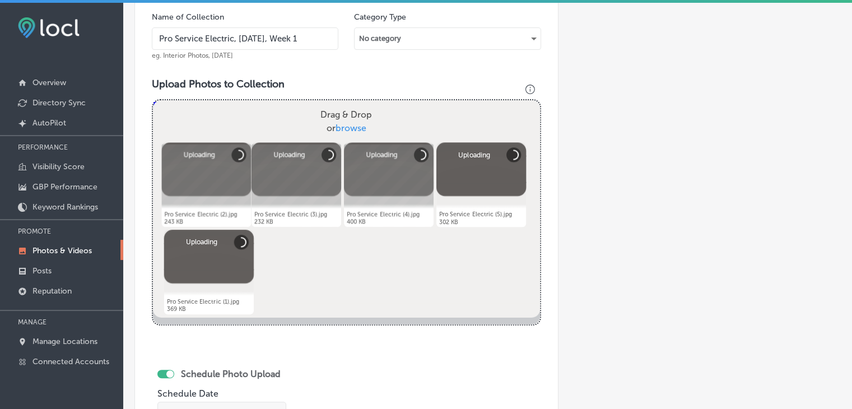
scroll to position [440, 0]
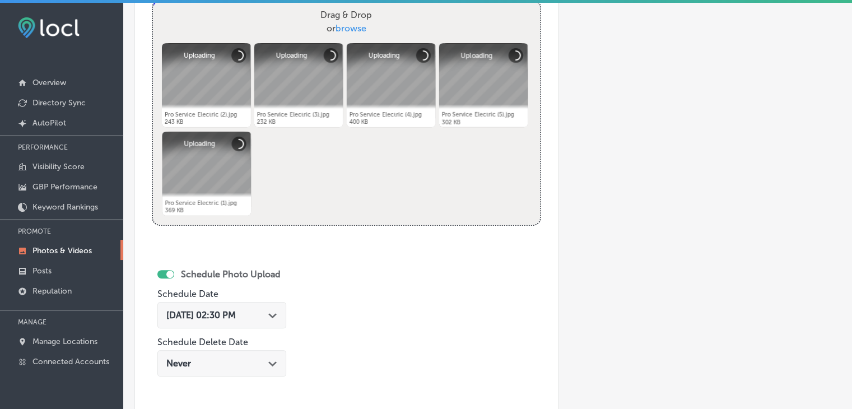
click at [258, 303] on div "[DATE] 02:30 PM Path Created with Sketch." at bounding box center [221, 315] width 129 height 26
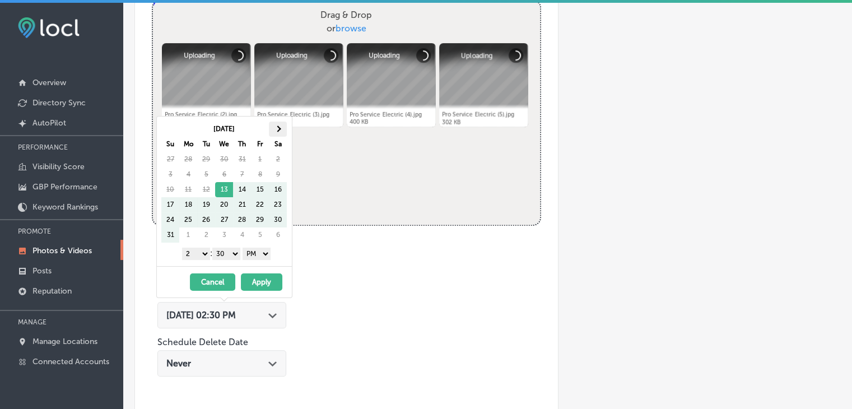
click at [276, 133] on th at bounding box center [278, 129] width 18 height 15
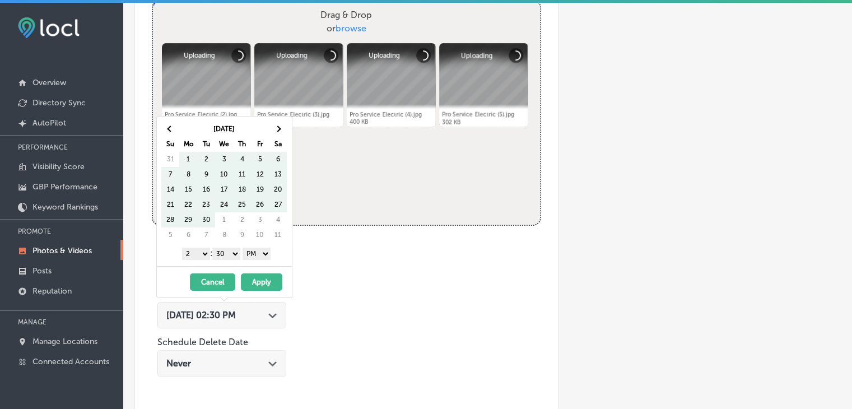
click at [276, 133] on th at bounding box center [278, 129] width 18 height 15
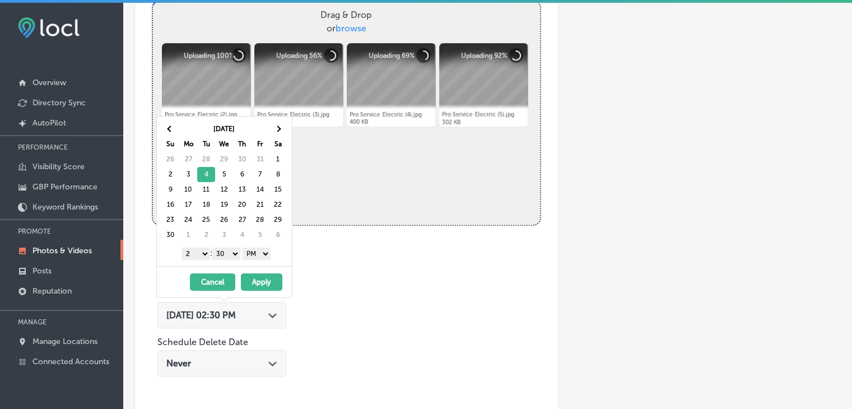
click at [198, 254] on select "1 2 3 4 5 6 7 8 9 10 11 12" at bounding box center [196, 254] width 28 height 12
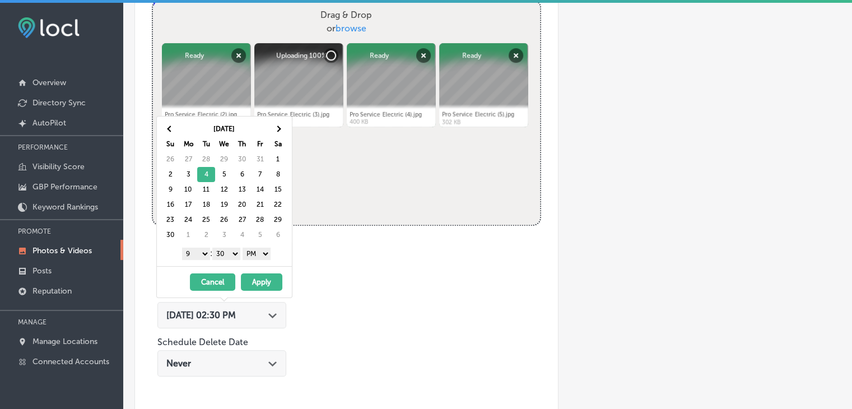
click at [226, 259] on div "1 2 3 4 5 6 7 8 9 10 11 12 : 00 10 20 30 40 50 AM PM" at bounding box center [226, 253] width 131 height 17
click at [230, 254] on select "00 10 20 30 40 50" at bounding box center [226, 254] width 28 height 12
click at [253, 262] on div "Nov 2025 Su Mo Tu We Th Fr Sa 26 27 28 29 30 31 1 2 3 4 5 6 7 8 9 10 11 12 13 1…" at bounding box center [224, 192] width 135 height 150
click at [256, 277] on button "Apply" at bounding box center [261, 281] width 41 height 17
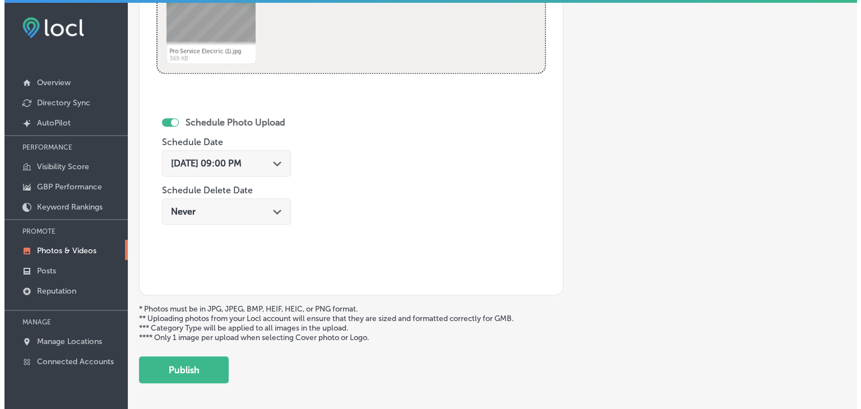
scroll to position [634, 0]
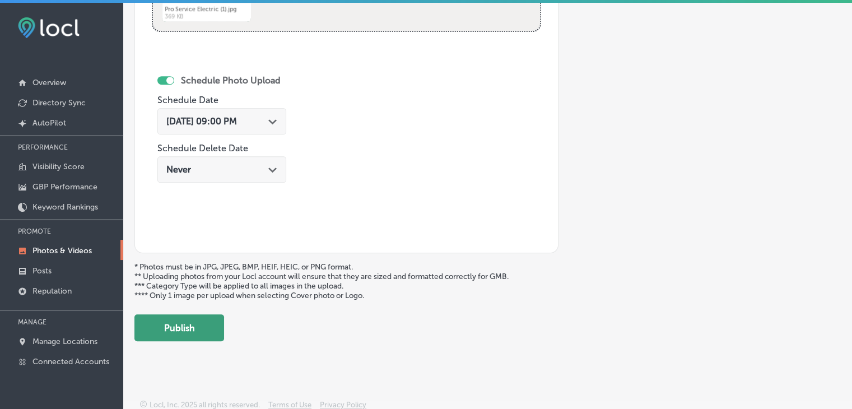
click at [209, 325] on button "Publish" at bounding box center [180, 327] width 90 height 27
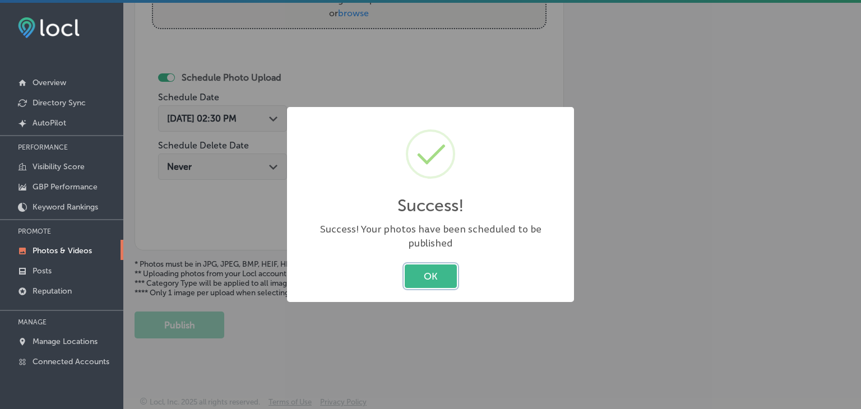
scroll to position [452, 0]
